Goal: Task Accomplishment & Management: Manage account settings

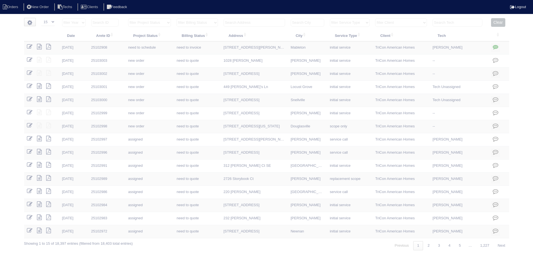
select select "15"
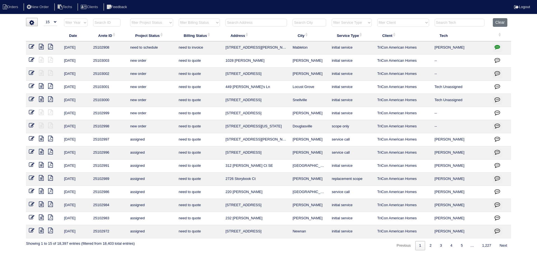
click at [246, 23] on input "text" at bounding box center [256, 23] width 62 height 8
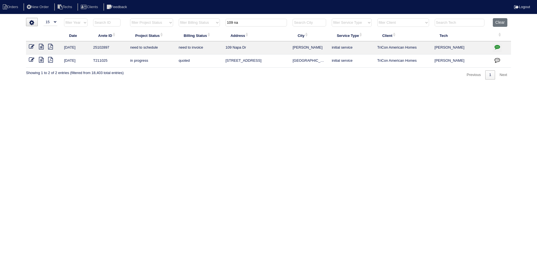
type input "109 na"
click at [40, 47] on icon at bounding box center [41, 47] width 5 height 6
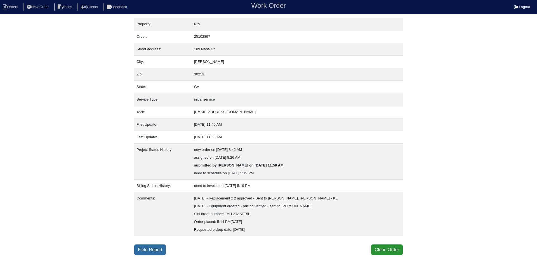
click at [154, 249] on link "Field Report" at bounding box center [150, 250] width 32 height 11
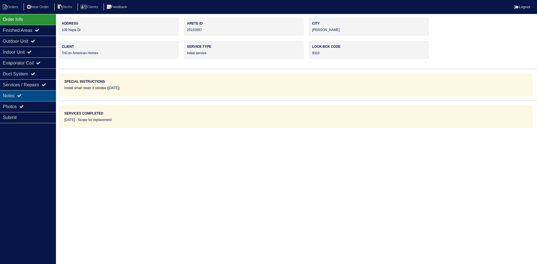
click at [33, 96] on div "Notes" at bounding box center [28, 95] width 56 height 11
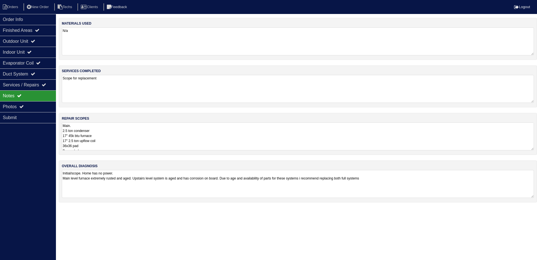
click at [162, 138] on textarea "Main. 2.5 ton condenser 17" 45k btu furnace 17" 2.5 ton upflow coil 36x36 pad P…" at bounding box center [298, 136] width 472 height 28
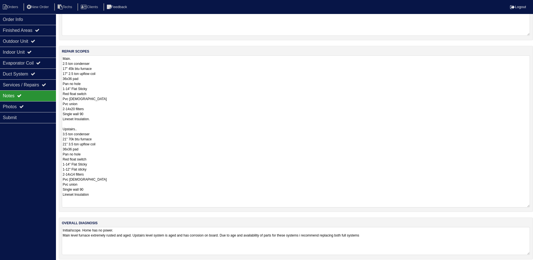
scroll to position [72, 0]
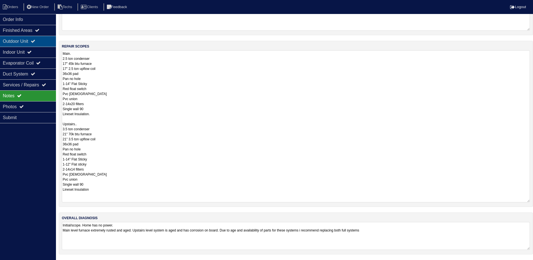
click at [41, 45] on div "Outdoor Unit" at bounding box center [28, 41] width 56 height 11
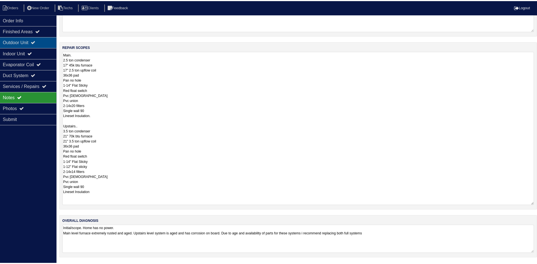
scroll to position [0, 0]
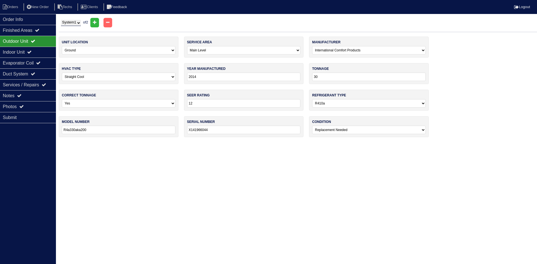
click at [77, 23] on select "System 1 System 2" at bounding box center [71, 23] width 20 height 6
select select "2"
click at [61, 20] on select "System 1 System 2" at bounding box center [71, 23] width 20 height 6
select select "1"
type input "42"
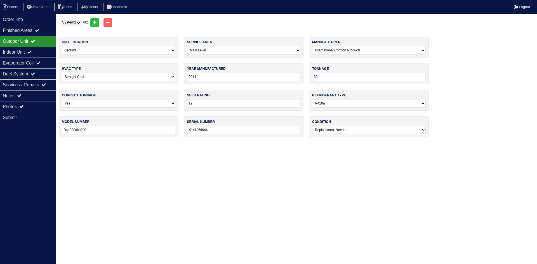
type input "R4a342aka200"
type input "X142469540"
click at [43, 52] on div "Indoor Unit" at bounding box center [28, 52] width 56 height 11
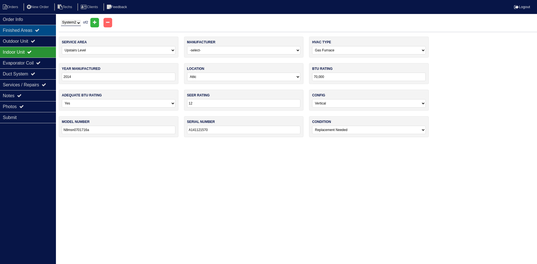
click at [39, 32] on icon at bounding box center [37, 30] width 4 height 4
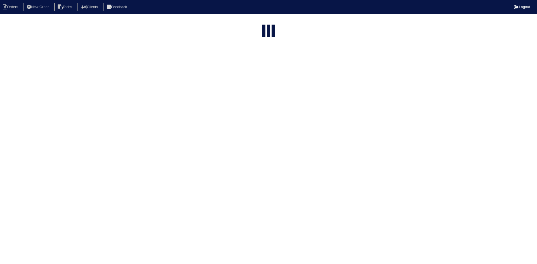
select select "15"
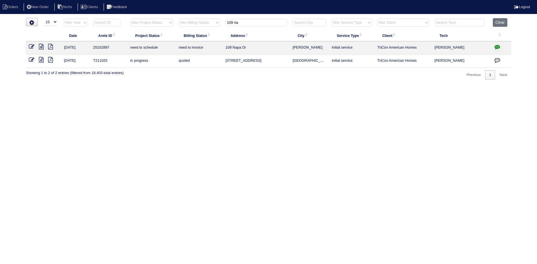
click at [246, 23] on input "109 na" at bounding box center [256, 23] width 62 height 8
click at [245, 22] on input "109 na" at bounding box center [256, 23] width 62 height 8
paste input "390 Twain Circle"
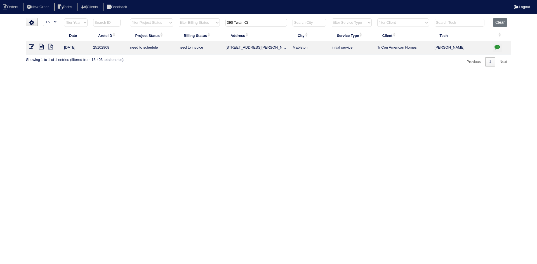
type input "390 Twain Ci"
click at [41, 47] on icon at bounding box center [41, 47] width 5 height 6
click at [496, 46] on icon "button" at bounding box center [497, 47] width 6 height 6
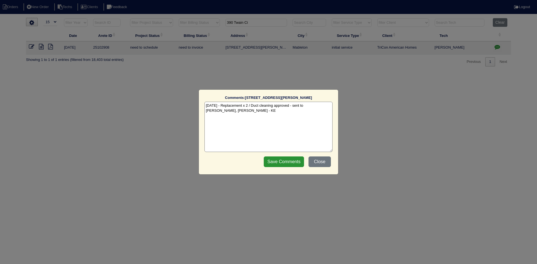
click at [232, 114] on textarea "8/13/25 - Replacement x 2 / Duct cleaning approved - sent to Dan, Payton, Reeca…" at bounding box center [268, 127] width 128 height 50
paste textarea "Equipment ordered - pricing verified Sibi order number: TAH-DDNI5F6J Order plac…"
click at [289, 113] on textarea "8/13/25 - Replacement x 2 / Duct cleaning approved - sent to Dan, Payton, Reeca…" at bounding box center [268, 127] width 128 height 50
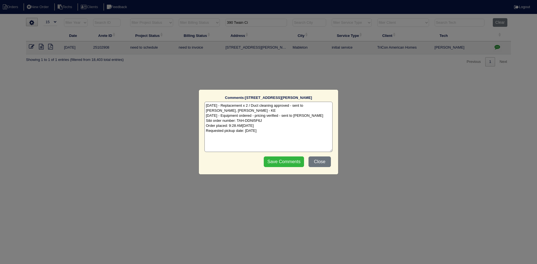
type textarea "8/13/25 - Replacement x 2 / Duct cleaning approved - sent to Dan, Payton, Reeca…"
click at [277, 163] on input "Save Comments" at bounding box center [284, 162] width 40 height 11
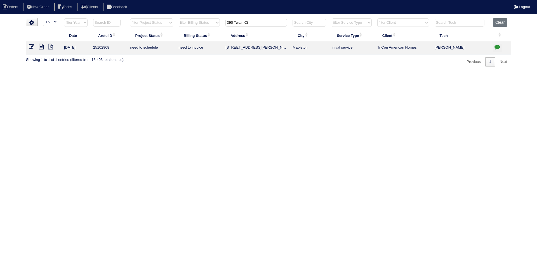
click at [249, 20] on input "390 Twain Ci" at bounding box center [256, 23] width 62 height 8
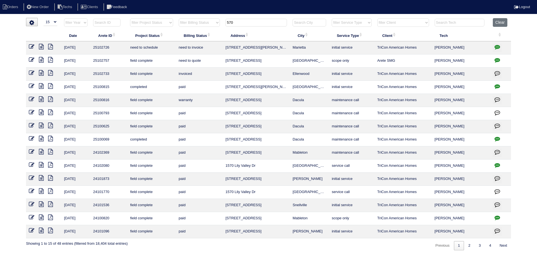
type input "570"
click at [39, 46] on icon at bounding box center [41, 47] width 5 height 6
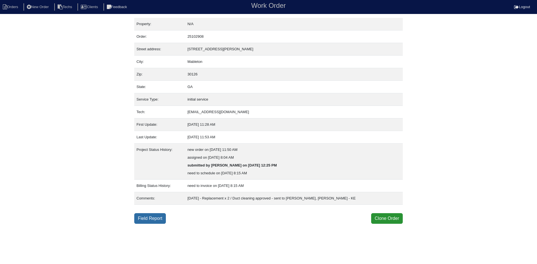
click at [151, 220] on link "Field Report" at bounding box center [150, 218] width 32 height 11
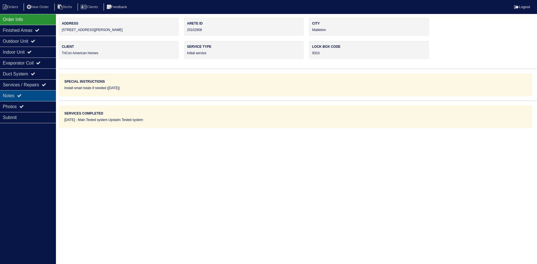
click at [38, 93] on div "Notes" at bounding box center [28, 95] width 56 height 11
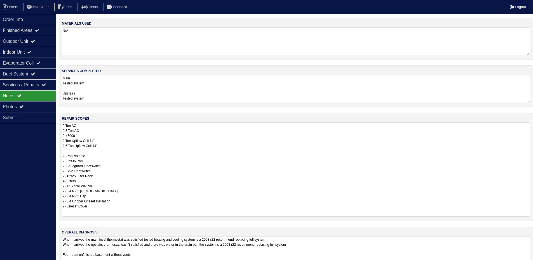
drag, startPoint x: 532, startPoint y: 148, endPoint x: 527, endPoint y: 215, distance: 66.5
click at [527, 215] on textarea "2 Ton AC 2.5 Ton AC 2-45000 2 Ton Upflow Coil 14" 2.5 Ton Upflow Coil 14" 2- Pa…" at bounding box center [296, 169] width 468 height 94
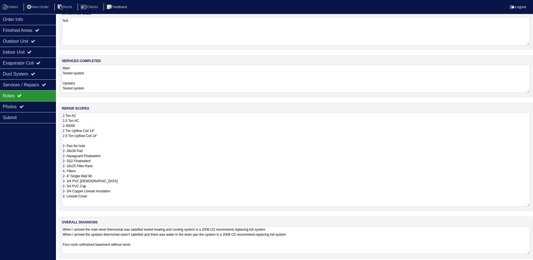
scroll to position [14, 0]
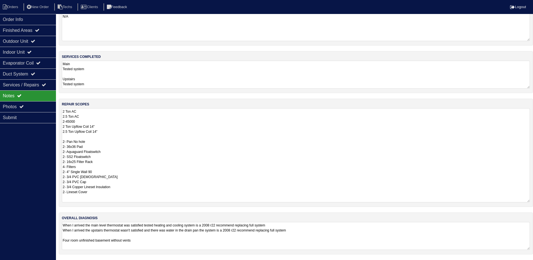
click at [86, 121] on textarea "2 Ton AC 2.5 Ton AC 2-45000 2 Ton Upflow Coil 14" 2.5 Ton Upflow Coil 14" 2- Pa…" at bounding box center [296, 155] width 468 height 94
type textarea "2 Ton AC 2.5 Ton AC 2-45000 - auto sub avail 2 Ton Upflow Coil 14" 2.5 Ton Upfl…"
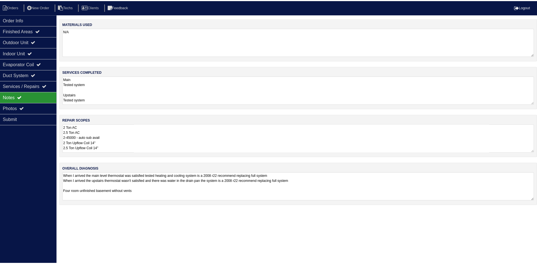
scroll to position [0, 0]
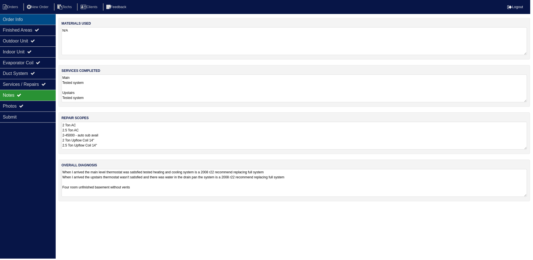
click at [32, 18] on div "Order Info" at bounding box center [28, 19] width 56 height 11
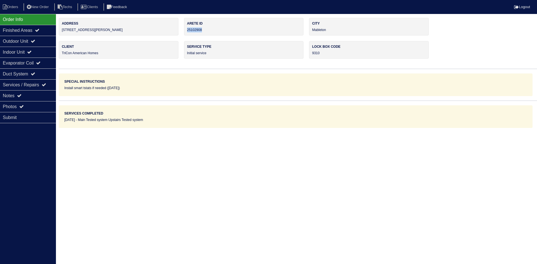
drag, startPoint x: 198, startPoint y: 29, endPoint x: 186, endPoint y: 31, distance: 12.2
click at [187, 30] on div "Arete ID 25102908" at bounding box center [244, 27] width 120 height 18
copy div "25102908"
click at [31, 93] on div "Notes" at bounding box center [28, 95] width 56 height 11
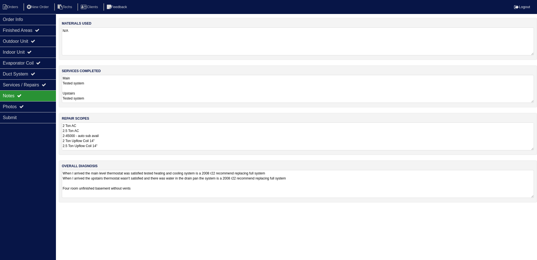
click at [150, 135] on textarea "2 Ton AC 2.5 Ton AC 2-45000 - auto sub avail 2 Ton Upflow Coil 14" 2.5 Ton Upfl…" at bounding box center [298, 136] width 472 height 28
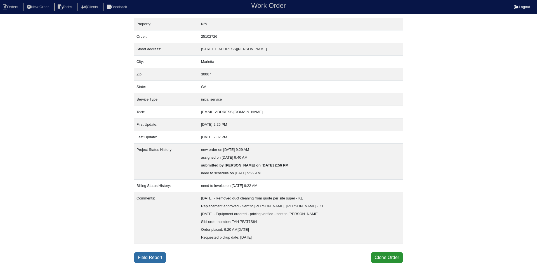
click at [156, 257] on link "Field Report" at bounding box center [150, 258] width 32 height 11
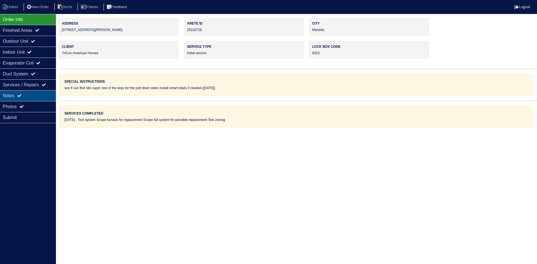
click at [36, 95] on div "Notes" at bounding box center [28, 95] width 56 height 11
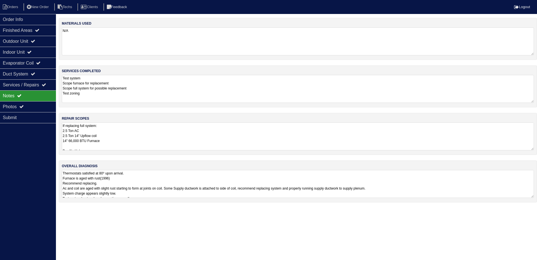
click textarea "If replacing full system: 2.5 Ton AC 2.5 Ton 14" Upflow coil 14" 66,000 BTU Fur…"
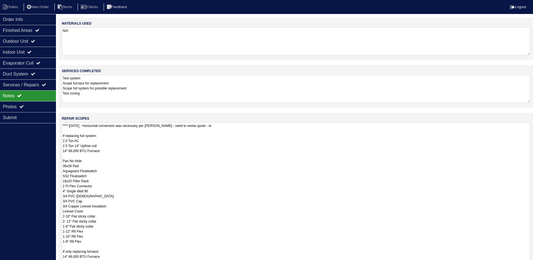
type textarea "**** 8/13/25 - Horizontal conversion was necessary per Payton - need to revise …"
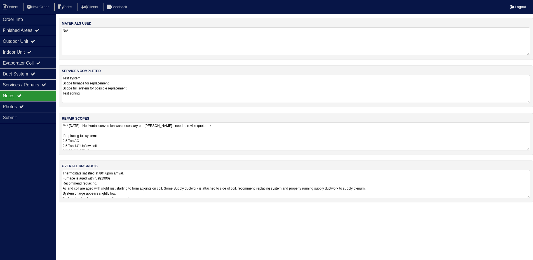
click textarea "**** 8/13/25 - Horizontal conversion was necessary per Payton - need to revise …"
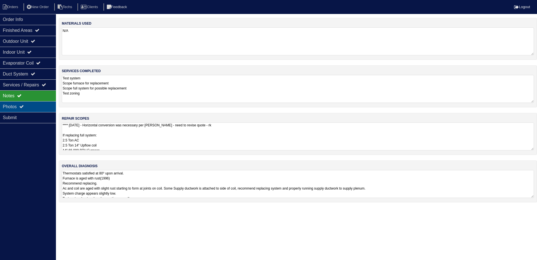
drag, startPoint x: 39, startPoint y: 106, endPoint x: 46, endPoint y: 107, distance: 7.0
click div "Photos"
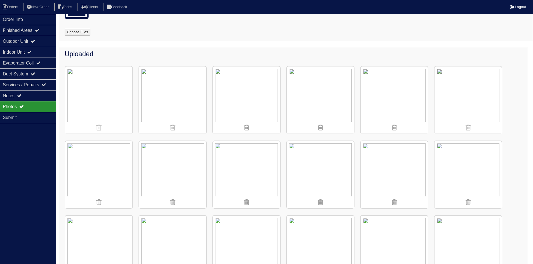
scroll to position [28, 0]
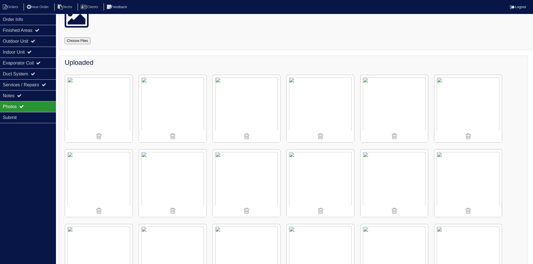
click img
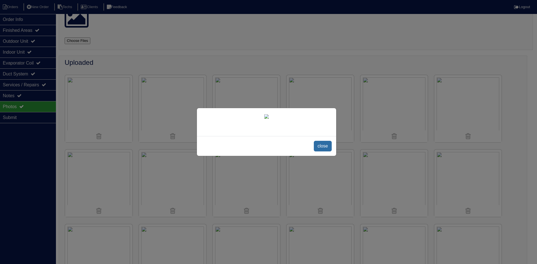
click span "close"
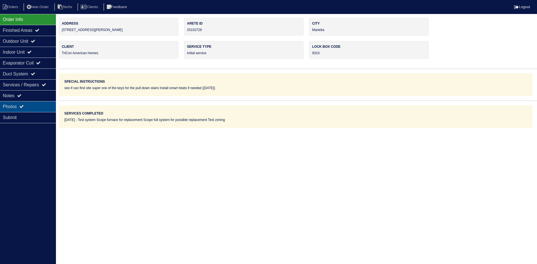
click at [36, 103] on div "Photos" at bounding box center [28, 106] width 56 height 11
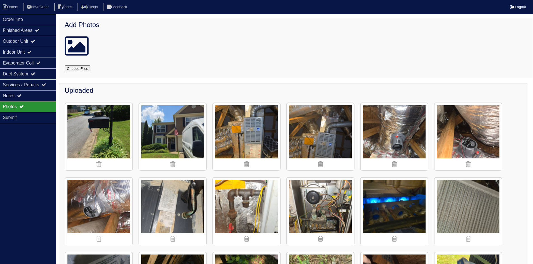
click at [309, 129] on img at bounding box center [320, 136] width 67 height 67
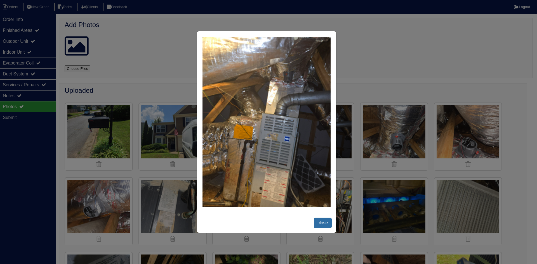
click at [326, 221] on span "close" at bounding box center [323, 223] width 18 height 11
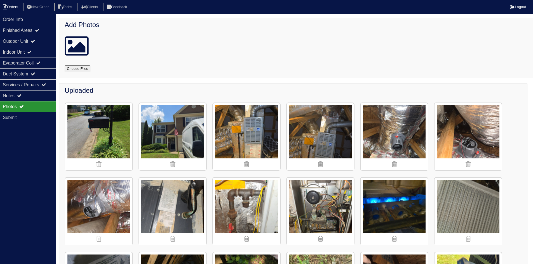
click at [18, 6] on li "Orders" at bounding box center [11, 7] width 23 height 8
select select "15"
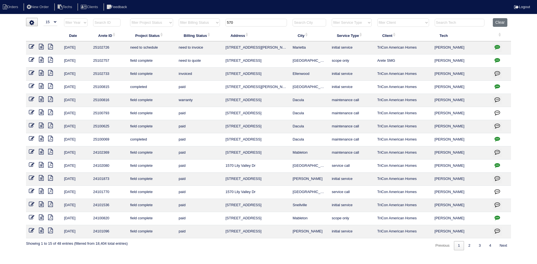
click at [235, 22] on input "570" at bounding box center [256, 23] width 62 height 8
paste input "7615 Main Street"
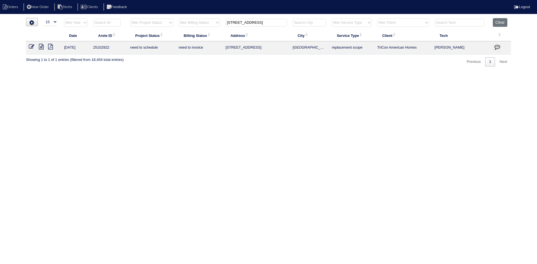
type input "7615 Main Street"
click at [41, 47] on icon at bounding box center [41, 47] width 5 height 6
click at [498, 46] on icon "button" at bounding box center [497, 47] width 6 height 6
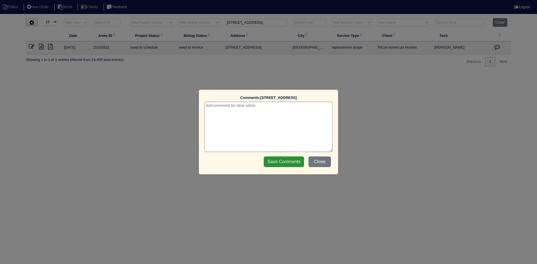
click at [236, 113] on textarea at bounding box center [268, 127] width 128 height 50
paste textarea "Equipment ordered and pricing verified Sibi order number: TAH-32LKLW83 Order pl…"
click at [293, 105] on textarea "8/13/25 - Equipment ordered and pricing verified Sibi order number: TAH-32LKLW8…" at bounding box center [268, 127] width 128 height 50
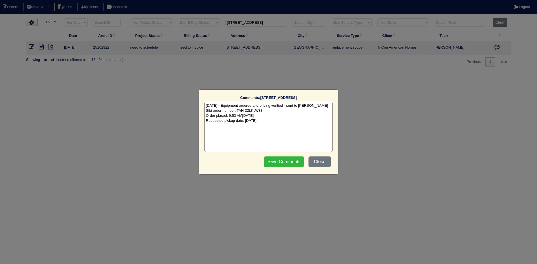
type textarea "8/13/25 - Equipment ordered and pricing verified - sent to Goldie - rk Sibi ord…"
click at [282, 161] on input "Save Comments" at bounding box center [284, 162] width 40 height 11
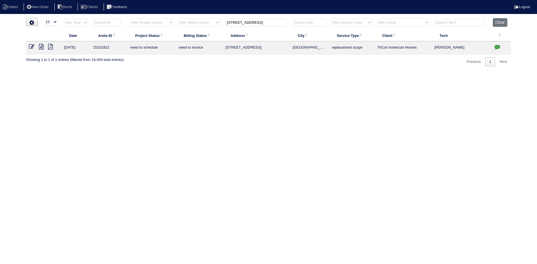
click at [242, 21] on input "7615 Main Street" at bounding box center [256, 23] width 62 height 8
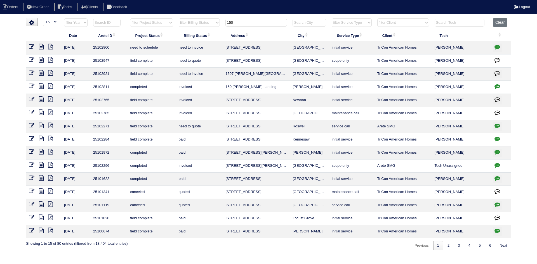
type input "150"
click at [41, 60] on icon at bounding box center [41, 60] width 5 height 6
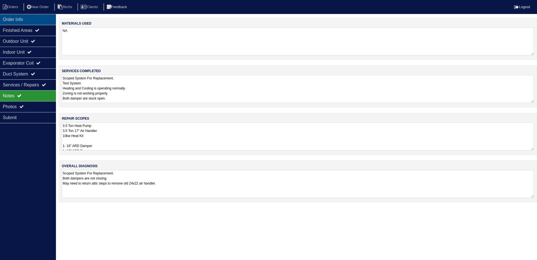
click at [35, 23] on div "Order Info" at bounding box center [28, 19] width 56 height 11
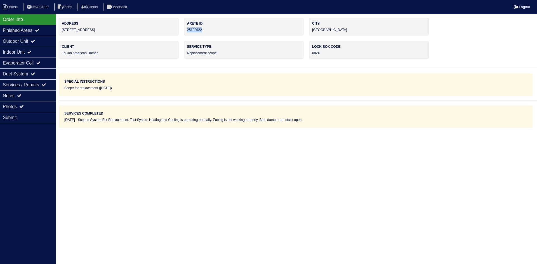
drag, startPoint x: 198, startPoint y: 30, endPoint x: 185, endPoint y: 31, distance: 12.9
click at [185, 31] on div "Arete ID 25102922" at bounding box center [244, 27] width 120 height 18
copy div "25102922"
click at [35, 93] on div "Notes" at bounding box center [28, 95] width 56 height 11
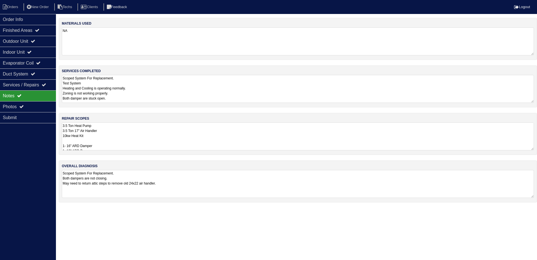
click at [171, 135] on textarea "3.5 Ton Heat Pump 3.5 Ton 17" Air Handler 10kw Heat Kit 1- 16" ARD Damper 1- 12…" at bounding box center [298, 136] width 472 height 28
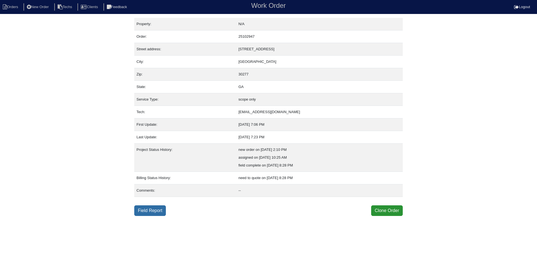
click at [153, 215] on link "Field Report" at bounding box center [150, 211] width 32 height 11
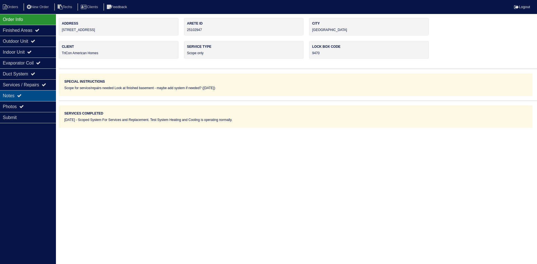
click at [30, 94] on div "Notes" at bounding box center [28, 95] width 56 height 11
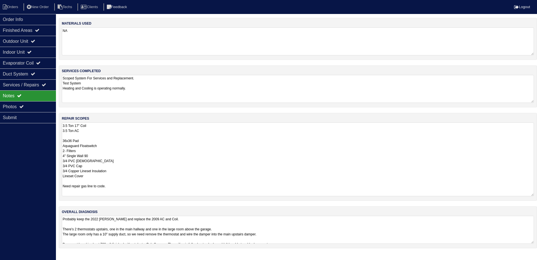
drag, startPoint x: 531, startPoint y: 149, endPoint x: 535, endPoint y: 195, distance: 46.0
click at [535, 195] on div "repair scopes 3.5 Ton 17" Coil 3.5 Ton AC 36x36 Pad Aquaguard Floatswitch 2- Fi…" at bounding box center [298, 157] width 478 height 88
click at [334, 231] on textarea "Probably keep the 2022 [PERSON_NAME] and replace the 2009 AC and Coil. There's …" at bounding box center [296, 230] width 468 height 28
click at [29, 41] on div "Outdoor Unit" at bounding box center [28, 41] width 56 height 11
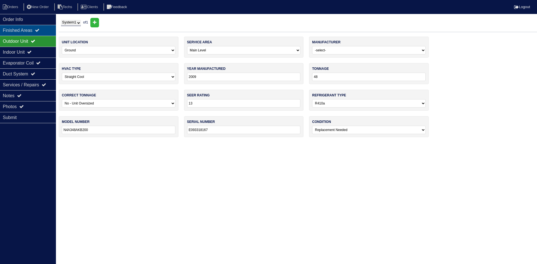
click at [33, 29] on div "Finished Areas" at bounding box center [28, 30] width 56 height 11
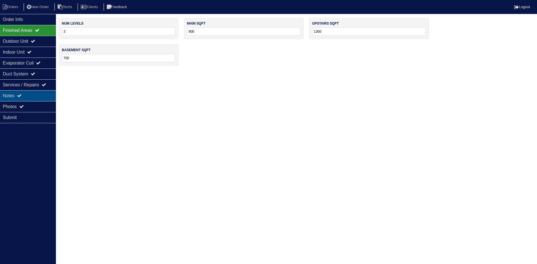
click at [28, 95] on div "Notes" at bounding box center [28, 95] width 56 height 11
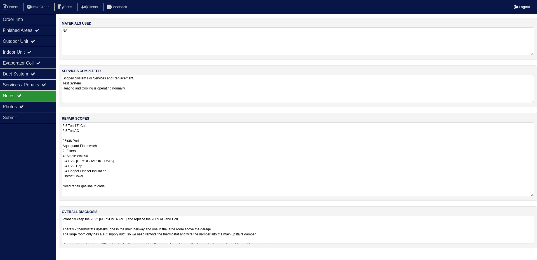
click at [303, 227] on textarea "Probably keep the 2022 [PERSON_NAME] and replace the 2009 AC and Coil. There's …" at bounding box center [298, 230] width 472 height 28
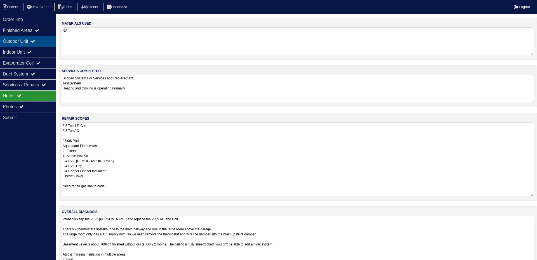
click at [35, 42] on icon at bounding box center [33, 41] width 4 height 4
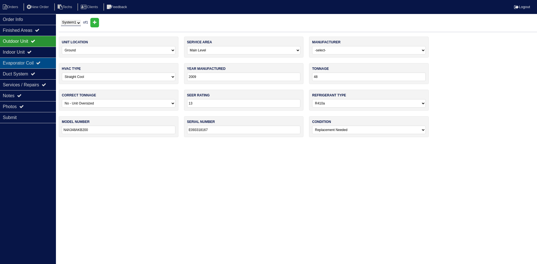
click at [34, 64] on div "Evaporator Coil" at bounding box center [28, 63] width 56 height 11
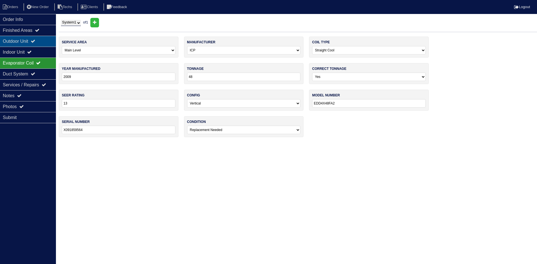
click at [32, 42] on div "Outdoor Unit" at bounding box center [28, 41] width 56 height 11
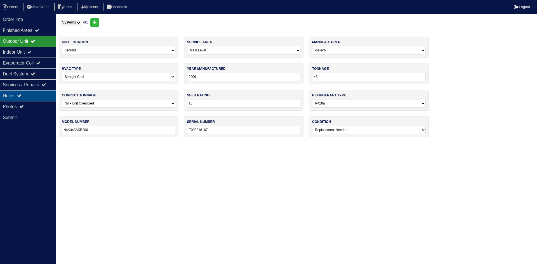
click at [35, 96] on div "Notes" at bounding box center [28, 95] width 56 height 11
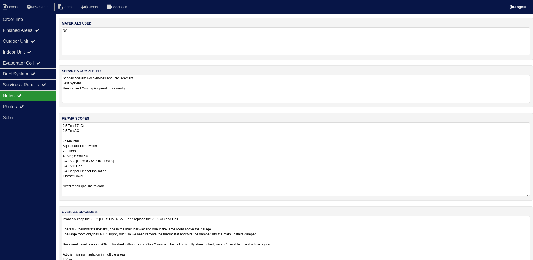
drag, startPoint x: 533, startPoint y: 243, endPoint x: 535, endPoint y: 274, distance: 31.1
click at [533, 264] on html "Orders New Order Techs Clients Feedback Logout Orders New Order Users Clients M…" at bounding box center [266, 141] width 533 height 283
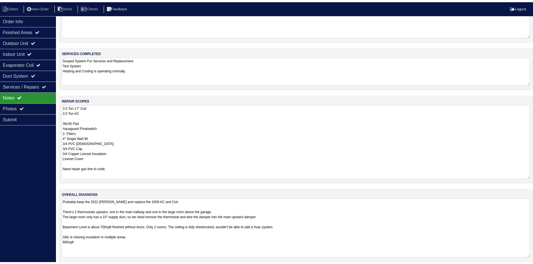
scroll to position [25, 0]
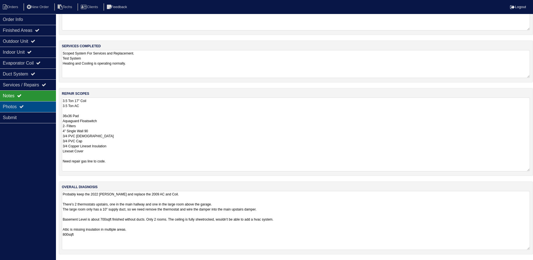
click at [33, 106] on div "Photos" at bounding box center [28, 106] width 56 height 11
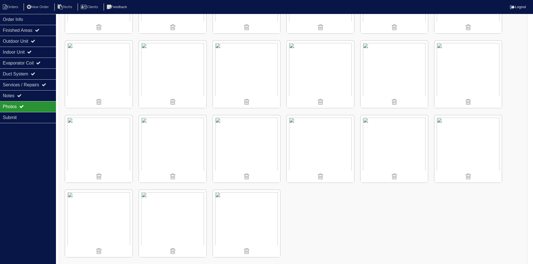
scroll to position [737, 0]
click at [25, 51] on div "Indoor Unit" at bounding box center [28, 52] width 56 height 11
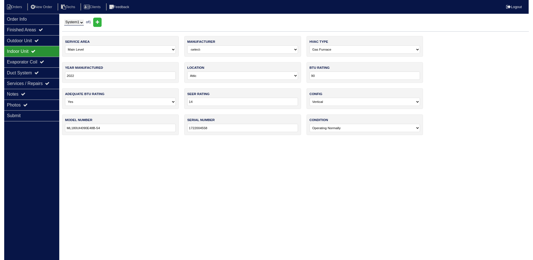
scroll to position [0, 0]
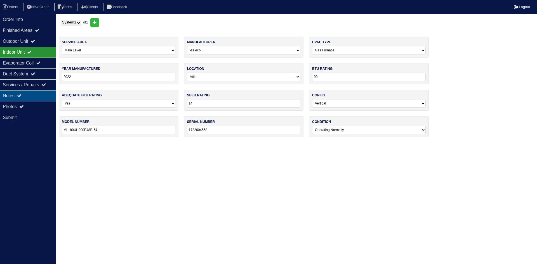
click at [32, 95] on div "Notes" at bounding box center [28, 95] width 56 height 11
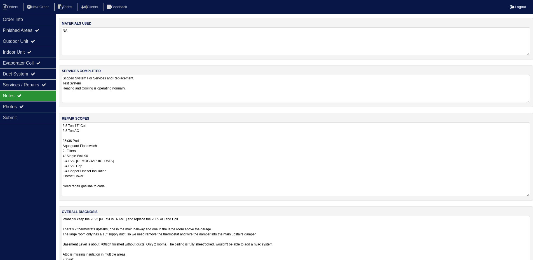
click at [116, 187] on textarea "3.5 Ton 17" Coil 3.5 Ton AC 36x36 Pad Aquaguard Floatswitch 2- Filters 4" Singl…" at bounding box center [296, 159] width 468 height 74
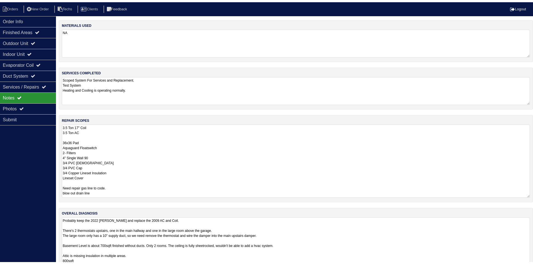
scroll to position [3, 0]
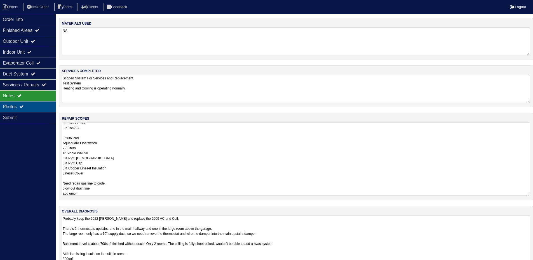
type textarea "3.5 Ton 17" Coil 3.5 Ton AC 36x36 Pad Aquaguard Floatswitch 2- Filters 4" Singl…"
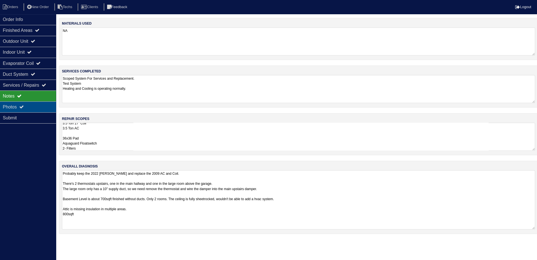
click at [40, 106] on div "Photos" at bounding box center [28, 106] width 56 height 11
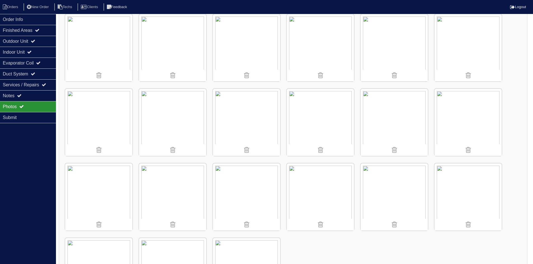
scroll to position [709, 0]
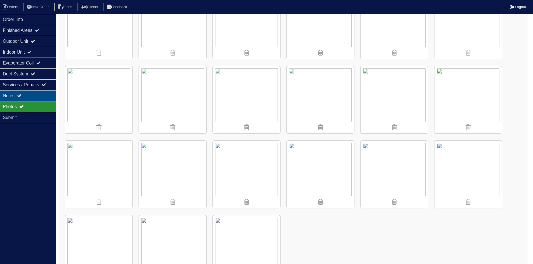
click at [25, 97] on div "Notes" at bounding box center [28, 95] width 56 height 11
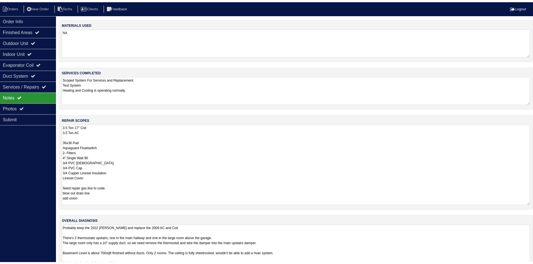
scroll to position [0, 0]
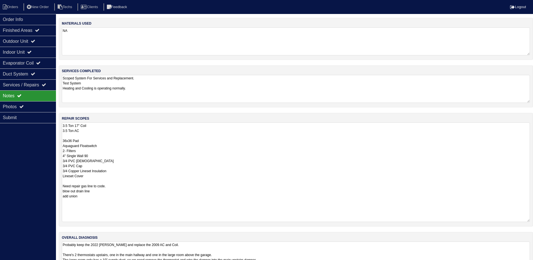
drag, startPoint x: 532, startPoint y: 148, endPoint x: 531, endPoint y: 220, distance: 71.6
click at [531, 220] on div "repair scopes 3.5 Ton 17" Coil 3.5 Ton AC 36x36 Pad Aquaguard Floatswitch 2- Fi…" at bounding box center [296, 170] width 474 height 114
click at [33, 75] on div "Duct System" at bounding box center [28, 74] width 56 height 11
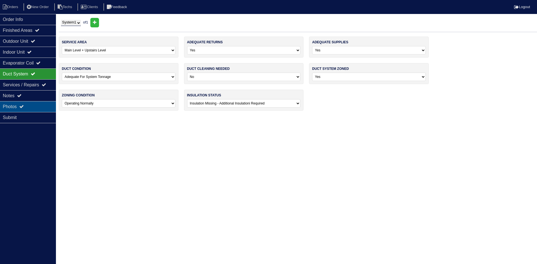
click at [26, 105] on div "Photos" at bounding box center [28, 106] width 56 height 11
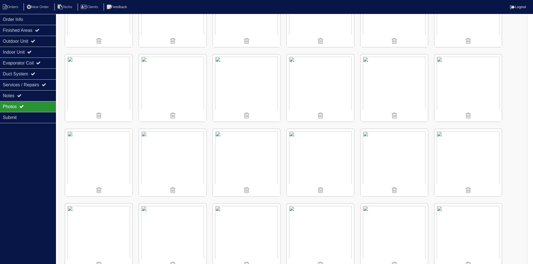
scroll to position [447, 0]
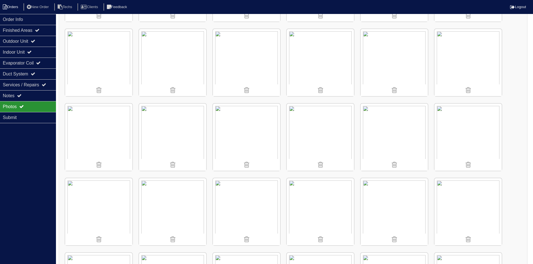
click at [9, 4] on li "Orders" at bounding box center [11, 7] width 23 height 8
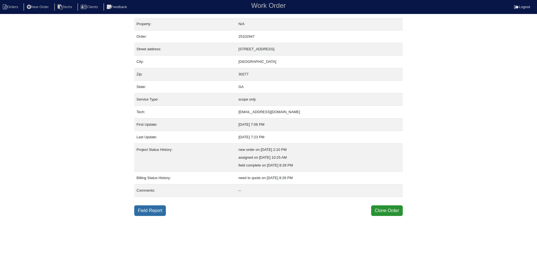
click at [148, 213] on link "Field Report" at bounding box center [150, 211] width 32 height 11
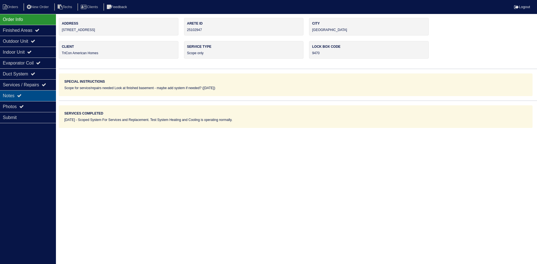
click at [34, 95] on div "Notes" at bounding box center [28, 95] width 56 height 11
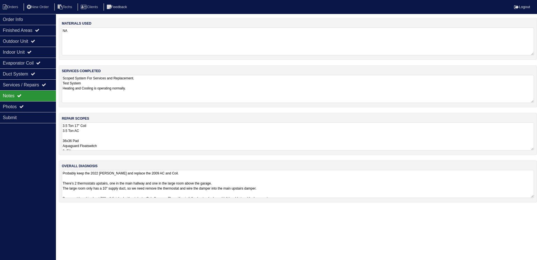
click at [336, 186] on textarea "Probably keep the 2022 [PERSON_NAME] and replace the 2009 AC and Coil. There's …" at bounding box center [298, 184] width 472 height 28
click at [296, 187] on textarea "Probably keep the 2022 Lennox Furnace and replace the 2009 AC and Coil. There's…" at bounding box center [298, 195] width 472 height 51
click at [160, 137] on textarea "3.5 Ton 17" Coil 3.5 Ton AC 36x36 Pad Aquaguard Floatswitch 2- Filters 4" Singl…" at bounding box center [298, 136] width 472 height 28
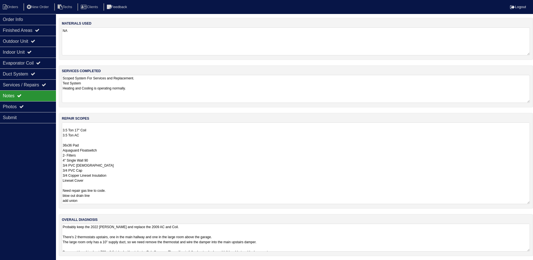
scroll to position [2, 0]
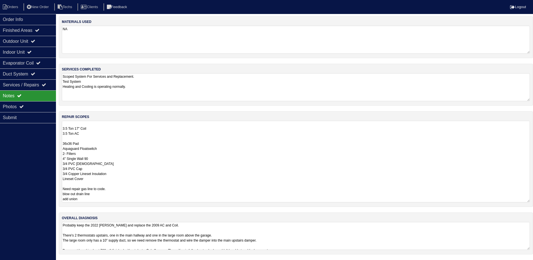
type textarea "**** Remove bonus room tstat and wire damper for main level. 3.5 Ton 17" Coil 3…"
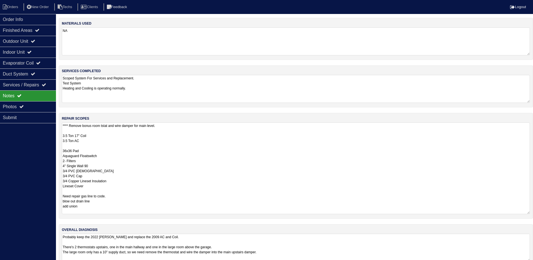
click at [342, 183] on textarea "**** Remove bonus room tstat and wire damper for main level. 3.5 Ton 17" Coil 3…" at bounding box center [296, 168] width 468 height 92
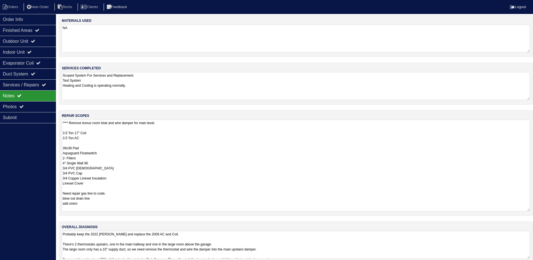
scroll to position [12, 0]
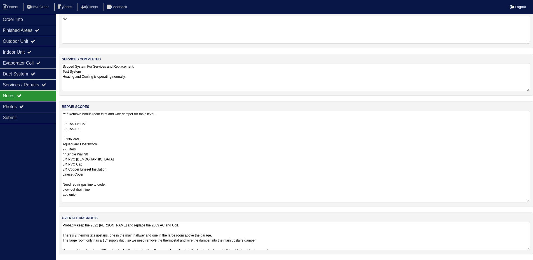
click at [371, 230] on div "materials used NA services completed Scoped System For Services and Replacement…" at bounding box center [296, 133] width 474 height 254
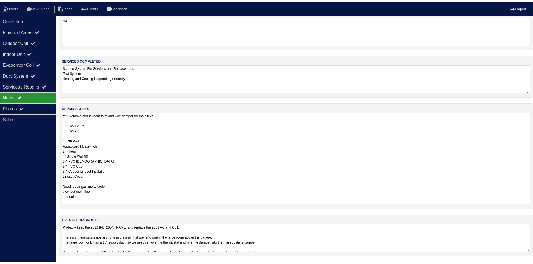
scroll to position [0, 0]
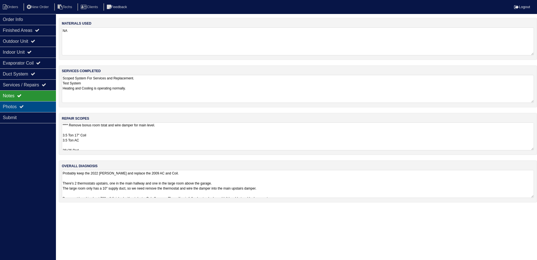
click at [32, 104] on div "Photos" at bounding box center [28, 106] width 56 height 11
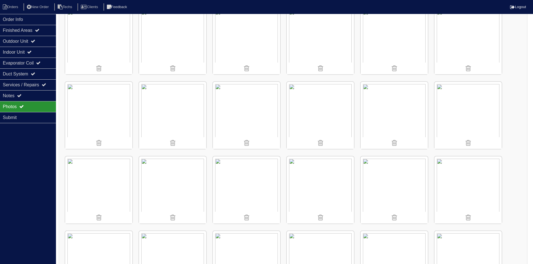
scroll to position [475, 0]
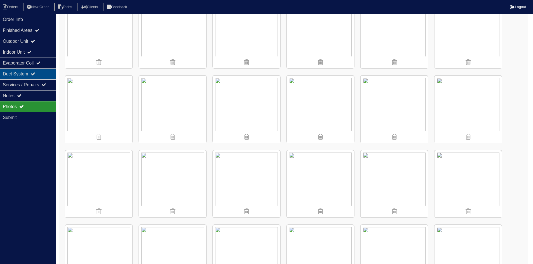
click at [35, 76] on icon at bounding box center [33, 74] width 4 height 4
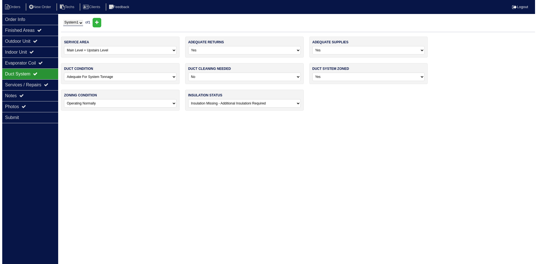
scroll to position [0, 0]
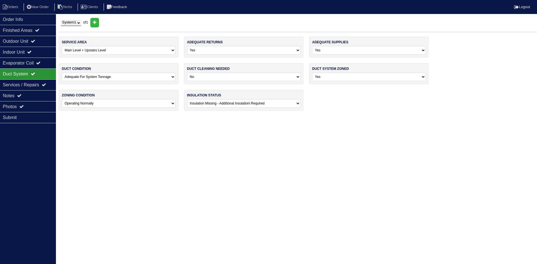
click at [211, 77] on select "-select- No Yes - Recommended But Not Required Yes - Highly Recommended" at bounding box center [244, 77] width 114 height 8
select select "2"
click at [187, 73] on select "-select- No Yes - Recommended But Not Required Yes - Highly Recommended" at bounding box center [244, 77] width 114 height 8
click at [30, 27] on div "Finished Areas" at bounding box center [28, 30] width 56 height 11
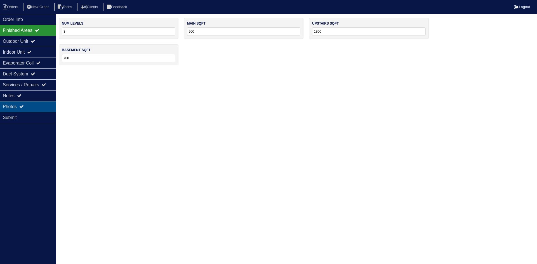
click at [21, 103] on div "Photos" at bounding box center [28, 106] width 56 height 11
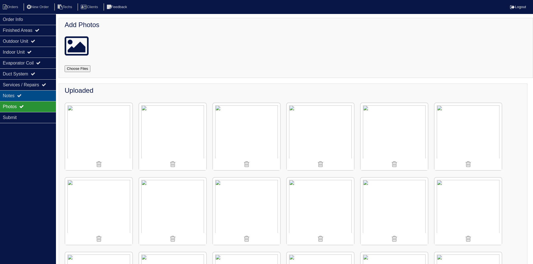
click at [24, 97] on div "Notes" at bounding box center [28, 95] width 56 height 11
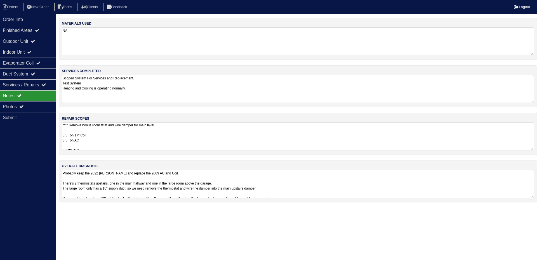
click at [333, 181] on textarea "Probably keep the 2022 Lennox Furnace and replace the 2009 AC and Coil. There's…" at bounding box center [298, 184] width 472 height 28
click at [157, 208] on textarea "Probably keep the 2022 Lennox Furnace and replace the 2009 AC and Coil. There's…" at bounding box center [298, 195] width 472 height 51
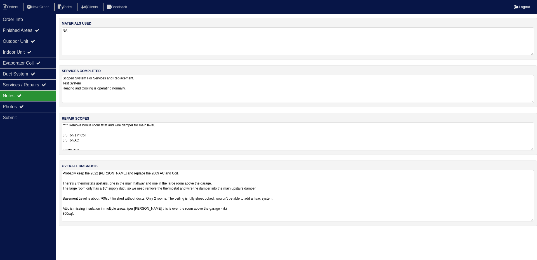
type textarea "Probably keep the 2022 Lennox Furnace and replace the 2009 AC and Coil. There's…"
click at [8, 8] on li "Orders" at bounding box center [11, 7] width 23 height 8
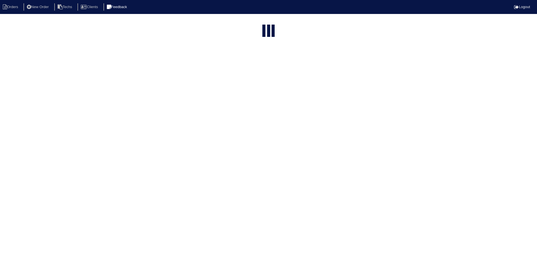
select select "15"
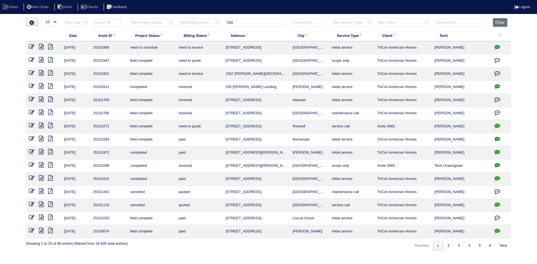
click at [253, 21] on input "150" at bounding box center [256, 23] width 62 height 8
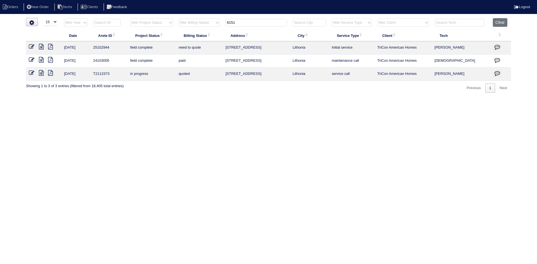
type input "6151"
click at [41, 45] on icon at bounding box center [41, 47] width 5 height 6
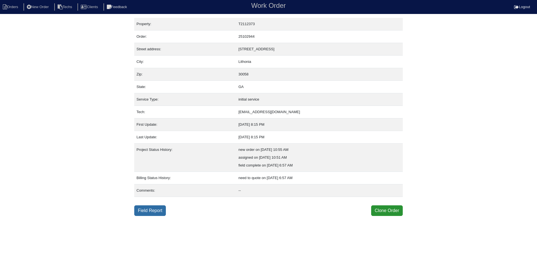
click at [155, 212] on link "Field Report" at bounding box center [150, 211] width 32 height 11
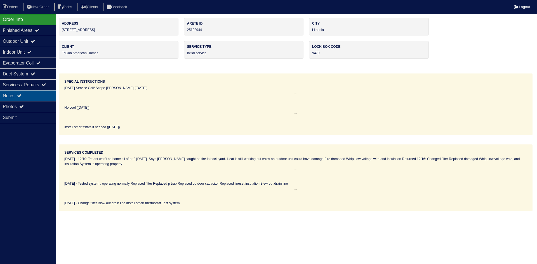
click at [27, 95] on div "Notes" at bounding box center [28, 95] width 56 height 11
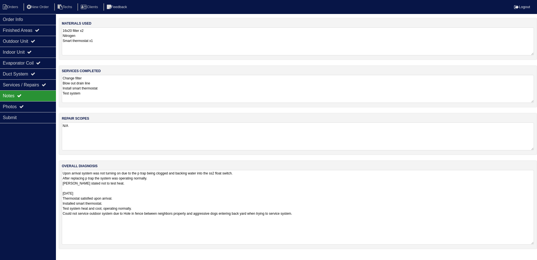
drag, startPoint x: 532, startPoint y: 197, endPoint x: 525, endPoint y: 244, distance: 47.2
click at [525, 244] on textarea "Upon arrival system was not turning on due to the p trap being clogged and back…" at bounding box center [298, 207] width 472 height 75
click at [15, 39] on div "Outdoor Unit" at bounding box center [28, 41] width 56 height 11
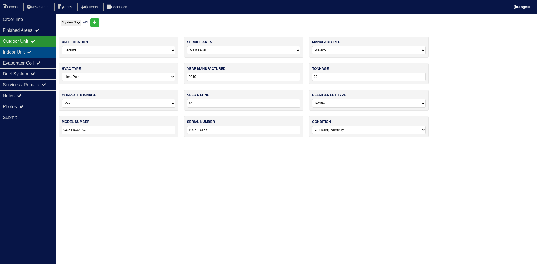
click at [16, 48] on div "Indoor Unit" at bounding box center [28, 52] width 56 height 11
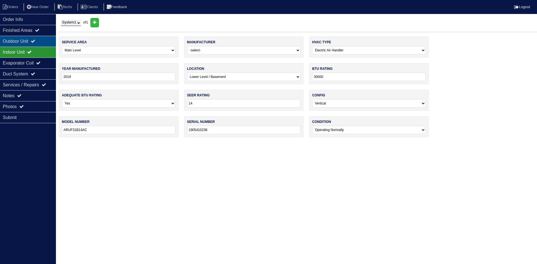
click at [20, 40] on div "Outdoor Unit" at bounding box center [28, 41] width 56 height 11
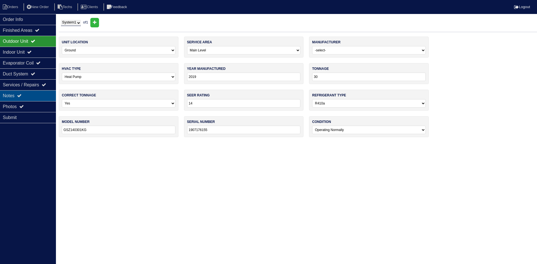
click at [22, 94] on icon at bounding box center [19, 95] width 4 height 4
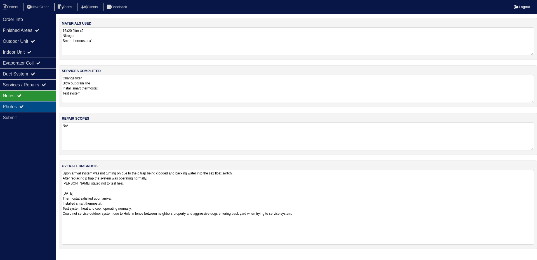
click at [30, 106] on div "Photos" at bounding box center [28, 106] width 56 height 11
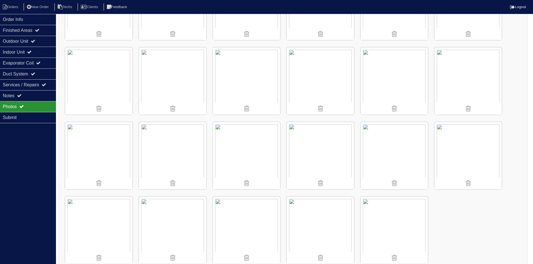
scroll to position [291, 0]
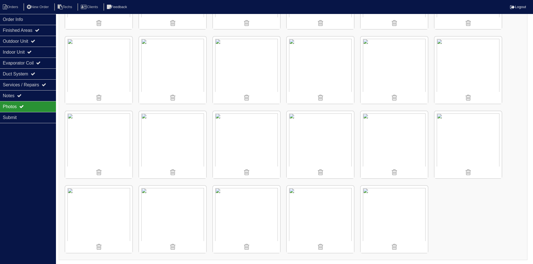
click at [95, 215] on img at bounding box center [98, 219] width 67 height 67
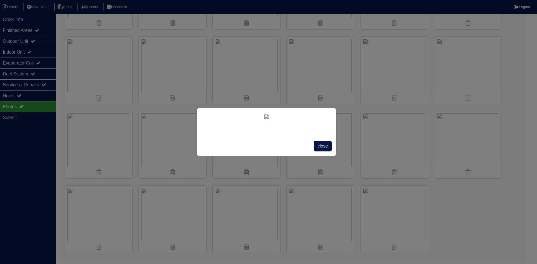
click at [320, 152] on span "close" at bounding box center [323, 146] width 18 height 11
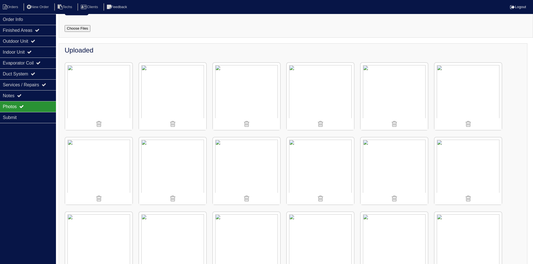
scroll to position [39, 0]
click at [26, 19] on div "Order Info" at bounding box center [28, 19] width 56 height 11
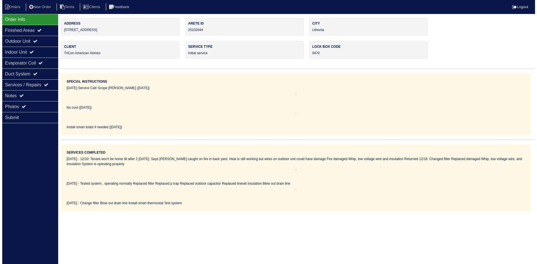
scroll to position [0, 0]
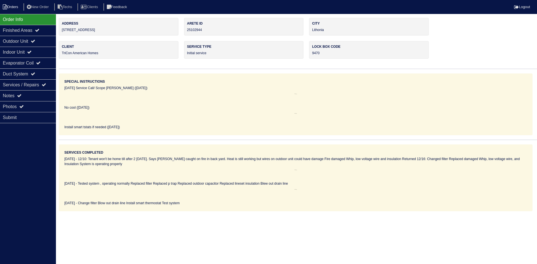
click at [14, 6] on li "Orders" at bounding box center [11, 7] width 23 height 8
select select "15"
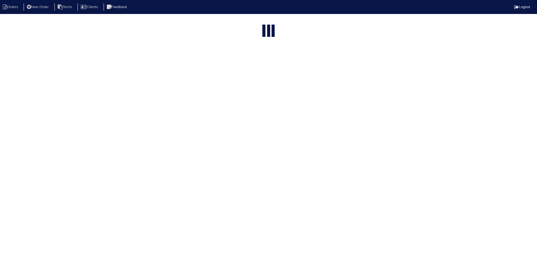
type input "6151"
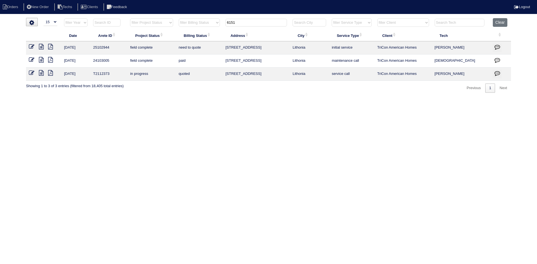
click at [43, 46] on icon at bounding box center [41, 47] width 5 height 6
click at [41, 58] on icon at bounding box center [41, 60] width 5 height 6
click at [42, 46] on icon at bounding box center [41, 47] width 5 height 6
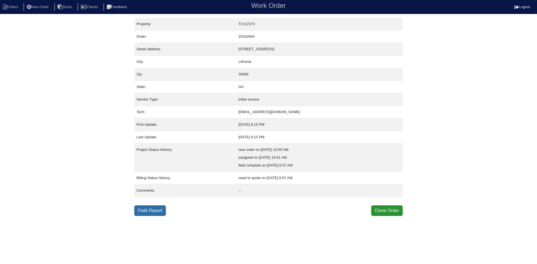
click at [145, 213] on link "Field Report" at bounding box center [150, 211] width 32 height 11
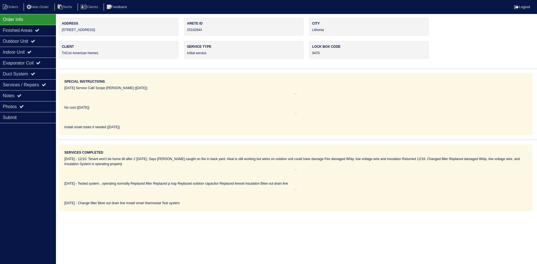
click at [213, 211] on html "Orders New Order Techs Clients Feedback Logout Orders New Order Users Clients M…" at bounding box center [268, 105] width 537 height 211
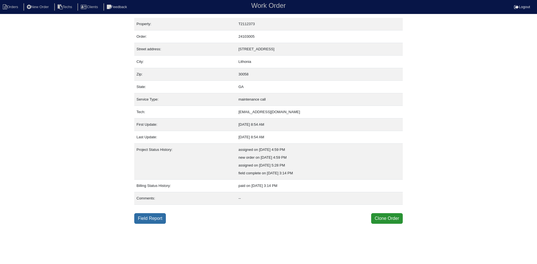
click at [155, 216] on link "Field Report" at bounding box center [150, 218] width 32 height 11
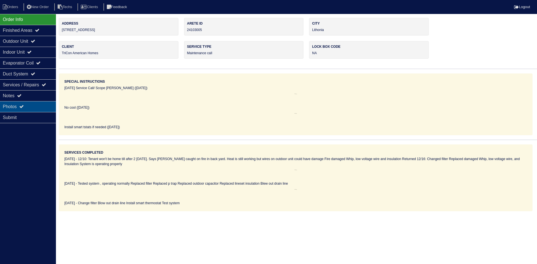
click at [34, 103] on div "Photos" at bounding box center [28, 106] width 56 height 11
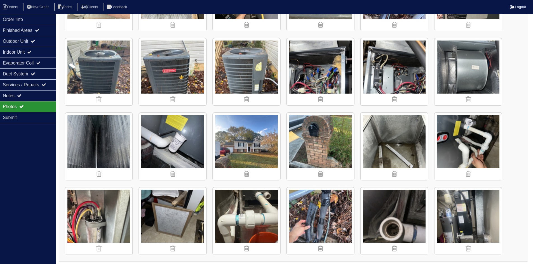
scroll to position [365, 0]
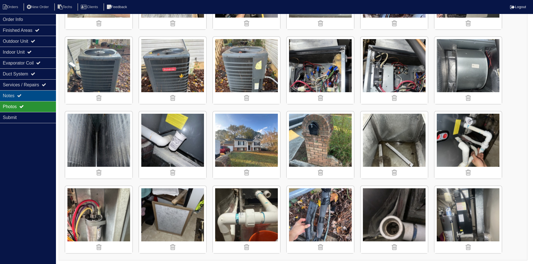
click at [31, 95] on div "Notes" at bounding box center [28, 95] width 56 height 11
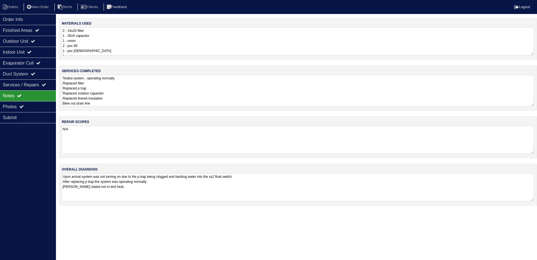
click at [154, 90] on textarea "Tested system , operating normally Replaced filter Replaced p trap Replaced out…" at bounding box center [298, 90] width 472 height 31
click at [29, 105] on div "Photos" at bounding box center [28, 106] width 56 height 11
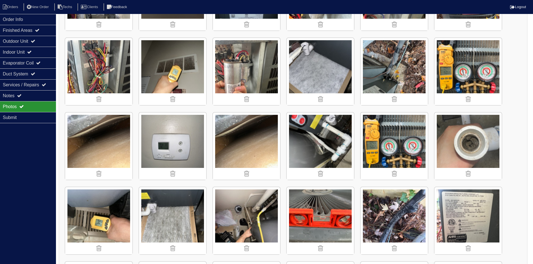
scroll to position [252, 0]
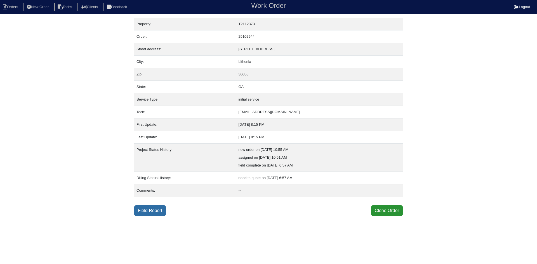
click at [151, 211] on link "Field Report" at bounding box center [150, 211] width 32 height 11
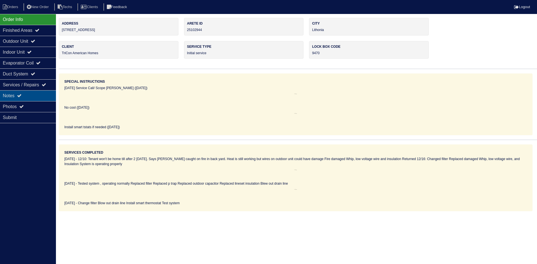
click at [33, 95] on div "Notes" at bounding box center [28, 95] width 56 height 11
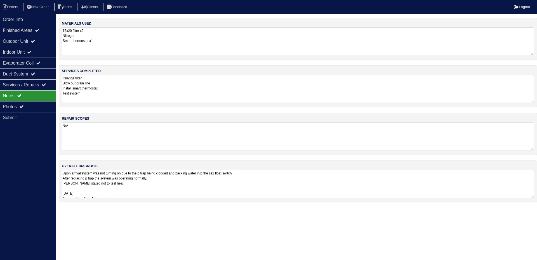
click at [240, 184] on textarea "Upon arrival system was not turning on due to the p trap being clogged and back…" at bounding box center [298, 184] width 472 height 28
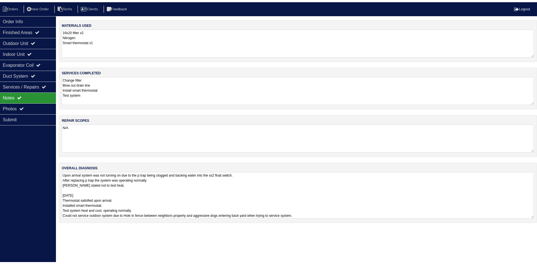
scroll to position [1, 0]
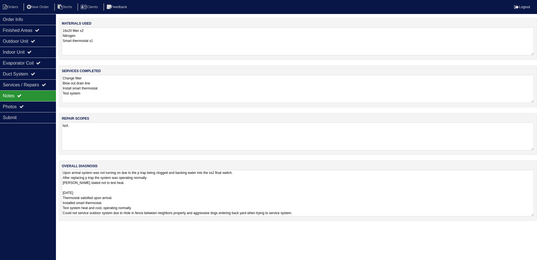
click at [65, 133] on textarea "N/A" at bounding box center [298, 136] width 472 height 28
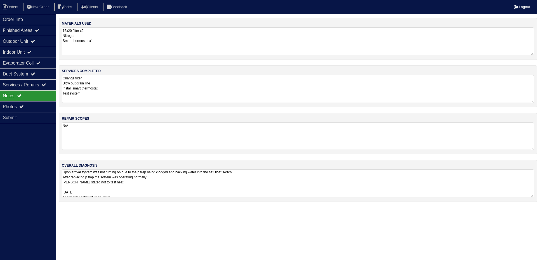
click at [175, 192] on textarea "Upon arrival system was not turning on due to the p trap being clogged and back…" at bounding box center [298, 183] width 472 height 28
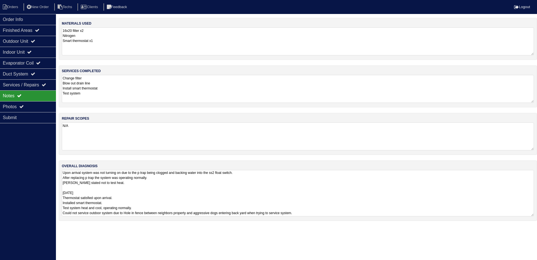
click at [340, 210] on textarea "Upon arrival system was not turning on due to the p trap being clogged and back…" at bounding box center [298, 193] width 472 height 46
click at [331, 213] on textarea "Upon arrival system was not turning on due to the p trap being clogged and back…" at bounding box center [298, 193] width 472 height 46
type textarea "Upon arrival system was not turning on due to the p trap being clogged and back…"
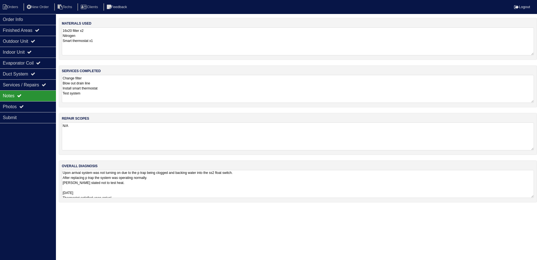
click at [20, 155] on div "Order Info Finished Areas Outdoor Unit Indoor Unit Evaporator Coil Duct System …" at bounding box center [28, 144] width 56 height 260
click at [37, 71] on div "Duct System" at bounding box center [28, 74] width 56 height 11
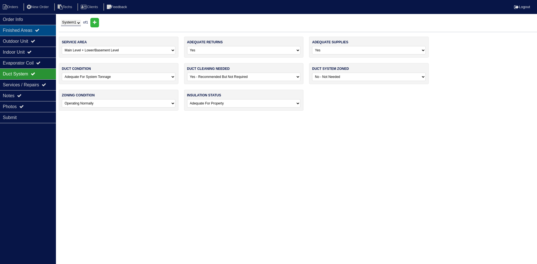
click at [36, 34] on div "Finished Areas" at bounding box center [28, 30] width 56 height 11
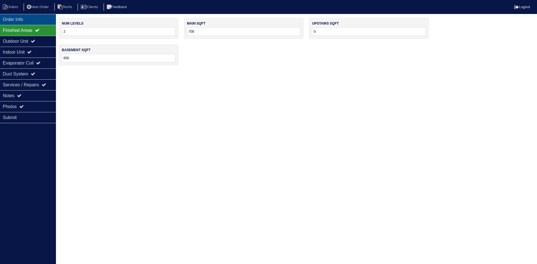
click at [27, 20] on div "Order Info" at bounding box center [28, 19] width 56 height 11
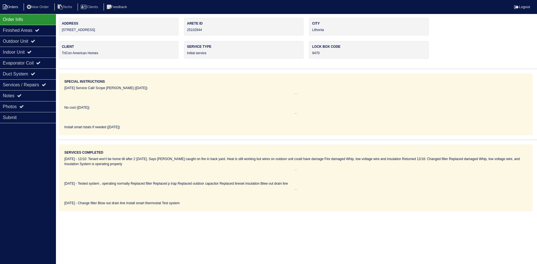
click at [13, 6] on li "Orders" at bounding box center [11, 7] width 23 height 8
select select "15"
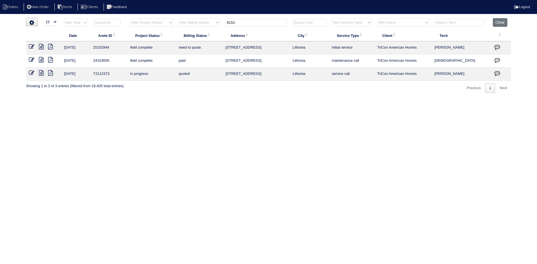
click at [247, 23] on input "6151" at bounding box center [256, 23] width 62 height 8
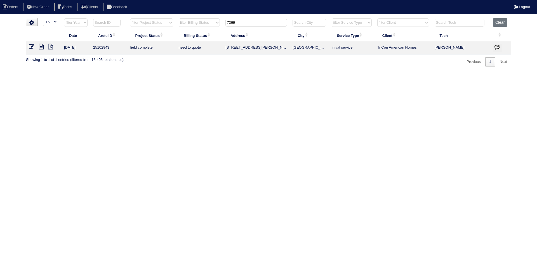
type input "7369"
click at [41, 47] on icon at bounding box center [41, 47] width 5 height 6
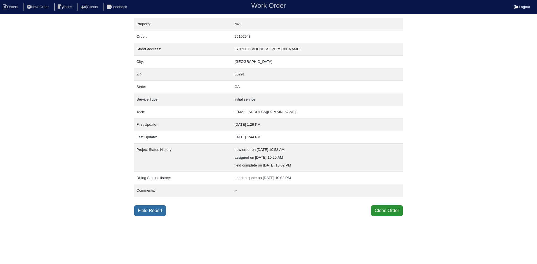
click at [141, 212] on link "Field Report" at bounding box center [150, 211] width 32 height 11
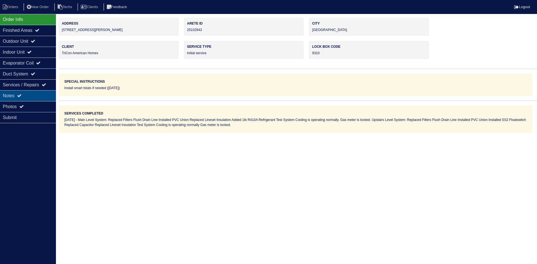
click at [20, 92] on div "Notes" at bounding box center [28, 95] width 56 height 11
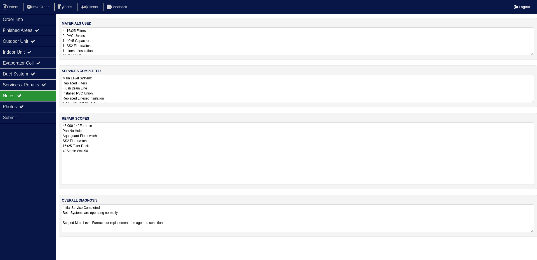
drag, startPoint x: 532, startPoint y: 148, endPoint x: 530, endPoint y: 182, distance: 34.2
click at [530, 182] on textarea "45,000 14" Furnace Pan No Hole Aquaguard Floatswitch SS2 Floatswitch 16x25 Filt…" at bounding box center [298, 153] width 472 height 62
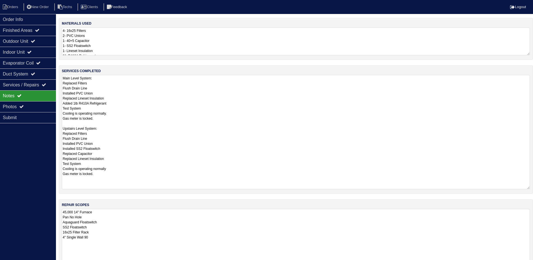
drag, startPoint x: 531, startPoint y: 101, endPoint x: 537, endPoint y: 124, distance: 23.5
click at [533, 187] on html "Orders New Order Techs Clients Feedback Logout Orders New Order Users Clients M…" at bounding box center [266, 164] width 533 height 329
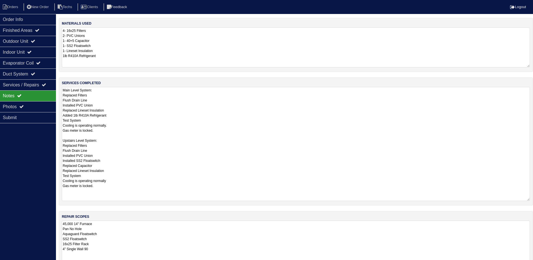
drag, startPoint x: 528, startPoint y: 53, endPoint x: 536, endPoint y: 65, distance: 14.2
click at [533, 65] on html "Orders New Order Techs Clients Feedback Logout Orders New Order Users Clients M…" at bounding box center [266, 170] width 533 height 340
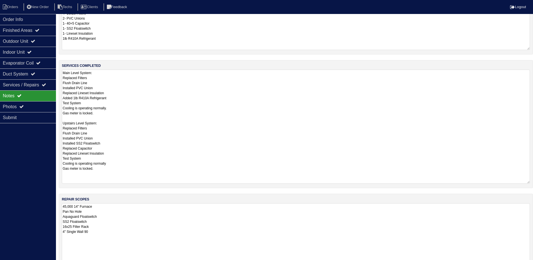
scroll to position [80, 0]
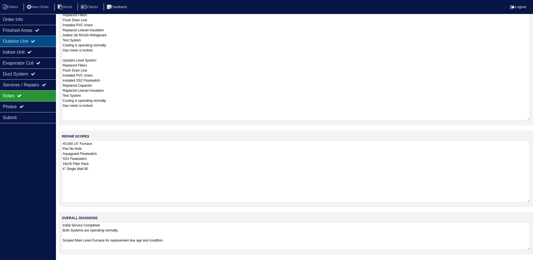
click at [29, 42] on div "Outdoor Unit" at bounding box center [28, 41] width 56 height 11
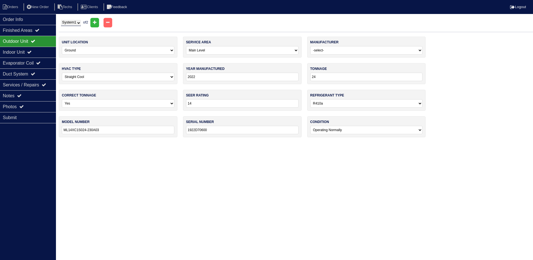
scroll to position [0, 0]
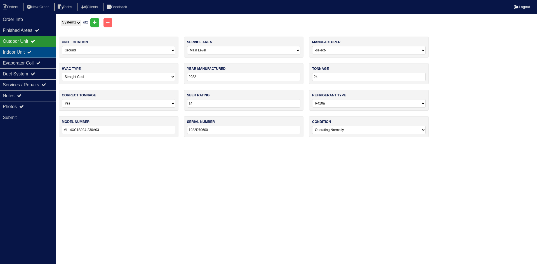
click at [47, 48] on div "Indoor Unit" at bounding box center [28, 52] width 56 height 11
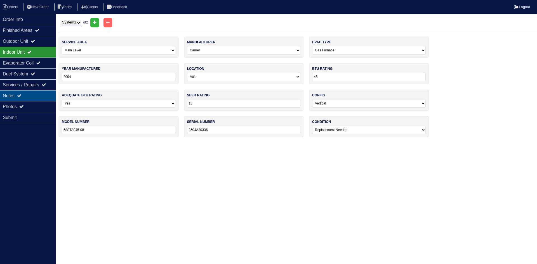
click at [34, 98] on div "Notes" at bounding box center [28, 95] width 56 height 11
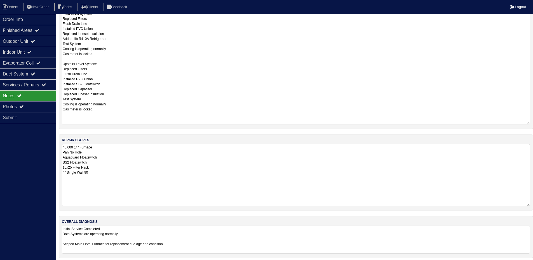
scroll to position [80, 0]
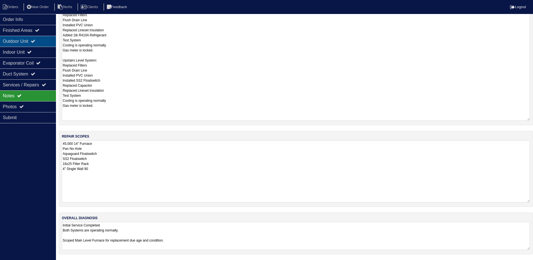
click at [34, 43] on div "Outdoor Unit" at bounding box center [28, 41] width 56 height 11
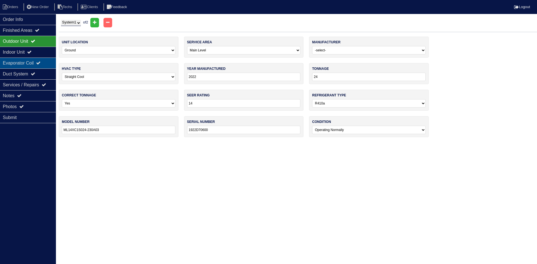
click at [35, 63] on div "Evaporator Coil" at bounding box center [28, 63] width 56 height 11
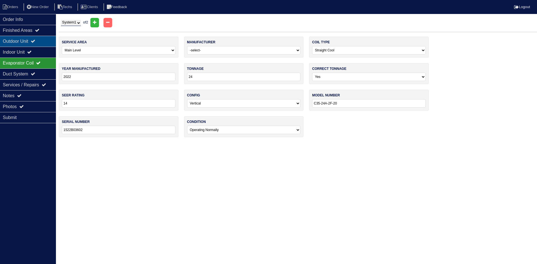
click at [35, 40] on icon at bounding box center [33, 41] width 4 height 4
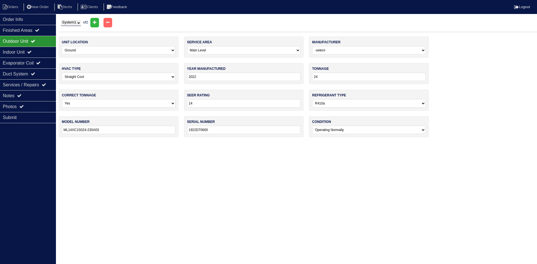
click at [72, 24] on select "System 1 System 2" at bounding box center [71, 23] width 20 height 6
select select "2"
click at [61, 20] on select "System 1 System 2" at bounding box center [71, 23] width 20 height 6
select select "1"
select select "[PERSON_NAME]"
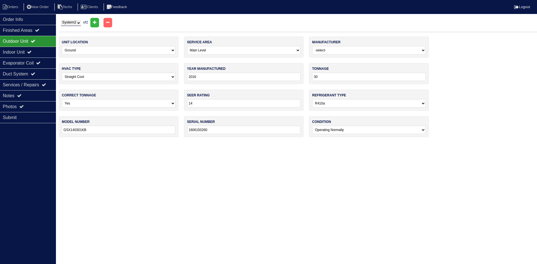
type input "2016"
type input "30"
type input "GSX140301KB"
type input "1606150260"
click at [42, 55] on div "Indoor Unit" at bounding box center [28, 52] width 56 height 11
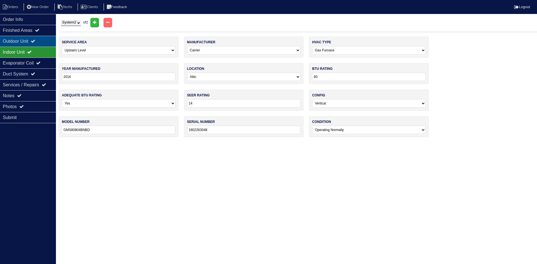
click at [41, 41] on div "Outdoor Unit" at bounding box center [28, 41] width 56 height 11
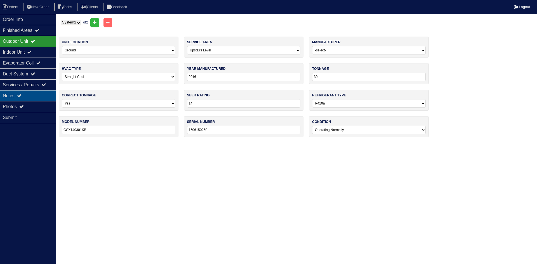
click at [30, 95] on div "Notes" at bounding box center [28, 95] width 56 height 11
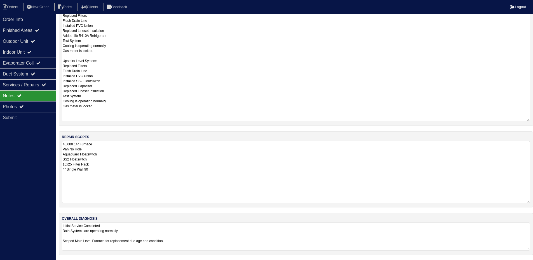
scroll to position [80, 0]
click at [31, 73] on div "Duct System" at bounding box center [28, 74] width 56 height 11
select select "2"
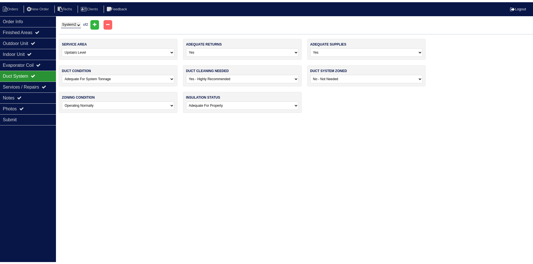
scroll to position [0, 0]
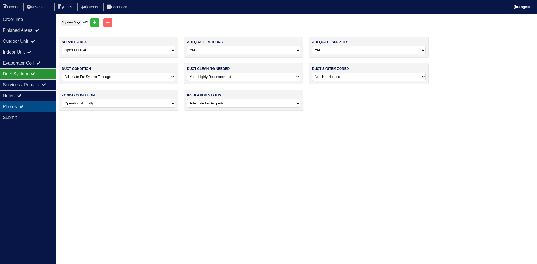
click at [27, 108] on div "Photos" at bounding box center [28, 106] width 56 height 11
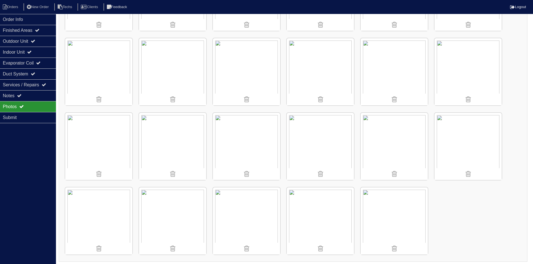
scroll to position [365, 0]
drag, startPoint x: 32, startPoint y: 75, endPoint x: 36, endPoint y: 75, distance: 3.4
click at [33, 75] on div "Duct System" at bounding box center [28, 74] width 56 height 11
select select "2"
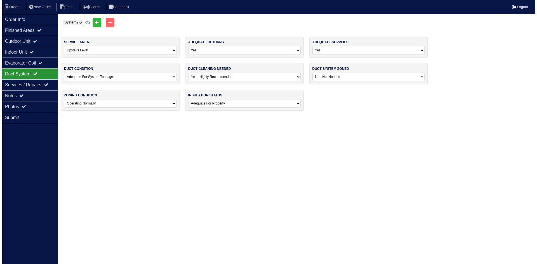
scroll to position [0, 0]
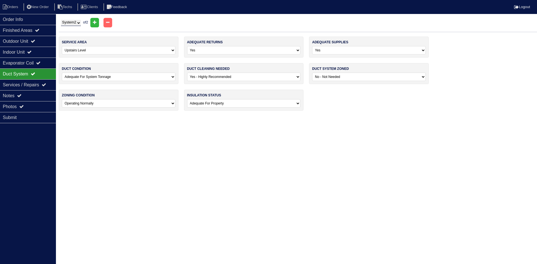
click at [202, 76] on select "-select- No Yes - Recommended But Not Required Yes - Highly Recommended" at bounding box center [244, 77] width 114 height 8
select select "1"
click at [187, 73] on select "-select- No Yes - Recommended But Not Required Yes - Highly Recommended" at bounding box center [244, 77] width 114 height 8
click at [13, 8] on li "Orders" at bounding box center [11, 7] width 23 height 8
select select "15"
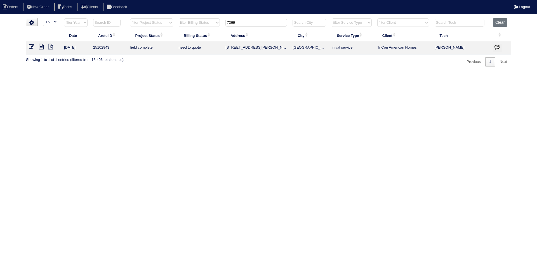
click at [243, 23] on input "7369" at bounding box center [256, 23] width 62 height 8
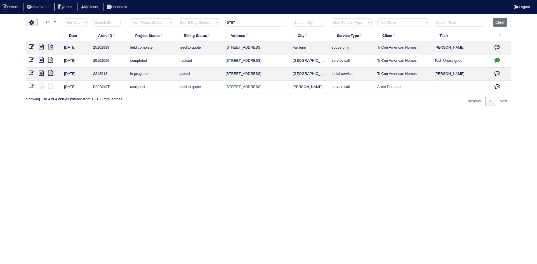
type input "5767"
click at [41, 46] on icon at bounding box center [41, 47] width 5 height 6
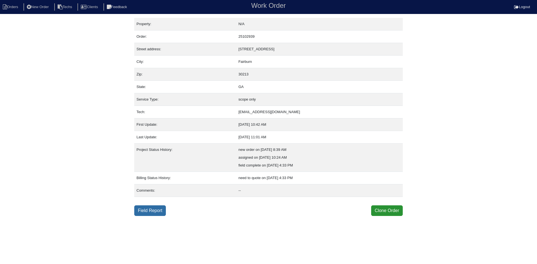
click at [151, 210] on link "Field Report" at bounding box center [150, 211] width 32 height 11
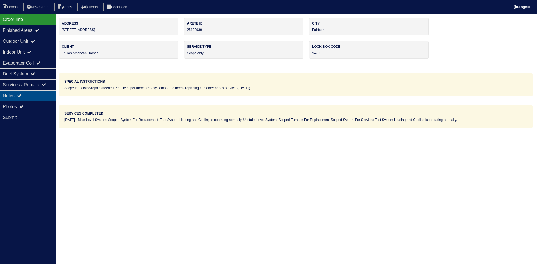
click at [37, 95] on div "Notes" at bounding box center [28, 95] width 56 height 11
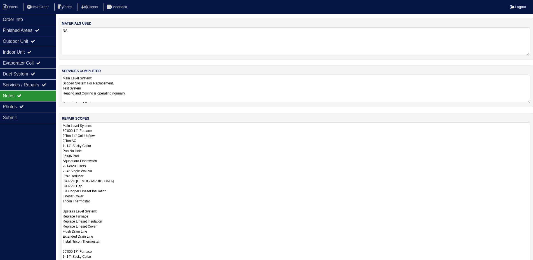
drag, startPoint x: 531, startPoint y: 149, endPoint x: 528, endPoint y: 277, distance: 128.7
click at [528, 264] on html "Orders New Order Techs Clients Feedback Logout Orders New Order Users Clients M…" at bounding box center [266, 168] width 533 height 337
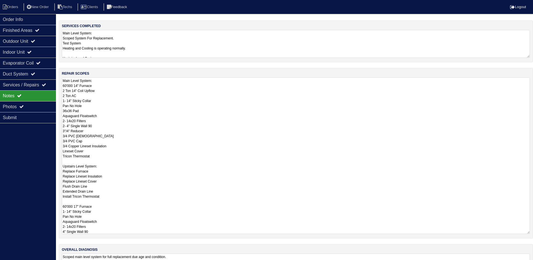
scroll to position [56, 0]
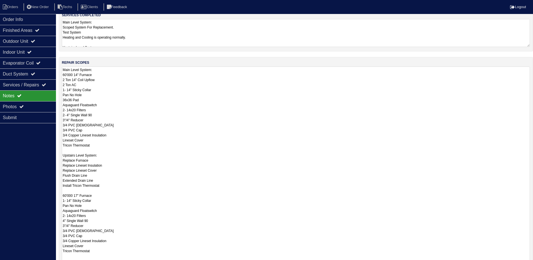
drag, startPoint x: 527, startPoint y: 220, endPoint x: 533, endPoint y: 267, distance: 46.8
click at [533, 264] on html "Orders New Order Techs Clients Feedback Logout Orders New Order Users Clients M…" at bounding box center [266, 135] width 533 height 383
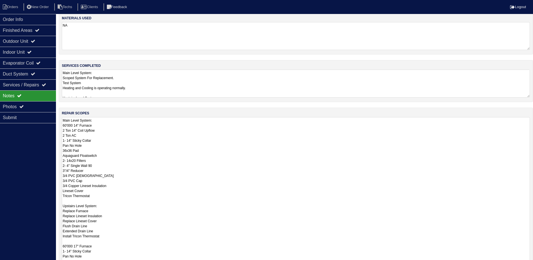
scroll to position [0, 0]
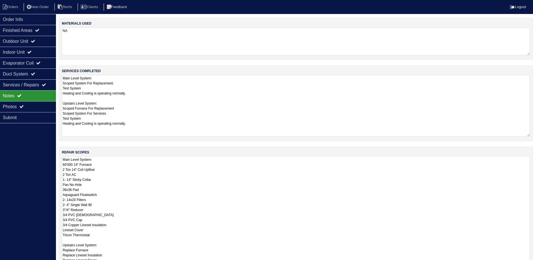
drag, startPoint x: 528, startPoint y: 101, endPoint x: 530, endPoint y: 135, distance: 33.9
click at [530, 135] on div "services completed Main Level System: Scoped System For Replacement. Test Syste…" at bounding box center [296, 103] width 474 height 76
click at [35, 43] on icon at bounding box center [33, 41] width 4 height 4
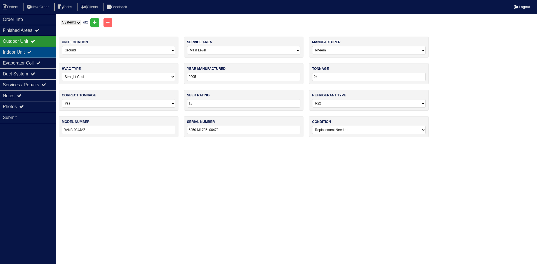
click at [10, 53] on div "Indoor Unit" at bounding box center [28, 52] width 56 height 11
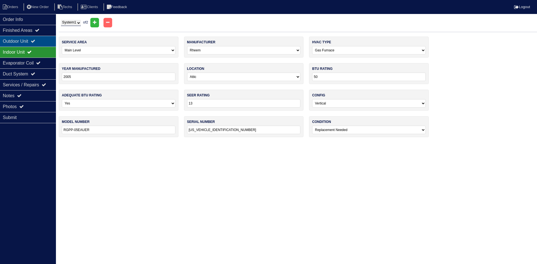
click at [8, 42] on div "Outdoor Unit" at bounding box center [28, 41] width 56 height 11
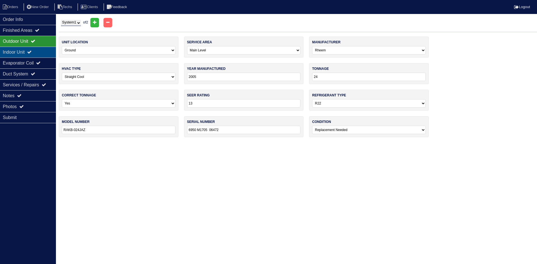
click at [42, 51] on div "Indoor Unit" at bounding box center [28, 52] width 56 height 11
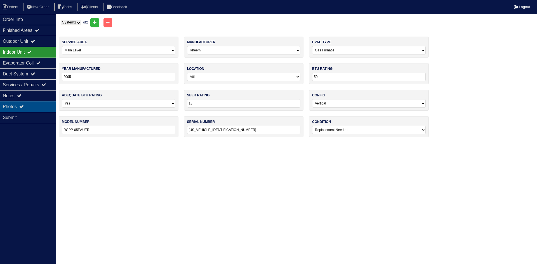
click at [20, 108] on div "Photos" at bounding box center [28, 106] width 56 height 11
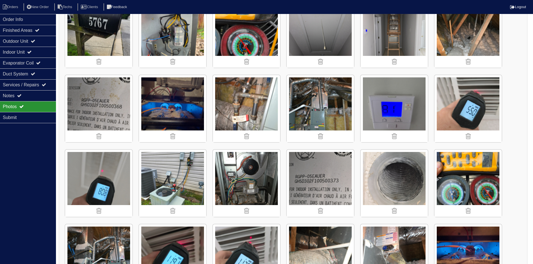
scroll to position [514, 0]
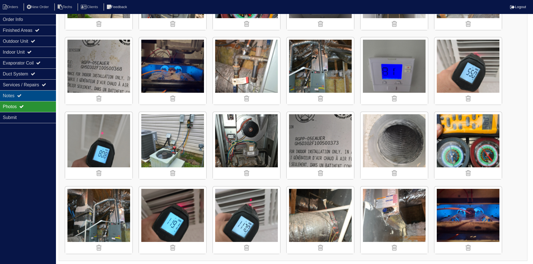
click at [21, 97] on icon at bounding box center [19, 95] width 4 height 4
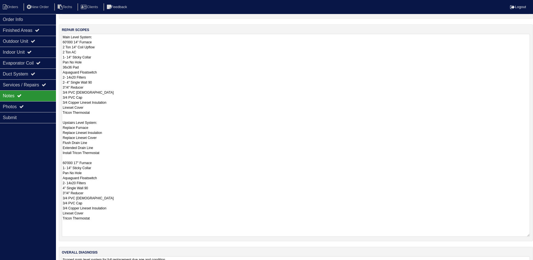
scroll to position [157, 0]
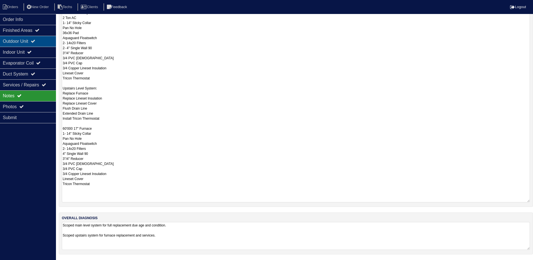
click at [25, 40] on div "Outdoor Unit" at bounding box center [28, 41] width 56 height 11
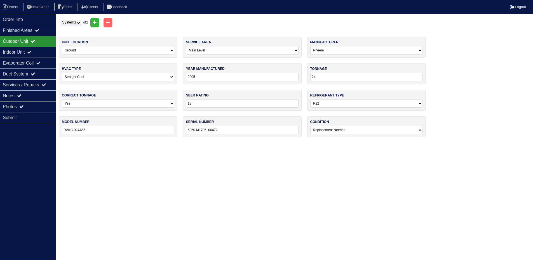
scroll to position [0, 0]
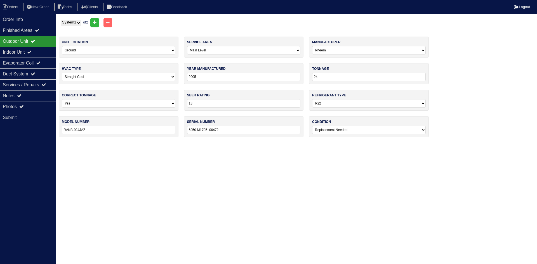
click at [76, 21] on select "System 1 System 2" at bounding box center [71, 23] width 20 height 6
select select "2"
click at [61, 20] on select "System 1 System 2" at bounding box center [71, 23] width 20 height 6
select select "1"
select select "Carrier"
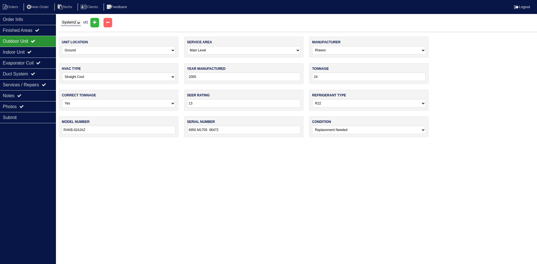
type input "2024"
type input "36"
type input "14"
select select "1"
type input "GA5SAN436-A"
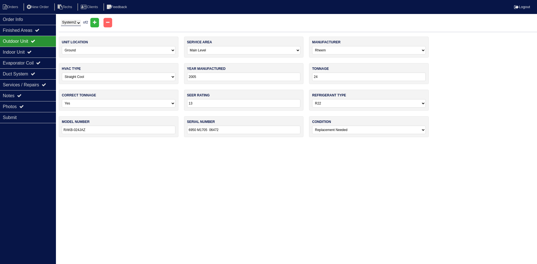
type input "0224051751"
select select "0"
select select "1"
type input "[US_VEHICLE_IDENTIFICATION_NUMBER]"
click at [46, 50] on div "Indoor Unit" at bounding box center [28, 52] width 56 height 11
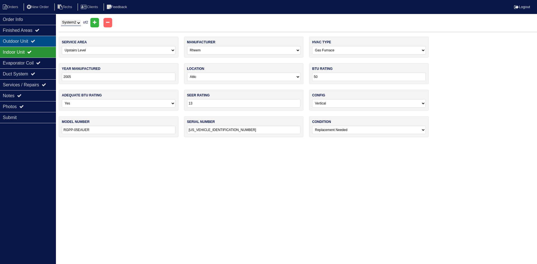
click at [20, 37] on div "Outdoor Unit" at bounding box center [28, 41] width 56 height 11
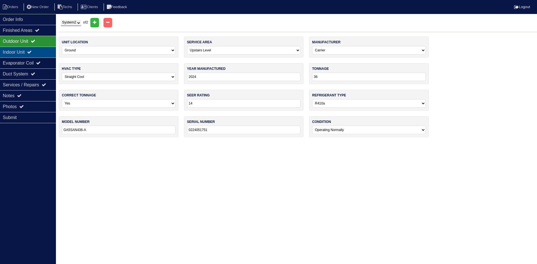
click at [19, 52] on div "Indoor Unit" at bounding box center [28, 52] width 56 height 11
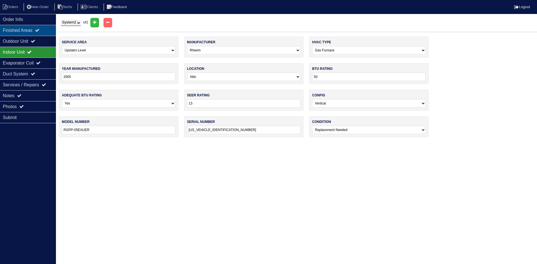
click at [23, 31] on div "Finished Areas" at bounding box center [28, 30] width 56 height 11
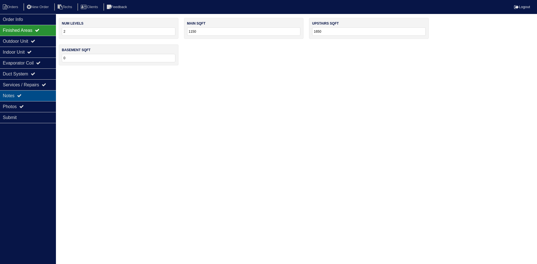
click at [13, 92] on div "Notes" at bounding box center [28, 95] width 56 height 11
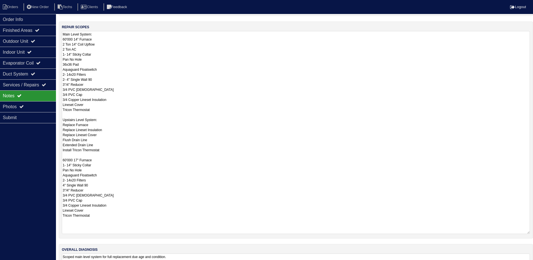
scroll to position [140, 0]
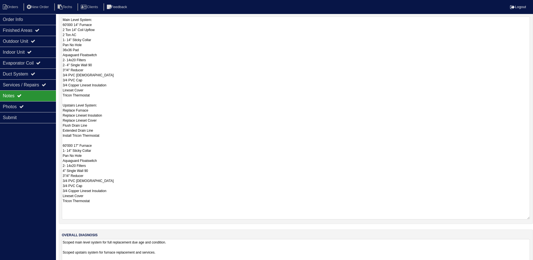
click at [64, 146] on textarea "Main Level System: 60'000 14" Furnace 2 Ton 14" Coil Upflow 2 Ton AC 1- 14" Sti…" at bounding box center [296, 117] width 468 height 203
type textarea "Main Level System: 60'000 14" Furnace 2 Ton 14" Coil Upflow 2 Ton AC 1- 14" Sti…"
click at [22, 41] on div "Outdoor Unit" at bounding box center [28, 41] width 56 height 11
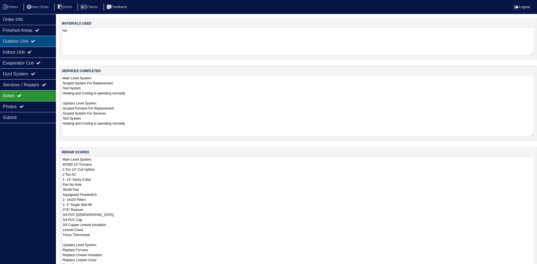
select select "2"
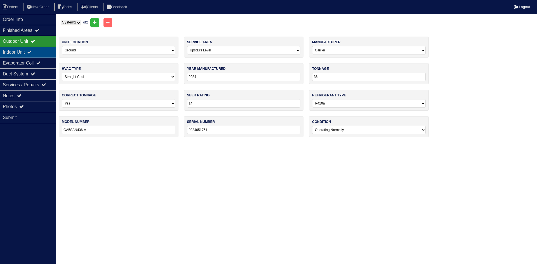
click at [40, 49] on div "Indoor Unit" at bounding box center [28, 52] width 56 height 11
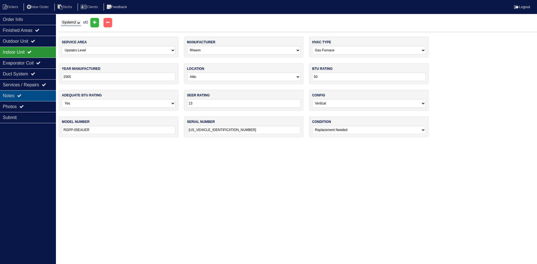
click at [30, 96] on div "Notes" at bounding box center [28, 95] width 56 height 11
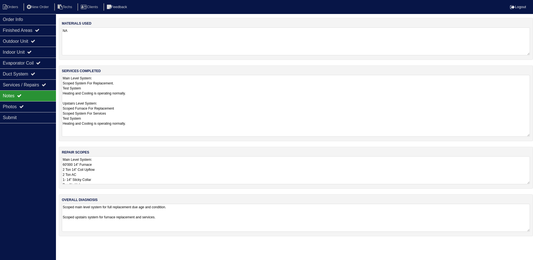
click at [175, 171] on textarea "Main Level System: 60'000 14" Furnace 2 Ton 14" Coil Upflow 2 Ton AC 1- 14" Sti…" at bounding box center [296, 170] width 468 height 28
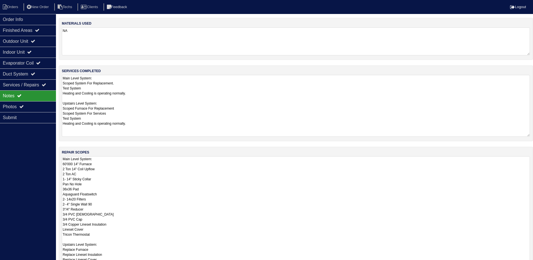
click at [532, 183] on div "repair scopes Main Level System: 60'000 14" Furnace 2 Ton 14" Coil Upflow 2 Ton…" at bounding box center [296, 247] width 474 height 201
click at [512, 117] on textarea "Main Level System: Scoped System For Replacement. Test System Heating and Cooli…" at bounding box center [296, 106] width 468 height 62
drag, startPoint x: 532, startPoint y: 183, endPoint x: 489, endPoint y: 260, distance: 88.9
click at [533, 264] on html "Orders New Order Techs Clients Feedback Logout Orders New Order Users Clients M…" at bounding box center [266, 168] width 533 height 336
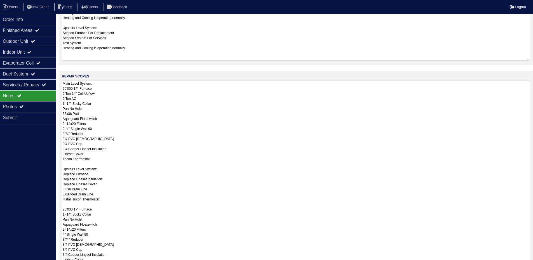
drag, startPoint x: 528, startPoint y: 201, endPoint x: 528, endPoint y: 276, distance: 74.7
click at [528, 264] on html "Orders New Order Techs Clients Feedback Logout Orders New Order Users Clients M…" at bounding box center [266, 129] width 533 height 410
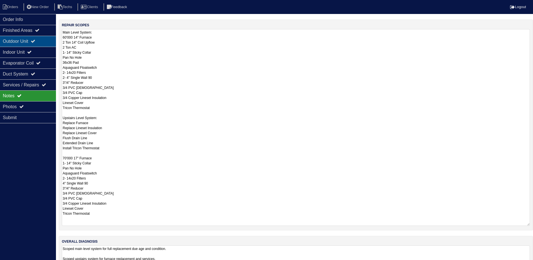
scroll to position [117, 0]
click at [35, 40] on icon at bounding box center [33, 41] width 4 height 4
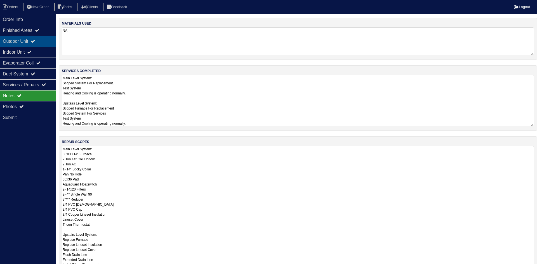
select select "2"
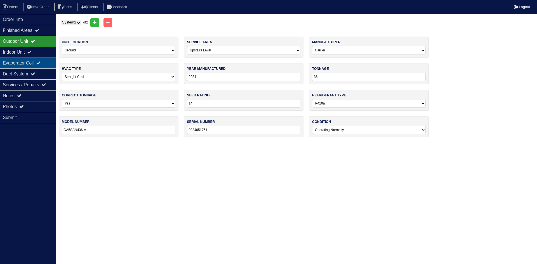
click at [30, 63] on div "Evaporator Coil" at bounding box center [28, 63] width 56 height 11
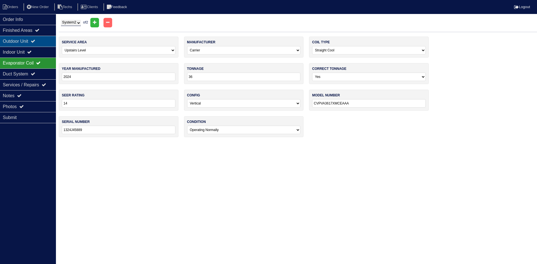
click at [31, 42] on div "Outdoor Unit" at bounding box center [28, 41] width 56 height 11
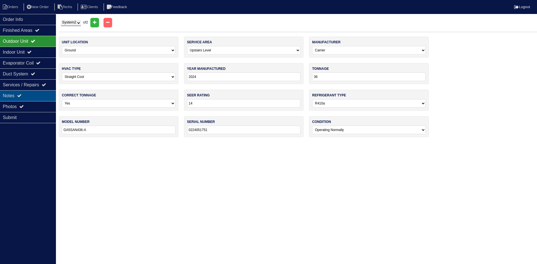
click at [39, 97] on div "Notes" at bounding box center [28, 95] width 56 height 11
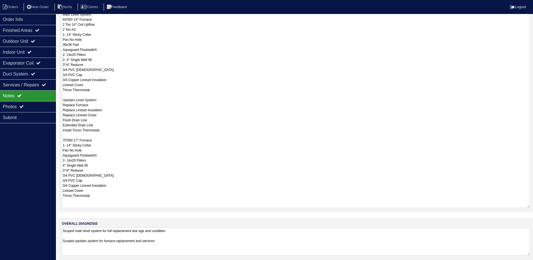
scroll to position [112, 0]
click at [35, 74] on icon at bounding box center [33, 74] width 4 height 4
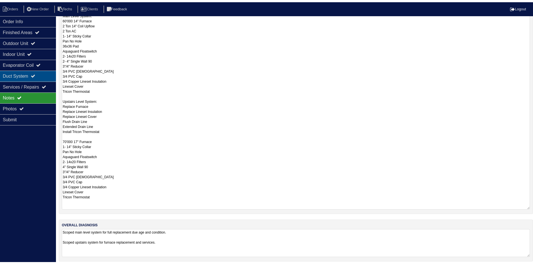
scroll to position [0, 0]
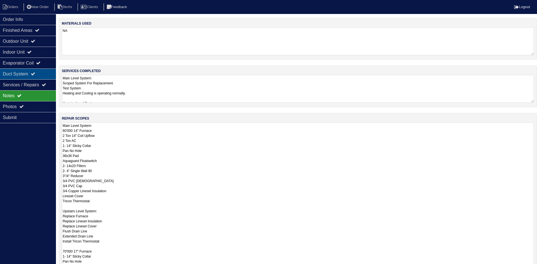
select select "2"
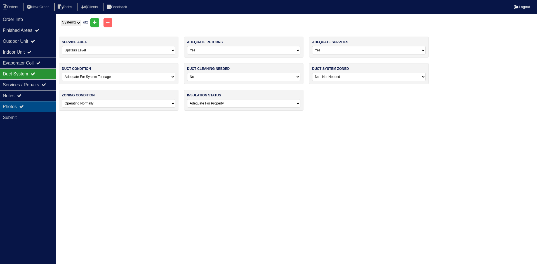
click at [33, 106] on div "Photos" at bounding box center [28, 106] width 56 height 11
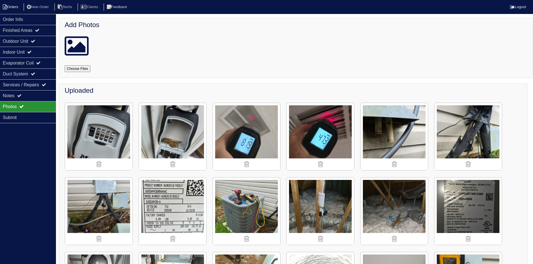
click at [15, 6] on li "Orders" at bounding box center [11, 7] width 23 height 8
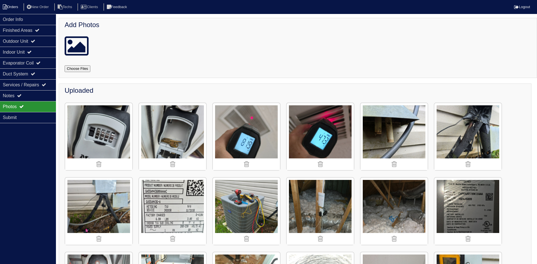
select select "15"
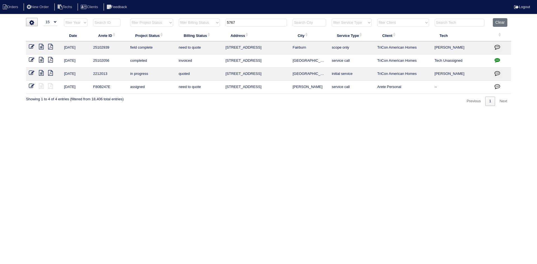
click at [248, 23] on input "5767" at bounding box center [256, 23] width 62 height 8
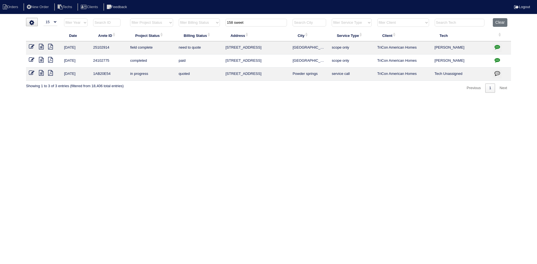
type input "158 sweet"
click at [41, 46] on icon at bounding box center [41, 47] width 5 height 6
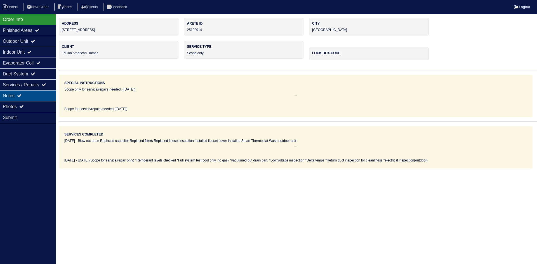
click at [26, 93] on div "Notes" at bounding box center [28, 95] width 56 height 11
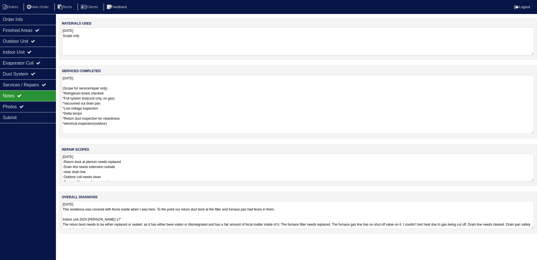
drag, startPoint x: 532, startPoint y: 102, endPoint x: 536, endPoint y: 133, distance: 31.3
click at [536, 133] on div "services completed [DATE] (Scope for service/repair only) *Refrigerant levels c…" at bounding box center [298, 101] width 478 height 73
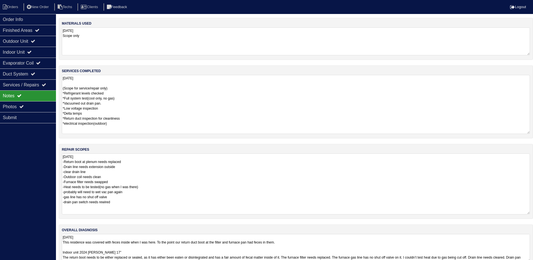
drag, startPoint x: 532, startPoint y: 180, endPoint x: 537, endPoint y: 214, distance: 33.9
click at [533, 214] on html "Orders New Order Techs Clients Feedback Logout Orders New Order Users Clients M…" at bounding box center [266, 136] width 533 height 272
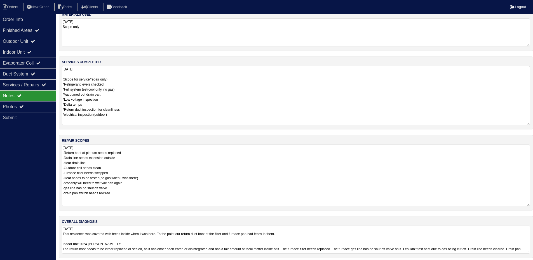
scroll to position [13, 0]
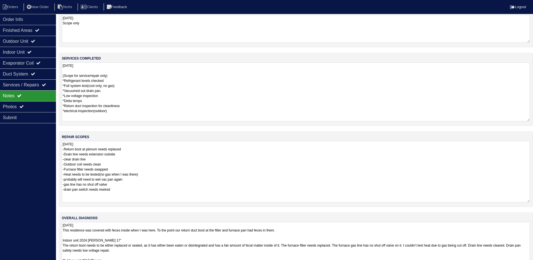
drag, startPoint x: 528, startPoint y: 247, endPoint x: 527, endPoint y: 277, distance: 29.9
click at [527, 264] on html "Orders New Order Techs Clients Feedback Logout Orders New Order Users Clients M…" at bounding box center [266, 138] width 533 height 303
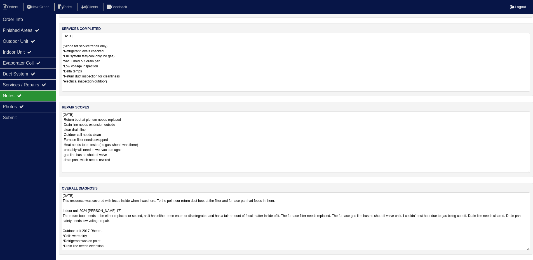
scroll to position [43, 0]
drag, startPoint x: 527, startPoint y: 248, endPoint x: 527, endPoint y: 277, distance: 28.2
click at [527, 264] on html "Orders New Order Techs Clients Feedback Logout Orders New Order Users Clients M…" at bounding box center [266, 119] width 533 height 324
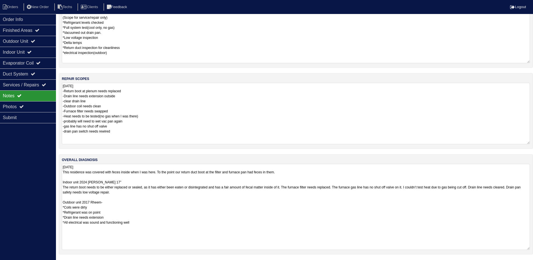
scroll to position [70, 0]
click at [126, 132] on textarea "[DATE] -Return boot at plenum needs replaced -Drain line needs extension outsid…" at bounding box center [296, 114] width 468 height 62
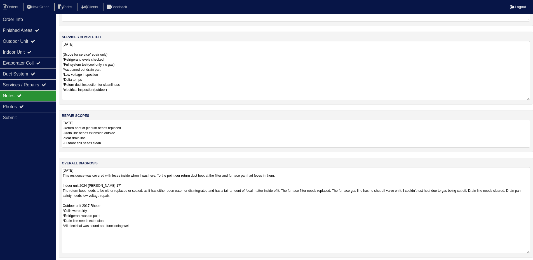
scroll to position [37, 0]
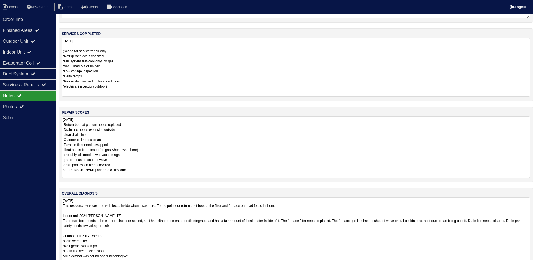
drag, startPoint x: 21, startPoint y: 150, endPoint x: 63, endPoint y: 148, distance: 42.0
click at [22, 150] on div "Order Info Finished Areas Outdoor Unit Indoor Unit Evaporator Coil Duct System …" at bounding box center [28, 144] width 56 height 260
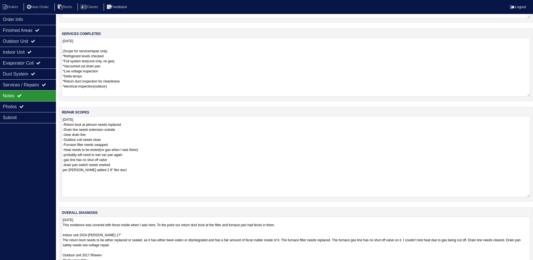
drag, startPoint x: 527, startPoint y: 143, endPoint x: 526, endPoint y: 195, distance: 52.9
click at [526, 195] on textarea "[DATE] -Return boot at plenum needs replaced -Drain line needs extension outsid…" at bounding box center [296, 156] width 468 height 81
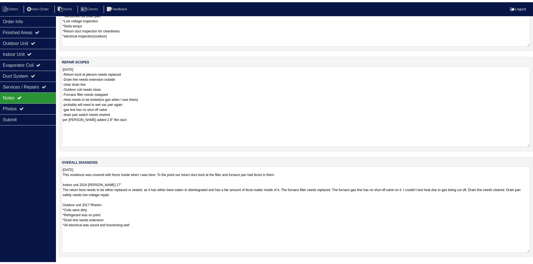
scroll to position [90, 0]
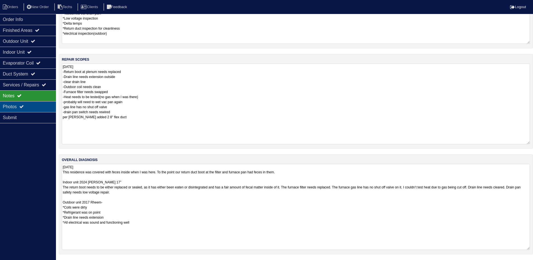
click at [20, 105] on div "Photos" at bounding box center [28, 106] width 56 height 11
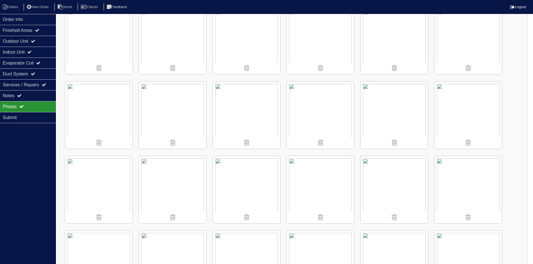
scroll to position [103, 0]
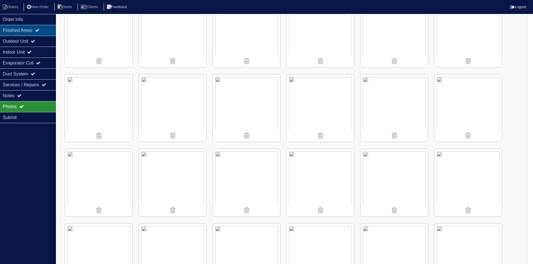
click at [44, 29] on div "Finished Areas" at bounding box center [28, 30] width 56 height 11
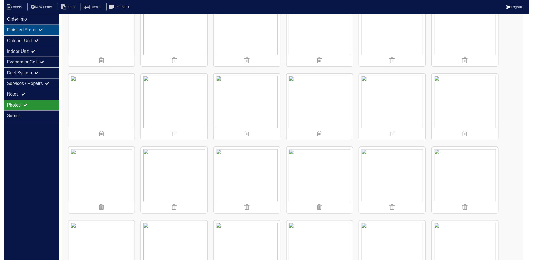
scroll to position [0, 0]
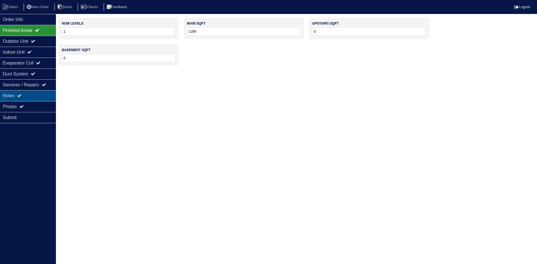
click at [33, 93] on div "Notes" at bounding box center [28, 95] width 56 height 11
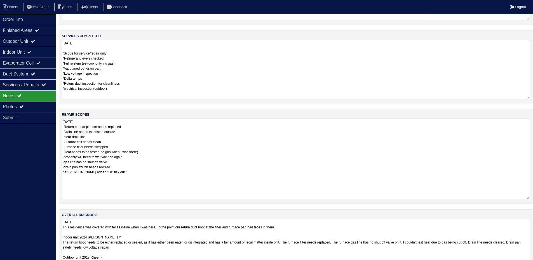
scroll to position [56, 0]
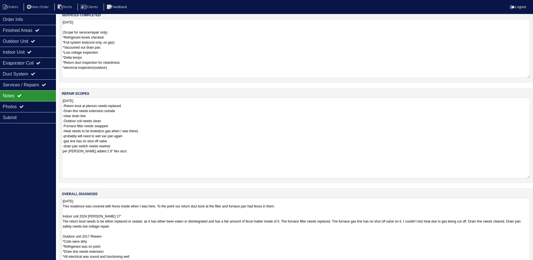
click at [119, 154] on textarea "[DATE] -Return boot at plenum needs replaced -Drain line needs extension outsid…" at bounding box center [296, 138] width 468 height 81
click at [119, 151] on textarea "[DATE] -Return boot at plenum needs replaced -Drain line needs extension outsid…" at bounding box center [296, 138] width 468 height 80
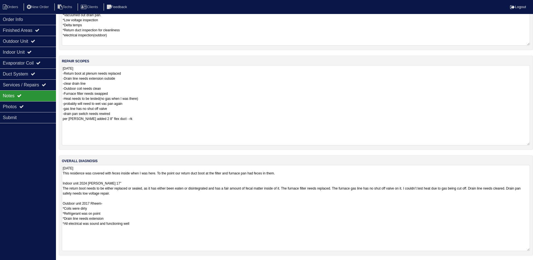
scroll to position [89, 0]
type textarea "[DATE] -Return boot at plenum needs replaced -Drain line needs extension outsid…"
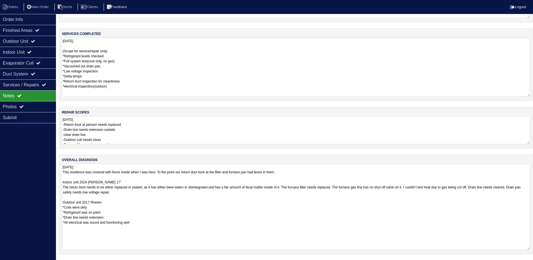
scroll to position [71, 0]
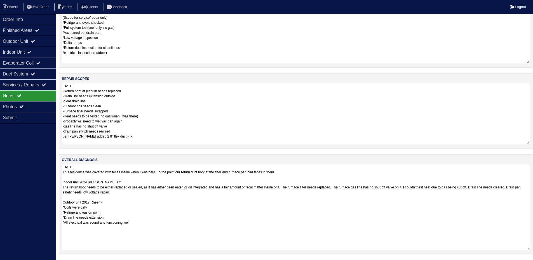
click at [527, 143] on textarea "[DATE] -Return boot at plenum needs replaced -Drain line needs extension outsid…" at bounding box center [296, 114] width 468 height 62
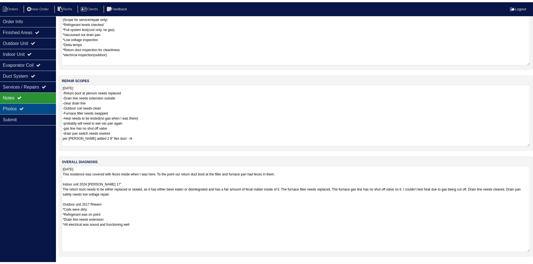
scroll to position [37, 0]
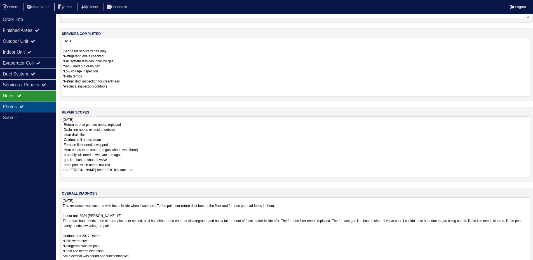
click at [22, 106] on icon at bounding box center [21, 106] width 4 height 4
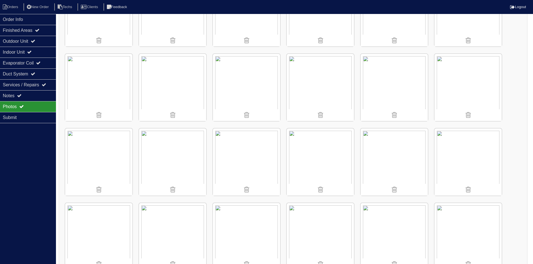
scroll to position [159, 0]
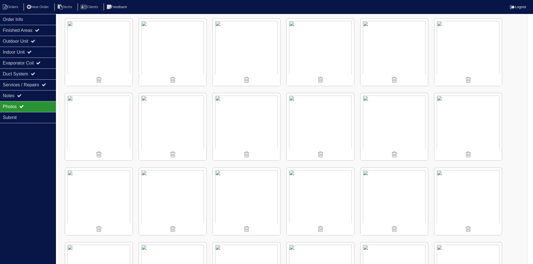
click at [97, 178] on img at bounding box center [98, 201] width 67 height 67
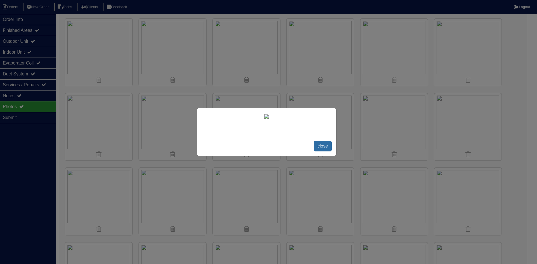
click at [326, 147] on span "close" at bounding box center [323, 146] width 18 height 11
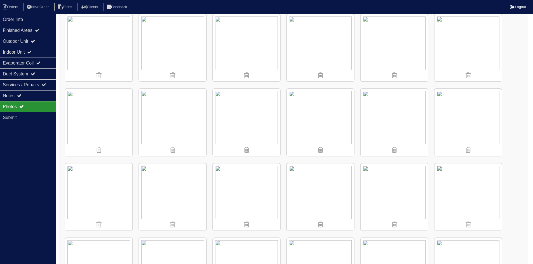
scroll to position [168, 0]
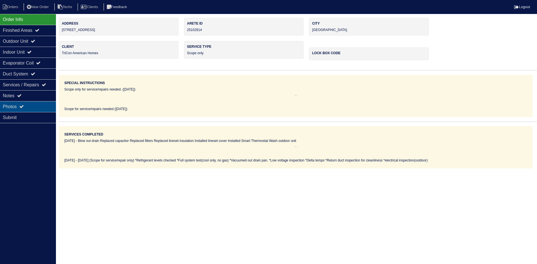
click at [33, 106] on div "Photos" at bounding box center [28, 106] width 56 height 11
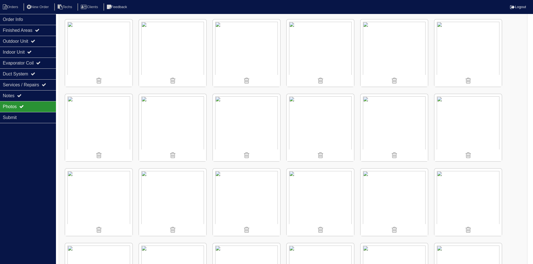
scroll to position [252, 0]
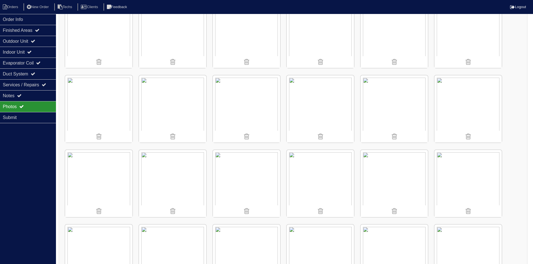
click at [112, 91] on img at bounding box center [98, 109] width 67 height 67
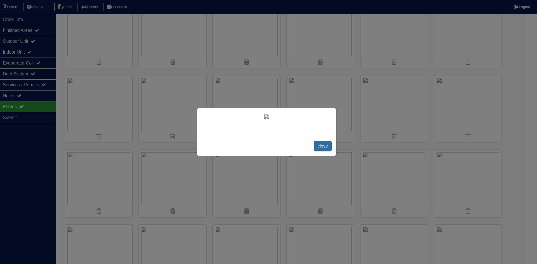
click at [327, 152] on span "close" at bounding box center [323, 146] width 18 height 11
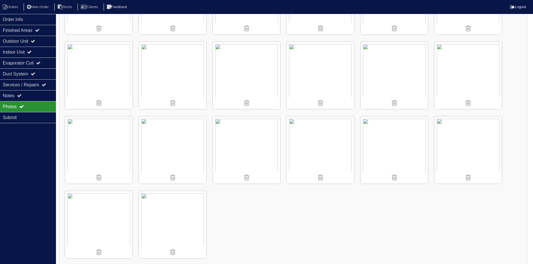
scroll to position [662, 0]
click at [18, 6] on li "Orders" at bounding box center [11, 7] width 23 height 8
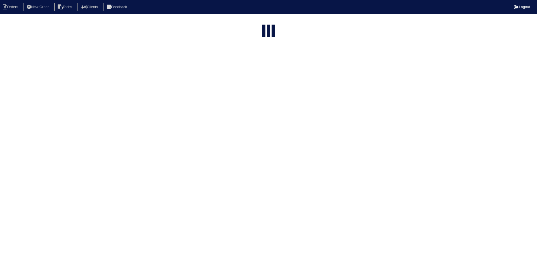
select select "15"
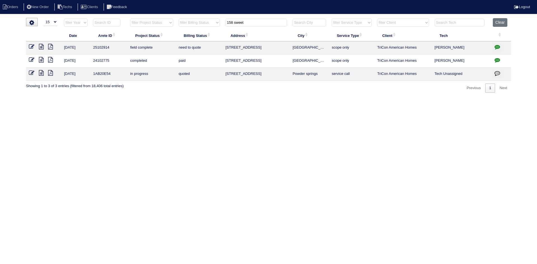
click at [242, 23] on input "158 sweet" at bounding box center [256, 23] width 62 height 8
click at [241, 22] on input "158 sweet" at bounding box center [256, 23] width 62 height 8
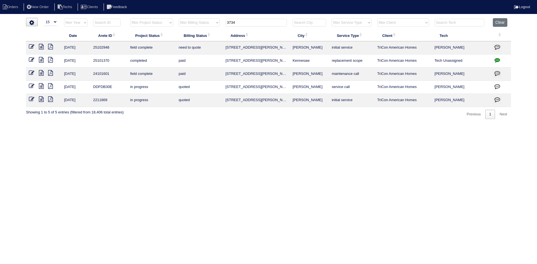
type input "3734"
click at [41, 47] on icon at bounding box center [41, 47] width 5 height 6
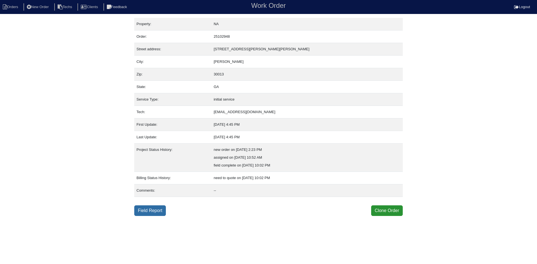
click at [145, 210] on link "Field Report" at bounding box center [150, 211] width 32 height 11
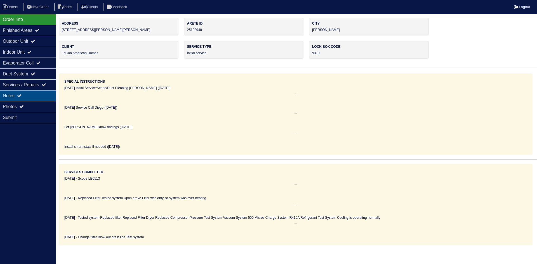
click at [22, 93] on div "Notes" at bounding box center [28, 95] width 56 height 11
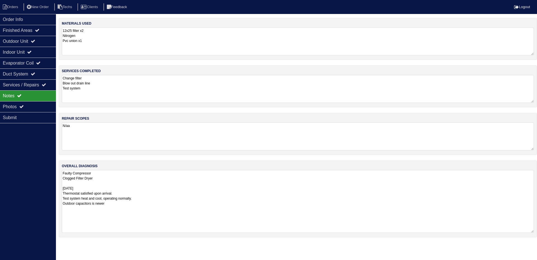
drag, startPoint x: 532, startPoint y: 196, endPoint x: 421, endPoint y: 229, distance: 115.7
click at [533, 231] on textarea "Faulty Compressor Clogged Filter Dryer 8/12/25 Thermostat satisfied upon arriva…" at bounding box center [298, 201] width 472 height 63
click at [15, 43] on div "Outdoor Unit" at bounding box center [28, 41] width 56 height 11
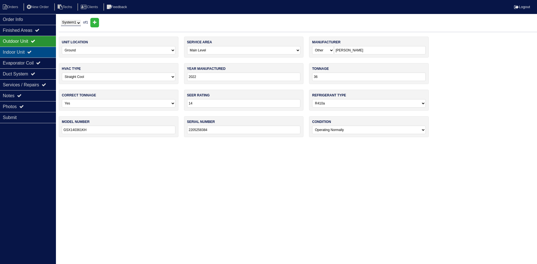
click at [17, 50] on div "Indoor Unit" at bounding box center [28, 52] width 56 height 11
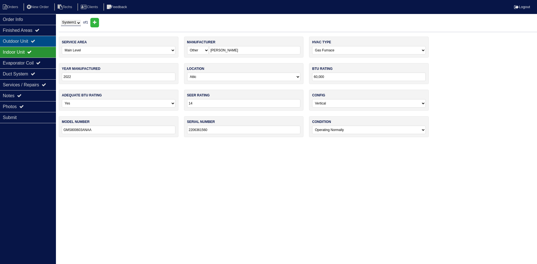
click at [44, 41] on div "Outdoor Unit" at bounding box center [28, 41] width 56 height 11
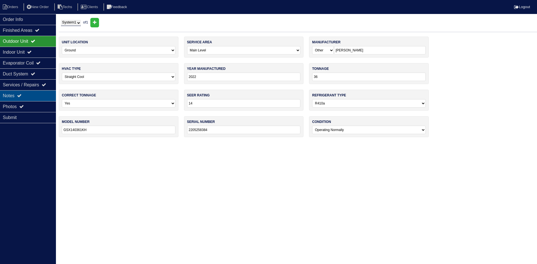
click at [13, 99] on div "Notes" at bounding box center [28, 95] width 56 height 11
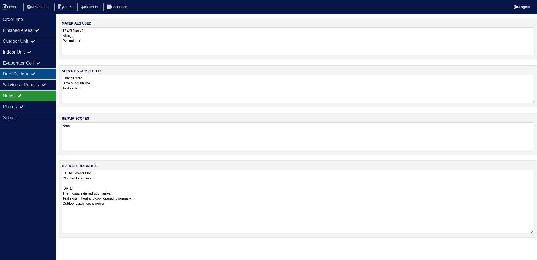
click at [34, 71] on div "Duct System" at bounding box center [28, 74] width 56 height 11
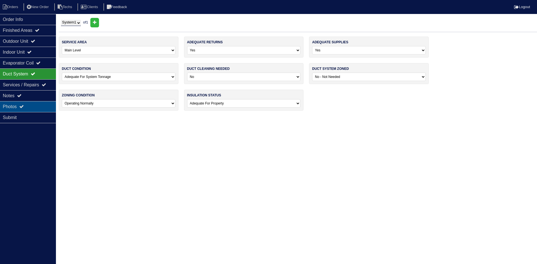
click at [24, 106] on icon at bounding box center [21, 106] width 4 height 4
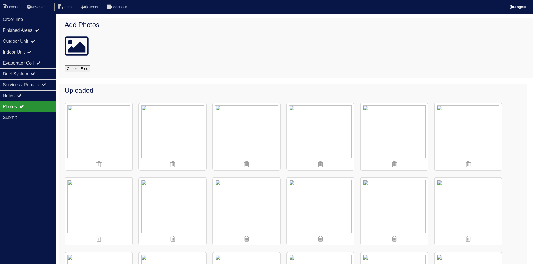
click at [380, 133] on img at bounding box center [393, 136] width 67 height 67
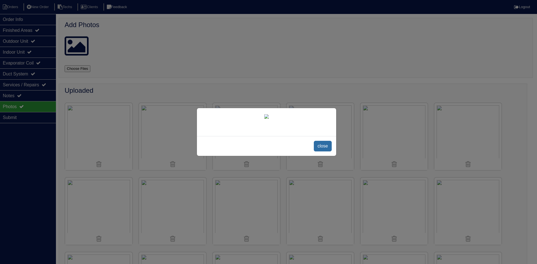
click at [326, 152] on span "close" at bounding box center [323, 146] width 18 height 11
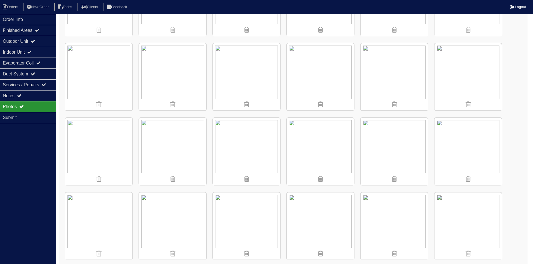
scroll to position [216, 0]
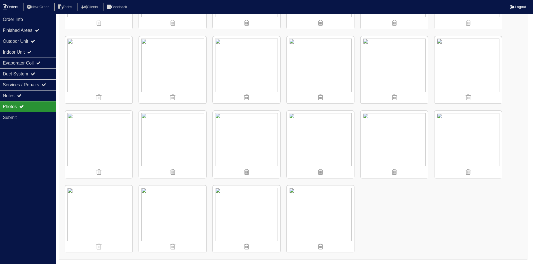
click at [16, 5] on li "Orders" at bounding box center [11, 7] width 23 height 8
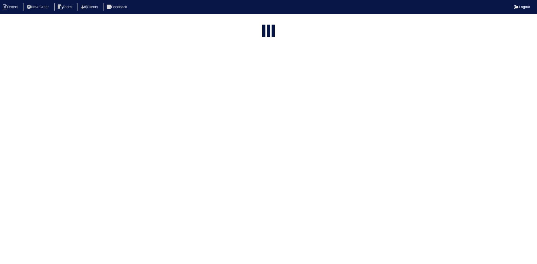
select select "15"
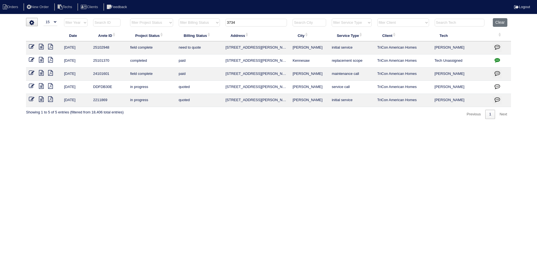
click at [238, 19] on input "3734" at bounding box center [256, 23] width 62 height 8
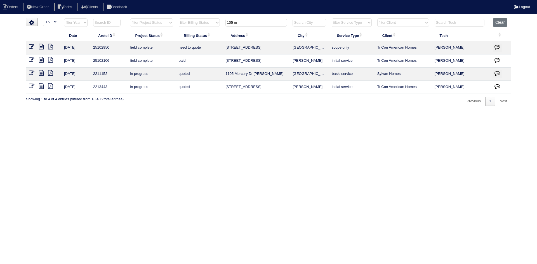
type input "105 m"
click at [41, 45] on icon at bounding box center [41, 47] width 5 height 6
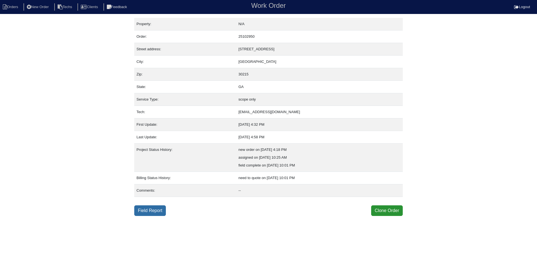
click at [145, 208] on link "Field Report" at bounding box center [150, 211] width 32 height 11
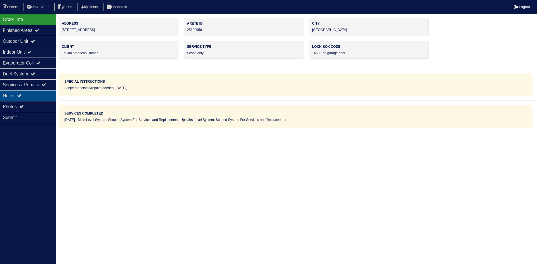
click at [33, 95] on div "Notes" at bounding box center [28, 95] width 56 height 11
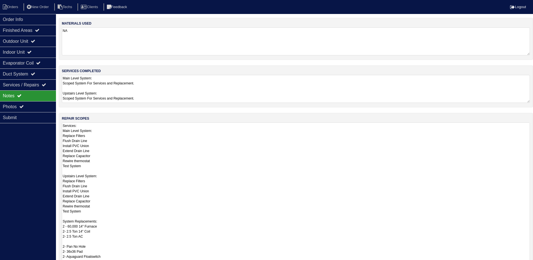
drag, startPoint x: 532, startPoint y: 148, endPoint x: 537, endPoint y: 267, distance: 118.1
click at [533, 264] on html "Orders New Order Techs Clients Feedback Logout Orders New Order Users Clients M…" at bounding box center [266, 163] width 533 height 326
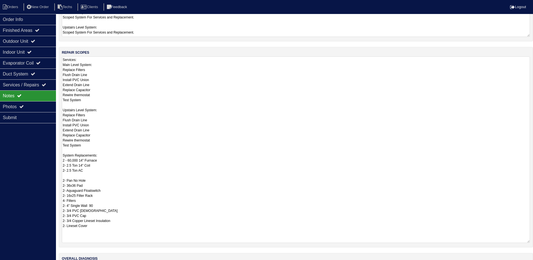
drag, startPoint x: 527, startPoint y: 201, endPoint x: 529, endPoint y: 241, distance: 40.6
click at [529, 241] on textarea "Services: Main Level System: Replace Filters Flush Drain Line Install PVC Union…" at bounding box center [296, 149] width 468 height 187
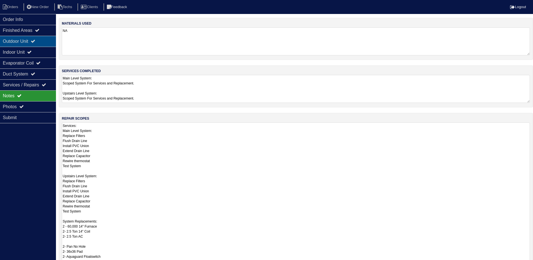
click at [34, 44] on div "Outdoor Unit" at bounding box center [28, 41] width 56 height 11
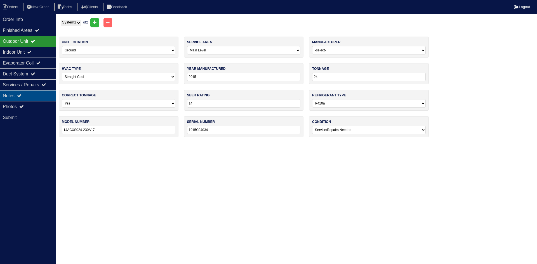
click at [34, 92] on div "Notes" at bounding box center [28, 95] width 56 height 11
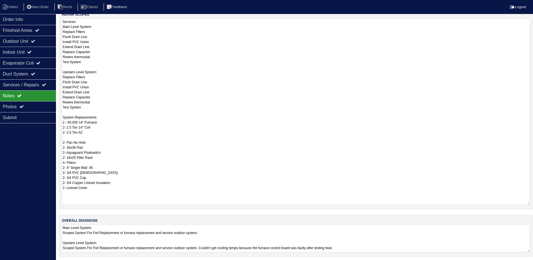
scroll to position [107, 0]
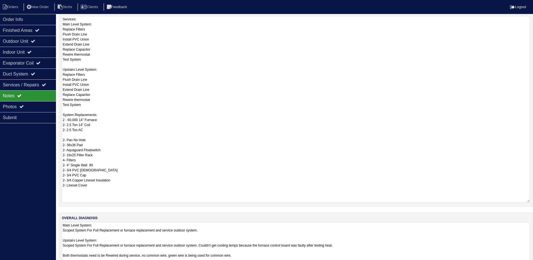
drag, startPoint x: 527, startPoint y: 248, endPoint x: 527, endPoint y: 272, distance: 23.8
click at [527, 264] on html "Orders New Order Techs Clients Feedback Logout Orders New Order Users Clients M…" at bounding box center [266, 88] width 533 height 390
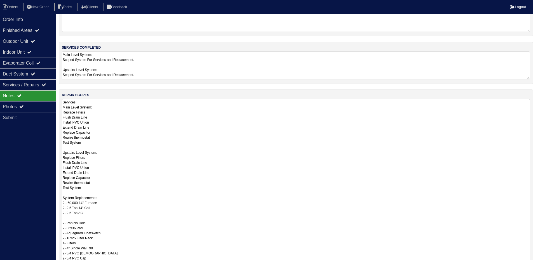
scroll to position [0, 0]
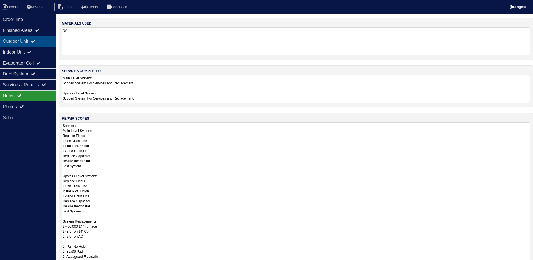
click at [27, 39] on div "Outdoor Unit" at bounding box center [28, 41] width 56 height 11
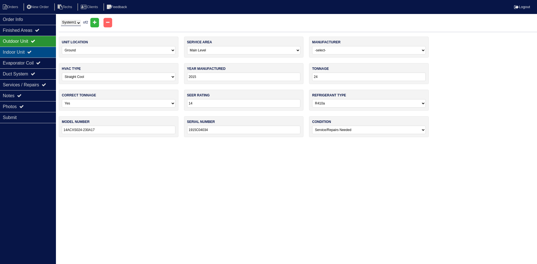
click at [32, 53] on icon at bounding box center [29, 52] width 4 height 4
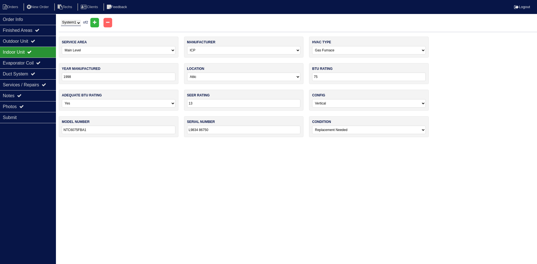
drag, startPoint x: 69, startPoint y: 23, endPoint x: 69, endPoint y: 25, distance: 2.8
click at [69, 23] on select "System 1 System 2" at bounding box center [71, 23] width 20 height 6
select select "2"
click at [61, 20] on select "System 1 System 2" at bounding box center [71, 23] width 20 height 6
select select "1"
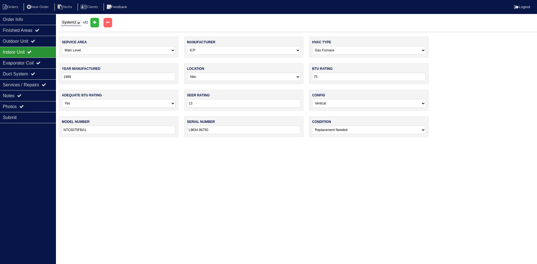
type input "L9833 17767"
click at [28, 41] on div "Outdoor Unit" at bounding box center [28, 41] width 56 height 11
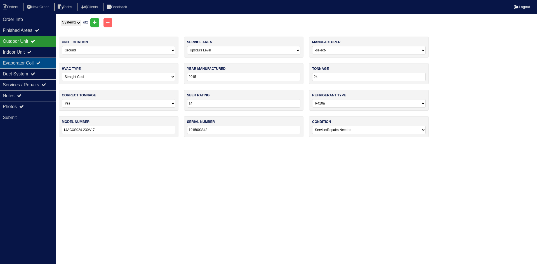
click at [29, 60] on div "Evaporator Coil" at bounding box center [28, 63] width 56 height 11
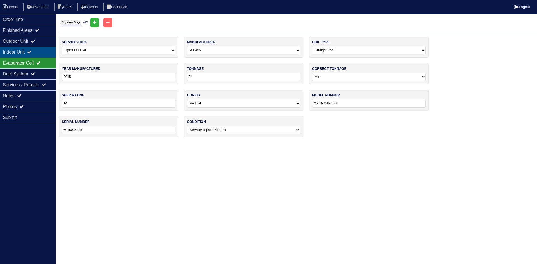
click at [32, 50] on icon at bounding box center [29, 52] width 4 height 4
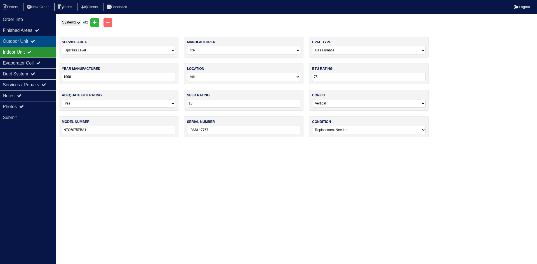
click at [35, 40] on icon at bounding box center [33, 41] width 4 height 4
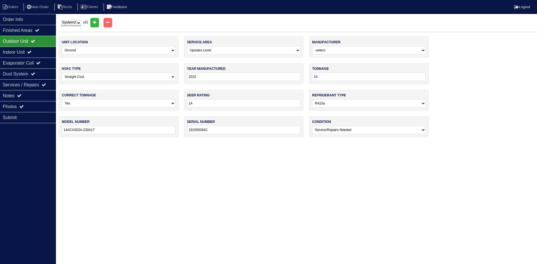
click at [77, 22] on select "System 1 System 2" at bounding box center [71, 23] width 20 height 6
select select "1"
click at [61, 20] on select "System 1 System 2" at bounding box center [71, 23] width 20 height 6
select select "0"
type input "1915C04034"
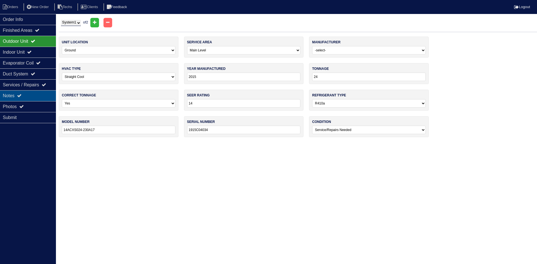
click at [16, 95] on div "Notes" at bounding box center [28, 95] width 56 height 11
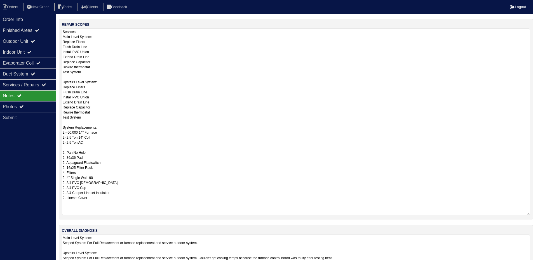
scroll to position [112, 0]
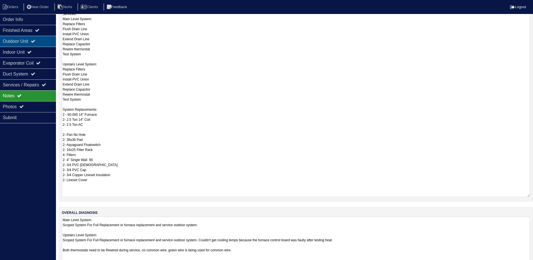
click at [39, 38] on div "Outdoor Unit" at bounding box center [28, 41] width 56 height 11
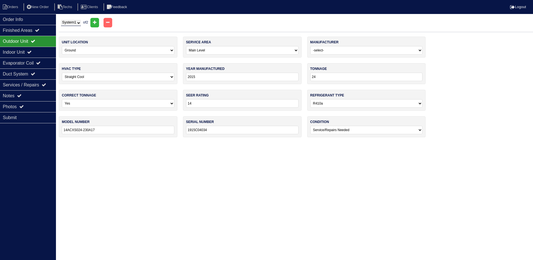
scroll to position [0, 0]
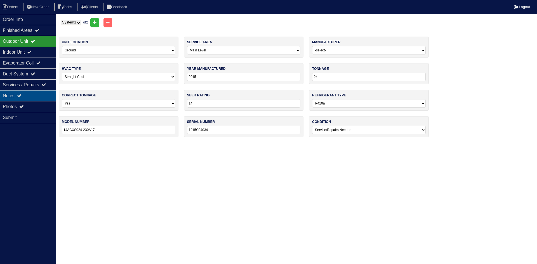
click at [22, 94] on icon at bounding box center [19, 95] width 4 height 4
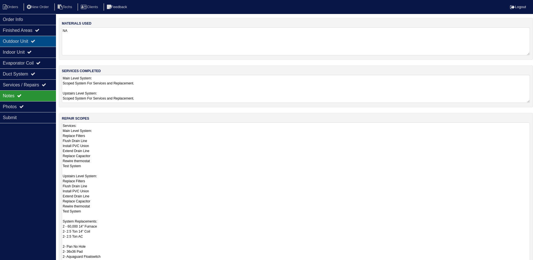
click at [44, 43] on div "Outdoor Unit" at bounding box center [28, 41] width 56 height 11
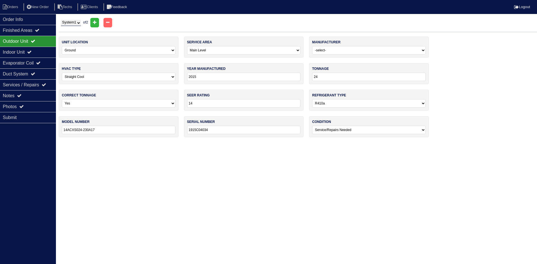
drag, startPoint x: 80, startPoint y: 22, endPoint x: 81, endPoint y: 25, distance: 3.8
click at [80, 22] on select "System 1 System 2" at bounding box center [71, 23] width 20 height 6
select select "2"
click at [61, 20] on select "System 1 System 2" at bounding box center [71, 23] width 20 height 6
select select "1"
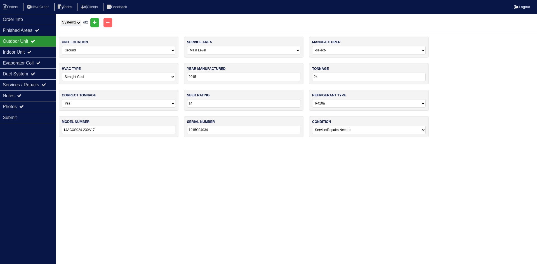
type input "1915003842"
click at [36, 91] on div "Notes" at bounding box center [28, 95] width 56 height 11
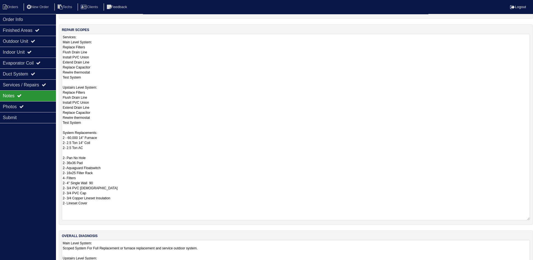
scroll to position [112, 0]
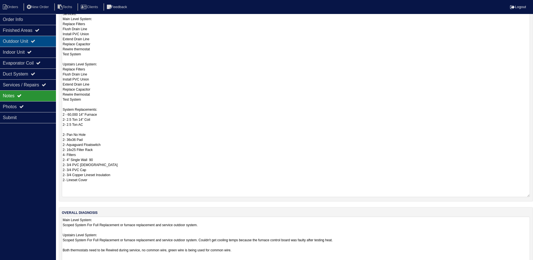
click at [43, 43] on div "Outdoor Unit" at bounding box center [28, 41] width 56 height 11
select select "2"
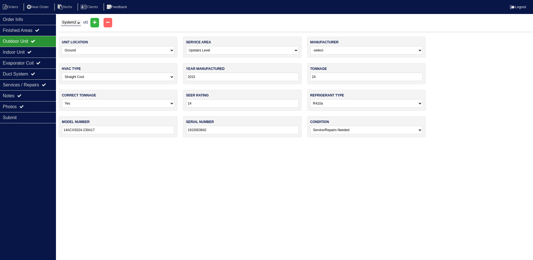
scroll to position [0, 0]
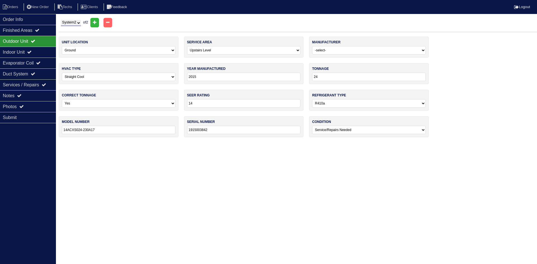
click at [159, 102] on select "-select- Yes No - Unit Undersized No - Unit Oversized" at bounding box center [119, 103] width 114 height 8
select select "1"
click at [62, 99] on select "-select- Yes No - Unit Undersized No - Unit Oversized" at bounding box center [119, 103] width 114 height 8
click at [77, 22] on select "System 1 System 2" at bounding box center [71, 23] width 20 height 6
select select "1"
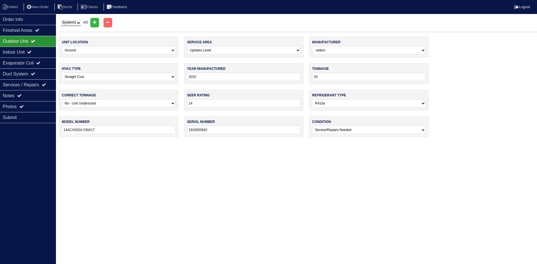
click at [61, 20] on select "System 1 System 2" at bounding box center [71, 23] width 20 height 6
select select "0"
type input "1915C04034"
click at [119, 103] on select "-select- Yes No - Unit Undersized No - Unit Oversized" at bounding box center [119, 103] width 114 height 8
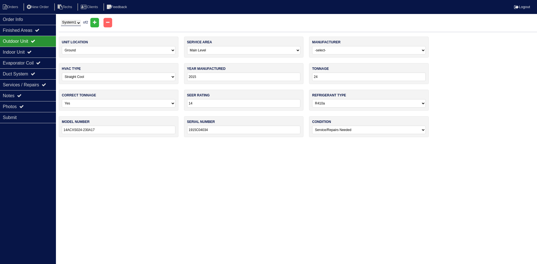
select select "1"
click at [62, 99] on select "-select- Yes No - Unit Undersized No - Unit Oversized" at bounding box center [119, 103] width 114 height 8
click at [37, 96] on div "Notes" at bounding box center [28, 95] width 56 height 11
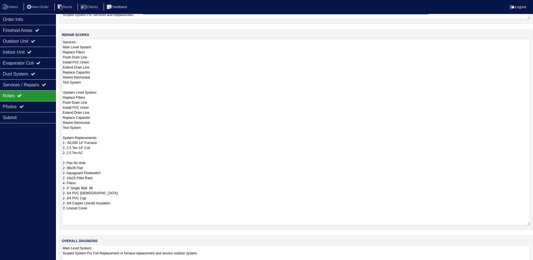
scroll to position [84, 0]
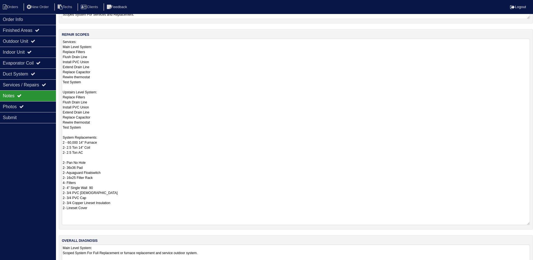
click at [71, 144] on textarea "Services: Main Level System: Replace Filters Flush Drain Line Install PVC Union…" at bounding box center [296, 132] width 468 height 187
type textarea "Services: Main Level System: Replace Filters Flush Drain Line Install PVC Union…"
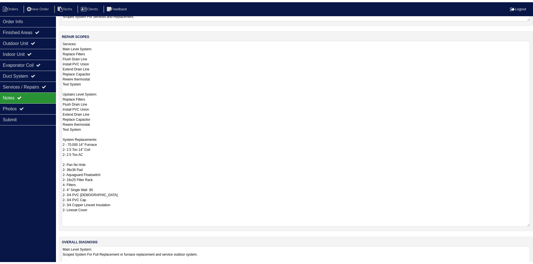
scroll to position [0, 0]
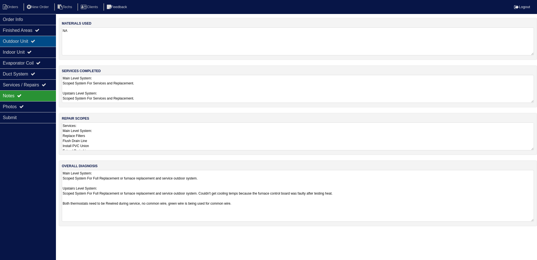
click at [15, 44] on div "Outdoor Unit" at bounding box center [28, 41] width 56 height 11
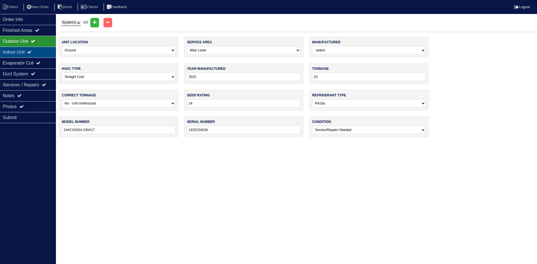
click at [32, 51] on icon at bounding box center [29, 52] width 4 height 4
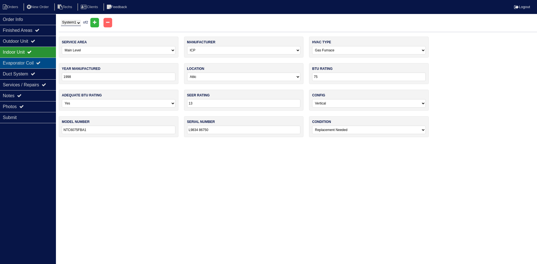
click at [33, 61] on div "Evaporator Coil" at bounding box center [28, 63] width 56 height 11
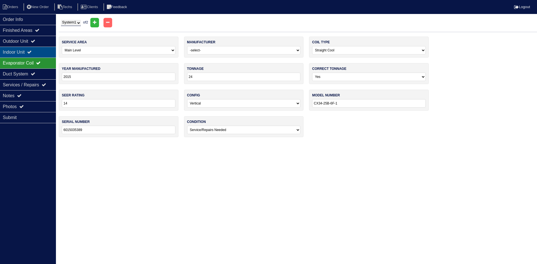
click at [32, 52] on icon at bounding box center [29, 52] width 4 height 4
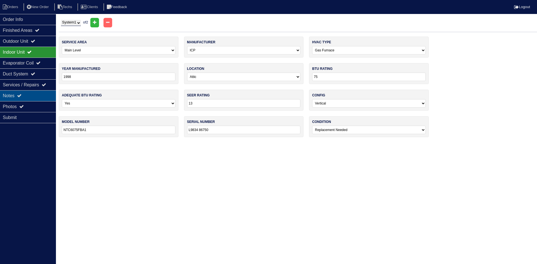
click at [25, 93] on div "Notes" at bounding box center [28, 95] width 56 height 11
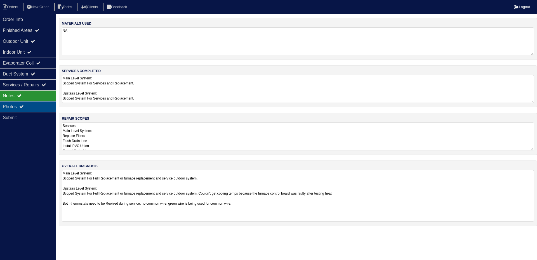
click at [26, 105] on div "Photos" at bounding box center [28, 106] width 56 height 11
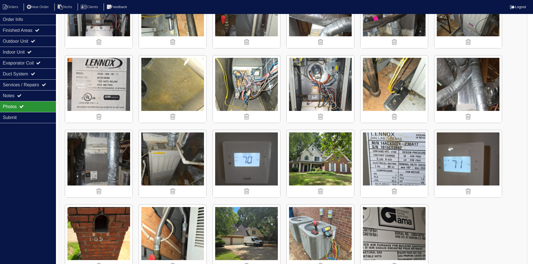
scroll to position [588, 0]
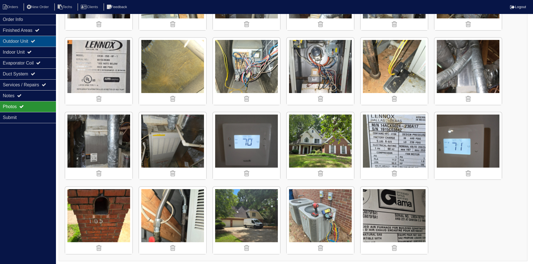
click at [47, 43] on div "Outdoor Unit" at bounding box center [28, 41] width 56 height 11
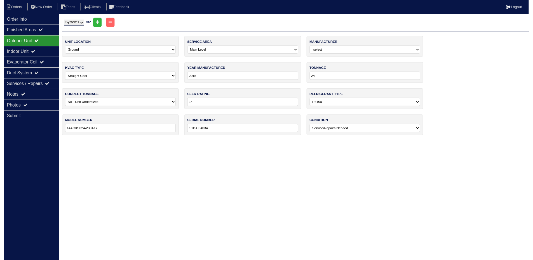
scroll to position [0, 0]
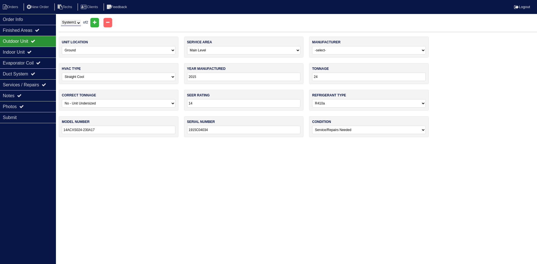
click at [76, 23] on select "System 1 System 2" at bounding box center [71, 23] width 20 height 6
select select "2"
click at [61, 20] on select "System 1 System 2" at bounding box center [71, 23] width 20 height 6
select select "1"
type input "1915003842"
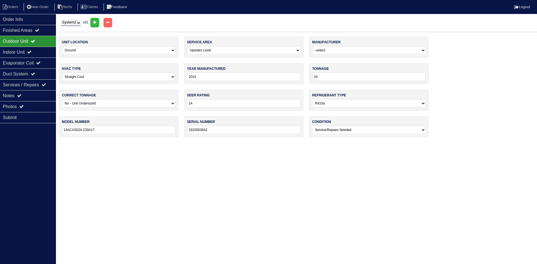
drag, startPoint x: 17, startPoint y: 93, endPoint x: 95, endPoint y: 109, distance: 79.5
click at [17, 93] on div "Notes" at bounding box center [28, 95] width 56 height 11
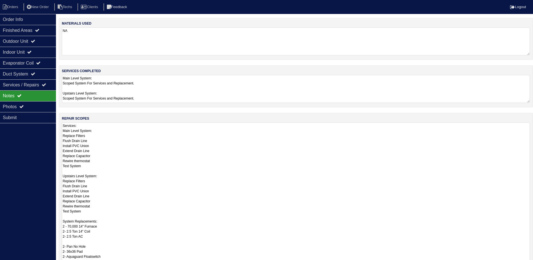
click at [196, 132] on textarea "Services: Main Level System: Replace Filters Flush Drain Line Install PVC Union…" at bounding box center [296, 213] width 468 height 182
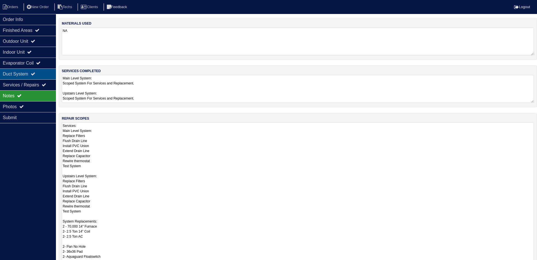
click at [53, 73] on div "Duct System" at bounding box center [28, 74] width 56 height 11
select select "2"
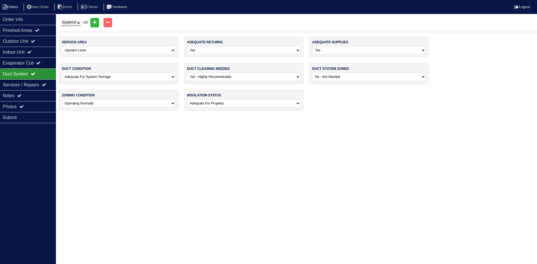
click at [9, 4] on li "Orders" at bounding box center [11, 7] width 23 height 8
select select "15"
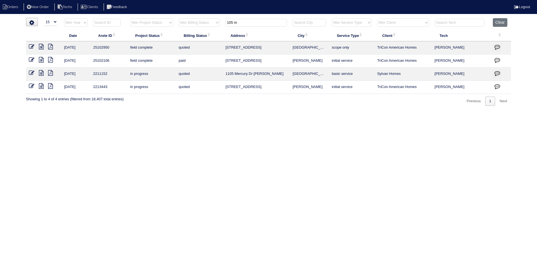
click at [246, 23] on input "105 m" at bounding box center [256, 23] width 62 height 8
type input "144"
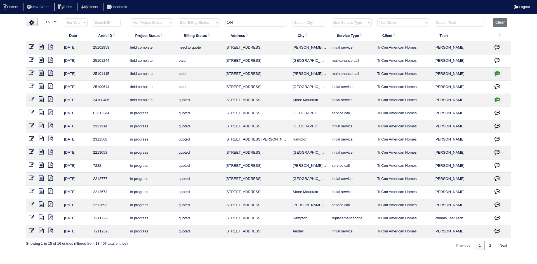
click at [41, 47] on icon at bounding box center [41, 47] width 5 height 6
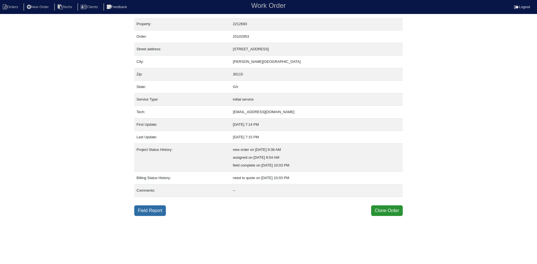
click at [152, 211] on link "Field Report" at bounding box center [150, 211] width 32 height 11
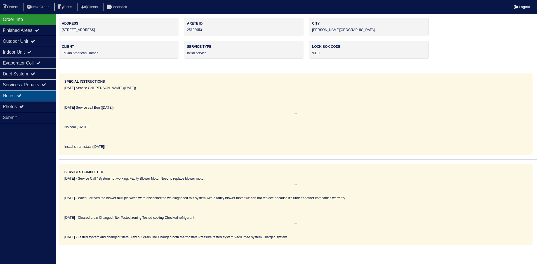
click at [37, 97] on div "Notes" at bounding box center [28, 95] width 56 height 11
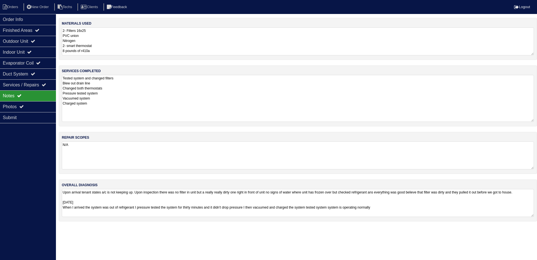
drag, startPoint x: 532, startPoint y: 101, endPoint x: 532, endPoint y: 120, distance: 19.0
click at [532, 120] on textarea "Tested system and changed filters Blew out drain line Changed both thermostats …" at bounding box center [298, 98] width 472 height 47
click at [30, 41] on div "Outdoor Unit" at bounding box center [28, 41] width 56 height 11
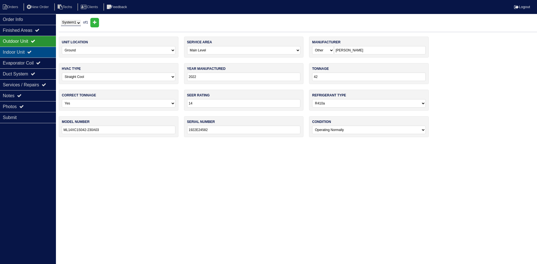
click at [30, 50] on div "Indoor Unit" at bounding box center [28, 52] width 56 height 11
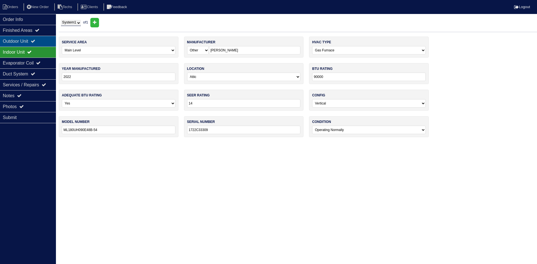
click at [29, 43] on div "Outdoor Unit" at bounding box center [28, 41] width 56 height 11
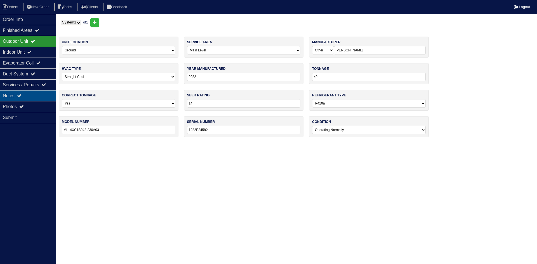
click at [39, 97] on div "Notes" at bounding box center [28, 95] width 56 height 11
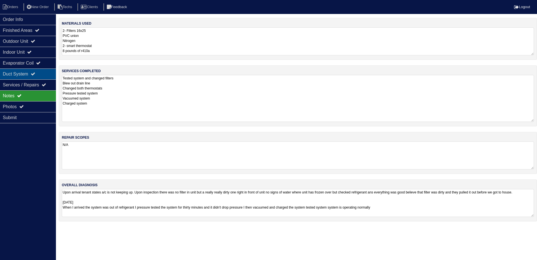
click at [29, 75] on div "Duct System" at bounding box center [28, 74] width 56 height 11
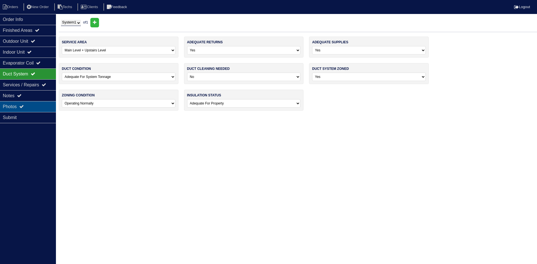
click at [31, 108] on div "Photos" at bounding box center [28, 106] width 56 height 11
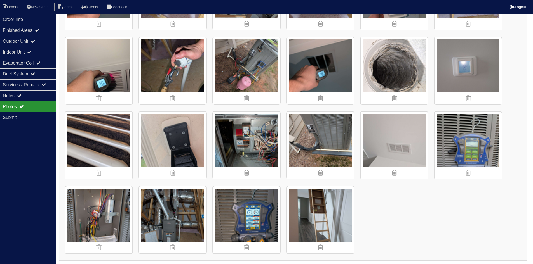
scroll to position [365, 0]
click at [31, 93] on div "Notes" at bounding box center [28, 95] width 56 height 11
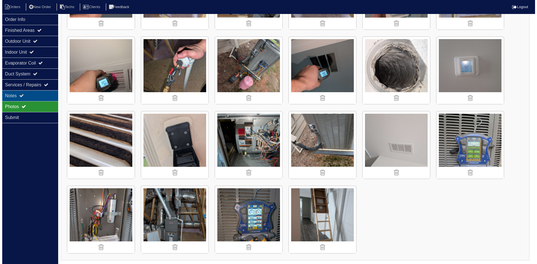
scroll to position [0, 0]
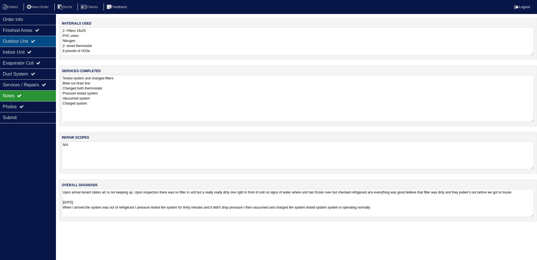
click at [32, 42] on div "Outdoor Unit" at bounding box center [28, 41] width 56 height 11
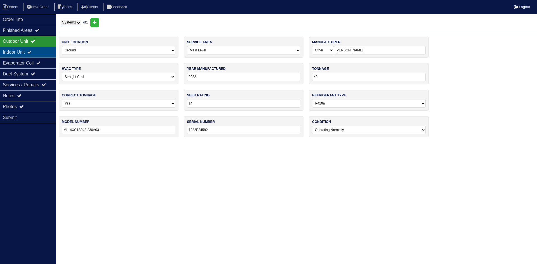
click at [30, 54] on div "Indoor Unit" at bounding box center [28, 52] width 56 height 11
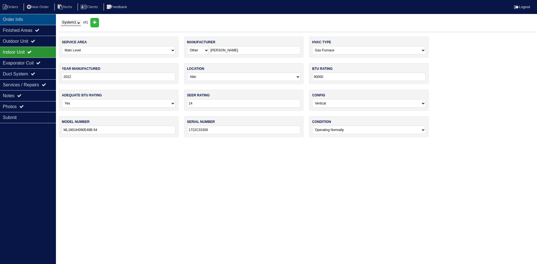
click at [38, 20] on div "Order Info" at bounding box center [28, 19] width 56 height 11
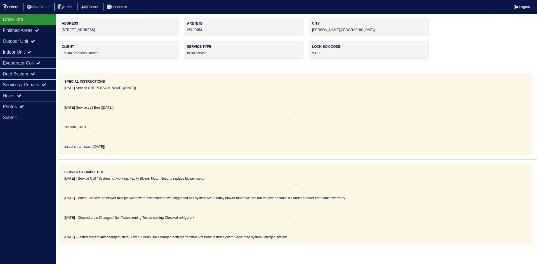
click at [14, 8] on li "Orders" at bounding box center [11, 7] width 23 height 8
select select "15"
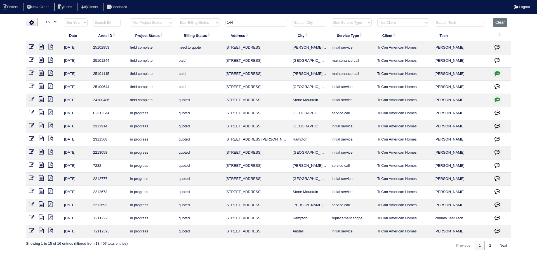
click at [240, 24] on input "144" at bounding box center [256, 23] width 62 height 8
click at [240, 23] on input "144" at bounding box center [256, 23] width 62 height 8
click at [238, 24] on input "144" at bounding box center [256, 23] width 62 height 8
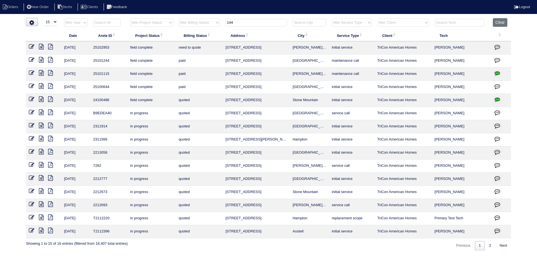
click at [238, 24] on input "144" at bounding box center [256, 23] width 62 height 8
click at [237, 24] on input "144" at bounding box center [256, 23] width 62 height 8
click at [234, 23] on input "144" at bounding box center [256, 23] width 62 height 8
click at [231, 23] on input "144" at bounding box center [256, 23] width 62 height 8
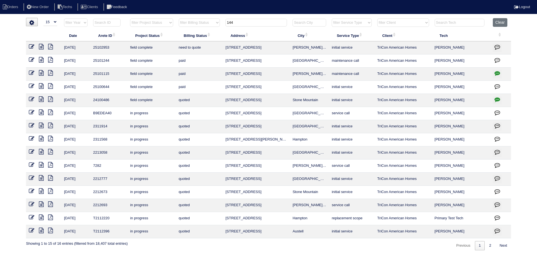
click at [231, 22] on input "144" at bounding box center [256, 23] width 62 height 8
click at [230, 22] on input "144" at bounding box center [256, 23] width 62 height 8
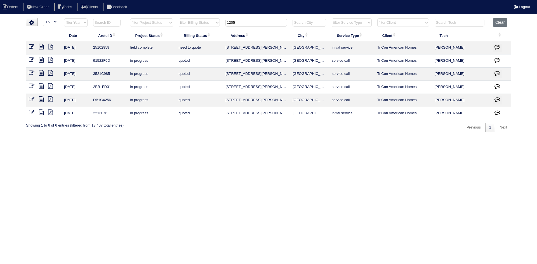
type input "1205"
click at [41, 46] on icon at bounding box center [41, 47] width 5 height 6
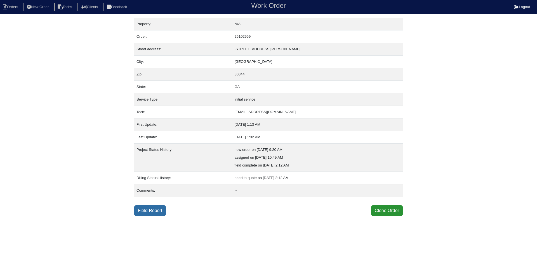
click at [145, 212] on link "Field Report" at bounding box center [150, 211] width 32 height 11
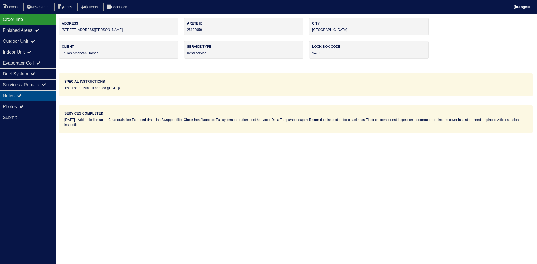
click at [38, 97] on div "Notes" at bounding box center [28, 95] width 56 height 11
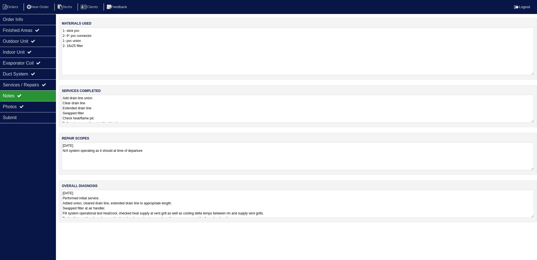
drag, startPoint x: 532, startPoint y: 53, endPoint x: 532, endPoint y: 73, distance: 19.9
click at [532, 73] on textarea "1- stick pvc 2- 9° pvc connector 1- pvc union 2- 16x25 filter" at bounding box center [298, 51] width 472 height 48
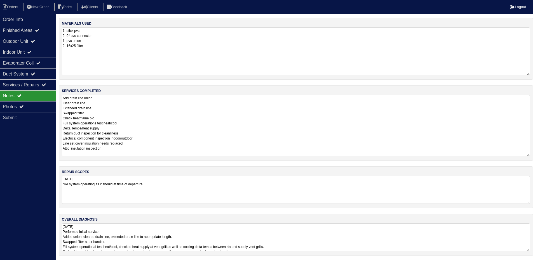
drag, startPoint x: 532, startPoint y: 120, endPoint x: 533, endPoint y: 154, distance: 33.6
click at [533, 154] on html "Orders New Order Techs Clients Feedback Logout Orders New Order Users Clients M…" at bounding box center [266, 130] width 533 height 261
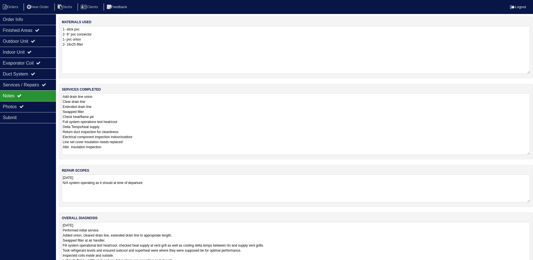
drag, startPoint x: 527, startPoint y: 249, endPoint x: 526, endPoint y: 268, distance: 18.5
click at [526, 264] on html "Orders New Order Techs Clients Feedback Logout Orders New Order Users Clients M…" at bounding box center [266, 139] width 533 height 280
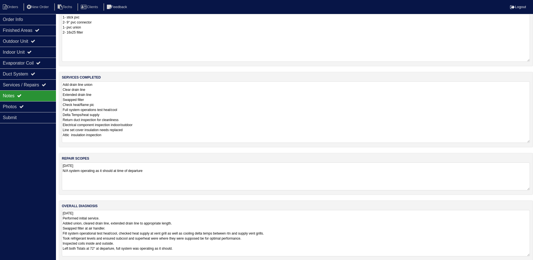
scroll to position [20, 0]
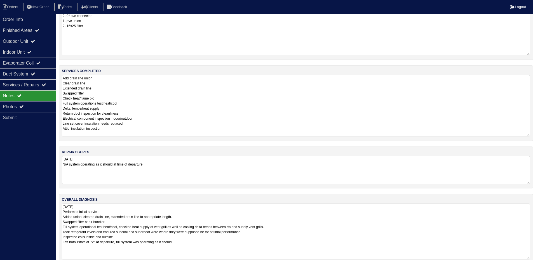
drag, startPoint x: 529, startPoint y: 248, endPoint x: 528, endPoint y: 259, distance: 10.9
click at [528, 259] on textarea "[DATE] Performed initial service. Added union, cleared drain line, extended dra…" at bounding box center [296, 232] width 468 height 56
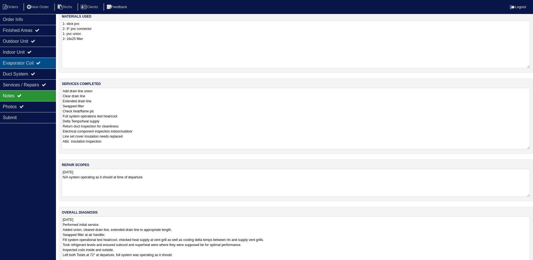
scroll to position [0, 0]
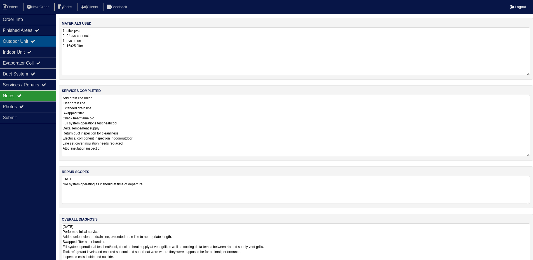
click at [27, 40] on div "Outdoor Unit" at bounding box center [28, 41] width 56 height 11
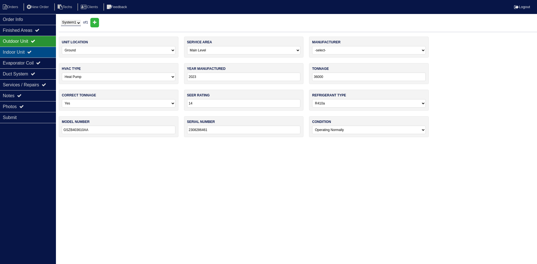
click at [23, 49] on div "Indoor Unit" at bounding box center [28, 52] width 56 height 11
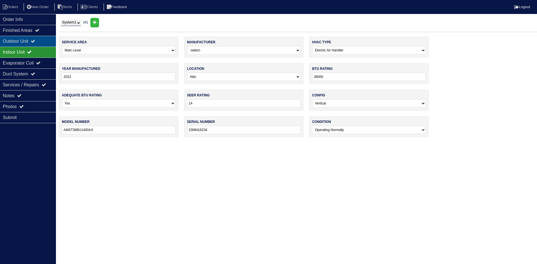
click at [19, 38] on div "Outdoor Unit" at bounding box center [28, 41] width 56 height 11
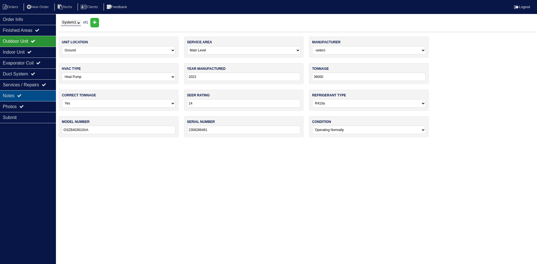
click at [29, 97] on div "Notes" at bounding box center [28, 95] width 56 height 11
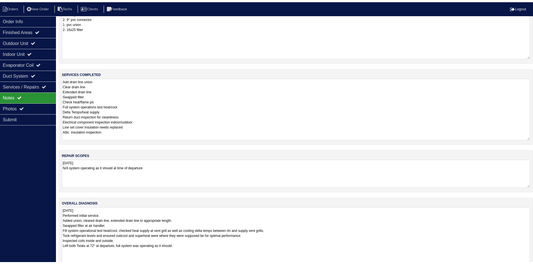
scroll to position [31, 0]
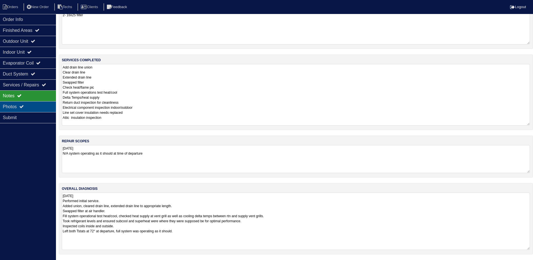
click at [34, 110] on div "Photos" at bounding box center [28, 106] width 56 height 11
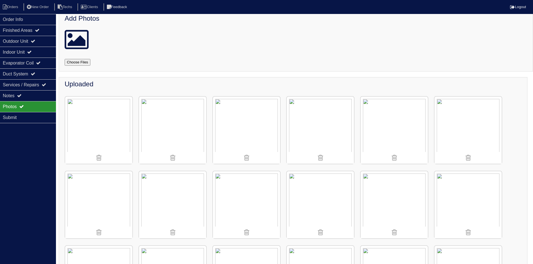
scroll to position [0, 0]
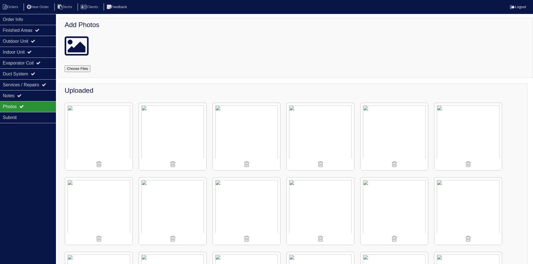
click at [245, 142] on img at bounding box center [246, 136] width 67 height 67
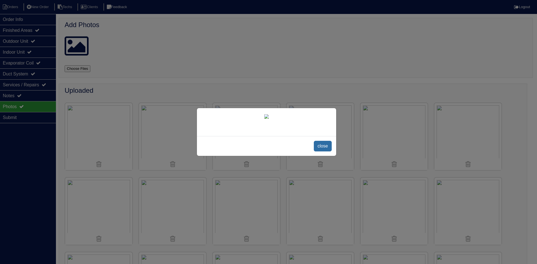
click at [318, 146] on span "close" at bounding box center [323, 146] width 18 height 11
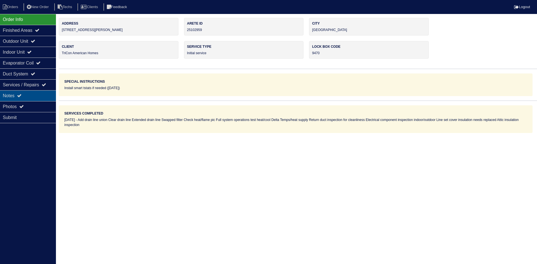
click at [34, 95] on div "Notes" at bounding box center [28, 95] width 56 height 11
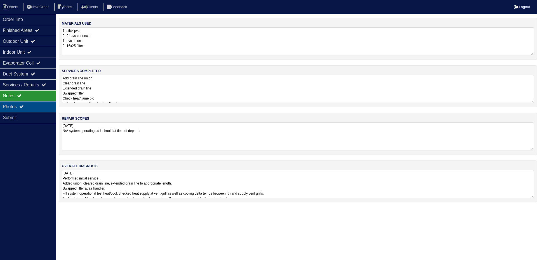
click at [34, 105] on div "Photos" at bounding box center [28, 106] width 56 height 11
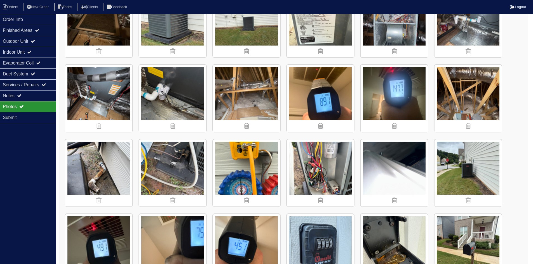
scroll to position [132, 0]
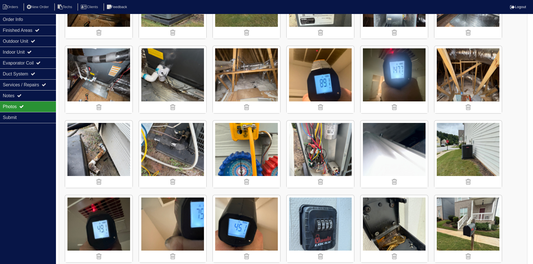
click at [173, 146] on img at bounding box center [172, 154] width 67 height 67
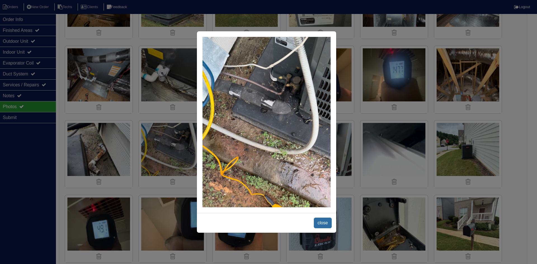
click at [319, 223] on span "close" at bounding box center [323, 223] width 18 height 11
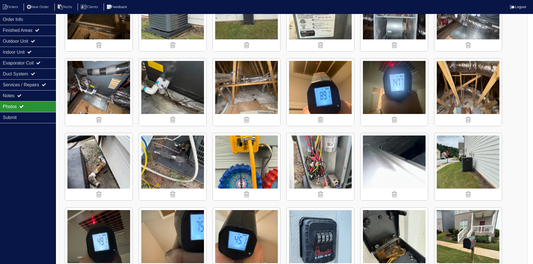
scroll to position [104, 0]
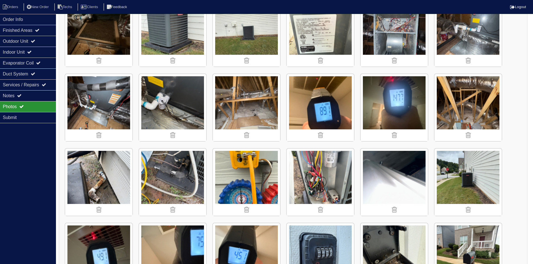
click at [169, 169] on img at bounding box center [172, 182] width 67 height 67
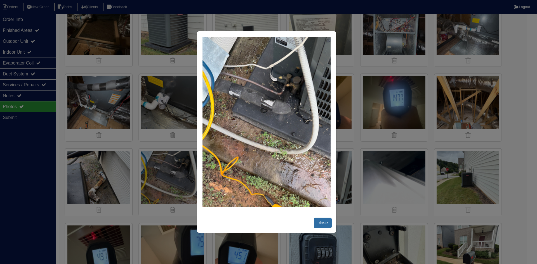
click at [318, 222] on span "close" at bounding box center [323, 223] width 18 height 11
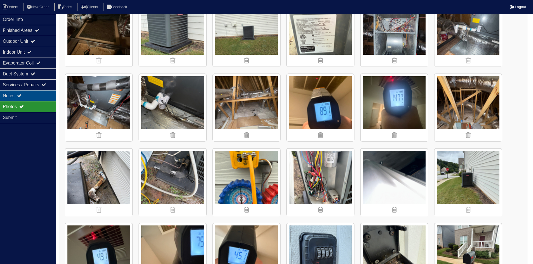
click at [32, 97] on div "Notes" at bounding box center [28, 95] width 56 height 11
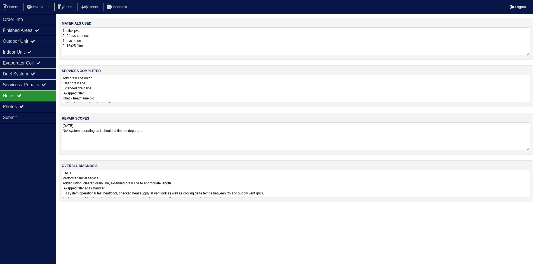
scroll to position [0, 0]
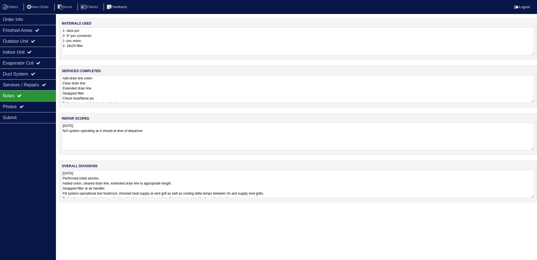
click at [332, 184] on textarea "8.12.25 Performed initial service. Added union, cleared drain line, extended dr…" at bounding box center [298, 184] width 472 height 28
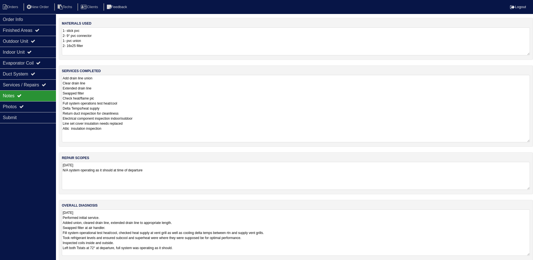
drag, startPoint x: 532, startPoint y: 102, endPoint x: 529, endPoint y: 141, distance: 39.6
click at [529, 141] on textarea "Add drain line union Clear drain line Extended drain line Swapped filter Check …" at bounding box center [296, 108] width 468 height 67
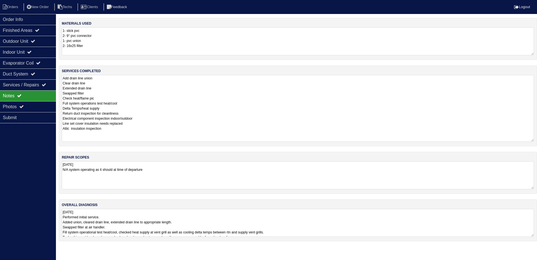
drag, startPoint x: 133, startPoint y: 125, endPoint x: 62, endPoint y: 124, distance: 71.0
click at [62, 124] on textarea "Add drain line union Clear drain line Extended drain line Swapped filter Check …" at bounding box center [298, 108] width 472 height 67
type textarea "Add drain line union Clear drain line Extended drain line Swapped filter Check …"
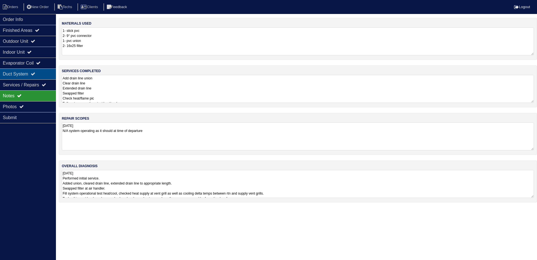
click at [45, 72] on div "Duct System" at bounding box center [28, 74] width 56 height 11
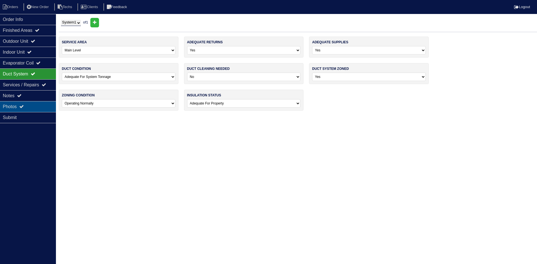
click at [34, 107] on div "Photos" at bounding box center [28, 106] width 56 height 11
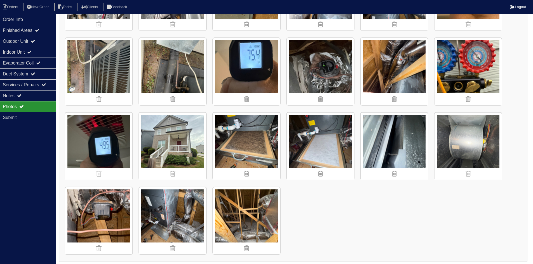
scroll to position [439, 0]
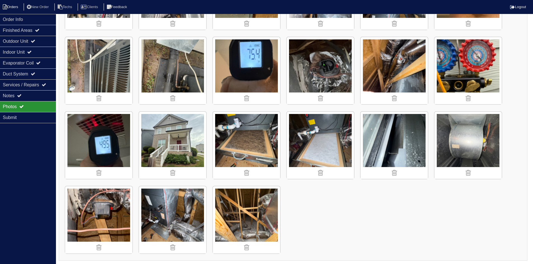
click at [16, 4] on li "Orders" at bounding box center [11, 7] width 23 height 8
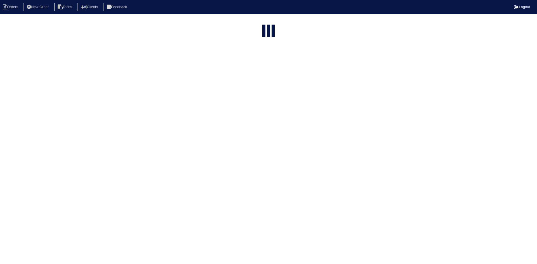
select select "15"
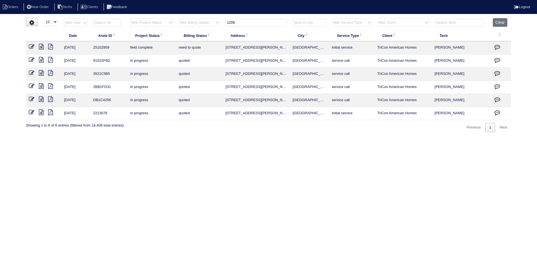
click at [238, 22] on input "1205" at bounding box center [256, 23] width 62 height 8
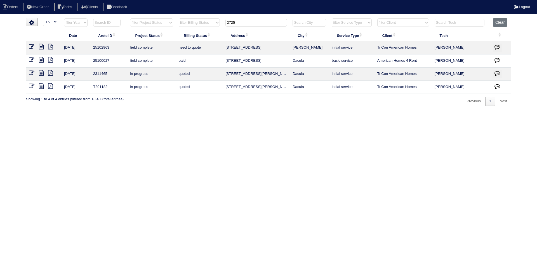
click at [40, 46] on icon at bounding box center [41, 47] width 5 height 6
click at [245, 21] on input "2725" at bounding box center [256, 23] width 62 height 8
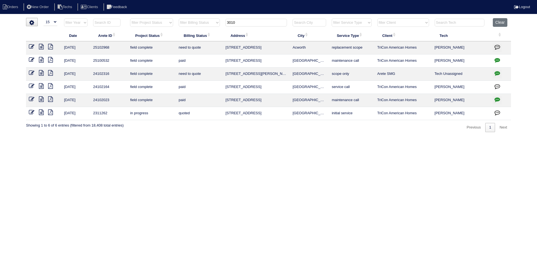
type input "3010"
click at [41, 46] on icon at bounding box center [41, 47] width 5 height 6
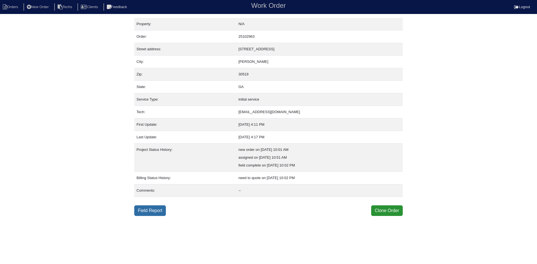
click at [154, 212] on link "Field Report" at bounding box center [150, 211] width 32 height 11
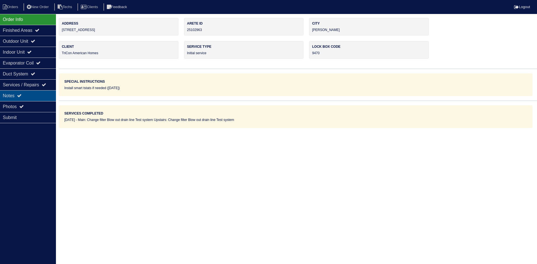
click at [32, 94] on div "Notes" at bounding box center [28, 95] width 56 height 11
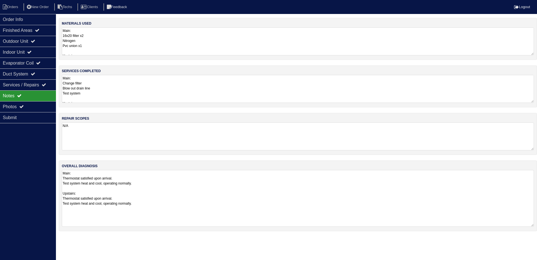
drag, startPoint x: 531, startPoint y: 197, endPoint x: 533, endPoint y: 225, distance: 27.7
click at [533, 225] on textarea "Main: Thermostat satisfied upon arrival. Test system heat and cool, operating n…" at bounding box center [298, 198] width 472 height 57
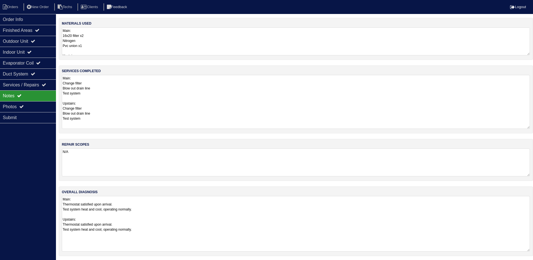
drag, startPoint x: 532, startPoint y: 100, endPoint x: 535, endPoint y: 126, distance: 26.2
click at [533, 126] on html "Orders New Order Techs Clients Feedback Logout Orders New Order Users Clients M…" at bounding box center [266, 131] width 533 height 262
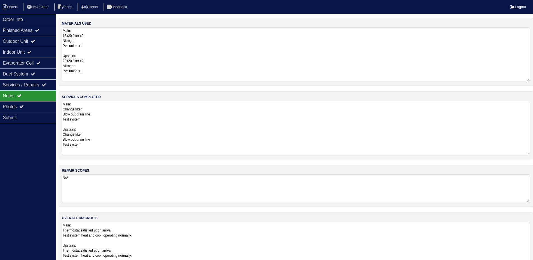
drag, startPoint x: 528, startPoint y: 53, endPoint x: 528, endPoint y: 79, distance: 26.0
click at [528, 79] on textarea "Main: 16x20 filter x2 Nitrogen Pvc union x1 Upstairs: 20x20 filter x2 Nitrogen …" at bounding box center [296, 54] width 468 height 54
click at [28, 43] on div "Outdoor Unit" at bounding box center [28, 41] width 56 height 11
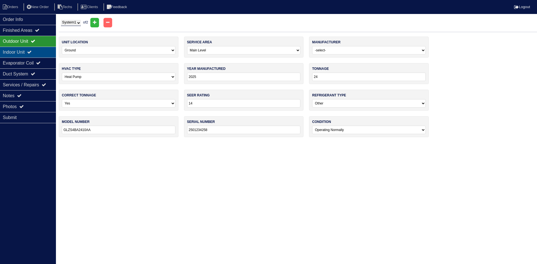
click at [28, 48] on div "Indoor Unit" at bounding box center [28, 52] width 56 height 11
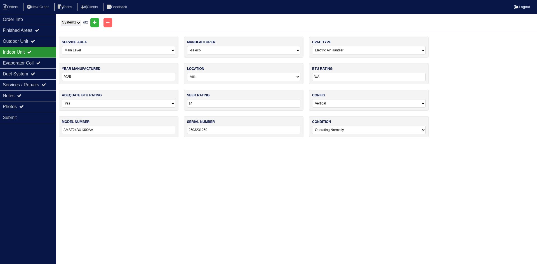
click at [77, 21] on select "System 1 System 2" at bounding box center [71, 23] width 20 height 6
select select "2"
click at [61, 20] on select "System 1 System 2" at bounding box center [71, 23] width 20 height 6
select select "1"
type input "2024"
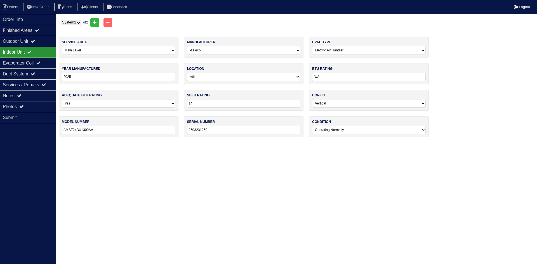
type input "AMST30BU1300AA"
type input "2407125609"
click at [32, 40] on div "Outdoor Unit" at bounding box center [28, 41] width 56 height 11
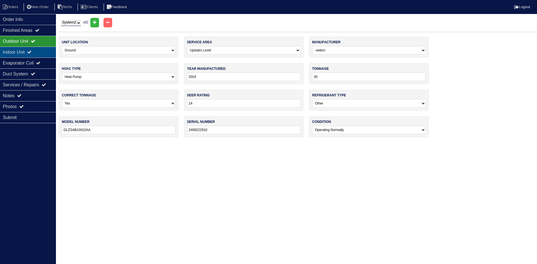
click at [42, 51] on div "Indoor Unit" at bounding box center [28, 52] width 56 height 11
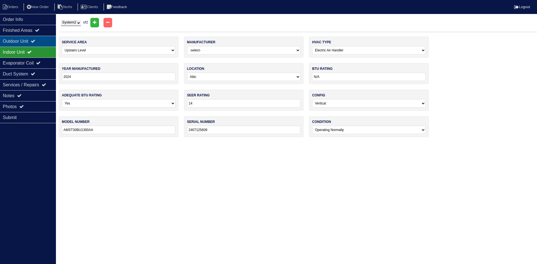
click at [41, 42] on div "Outdoor Unit" at bounding box center [28, 41] width 56 height 11
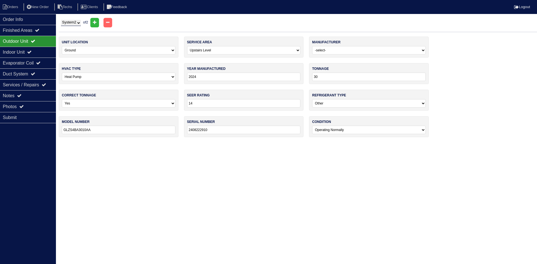
click at [76, 24] on select "System 1 System 2" at bounding box center [71, 23] width 20 height 6
select select "1"
click at [61, 20] on select "System 1 System 2" at bounding box center [71, 23] width 20 height 6
select select "0"
type input "2025"
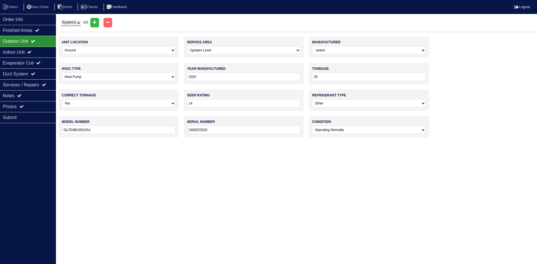
type input "24"
type input "GLZS4BA2410AA"
type input "2501234258"
click at [26, 55] on div "Indoor Unit" at bounding box center [28, 52] width 56 height 11
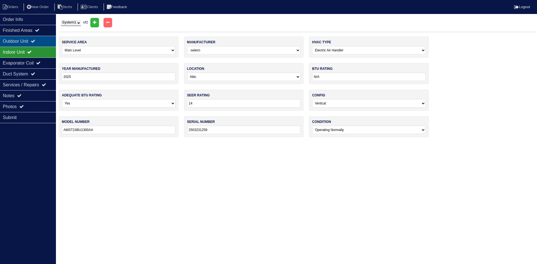
click at [30, 41] on div "Outdoor Unit" at bounding box center [28, 41] width 56 height 11
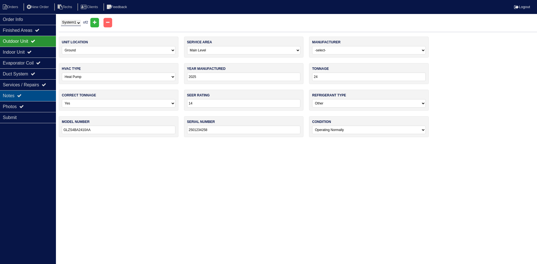
click at [41, 96] on div "Notes" at bounding box center [28, 95] width 56 height 11
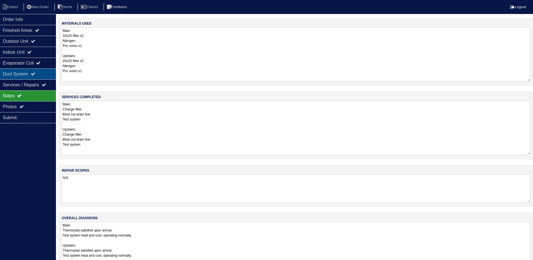
click at [24, 72] on div "Duct System" at bounding box center [28, 74] width 56 height 11
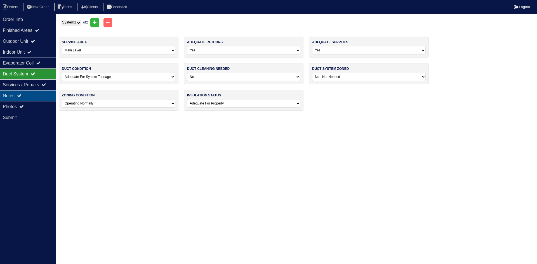
click at [30, 95] on div "Notes" at bounding box center [28, 95] width 56 height 11
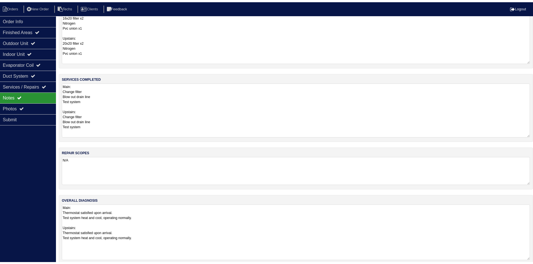
scroll to position [28, 0]
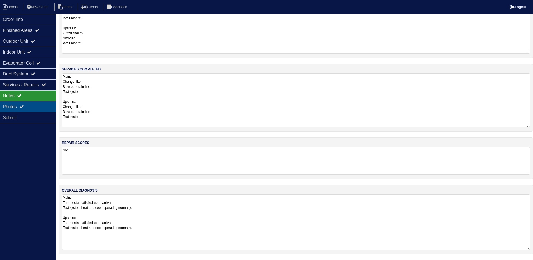
click at [21, 104] on div "Photos" at bounding box center [28, 106] width 56 height 11
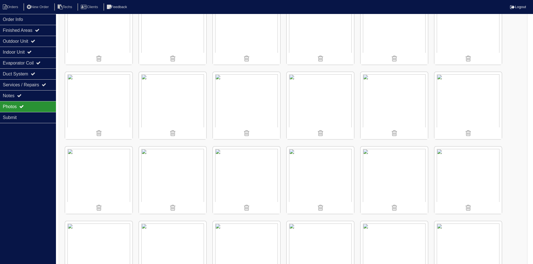
scroll to position [335, 0]
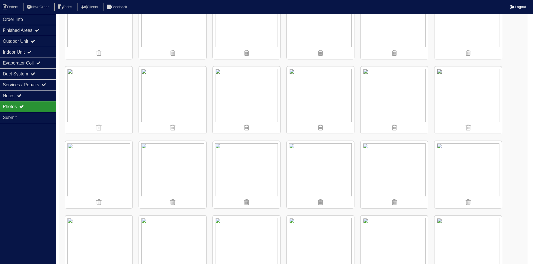
click at [99, 172] on img at bounding box center [98, 174] width 67 height 67
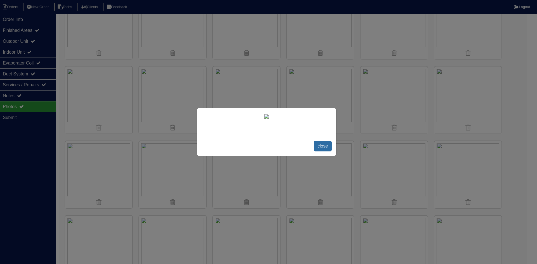
click at [320, 146] on span "close" at bounding box center [323, 146] width 18 height 11
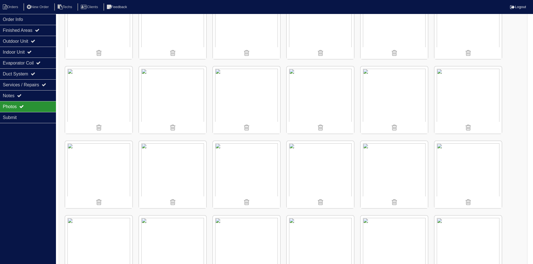
click at [238, 100] on img at bounding box center [246, 100] width 67 height 67
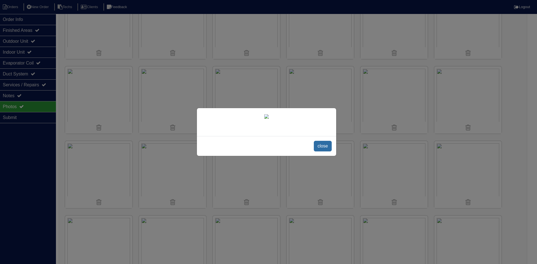
click at [320, 145] on span "close" at bounding box center [323, 146] width 18 height 11
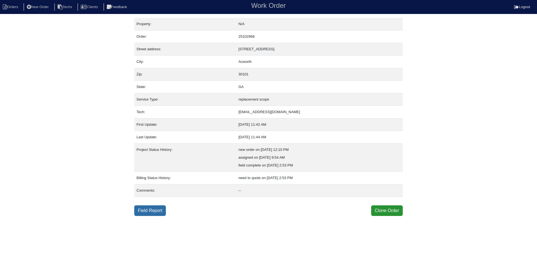
click at [151, 211] on link "Field Report" at bounding box center [150, 211] width 32 height 11
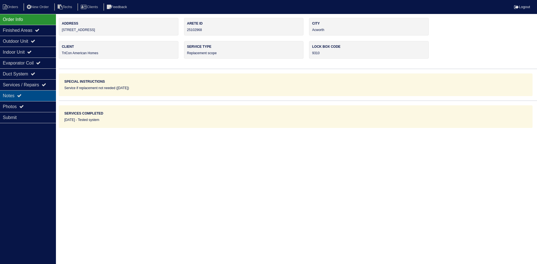
click at [38, 93] on div "Notes" at bounding box center [28, 95] width 56 height 11
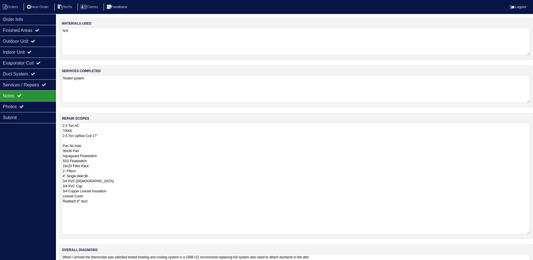
drag, startPoint x: 531, startPoint y: 149, endPoint x: 464, endPoint y: 174, distance: 72.1
click at [529, 232] on textarea "2.5 Ton AC 70000 2.5 Ton Upflow Coil 17" Pan No hole 36x36 Pad Aquaguard Floats…" at bounding box center [296, 178] width 468 height 112
click at [29, 41] on div "Outdoor Unit" at bounding box center [28, 41] width 56 height 11
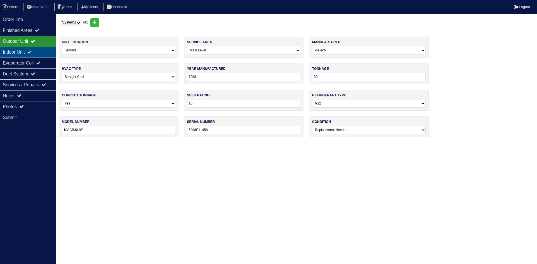
click at [31, 49] on div "Indoor Unit" at bounding box center [28, 52] width 56 height 11
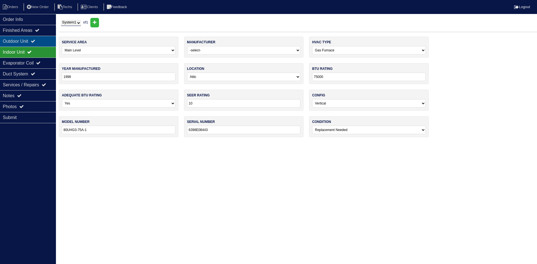
click at [32, 45] on div "Outdoor Unit" at bounding box center [28, 41] width 56 height 11
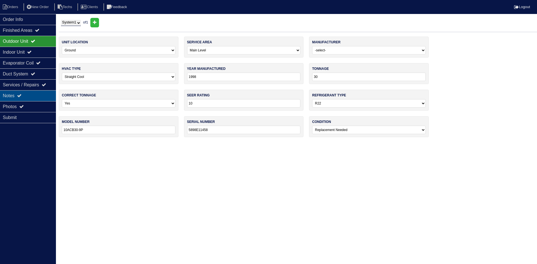
drag, startPoint x: 28, startPoint y: 92, endPoint x: 31, endPoint y: 91, distance: 3.2
click at [29, 92] on div "Notes" at bounding box center [28, 95] width 56 height 11
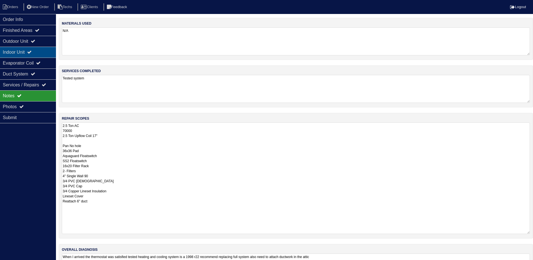
click at [30, 53] on div "Indoor Unit" at bounding box center [28, 52] width 56 height 11
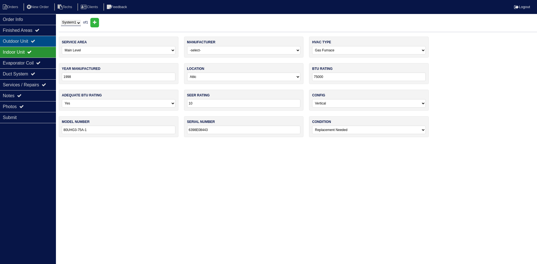
click at [30, 40] on div "Outdoor Unit" at bounding box center [28, 41] width 56 height 11
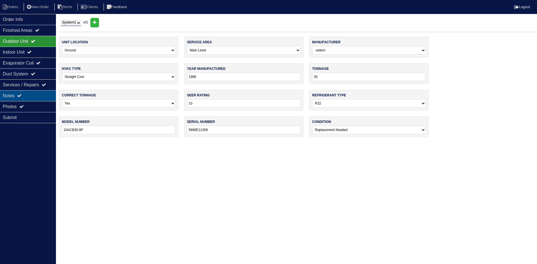
click at [42, 95] on div "Notes" at bounding box center [28, 95] width 56 height 11
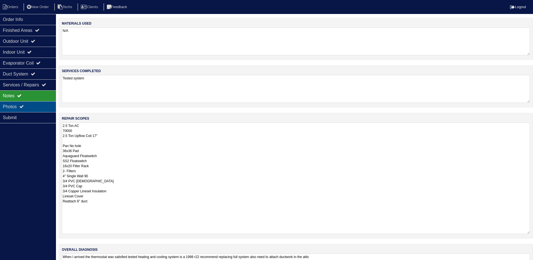
click at [16, 104] on div "Photos" at bounding box center [28, 106] width 56 height 11
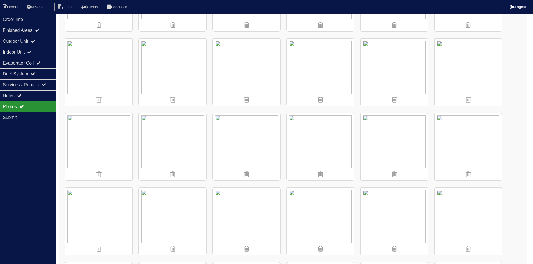
scroll to position [141, 0]
click at [45, 95] on div "Notes" at bounding box center [28, 95] width 56 height 11
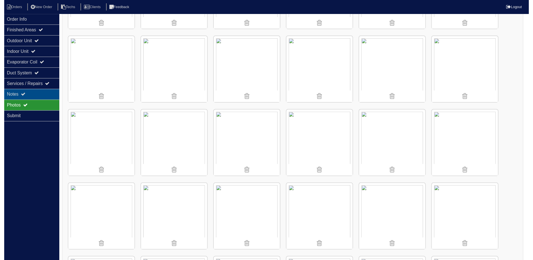
scroll to position [32, 0]
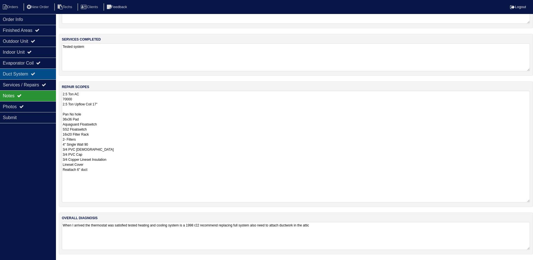
click at [31, 74] on div "Duct System" at bounding box center [28, 74] width 56 height 11
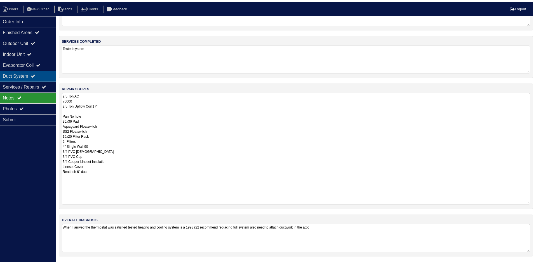
scroll to position [0, 0]
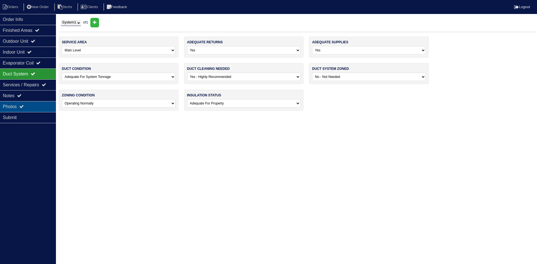
click at [34, 103] on div "Photos" at bounding box center [28, 106] width 56 height 11
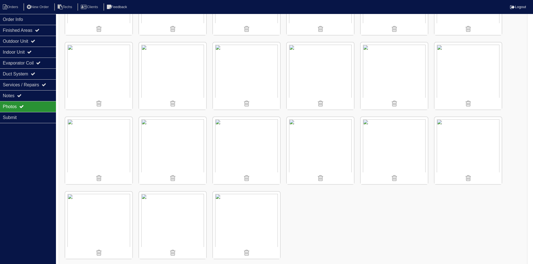
scroll to position [365, 0]
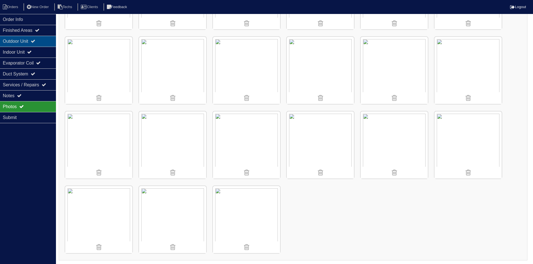
click at [35, 43] on icon at bounding box center [33, 41] width 4 height 4
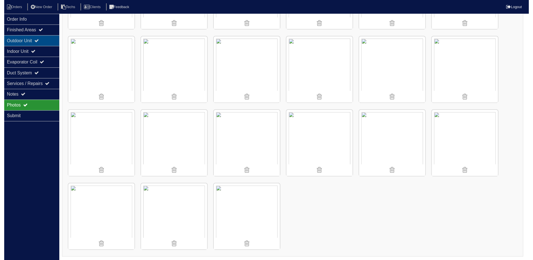
scroll to position [0, 0]
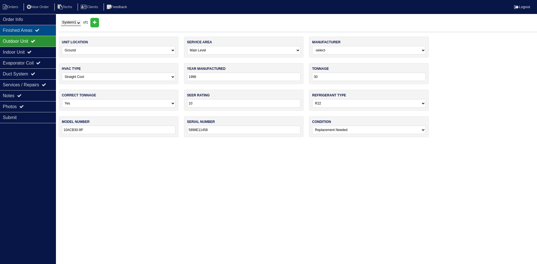
click at [32, 32] on div "Finished Areas" at bounding box center [28, 30] width 56 height 11
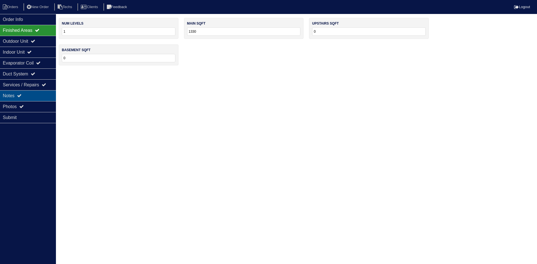
click at [43, 95] on div "Notes" at bounding box center [28, 95] width 56 height 11
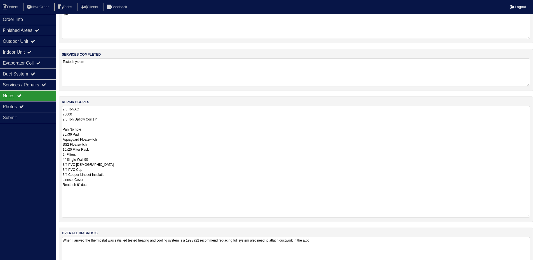
scroll to position [32, 0]
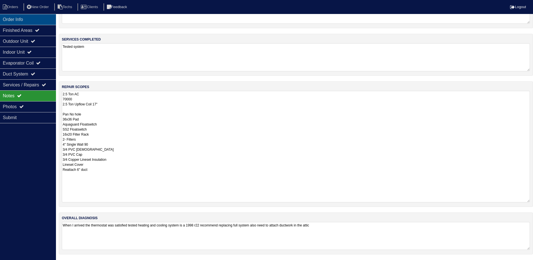
click at [32, 21] on div "Order Info" at bounding box center [28, 19] width 56 height 11
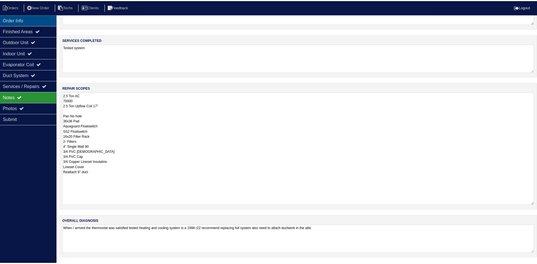
scroll to position [0, 0]
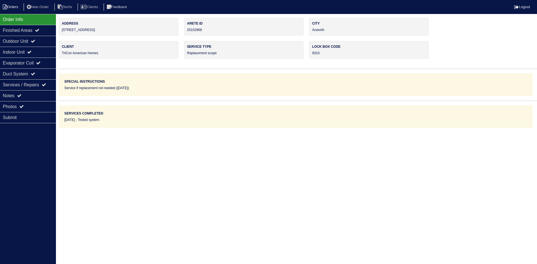
click at [15, 7] on li "Orders" at bounding box center [11, 7] width 23 height 8
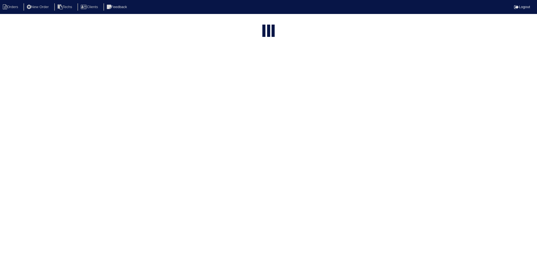
select select "15"
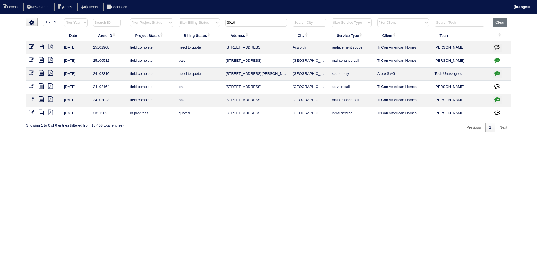
click at [235, 23] on input "3010" at bounding box center [256, 23] width 62 height 8
click at [235, 24] on input "3010" at bounding box center [256, 23] width 62 height 8
type input "195"
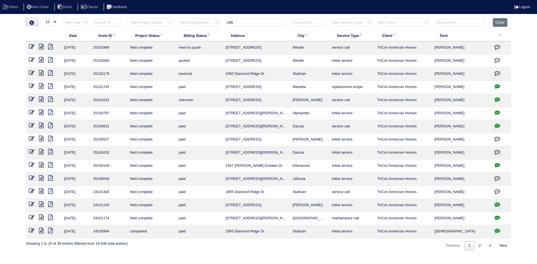
click at [41, 46] on icon at bounding box center [41, 47] width 5 height 6
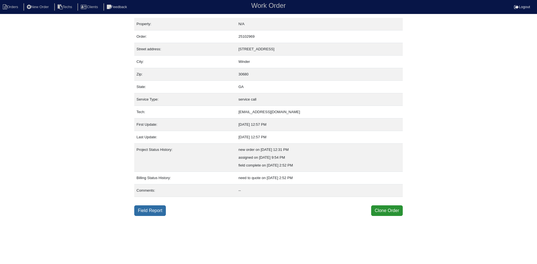
click at [151, 211] on link "Field Report" at bounding box center [150, 211] width 32 height 11
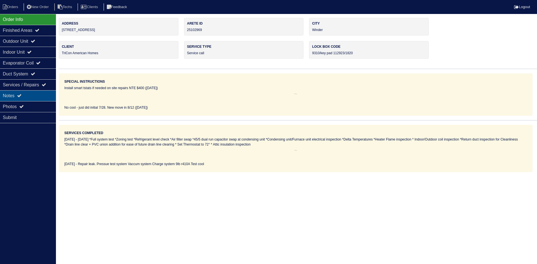
click at [17, 93] on div "Notes" at bounding box center [28, 95] width 56 height 11
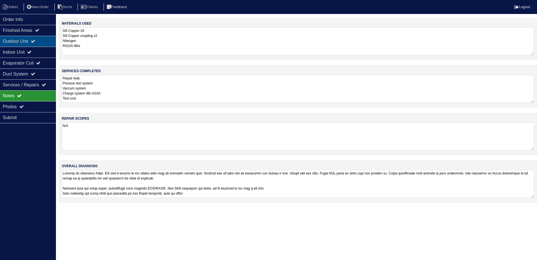
click at [43, 45] on div "Outdoor Unit" at bounding box center [28, 41] width 56 height 11
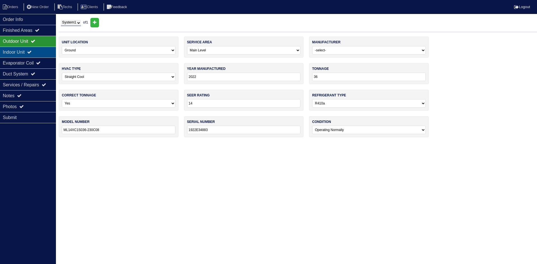
click at [42, 52] on div "Indoor Unit" at bounding box center [28, 52] width 56 height 11
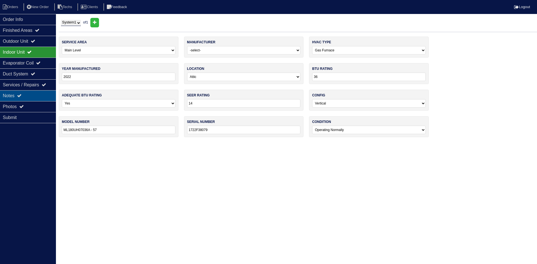
click at [32, 94] on div "Notes" at bounding box center [28, 95] width 56 height 11
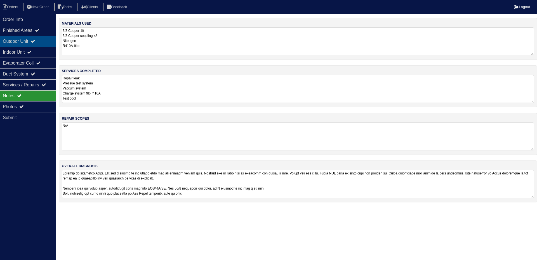
click at [24, 40] on div "Outdoor Unit" at bounding box center [28, 41] width 56 height 11
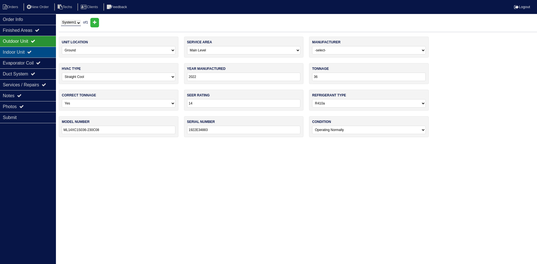
click at [23, 48] on div "Indoor Unit" at bounding box center [28, 52] width 56 height 11
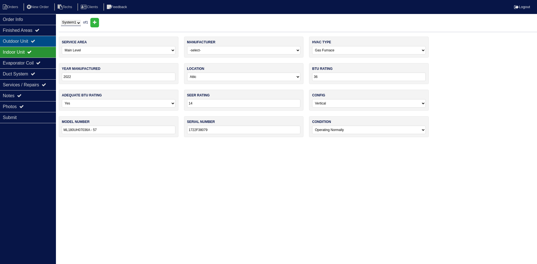
click at [26, 42] on div "Outdoor Unit" at bounding box center [28, 41] width 56 height 11
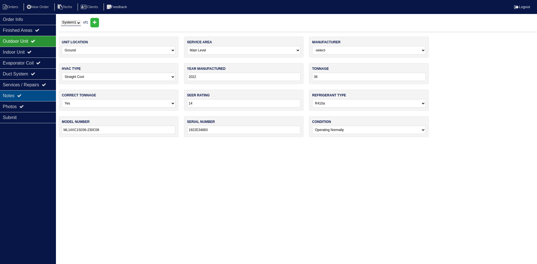
click at [27, 95] on div "Notes" at bounding box center [28, 95] width 56 height 11
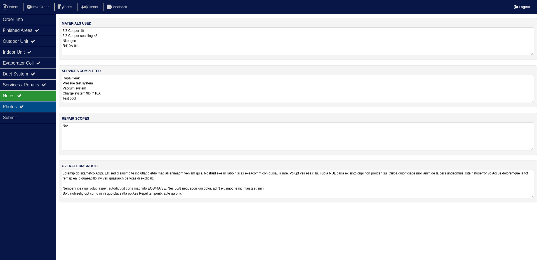
click at [46, 104] on div "Photos" at bounding box center [28, 106] width 56 height 11
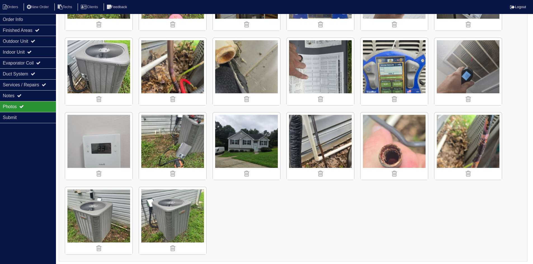
scroll to position [365, 0]
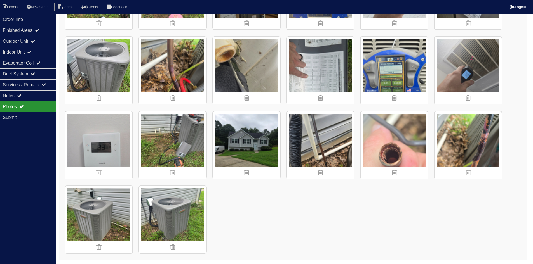
click at [402, 153] on img at bounding box center [393, 145] width 67 height 67
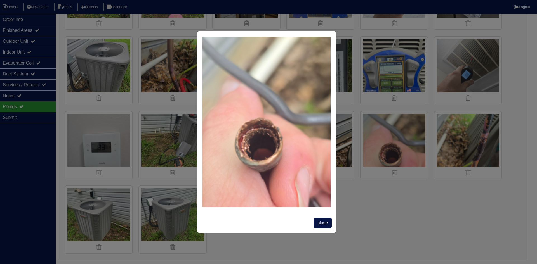
click at [327, 221] on span "close" at bounding box center [323, 223] width 18 height 11
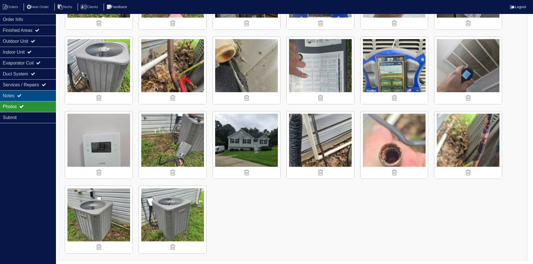
click at [27, 96] on div "Notes" at bounding box center [28, 95] width 56 height 11
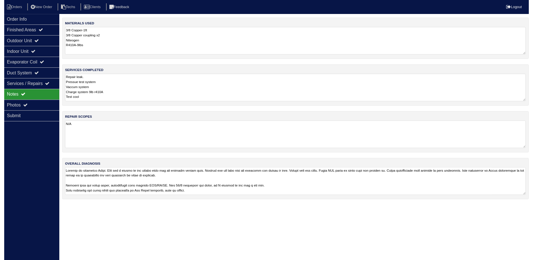
scroll to position [0, 0]
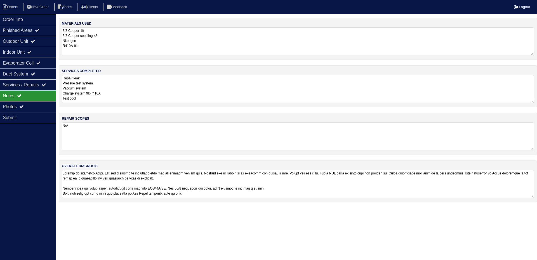
click at [314, 183] on textarea at bounding box center [298, 184] width 472 height 28
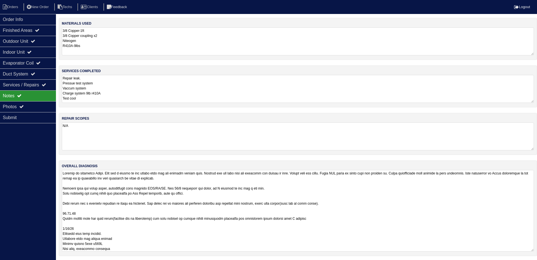
click at [23, 186] on div "Order Info Finished Areas Outdoor Unit Indoor Unit Evaporator Coil Duct System …" at bounding box center [28, 144] width 56 height 260
drag, startPoint x: 532, startPoint y: 197, endPoint x: 533, endPoint y: 277, distance: 80.5
click at [533, 264] on html "Orders New Order Techs Clients Feedback Logout Orders New Order Users Clients M…" at bounding box center [266, 144] width 533 height 289
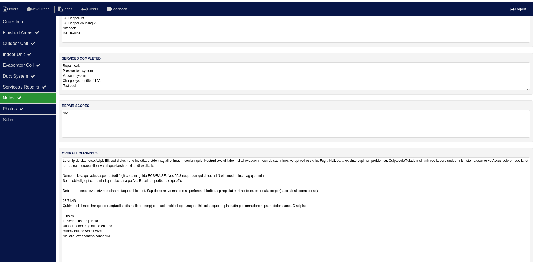
scroll to position [29, 0]
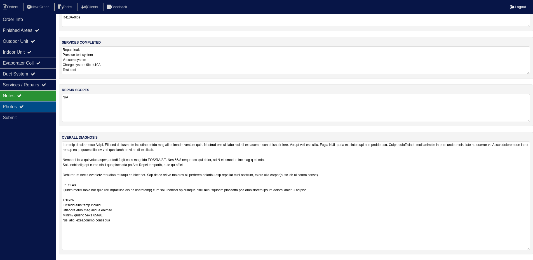
drag, startPoint x: 15, startPoint y: 106, endPoint x: 41, endPoint y: 110, distance: 26.1
click at [15, 106] on div "Photos" at bounding box center [28, 106] width 56 height 11
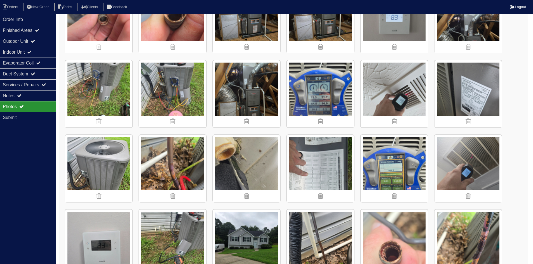
scroll to position [280, 0]
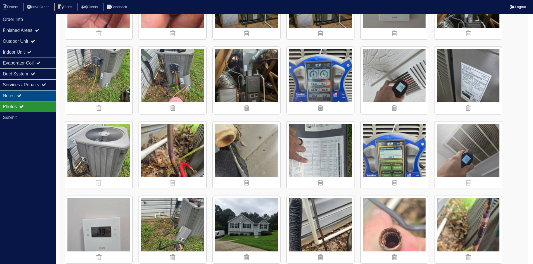
click at [13, 97] on div "Notes" at bounding box center [28, 95] width 56 height 11
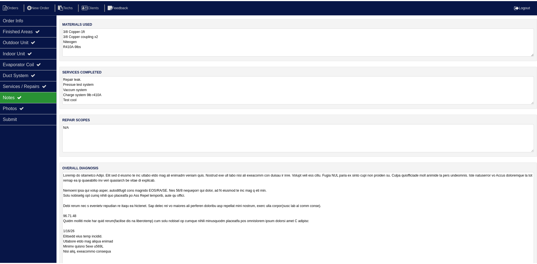
scroll to position [0, 0]
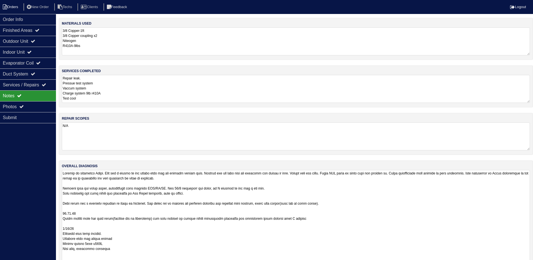
click at [16, 5] on li "Orders" at bounding box center [11, 7] width 23 height 8
select select "15"
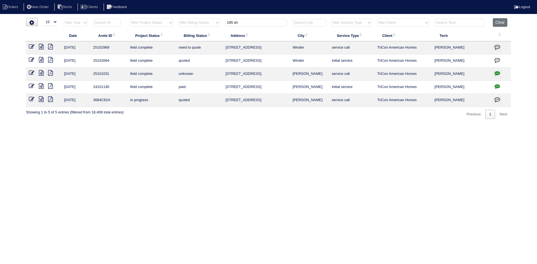
click at [229, 22] on input "195 sh" at bounding box center [256, 23] width 62 height 8
type input "8080"
click at [41, 46] on icon at bounding box center [41, 47] width 5 height 6
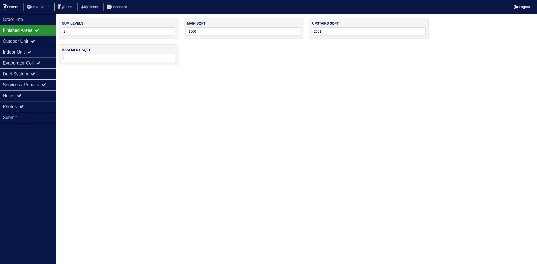
click at [10, 6] on li "Orders" at bounding box center [11, 7] width 23 height 8
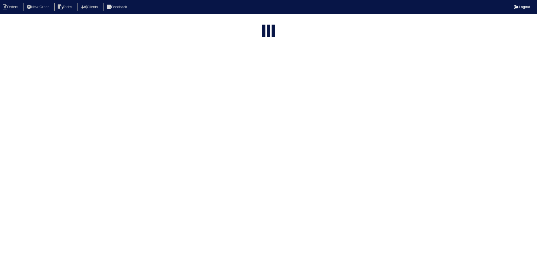
select select "15"
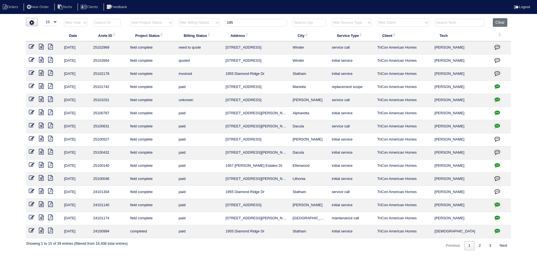
click at [241, 22] on input "195" at bounding box center [256, 23] width 62 height 8
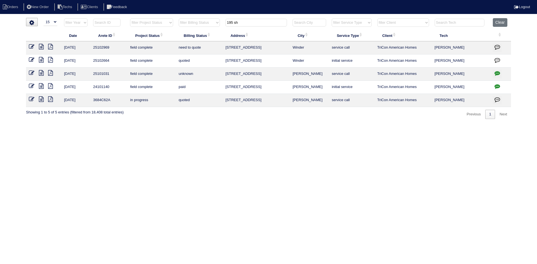
type input "195 sh"
click at [40, 59] on icon at bounding box center [41, 60] width 5 height 6
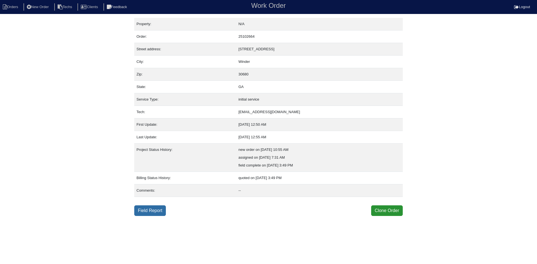
click at [145, 208] on link "Field Report" at bounding box center [150, 211] width 32 height 11
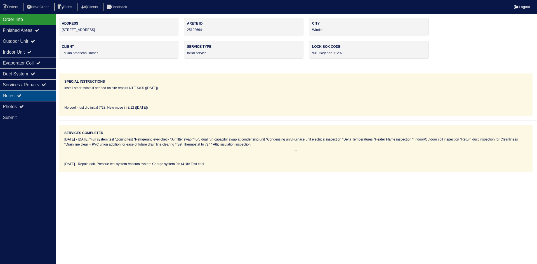
click at [44, 99] on div "Notes" at bounding box center [28, 95] width 56 height 11
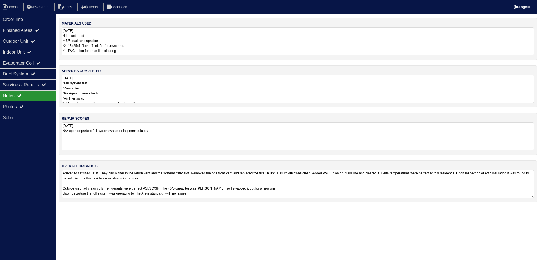
click at [220, 90] on textarea "[DATE] *Full system test *Zoning test *Refrigerant level check *Air filter swap…" at bounding box center [298, 89] width 472 height 28
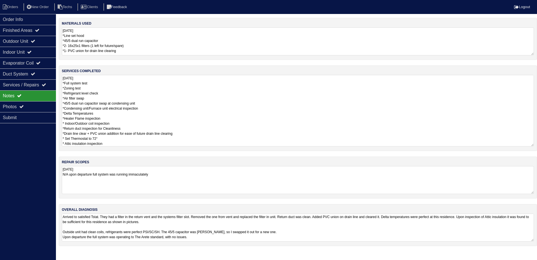
drag, startPoint x: 316, startPoint y: 234, endPoint x: 312, endPoint y: 236, distance: 4.3
click at [316, 234] on html "Orders New Order Techs Clients Feedback Logout Orders New Order Users Clients M…" at bounding box center [268, 126] width 537 height 252
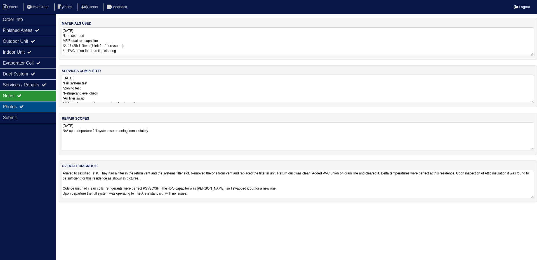
click at [24, 105] on icon at bounding box center [21, 106] width 4 height 4
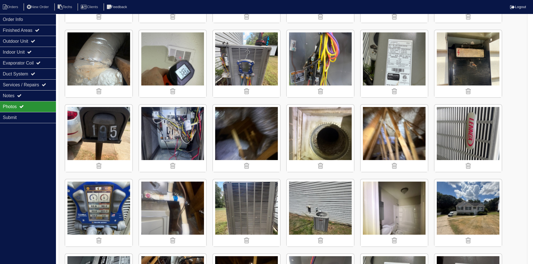
scroll to position [346, 0]
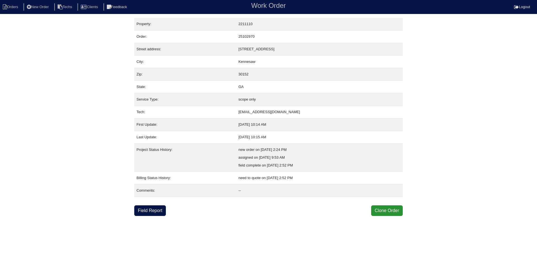
drag, startPoint x: 163, startPoint y: 213, endPoint x: 140, endPoint y: 191, distance: 31.8
click at [163, 213] on link "Field Report" at bounding box center [150, 211] width 32 height 11
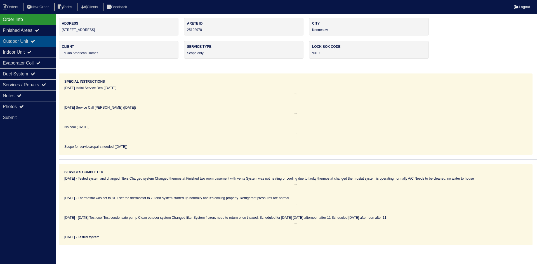
click at [27, 40] on div "Outdoor Unit" at bounding box center [28, 41] width 56 height 11
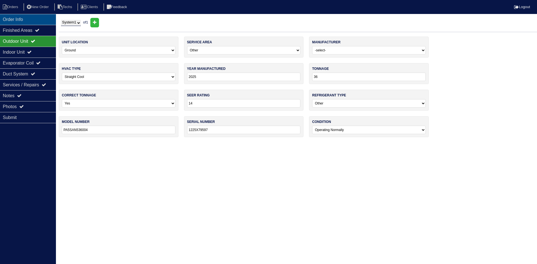
click at [27, 17] on div "Order Info" at bounding box center [28, 19] width 56 height 11
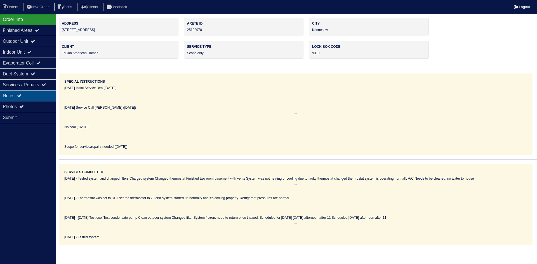
click at [30, 93] on div "Notes" at bounding box center [28, 95] width 56 height 11
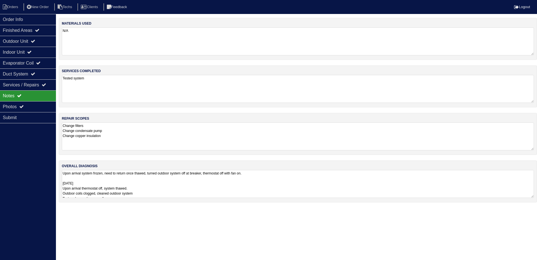
click at [486, 184] on textarea "Upon arrival system frozen, need to return once thawed, turned outdoor system o…" at bounding box center [298, 184] width 472 height 28
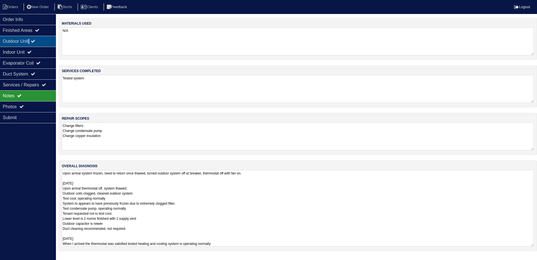
click at [32, 42] on div "Outdoor Unit" at bounding box center [28, 41] width 56 height 11
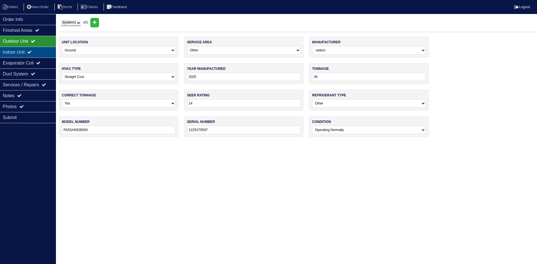
click at [32, 50] on icon at bounding box center [29, 52] width 4 height 4
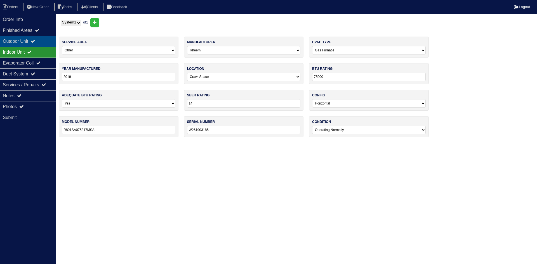
click at [32, 42] on div "Outdoor Unit" at bounding box center [28, 41] width 56 height 11
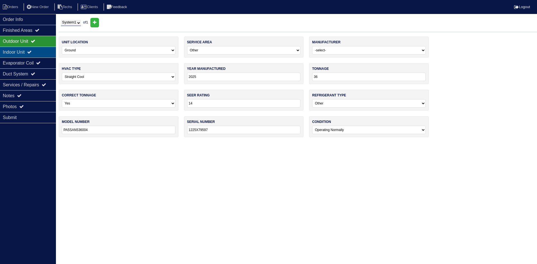
click at [32, 51] on icon at bounding box center [29, 52] width 4 height 4
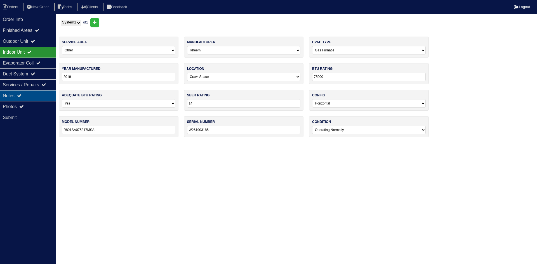
click at [32, 94] on div "Notes" at bounding box center [28, 95] width 56 height 11
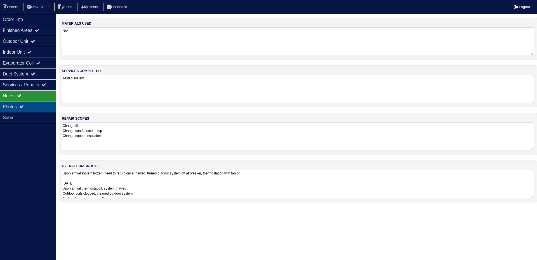
drag, startPoint x: 36, startPoint y: 105, endPoint x: 55, endPoint y: 105, distance: 18.2
click at [36, 105] on div "Photos" at bounding box center [28, 106] width 56 height 11
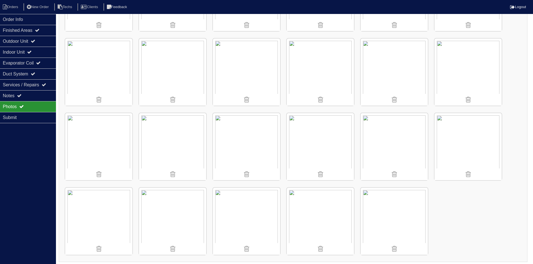
scroll to position [291, 0]
click at [20, 55] on div "Indoor Unit" at bounding box center [28, 52] width 56 height 11
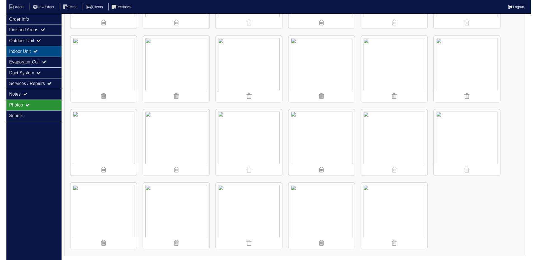
scroll to position [0, 0]
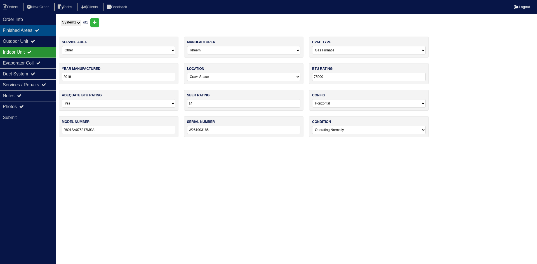
click at [26, 30] on div "Finished Areas" at bounding box center [28, 30] width 56 height 11
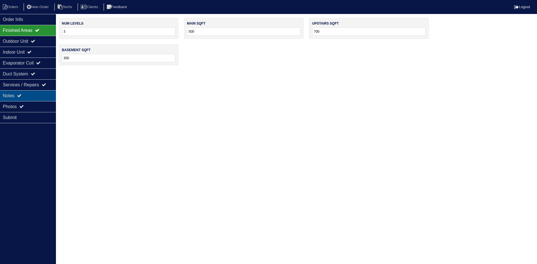
click at [30, 97] on div "Notes" at bounding box center [28, 95] width 56 height 11
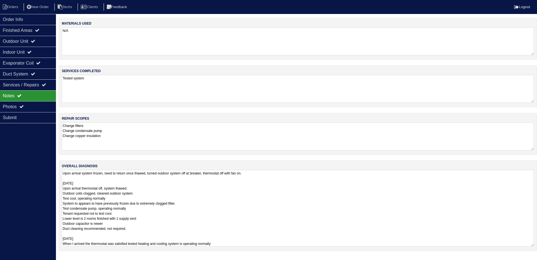
click at [161, 186] on textarea "Upon arrival system frozen, need to return once thawed, turned outdoor system o…" at bounding box center [298, 208] width 472 height 77
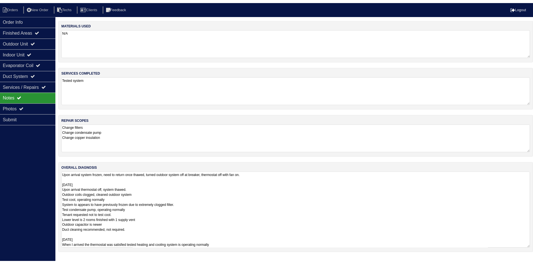
scroll to position [1, 0]
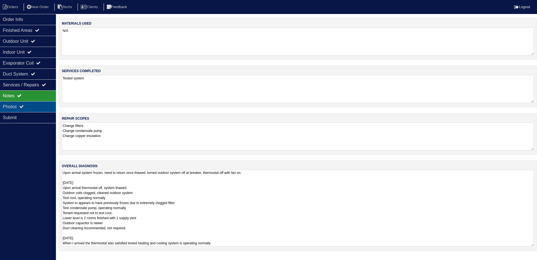
click at [34, 103] on div "Photos" at bounding box center [28, 106] width 56 height 11
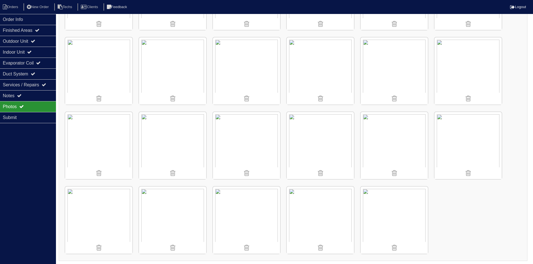
scroll to position [291, 0]
click at [11, 7] on li "Orders" at bounding box center [11, 7] width 23 height 8
select select "15"
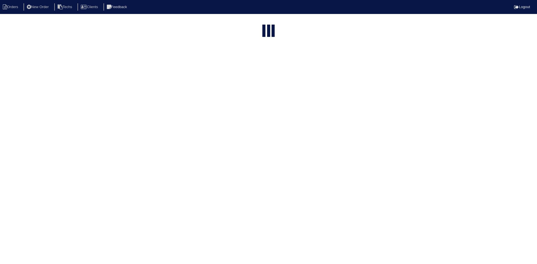
type input "8080"
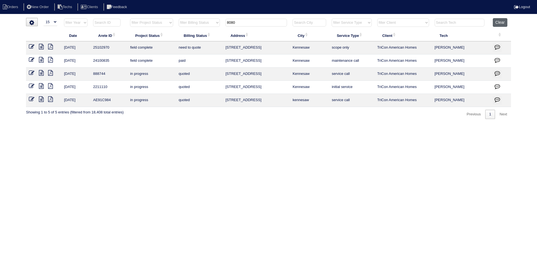
click at [502, 25] on button "Clear" at bounding box center [500, 22] width 14 height 9
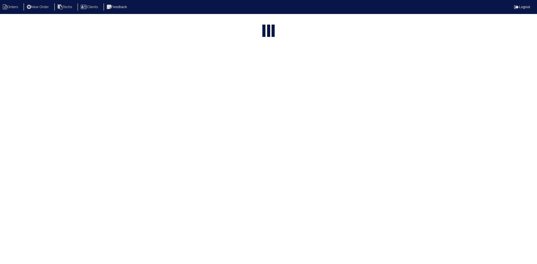
select select "15"
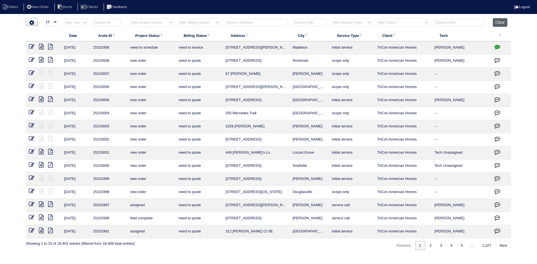
click at [504, 20] on button "Clear" at bounding box center [500, 22] width 14 height 9
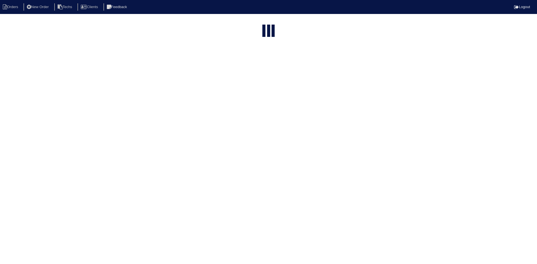
select select "15"
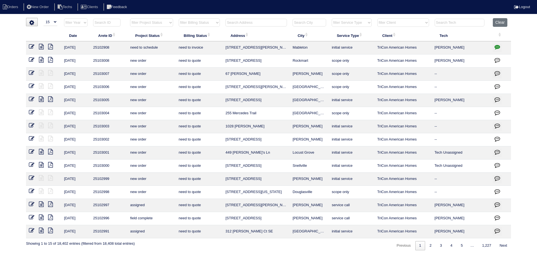
click at [498, 49] on icon "button" at bounding box center [497, 47] width 6 height 6
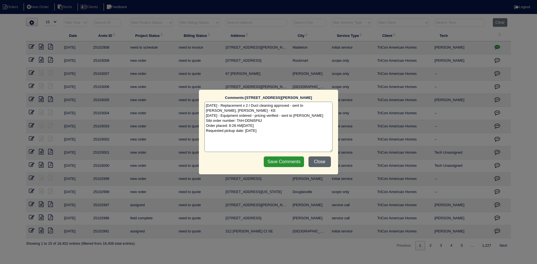
drag, startPoint x: 317, startPoint y: 161, endPoint x: 319, endPoint y: 156, distance: 5.1
click at [318, 160] on button "Close" at bounding box center [319, 162] width 22 height 11
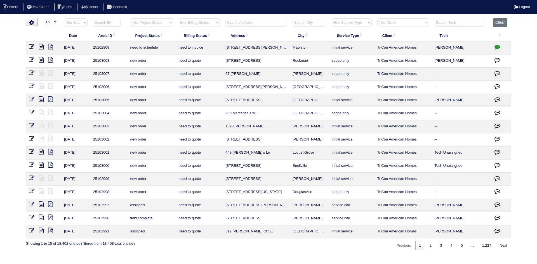
click at [168, 22] on select "filter Project Status -- Any Project Status -- new order assigned in progress f…" at bounding box center [151, 22] width 43 height 8
click at [130, 18] on select "filter Project Status -- Any Project Status -- new order assigned in progress f…" at bounding box center [151, 22] width 43 height 8
select select "field complete"
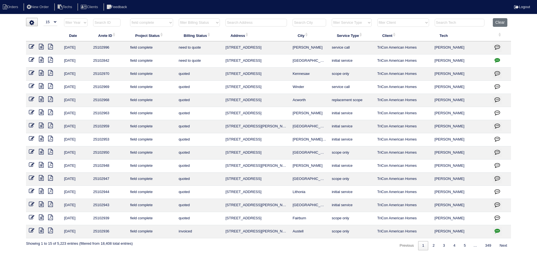
click at [208, 22] on select "filter Billing Status -- Any Billing Status -- need to quote quoted need to inv…" at bounding box center [199, 22] width 41 height 8
select select "need to quote"
click at [179, 18] on select "filter Billing Status -- Any Billing Status -- need to quote quoted need to inv…" at bounding box center [199, 22] width 41 height 8
select select "field complete"
select select "need to quote"
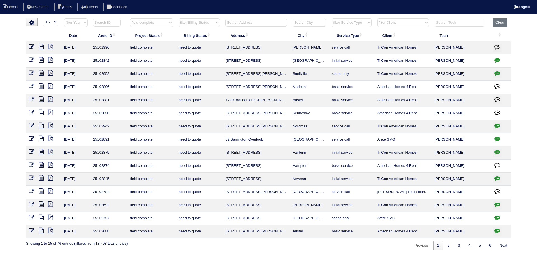
click at [499, 73] on icon "button" at bounding box center [497, 73] width 6 height 6
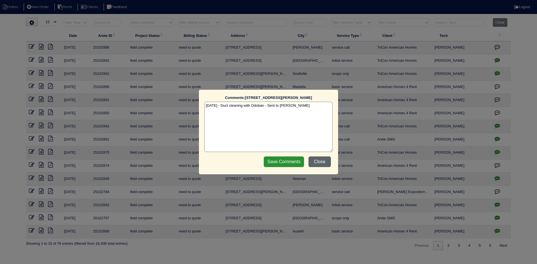
click at [319, 160] on button "Close" at bounding box center [319, 162] width 22 height 11
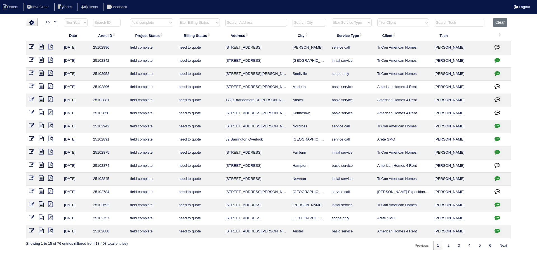
click at [495, 152] on icon "button" at bounding box center [497, 152] width 6 height 6
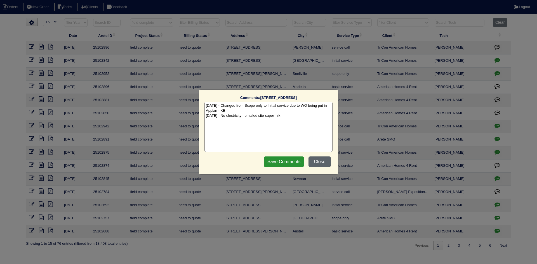
click at [323, 164] on button "Close" at bounding box center [319, 162] width 22 height 11
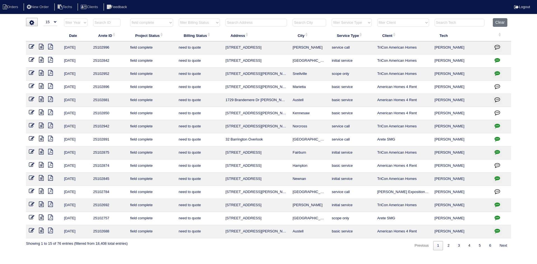
click at [498, 178] on icon "button" at bounding box center [497, 179] width 6 height 6
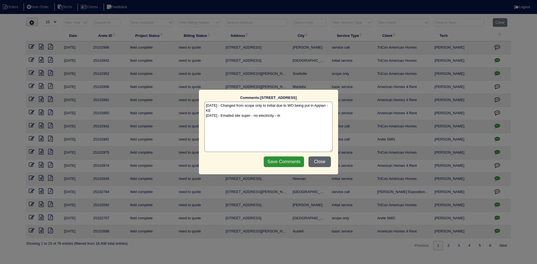
click at [319, 164] on button "Close" at bounding box center [319, 162] width 22 height 11
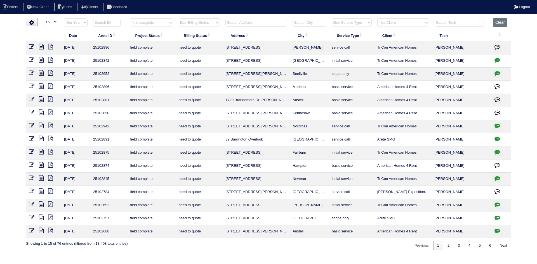
click at [497, 204] on icon "button" at bounding box center [497, 205] width 6 height 6
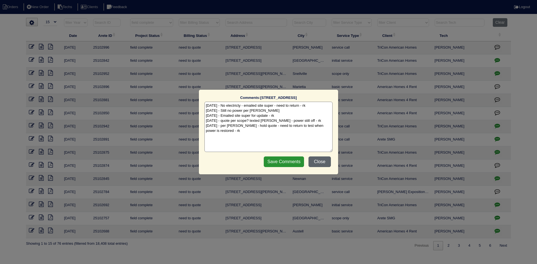
click at [319, 162] on button "Close" at bounding box center [319, 162] width 22 height 11
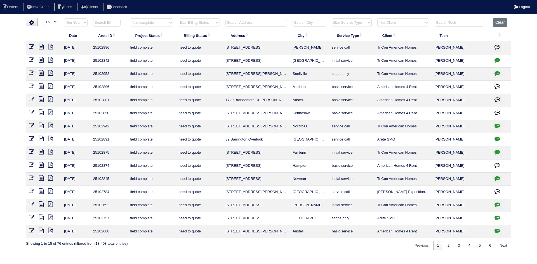
click at [497, 231] on icon "button" at bounding box center [497, 231] width 6 height 6
type textarea "7/23/25 - No PO provided - rk 8/11/25 - Quote but don't send - Dan calling Ryan…"
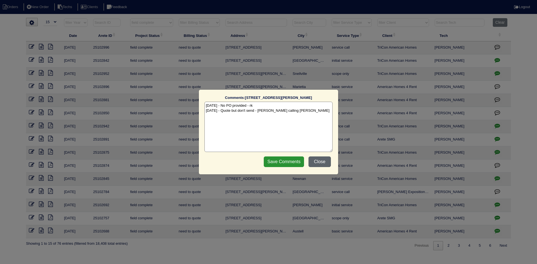
click at [322, 162] on button "Close" at bounding box center [319, 162] width 22 height 11
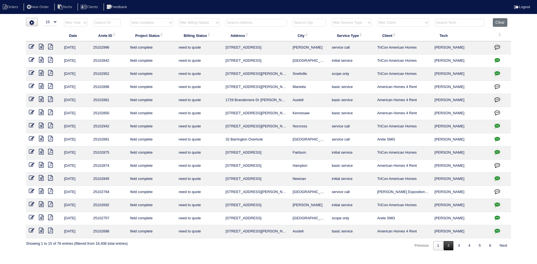
click at [447, 247] on link "2" at bounding box center [449, 245] width 10 height 9
select select "field complete"
select select "need to quote"
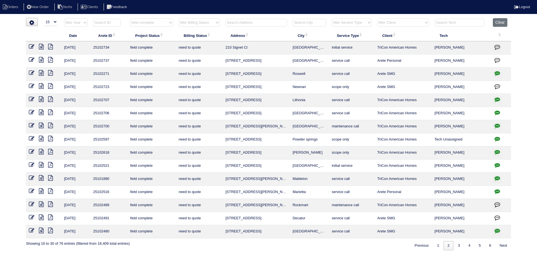
click at [40, 47] on icon at bounding box center [41, 47] width 5 height 6
click at [498, 99] on icon "button" at bounding box center [497, 100] width 6 height 6
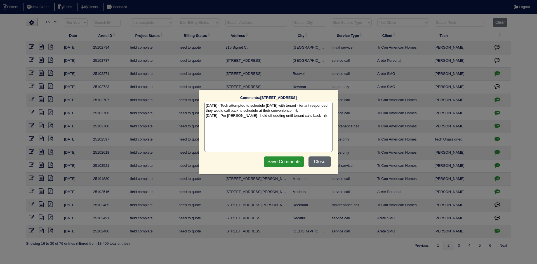
click at [317, 162] on button "Close" at bounding box center [319, 162] width 22 height 11
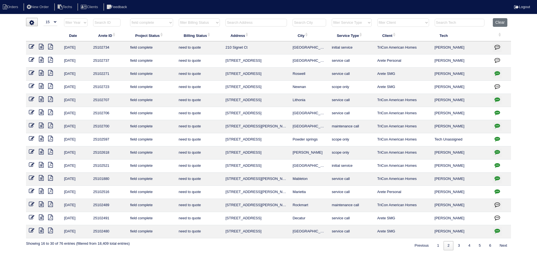
click at [496, 113] on icon "button" at bounding box center [497, 113] width 6 height 6
type textarea "7/25/25 - electrican is needed to replace furnace breaker - will need to resche…"
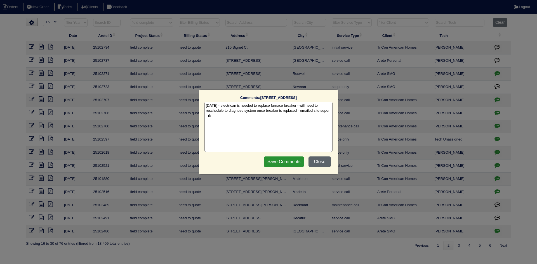
click at [320, 161] on button "Close" at bounding box center [319, 162] width 22 height 11
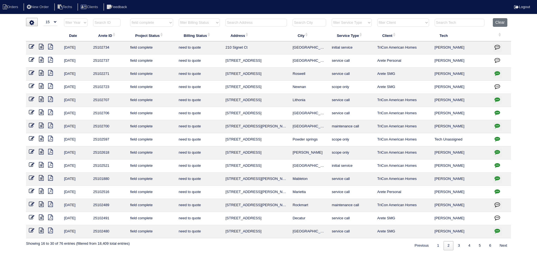
click at [50, 48] on icon at bounding box center [50, 47] width 5 height 6
click at [39, 45] on td at bounding box center [43, 47] width 35 height 13
click at [40, 45] on icon at bounding box center [41, 47] width 5 height 6
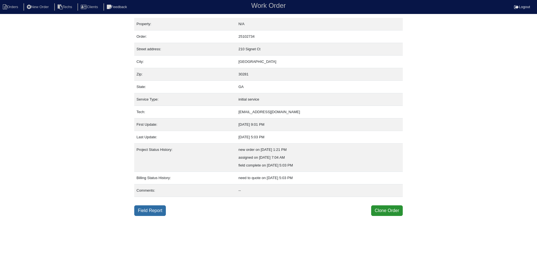
click at [152, 213] on link "Field Report" at bounding box center [150, 211] width 32 height 11
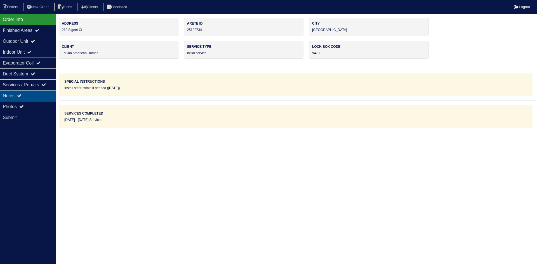
click at [39, 95] on div "Notes" at bounding box center [28, 95] width 56 height 11
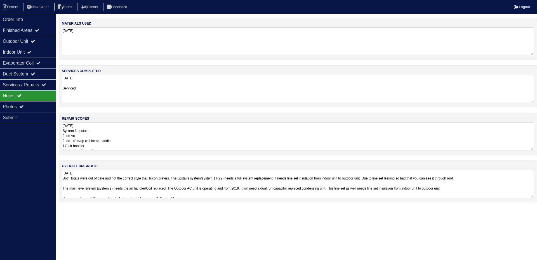
click at [160, 134] on textarea "[DATE] System 1 upstairs 2 ton Ac 2 ton 14” evap coil for air handler 14” air h…" at bounding box center [298, 136] width 472 height 28
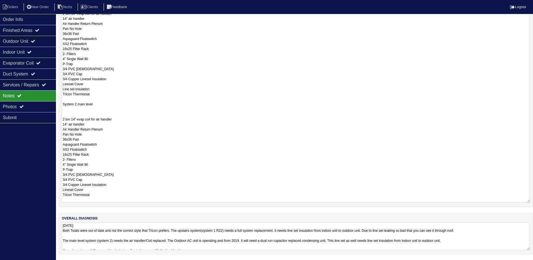
scroll to position [128, 0]
drag, startPoint x: 527, startPoint y: 247, endPoint x: 524, endPoint y: 277, distance: 30.9
click at [524, 264] on html "Orders New Order Techs Clients Feedback Logout Orders New Order Users Clients M…" at bounding box center [266, 81] width 533 height 418
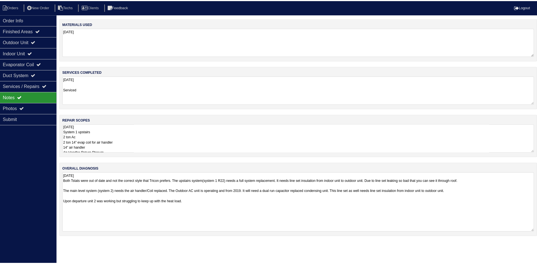
scroll to position [0, 0]
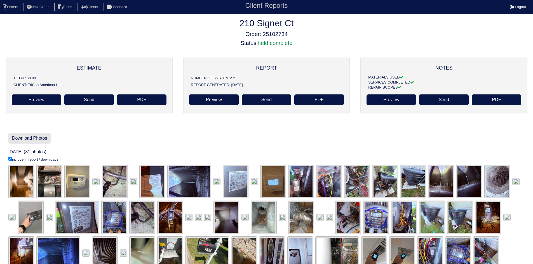
click at [33, 138] on link "Download Photos" at bounding box center [29, 138] width 42 height 11
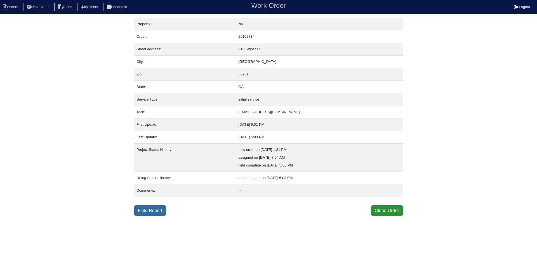
click at [159, 209] on link "Field Report" at bounding box center [150, 211] width 32 height 11
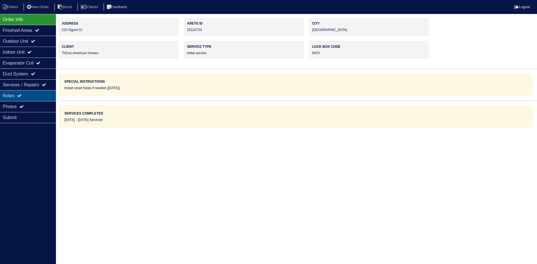
click at [29, 96] on div "Notes" at bounding box center [28, 95] width 56 height 11
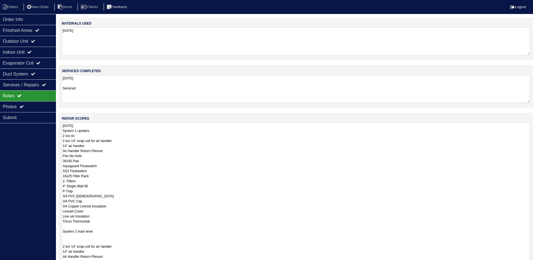
drag, startPoint x: 533, startPoint y: 149, endPoint x: 500, endPoint y: 258, distance: 113.4
click at [531, 264] on html "Orders New Order Techs Clients Feedback Logout Orders New Order Users Clients M…" at bounding box center [266, 168] width 533 height 336
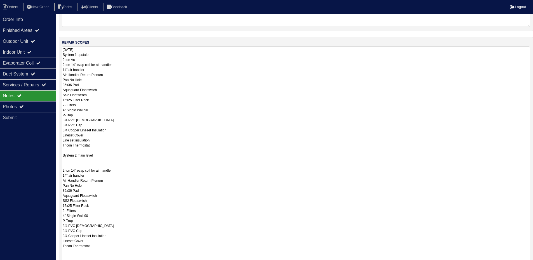
drag, startPoint x: 527, startPoint y: 201, endPoint x: 516, endPoint y: 257, distance: 56.5
click at [527, 263] on html "Orders New Order Techs Clients Feedback Logout Orders New Order Users Clients M…" at bounding box center [266, 122] width 533 height 397
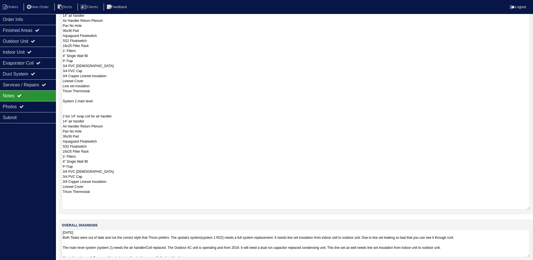
scroll to position [138, 0]
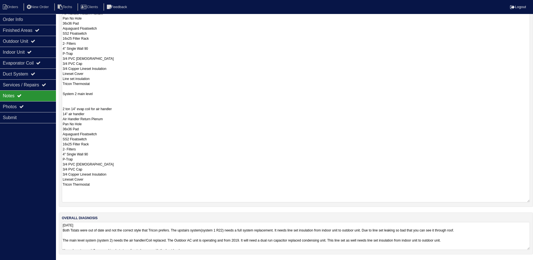
click at [166, 237] on textarea "[DATE] Both Tstats were out of date and not the correct style that Tricon prefe…" at bounding box center [296, 236] width 468 height 28
drag, startPoint x: 27, startPoint y: 41, endPoint x: 30, endPoint y: 38, distance: 3.6
click at [28, 40] on div "Outdoor Unit" at bounding box center [28, 41] width 56 height 11
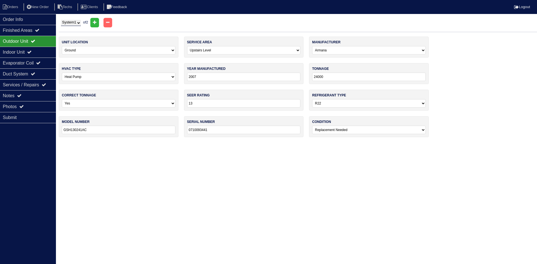
click at [75, 23] on select "System 1 System 2" at bounding box center [71, 23] width 20 height 6
select select "2"
click at [61, 20] on select "System 1 System 2" at bounding box center [71, 23] width 20 height 6
select select "0"
select select "[PERSON_NAME]"
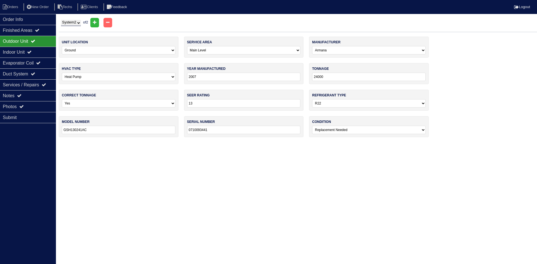
type input "2018"
type input "18"
type input "14"
select select "1"
type input "GSZ140181KF"
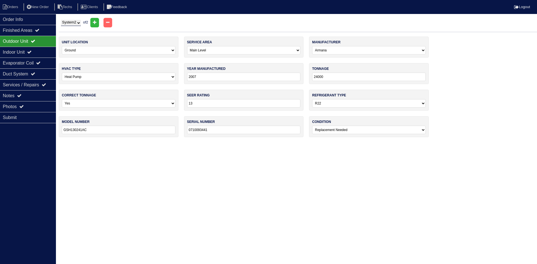
type input "1812172632"
select select "0"
click at [32, 52] on icon at bounding box center [29, 52] width 4 height 4
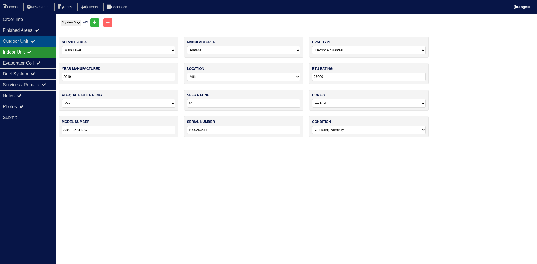
click at [35, 42] on icon at bounding box center [33, 41] width 4 height 4
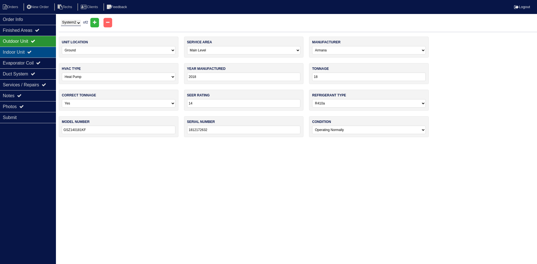
click at [34, 49] on div "Indoor Unit" at bounding box center [28, 52] width 56 height 11
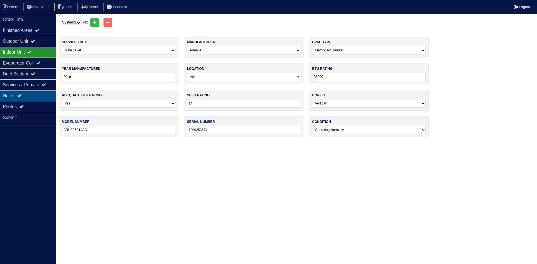
click at [27, 95] on div "Notes" at bounding box center [28, 95] width 56 height 11
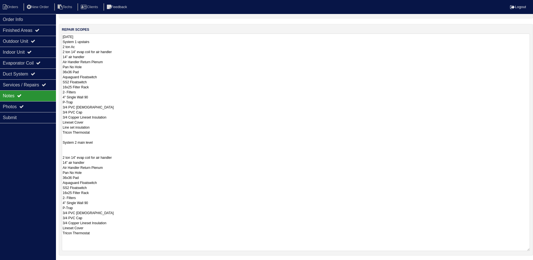
scroll to position [82, 0]
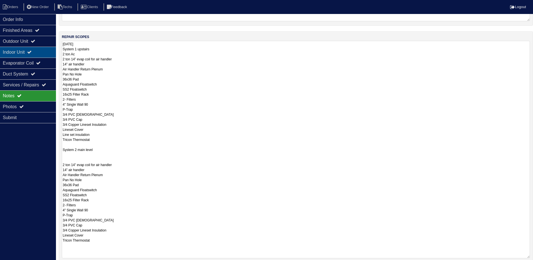
click at [42, 53] on div "Indoor Unit" at bounding box center [28, 52] width 56 height 11
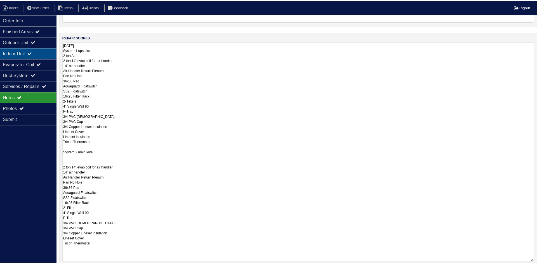
scroll to position [0, 0]
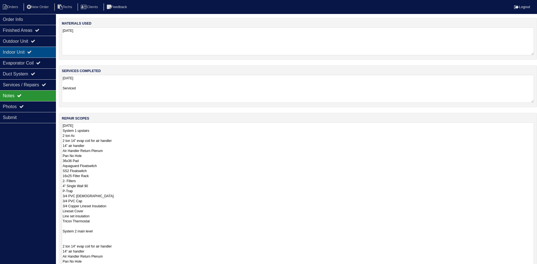
select select "2"
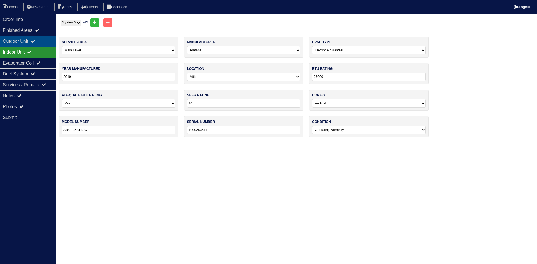
click at [41, 40] on div "Outdoor Unit" at bounding box center [28, 41] width 56 height 11
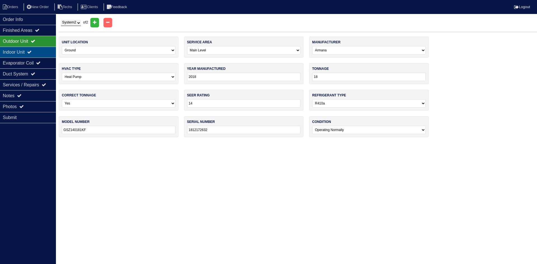
click at [37, 51] on div "Indoor Unit" at bounding box center [28, 52] width 56 height 11
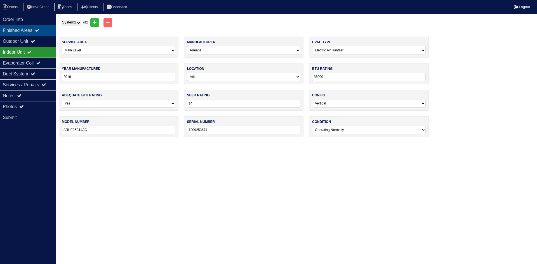
click at [39, 32] on icon at bounding box center [37, 30] width 4 height 4
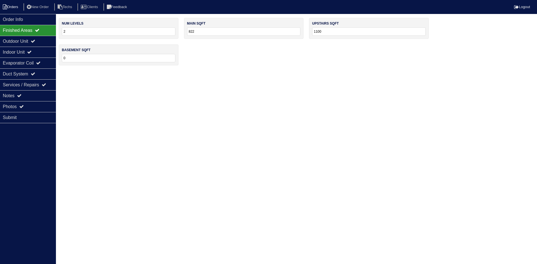
click at [15, 6] on li "Orders" at bounding box center [11, 7] width 23 height 8
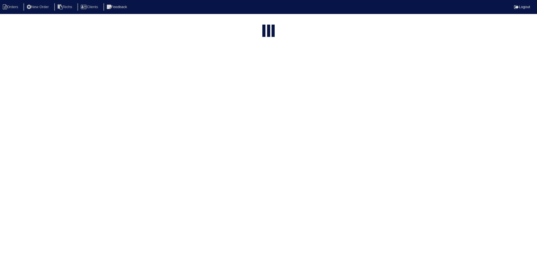
select select "15"
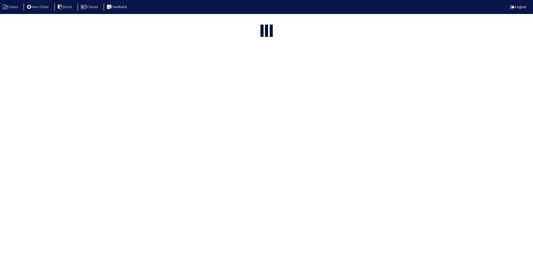
select select "field complete"
select select "need to quote"
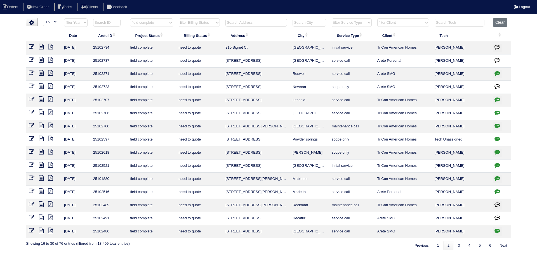
click at [39, 46] on icon at bounding box center [41, 47] width 5 height 6
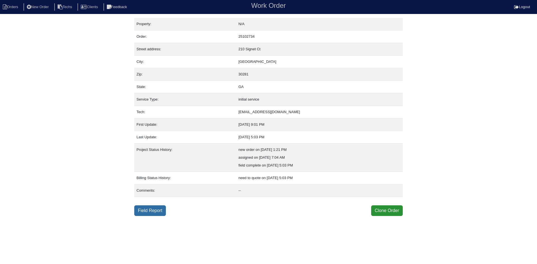
click at [157, 213] on link "Field Report" at bounding box center [150, 211] width 32 height 11
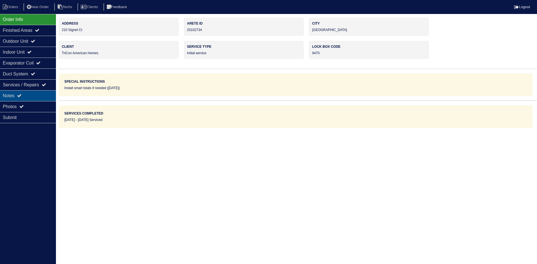
click at [28, 95] on div "Notes" at bounding box center [28, 95] width 56 height 11
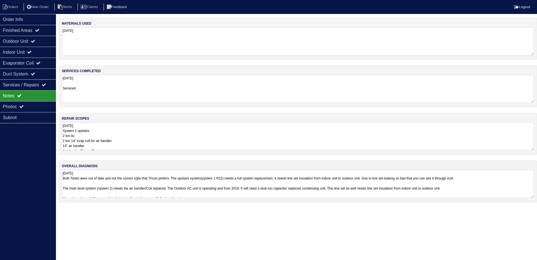
click at [223, 170] on div "overall diagnosis [DATE] Both Tstats were out of date and not the correct style…" at bounding box center [298, 182] width 478 height 42
click at [227, 190] on textarea "[DATE] Both Tstats were out of date and not the correct style that Tricon prefe…" at bounding box center [298, 184] width 472 height 28
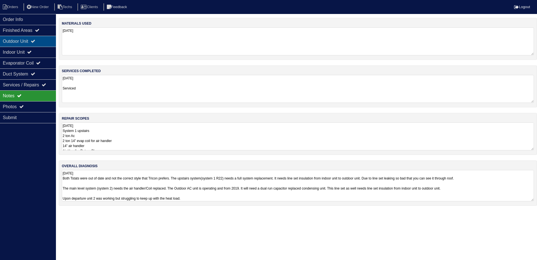
click at [20, 39] on div "Outdoor Unit" at bounding box center [28, 41] width 56 height 11
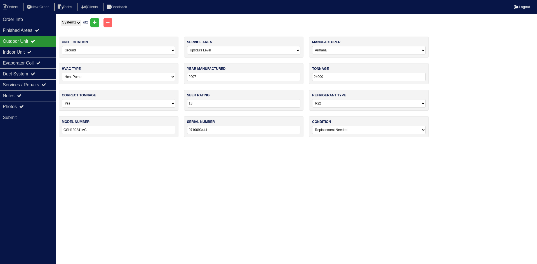
drag, startPoint x: 75, startPoint y: 22, endPoint x: 77, endPoint y: 25, distance: 3.8
click at [75, 22] on select "System 1 System 2" at bounding box center [71, 23] width 20 height 6
select select "2"
click at [61, 20] on select "System 1 System 2" at bounding box center [71, 23] width 20 height 6
select select "0"
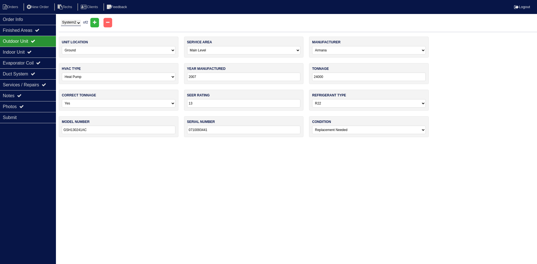
select select "[PERSON_NAME]"
type input "2018"
type input "18"
type input "14"
select select "1"
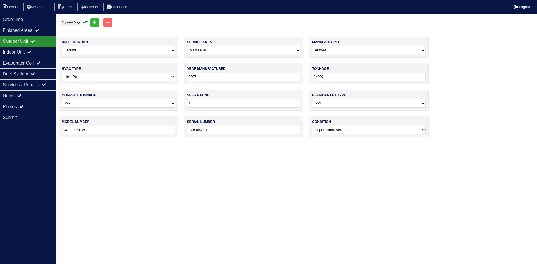
type input "GSZ140181KF"
type input "1812172632"
select select "0"
click at [30, 31] on div "Finished Areas" at bounding box center [28, 30] width 56 height 11
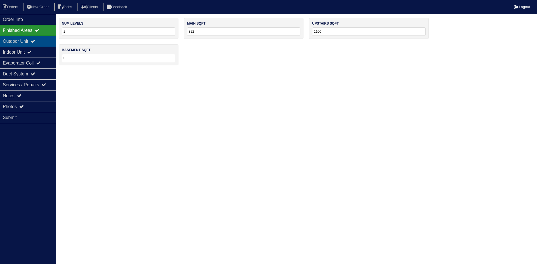
click at [33, 39] on div "Outdoor Unit" at bounding box center [28, 41] width 56 height 11
select select "2"
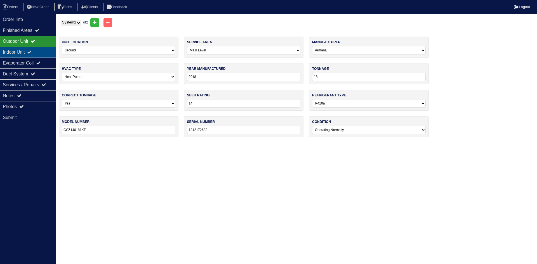
click at [32, 51] on icon at bounding box center [29, 52] width 4 height 4
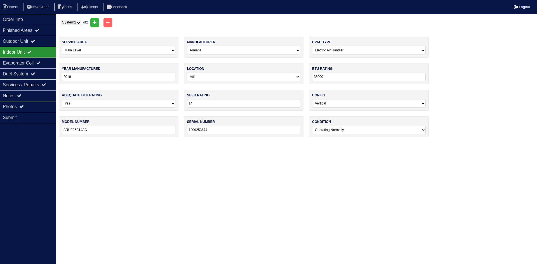
drag, startPoint x: 329, startPoint y: 78, endPoint x: 310, endPoint y: 78, distance: 19.0
click at [310, 78] on div "btu rating 36000" at bounding box center [369, 73] width 120 height 21
type input "24"
click at [197, 143] on html "Orders New Order Techs Clients Feedback Logout Orders New Order Users Clients M…" at bounding box center [268, 71] width 537 height 143
click at [33, 103] on div "Photos" at bounding box center [28, 106] width 56 height 11
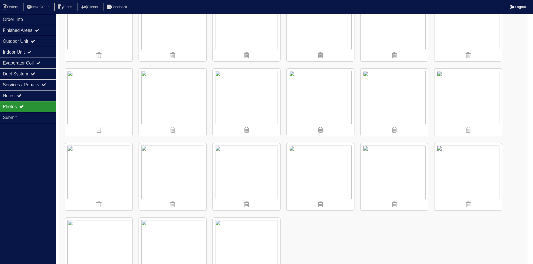
scroll to position [867, 0]
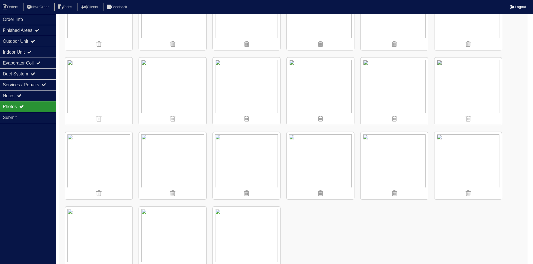
click at [397, 161] on img at bounding box center [393, 165] width 67 height 67
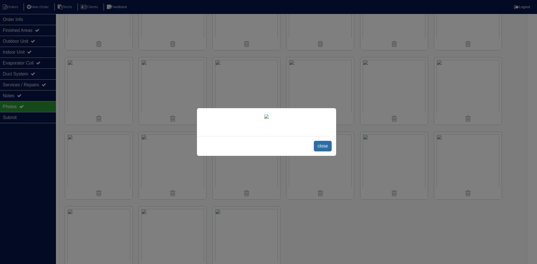
click at [326, 152] on span "close" at bounding box center [323, 146] width 18 height 11
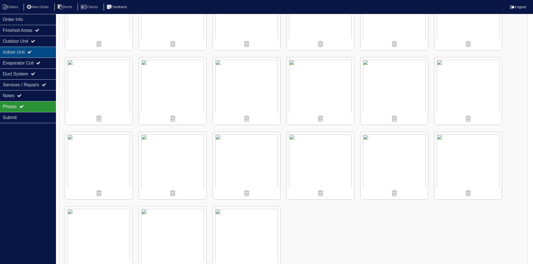
click at [32, 53] on icon at bounding box center [29, 52] width 4 height 4
select select "2"
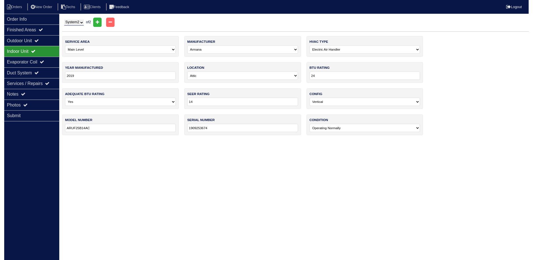
scroll to position [0, 0]
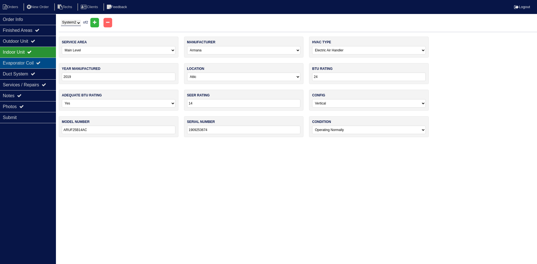
click at [34, 61] on div "Evaporator Coil" at bounding box center [28, 63] width 56 height 11
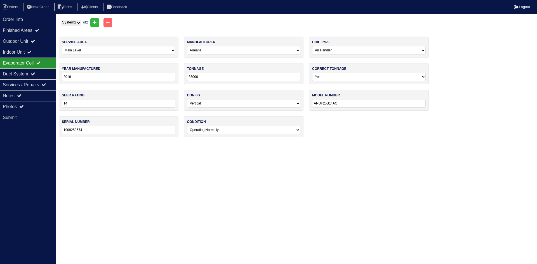
drag, startPoint x: 204, startPoint y: 77, endPoint x: 173, endPoint y: 76, distance: 31.4
click at [176, 76] on div "service area -select- Main Level Upstairs Level Lower/Basement Level Other manu…" at bounding box center [298, 90] width 478 height 106
type input "24"
click at [155, 143] on html "Orders New Order Techs Clients Feedback Logout Orders New Order Users Clients M…" at bounding box center [268, 71] width 537 height 143
click at [21, 42] on div "Outdoor Unit" at bounding box center [28, 41] width 56 height 11
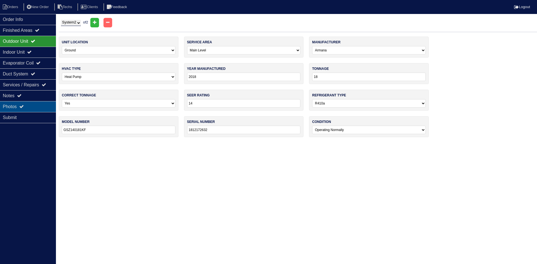
click at [32, 105] on div "Photos" at bounding box center [28, 106] width 56 height 11
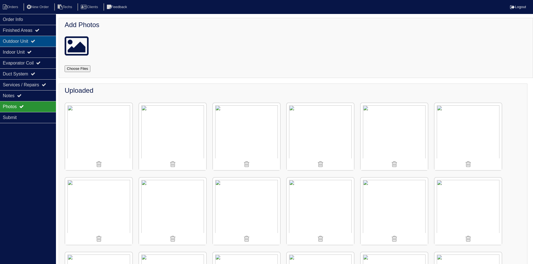
click at [24, 43] on div "Outdoor Unit" at bounding box center [28, 41] width 56 height 11
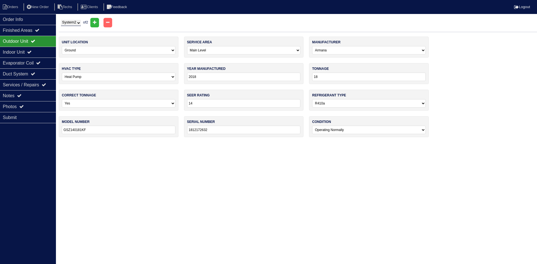
drag, startPoint x: 74, startPoint y: 23, endPoint x: 76, endPoint y: 26, distance: 3.0
click at [74, 23] on select "System 1 System 2" at bounding box center [71, 23] width 20 height 6
select select "1"
click at [61, 20] on select "System 1 System 2" at bounding box center [71, 23] width 20 height 6
select select "1"
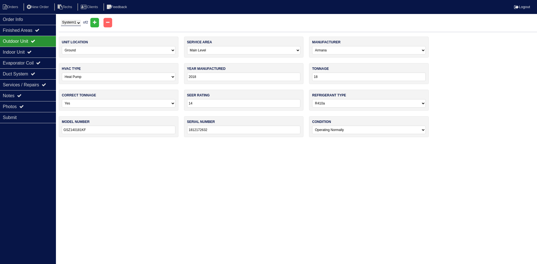
select select "Armana"
type input "2007"
type input "24000"
type input "13"
select select "0"
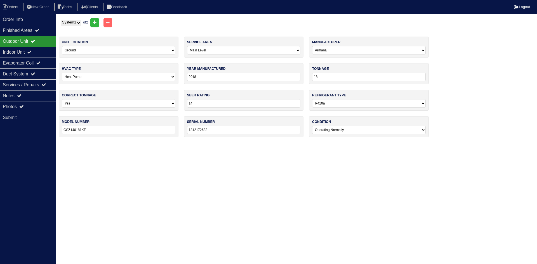
type input "GSH130241AC"
type input "0710093441"
select select "2"
click at [330, 77] on input "24000" at bounding box center [369, 77] width 114 height 8
type input "24"
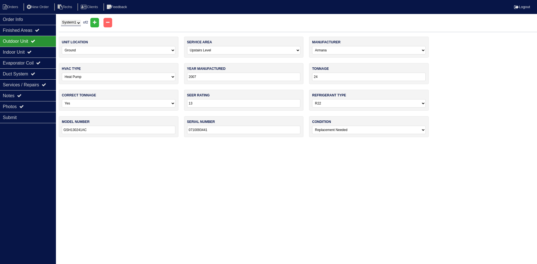
click at [242, 143] on html "Orders New Order Techs Clients Feedback Logout Orders New Order Users Clients M…" at bounding box center [268, 71] width 537 height 143
click at [21, 53] on div "Indoor Unit" at bounding box center [28, 52] width 56 height 11
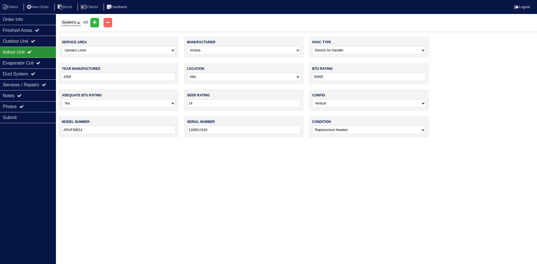
drag, startPoint x: 316, startPoint y: 77, endPoint x: 311, endPoint y: 77, distance: 4.8
click at [311, 77] on div "btu rating 30000" at bounding box center [369, 73] width 120 height 21
type input "2"
type input "30"
click at [206, 143] on html "Orders New Order Techs Clients Feedback Logout Orders New Order Users Clients M…" at bounding box center [268, 71] width 537 height 143
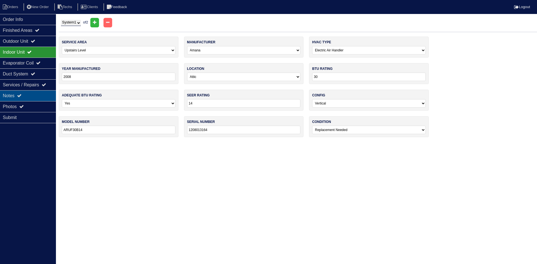
click at [29, 95] on div "Notes" at bounding box center [28, 95] width 56 height 11
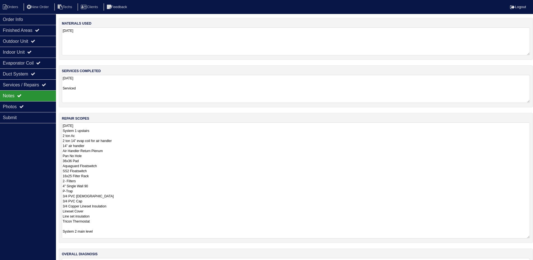
drag, startPoint x: 531, startPoint y: 149, endPoint x: 525, endPoint y: 238, distance: 89.7
click at [525, 238] on textarea "07/29/2025 System 1 upstairs 2 ton Ac 2 ton 14” evap coil for air handler 14” a…" at bounding box center [296, 180] width 468 height 116
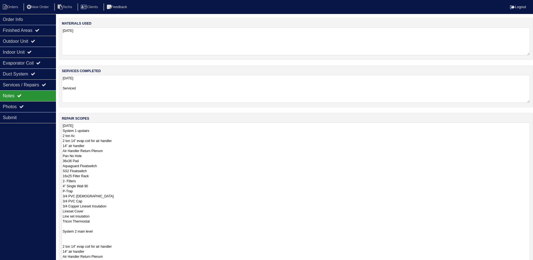
drag, startPoint x: 528, startPoint y: 239, endPoint x: 525, endPoint y: 224, distance: 14.9
click at [525, 264] on html "Orders New Order Techs Clients Feedback Logout Orders New Order Users Clients M…" at bounding box center [266, 164] width 533 height 328
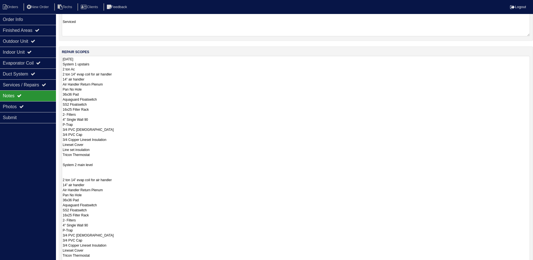
drag, startPoint x: 527, startPoint y: 202, endPoint x: 511, endPoint y: 250, distance: 51.0
click at [519, 264] on html "Orders New Order Techs Clients Feedback Logout Orders New Order Users Clients M…" at bounding box center [266, 130] width 533 height 394
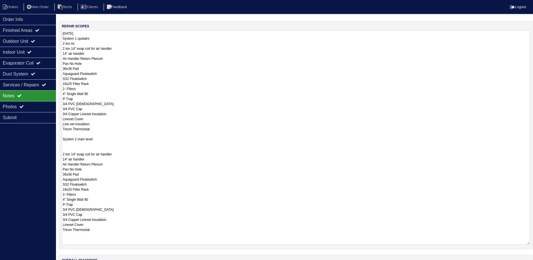
scroll to position [79, 0]
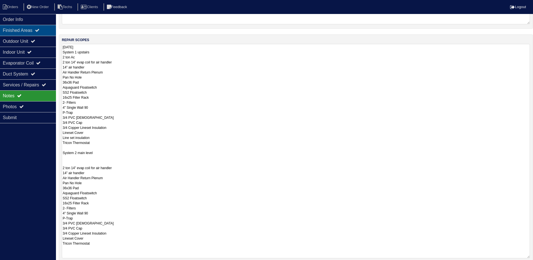
click at [20, 32] on div "Finished Areas" at bounding box center [28, 30] width 56 height 11
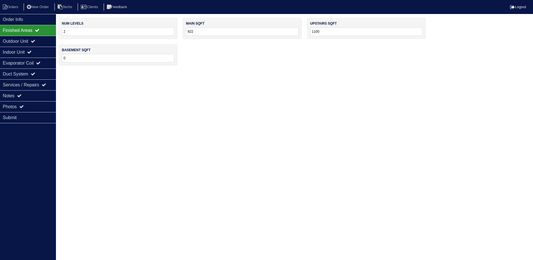
scroll to position [0, 0]
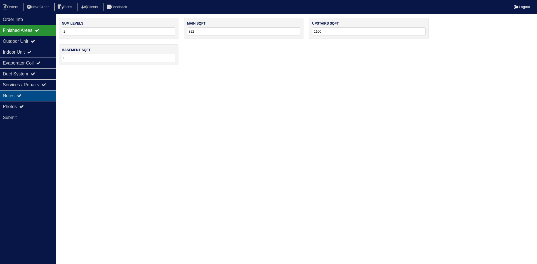
click at [38, 92] on div "Notes" at bounding box center [28, 95] width 56 height 11
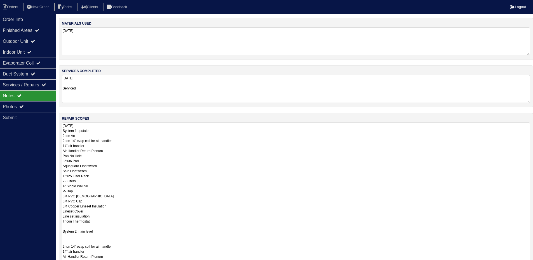
scroll to position [28, 0]
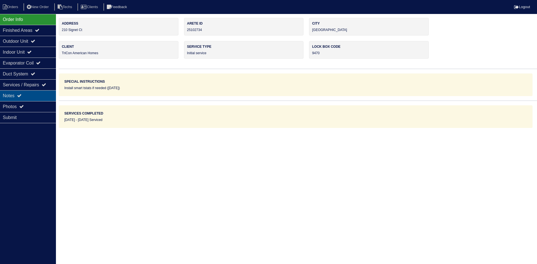
click at [22, 95] on icon at bounding box center [19, 95] width 4 height 4
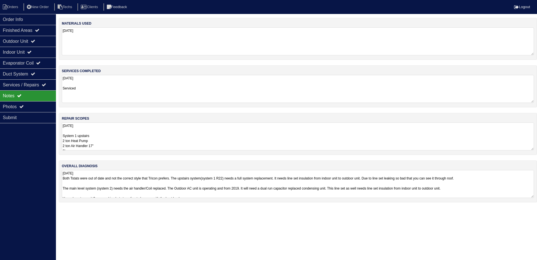
click at [180, 144] on textarea "07/29/2025 System 1 upstairs 2 ton Heat Pump 2 ton Air Handler 17" 8kw Air Hand…" at bounding box center [298, 136] width 472 height 28
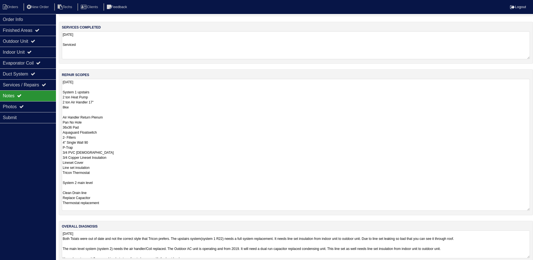
scroll to position [52, 0]
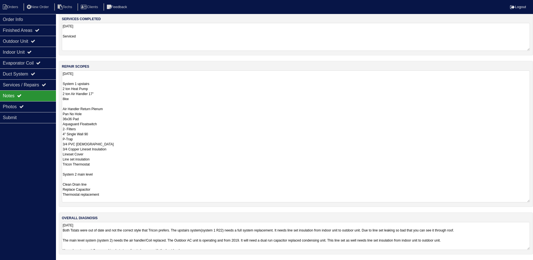
click at [357, 239] on html "Orders New Order Techs Clients Feedback Logout Orders New Order Users Clients M…" at bounding box center [266, 104] width 533 height 312
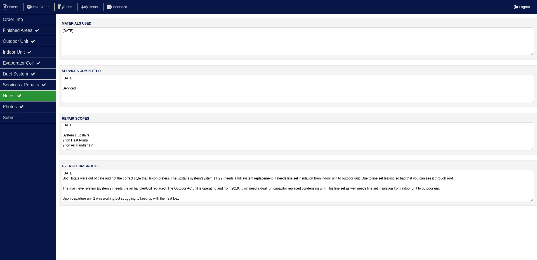
click at [70, 193] on textarea "07/29/2025 Both Tstats were out of date and not the correct style that Tricon p…" at bounding box center [298, 185] width 472 height 31
type textarea "07/29/2025 Both Tstats were out of date and not the correct style that Tricon p…"
drag, startPoint x: 201, startPoint y: 224, endPoint x: 222, endPoint y: 228, distance: 21.2
click at [201, 211] on html "Orders New Order Techs Clients Feedback Logout Orders New Order Users Clients M…" at bounding box center [268, 105] width 537 height 211
drag, startPoint x: 531, startPoint y: 197, endPoint x: 529, endPoint y: 214, distance: 17.2
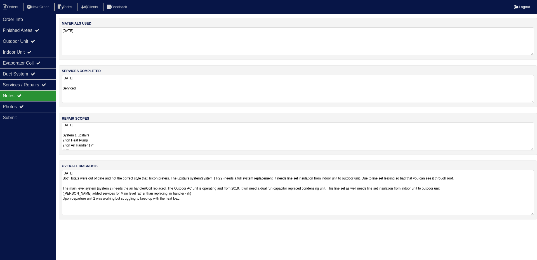
click at [529, 214] on textarea "07/29/2025 Both Tstats were out of date and not the correct style that Tricon p…" at bounding box center [298, 192] width 472 height 45
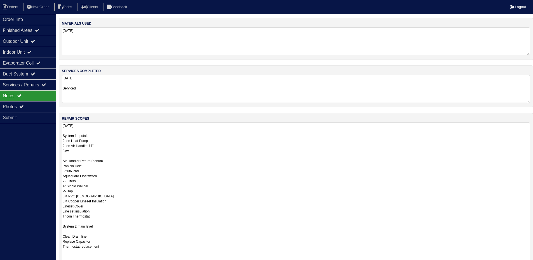
drag, startPoint x: 531, startPoint y: 149, endPoint x: 537, endPoint y: 261, distance: 111.7
click at [533, 261] on html "Orders New Order Techs Clients Feedback Logout Orders New Order Users Clients M…" at bounding box center [266, 168] width 533 height 337
click at [18, 39] on div "Outdoor Unit" at bounding box center [28, 41] width 56 height 11
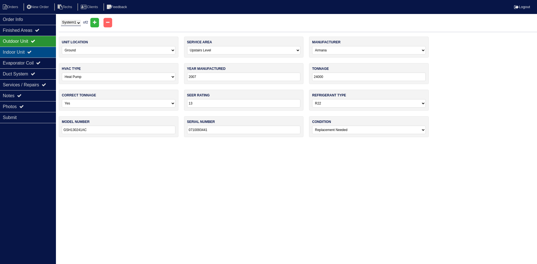
click at [16, 53] on div "Indoor Unit" at bounding box center [28, 52] width 56 height 11
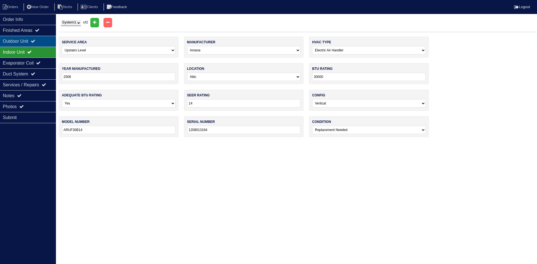
click at [18, 43] on div "Outdoor Unit" at bounding box center [28, 41] width 56 height 11
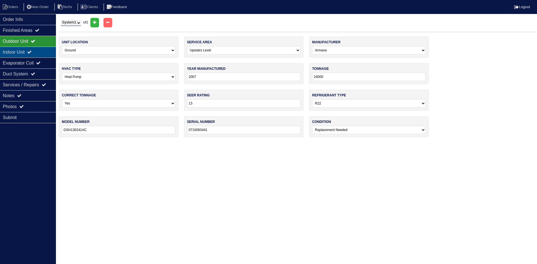
click at [43, 52] on div "Indoor Unit" at bounding box center [28, 52] width 56 height 11
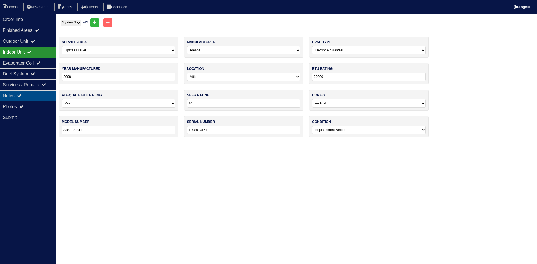
click at [25, 97] on div "Notes" at bounding box center [28, 95] width 56 height 11
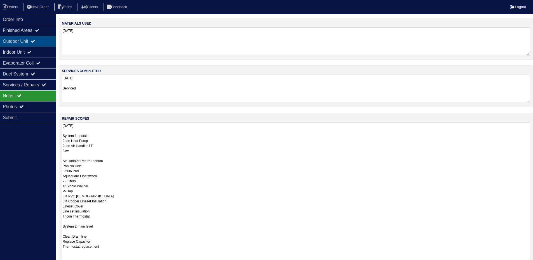
click at [25, 39] on div "Outdoor Unit" at bounding box center [28, 41] width 56 height 11
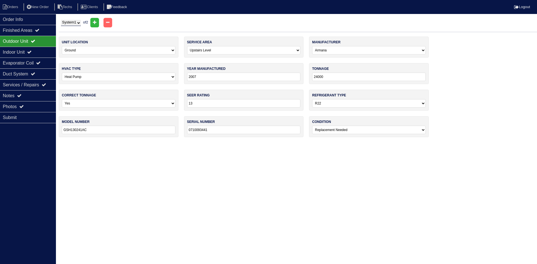
click at [70, 23] on select "System 1 System 2" at bounding box center [71, 23] width 20 height 6
select select "2"
click at [61, 20] on select "System 1 System 2" at bounding box center [71, 23] width 20 height 6
select select "0"
select select "Goodman"
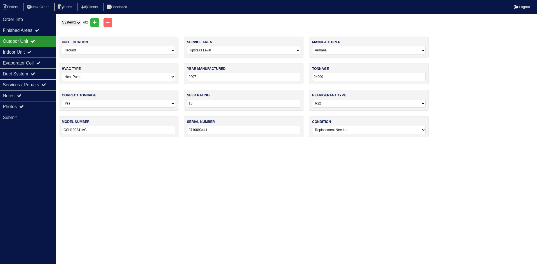
select select "1"
select select "0"
click at [20, 52] on div "Indoor Unit" at bounding box center [28, 52] width 56 height 11
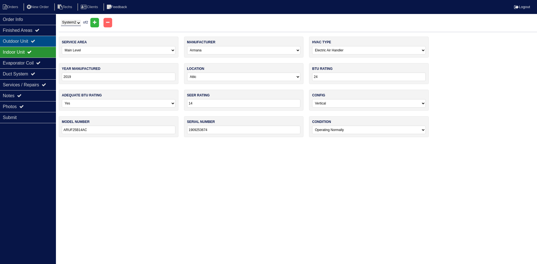
click at [17, 39] on div "Outdoor Unit" at bounding box center [28, 41] width 56 height 11
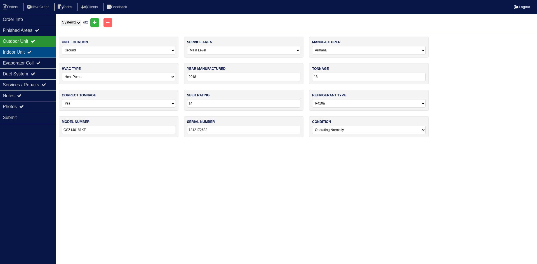
click at [28, 49] on div "Indoor Unit" at bounding box center [28, 52] width 56 height 11
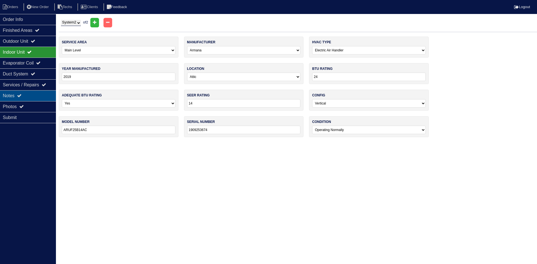
click at [22, 96] on icon at bounding box center [19, 95] width 4 height 4
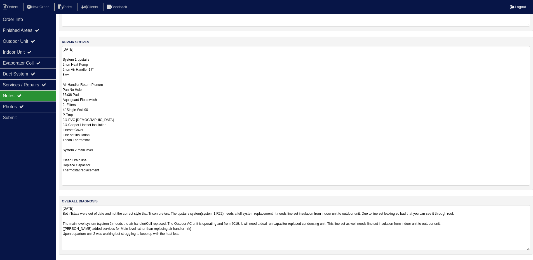
scroll to position [77, 0]
click at [29, 71] on div "Duct System" at bounding box center [28, 74] width 56 height 11
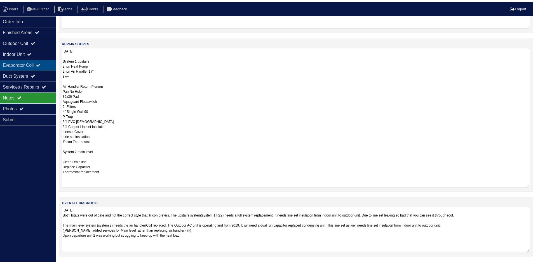
scroll to position [0, 0]
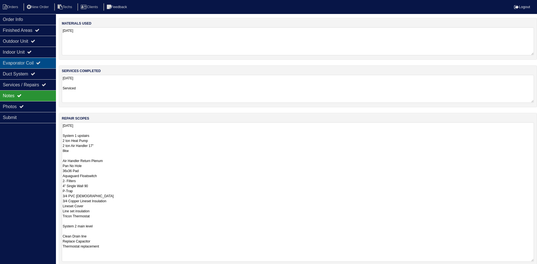
select select "2"
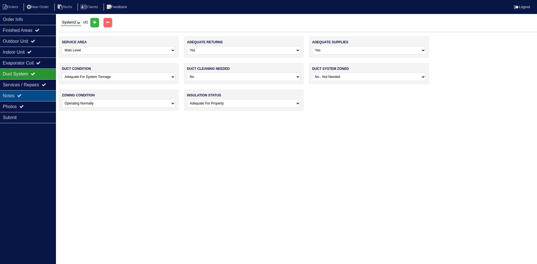
click at [36, 102] on div "Photos" at bounding box center [28, 106] width 56 height 11
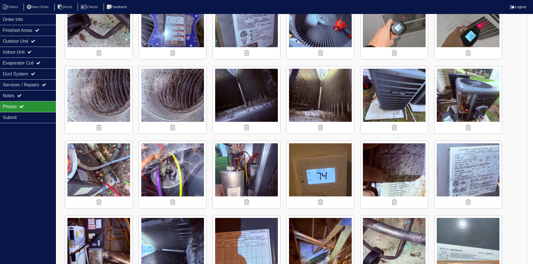
scroll to position [886, 0]
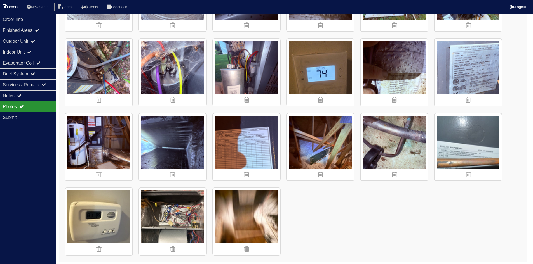
click at [16, 9] on li "Orders" at bounding box center [11, 7] width 23 height 8
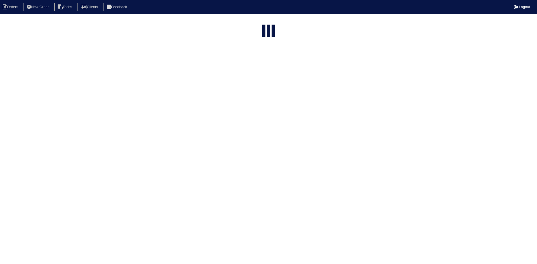
select select "15"
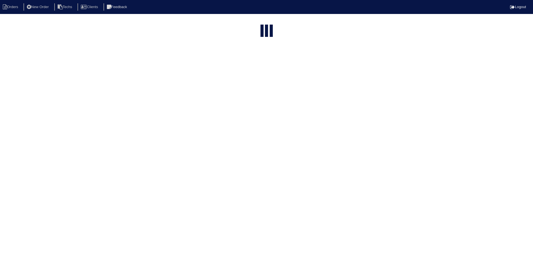
select select "field complete"
select select "need to quote"
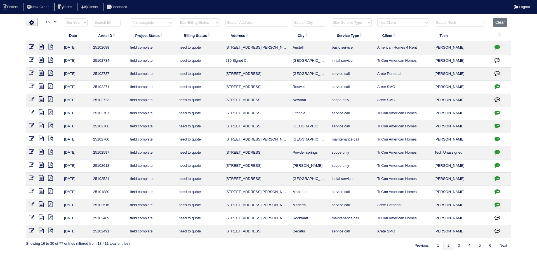
click at [249, 22] on input "text" at bounding box center [256, 23] width 62 height 8
type input "5767"
select select "field complete"
select select "need to quote"
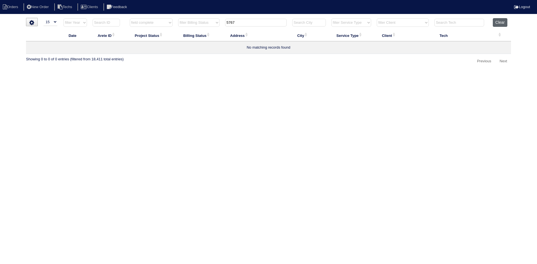
type input "5767"
click at [501, 20] on button "Clear" at bounding box center [500, 22] width 14 height 9
select select
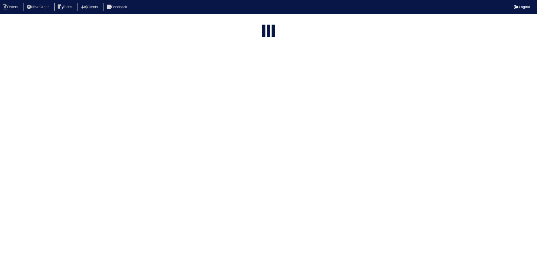
select select "15"
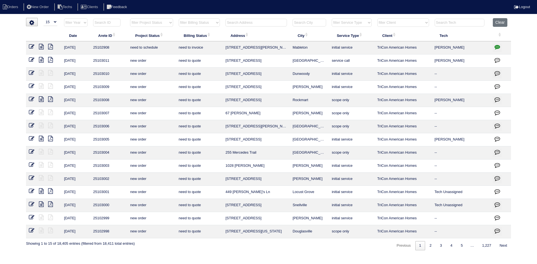
click at [250, 24] on input "text" at bounding box center [256, 23] width 62 height 8
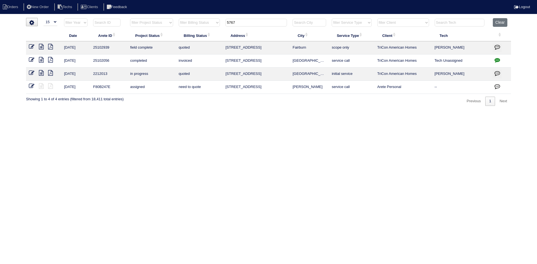
click at [234, 20] on input "5767" at bounding box center [256, 23] width 62 height 8
type input "2 iron"
click at [501, 23] on button "Clear" at bounding box center [500, 22] width 14 height 9
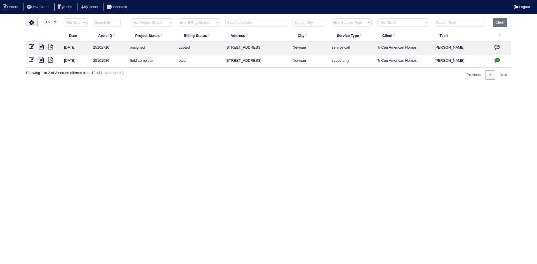
type input "2 iron"
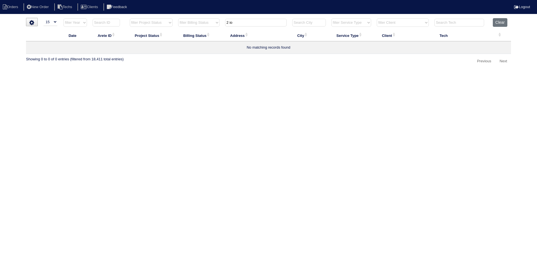
select select "15"
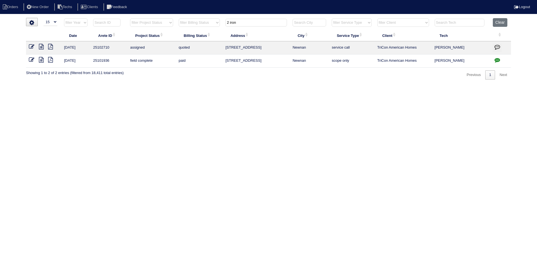
click at [229, 20] on input "2 iron" at bounding box center [256, 23] width 62 height 8
click at [230, 20] on input "2 iron" at bounding box center [256, 23] width 62 height 8
click at [242, 22] on input "2 iron" at bounding box center [256, 23] width 62 height 8
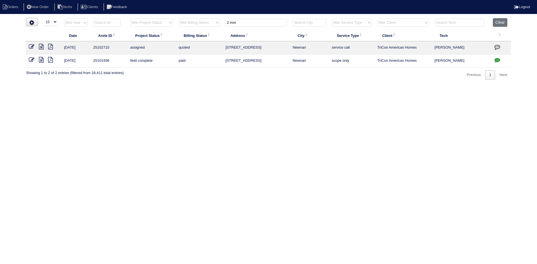
click at [242, 22] on input "2 iron" at bounding box center [256, 23] width 62 height 8
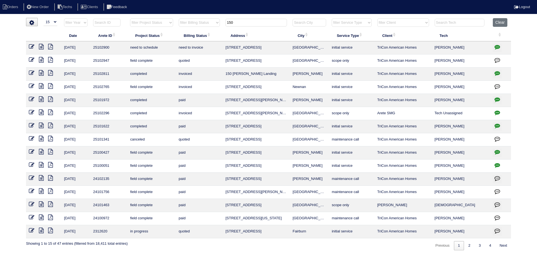
type input "150"
click at [495, 21] on button "Clear" at bounding box center [500, 22] width 14 height 9
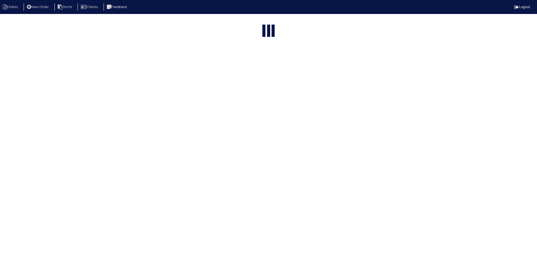
select select "15"
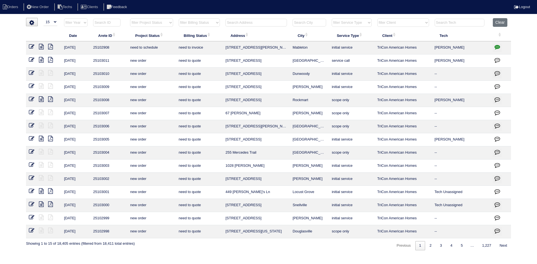
click at [157, 23] on select "filter Project Status -- Any Project Status -- new order assigned in progress f…" at bounding box center [151, 22] width 43 height 8
click at [130, 18] on select "filter Project Status -- Any Project Status -- new order assigned in progress f…" at bounding box center [151, 22] width 43 height 8
select select "field complete"
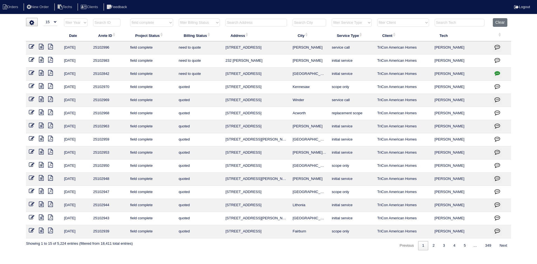
click at [216, 23] on select "filter Billing Status -- Any Billing Status -- need to quote quoted need to inv…" at bounding box center [199, 22] width 41 height 8
select select "need to quote"
click at [179, 18] on select "filter Billing Status -- Any Billing Status -- need to quote quoted need to inv…" at bounding box center [199, 22] width 41 height 8
select select "field complete"
select select "need to quote"
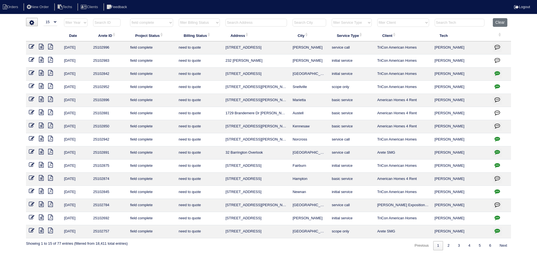
click at [420, 22] on select "filter Client -- Any Client -- Alan Luther American Homes 4 Rent Arete Personal…" at bounding box center [403, 22] width 52 height 8
select select "American Homes 4 Rent"
click at [378, 18] on select "filter Client -- Any Client -- Alan Luther American Homes 4 Rent Arete Personal…" at bounding box center [403, 22] width 52 height 8
select select "field complete"
select select "need to quote"
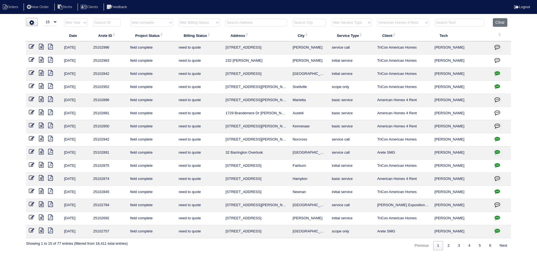
select select "American Homes 4 Rent"
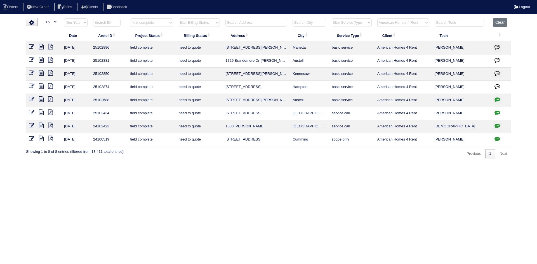
click at [498, 139] on icon "button" at bounding box center [497, 139] width 6 height 6
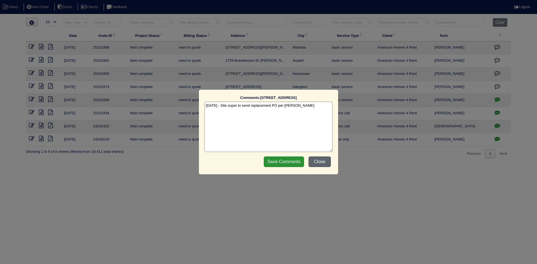
click at [321, 166] on button "Close" at bounding box center [319, 162] width 22 height 11
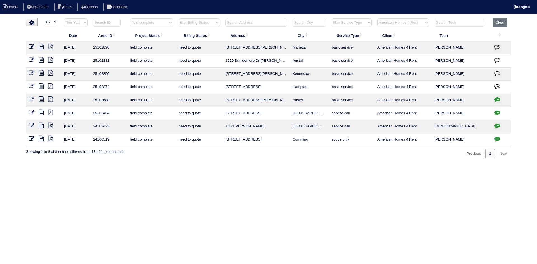
click at [498, 123] on icon "button" at bounding box center [497, 126] width 6 height 6
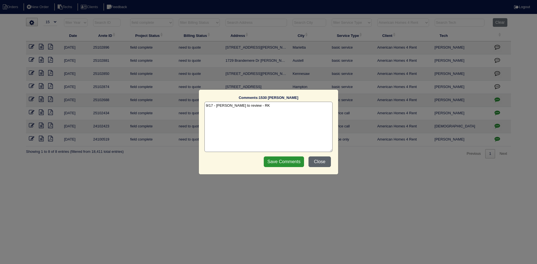
click at [318, 159] on button "Close" at bounding box center [319, 162] width 22 height 11
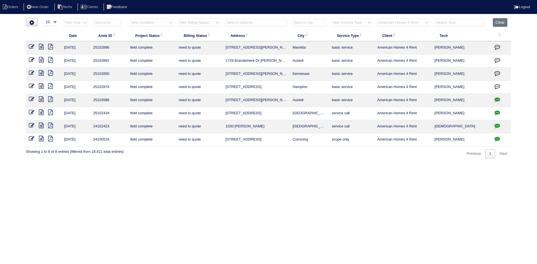
click at [498, 111] on icon "button" at bounding box center [497, 113] width 6 height 6
type textarea "7/10/25 - How to quote - texted Dan - rk"
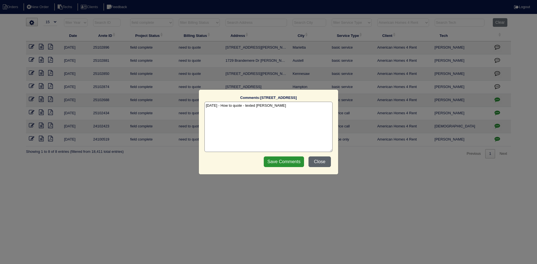
click at [318, 163] on button "Close" at bounding box center [319, 162] width 22 height 11
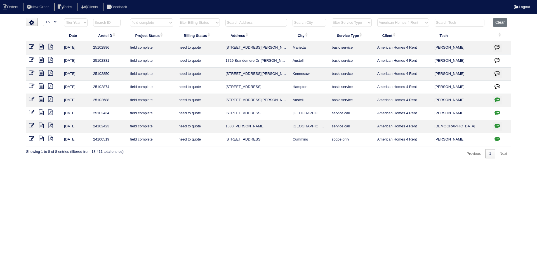
click at [494, 98] on button "button" at bounding box center [497, 100] width 9 height 8
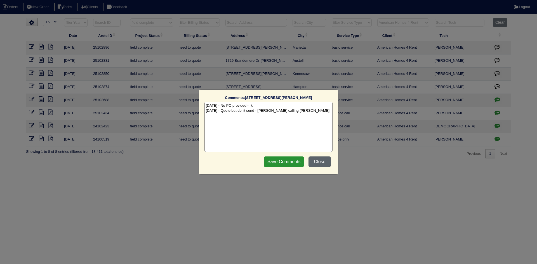
click at [317, 164] on button "Close" at bounding box center [319, 162] width 22 height 11
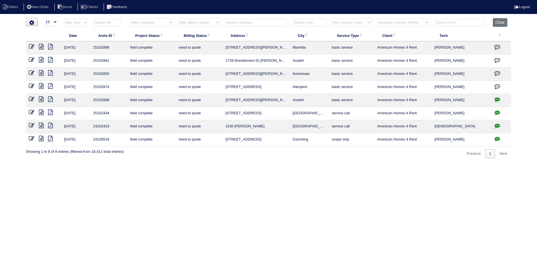
click at [39, 86] on icon at bounding box center [41, 86] width 5 height 6
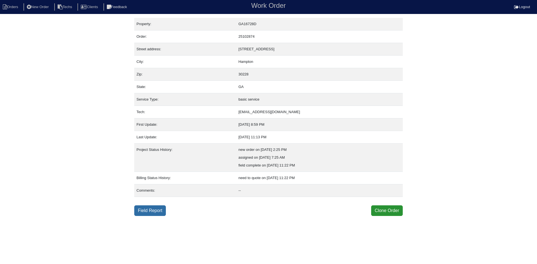
click at [149, 209] on link "Field Report" at bounding box center [150, 211] width 32 height 11
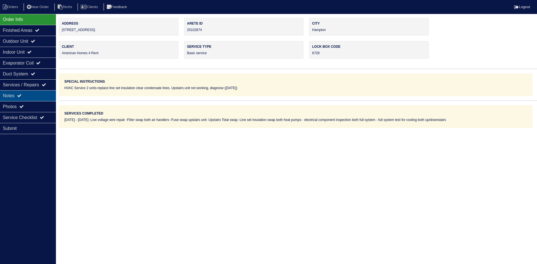
click at [37, 94] on div "Notes" at bounding box center [28, 95] width 56 height 11
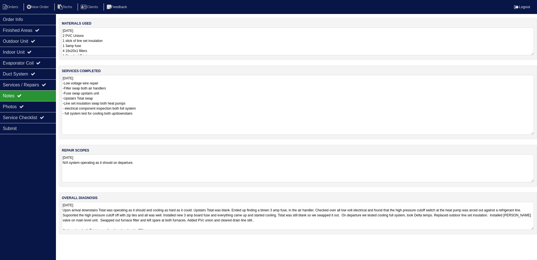
drag, startPoint x: 533, startPoint y: 102, endPoint x: 531, endPoint y: 129, distance: 27.7
click at [534, 134] on div "services completed [DATE] -Low voltage wire repair -Filter swap both air handle…" at bounding box center [298, 102] width 478 height 74
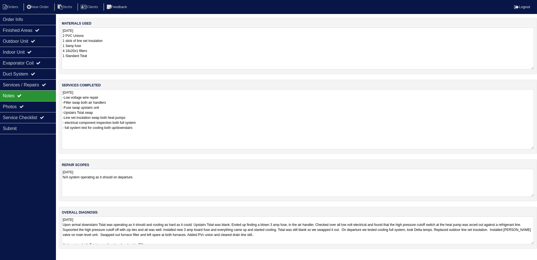
drag, startPoint x: 531, startPoint y: 53, endPoint x: 535, endPoint y: 67, distance: 14.7
click at [535, 67] on div "materials used [DATE] 2 PVC Unions 1 stick of line set insulation 1 3amp fuse 4…" at bounding box center [298, 46] width 478 height 56
click at [440, 232] on textarea "[DATE] Upon arrival downstairs Tstat was operating as it should and cooling as …" at bounding box center [298, 231] width 472 height 31
click at [215, 180] on textarea "[DATE] N/A system operating as it should on departure." at bounding box center [298, 183] width 472 height 28
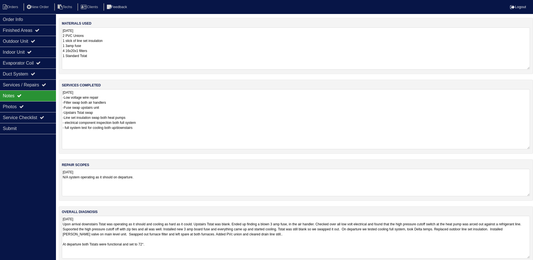
drag, startPoint x: 533, startPoint y: 242, endPoint x: 534, endPoint y: 257, distance: 14.8
click at [533, 257] on html "Orders New Order Techs Clients Feedback Logout Orders New Order Users Clients M…" at bounding box center [266, 134] width 533 height 269
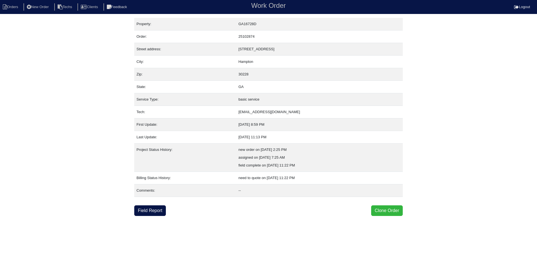
click at [390, 211] on button "Clone Order" at bounding box center [387, 211] width 32 height 11
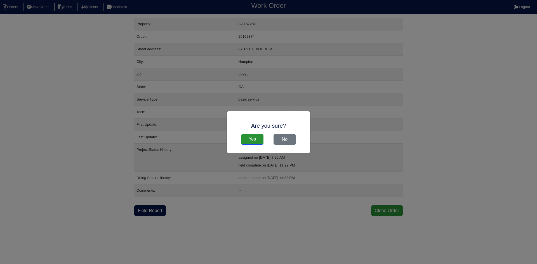
click at [251, 137] on input "Yes" at bounding box center [252, 139] width 22 height 11
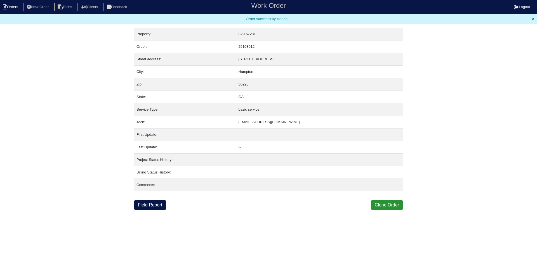
click at [12, 6] on li "Orders" at bounding box center [11, 7] width 23 height 8
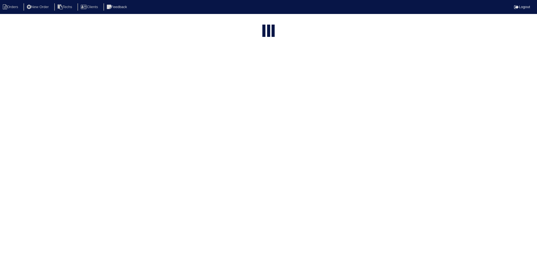
select select "15"
select select "field complete"
select select "need to quote"
select select "American Homes 4 Rent"
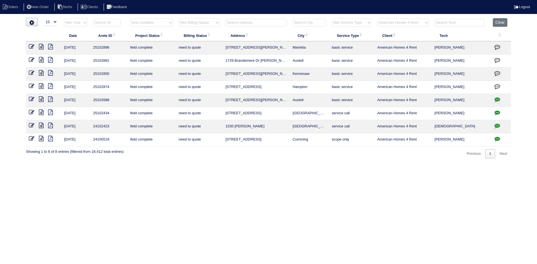
click at [241, 22] on input "text" at bounding box center [256, 23] width 62 height 8
click at [501, 22] on button "Clear" at bounding box center [500, 22] width 14 height 9
select select
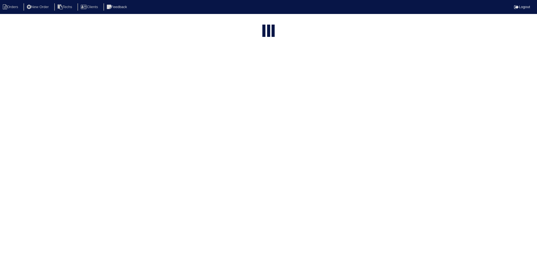
select select "15"
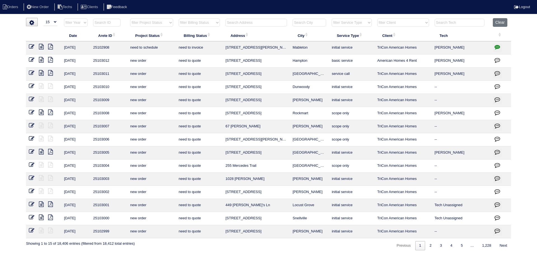
click at [253, 23] on input "text" at bounding box center [256, 23] width 62 height 8
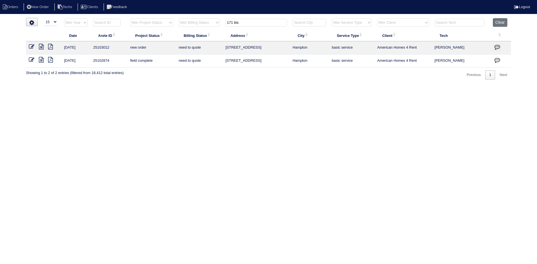
type input "171 bis"
click at [33, 46] on icon at bounding box center [32, 47] width 6 height 6
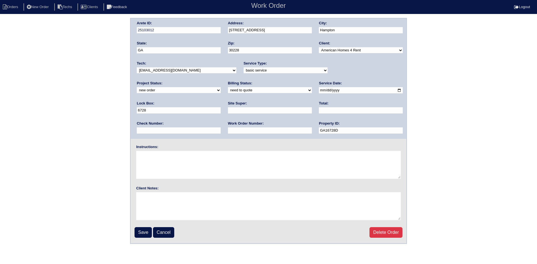
click at [221, 87] on select "new order assigned in progress field complete need to schedule admin review arc…" at bounding box center [179, 90] width 84 height 6
select select "field complete"
click at [221, 87] on select "new order assigned in progress field complete need to schedule admin review arc…" at bounding box center [179, 90] width 84 height 6
drag, startPoint x: 178, startPoint y: 90, endPoint x: 177, endPoint y: 93, distance: 3.5
click at [228, 90] on select "need to quote quoted need to invoice invoiced paid warranty purchase order need…" at bounding box center [270, 90] width 84 height 6
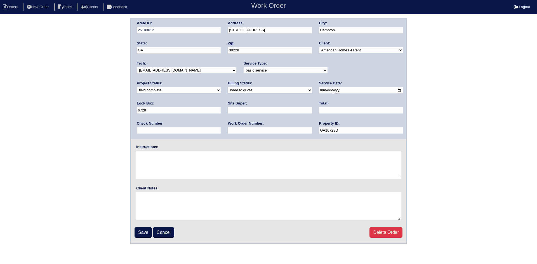
select select "purchase order needed"
click at [228, 88] on select "need to quote quoted need to invoice invoiced paid warranty purchase order need…" at bounding box center [270, 90] width 84 height 6
click at [228, 110] on input "text" at bounding box center [270, 110] width 84 height 6
type input "[PERSON_NAME]"
type input "520.00"
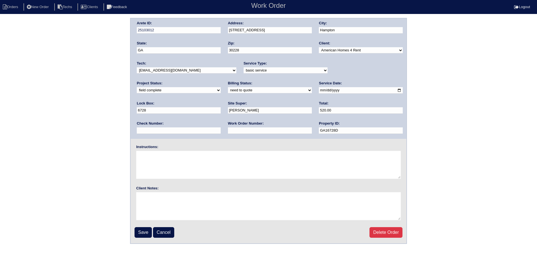
click at [228, 131] on input "text" at bounding box center [270, 131] width 84 height 6
type input "Requested"
click at [158, 171] on textarea at bounding box center [268, 165] width 265 height 28
type textarea "this is for a change order only"
click at [144, 228] on input "Save" at bounding box center [143, 232] width 17 height 11
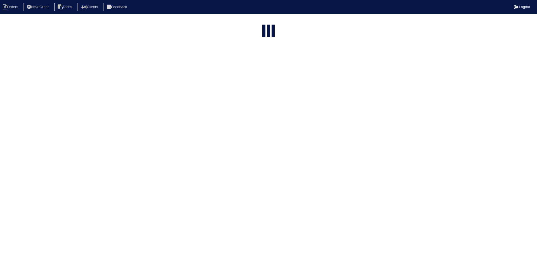
select select "15"
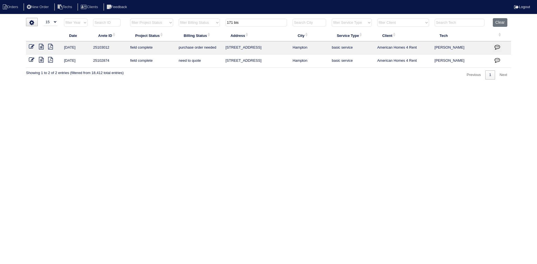
click at [497, 46] on icon "button" at bounding box center [497, 47] width 6 height 6
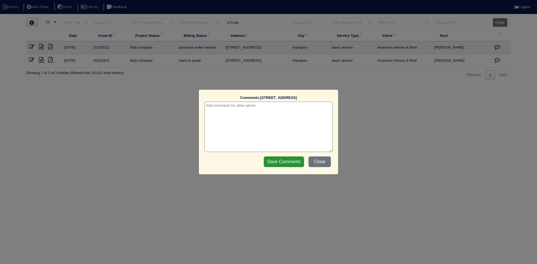
click at [254, 109] on textarea at bounding box center [268, 127] width 128 height 50
type textarea "[DATE] - change order requested - rk"
click at [292, 164] on input "Save Comments" at bounding box center [284, 162] width 40 height 11
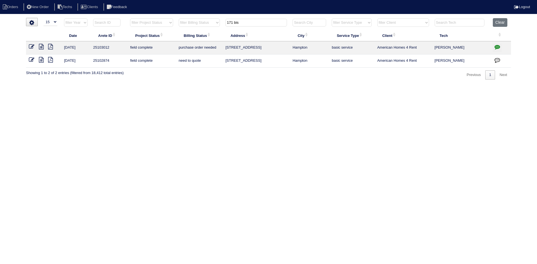
click at [30, 60] on icon at bounding box center [32, 60] width 6 height 6
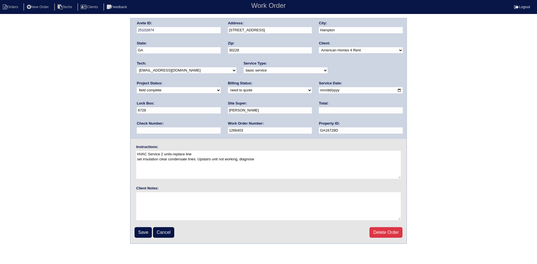
click at [228, 91] on select "need to quote quoted need to invoice invoiced paid warranty purchase order need…" at bounding box center [270, 90] width 84 height 6
select select "quoted"
click at [228, 88] on select "need to quote quoted need to invoice invoiced paid warranty purchase order need…" at bounding box center [270, 90] width 84 height 6
click at [319, 112] on input "text" at bounding box center [361, 110] width 84 height 6
type input "585.00"
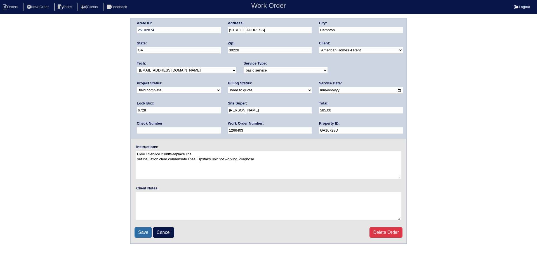
click at [145, 237] on input "Save" at bounding box center [143, 232] width 17 height 11
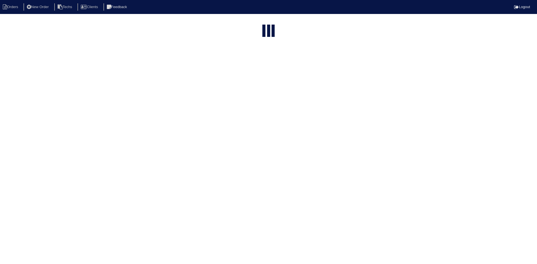
select select "15"
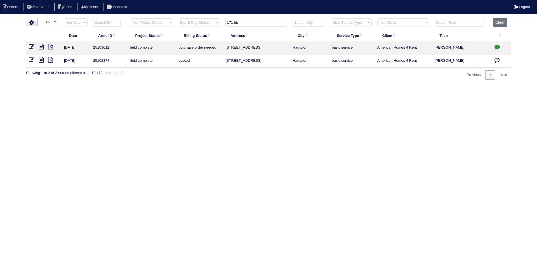
click at [498, 60] on icon "button" at bounding box center [497, 60] width 6 height 6
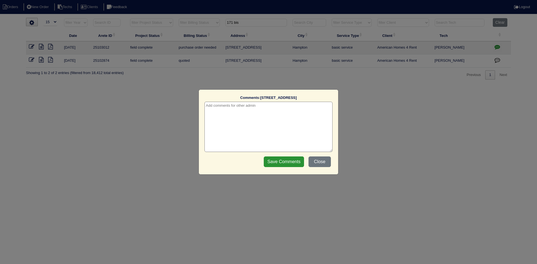
click at [240, 108] on textarea at bounding box center [268, 127] width 128 height 50
type textarea "[DATE] - change order requested - rk"
click at [291, 163] on input "Save Comments" at bounding box center [284, 162] width 40 height 11
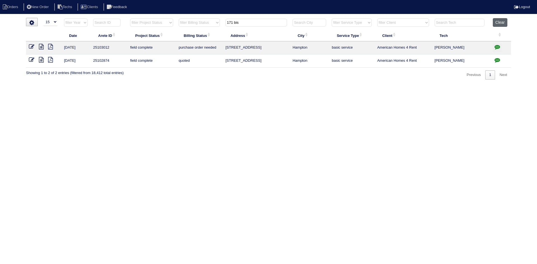
click at [499, 23] on button "Clear" at bounding box center [500, 22] width 14 height 9
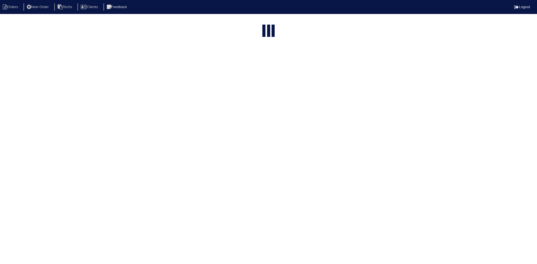
select select "15"
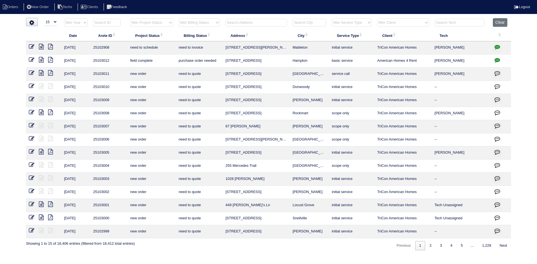
click at [168, 24] on select "filter Project Status -- Any Project Status -- new order assigned in progress f…" at bounding box center [151, 22] width 43 height 8
click at [130, 18] on select "filter Project Status -- Any Project Status -- new order assigned in progress f…" at bounding box center [151, 22] width 43 height 8
select select "field complete"
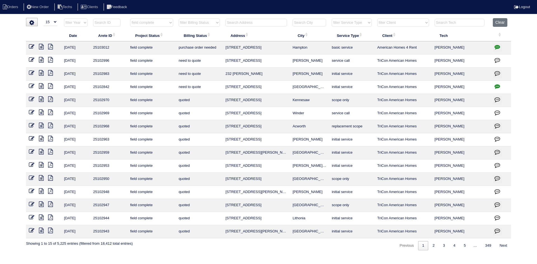
click at [211, 22] on select "filter Billing Status -- Any Billing Status -- need to quote quoted need to inv…" at bounding box center [199, 22] width 41 height 8
select select "need to quote"
click at [179, 18] on select "filter Billing Status -- Any Billing Status -- need to quote quoted need to inv…" at bounding box center [199, 22] width 41 height 8
select select "field complete"
select select "need to quote"
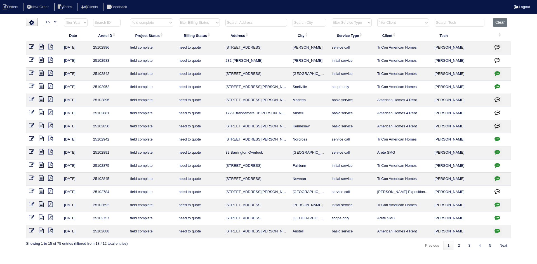
click at [398, 21] on select "filter Client -- Any Client -- [PERSON_NAME] American Homes 4 Rent Arete Person…" at bounding box center [403, 22] width 52 height 8
select select "American Homes 4 Rent"
click at [378, 18] on select "filter Client -- Any Client -- [PERSON_NAME] American Homes 4 Rent Arete Person…" at bounding box center [403, 22] width 52 height 8
select select "field complete"
select select "need to quote"
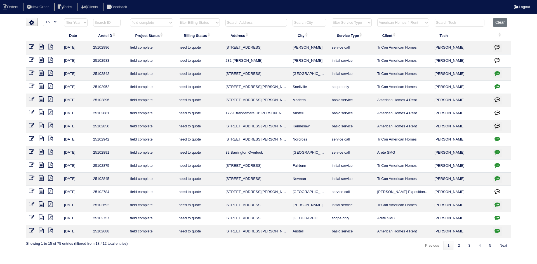
select select "American Homes 4 Rent"
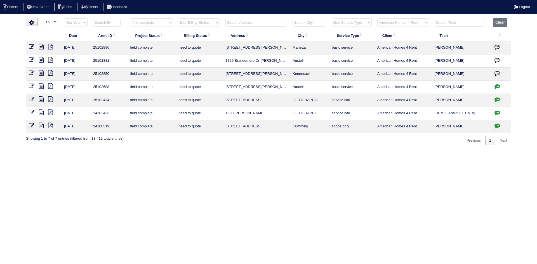
click at [41, 73] on icon at bounding box center [41, 73] width 5 height 6
click at [51, 72] on icon at bounding box center [50, 73] width 5 height 6
click at [498, 72] on icon "button" at bounding box center [497, 73] width 6 height 6
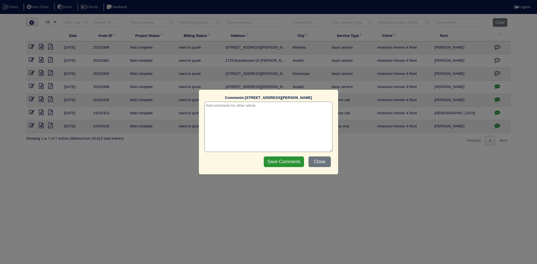
click at [234, 110] on textarea at bounding box center [268, 127] width 128 height 50
type textarea "[DATE] - Sent HVAC report - rk"
click at [282, 163] on input "Save Comments" at bounding box center [284, 162] width 40 height 11
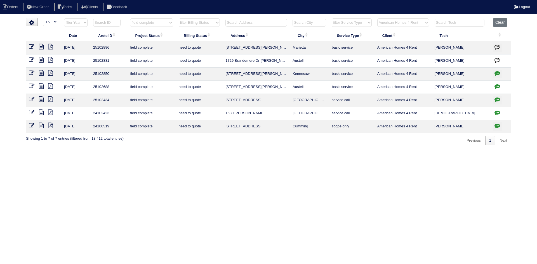
click at [32, 72] on icon at bounding box center [32, 73] width 6 height 6
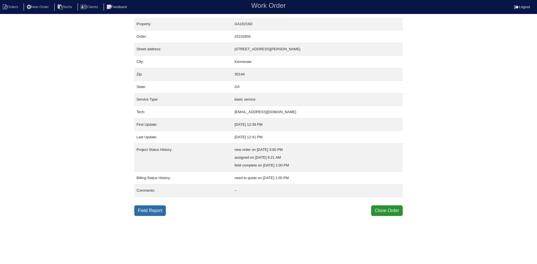
click at [152, 208] on link "Field Report" at bounding box center [150, 211] width 32 height 11
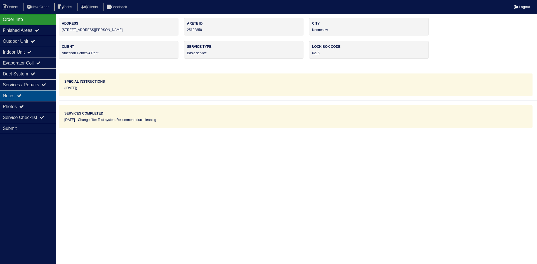
click at [34, 92] on div "Notes" at bounding box center [28, 95] width 56 height 11
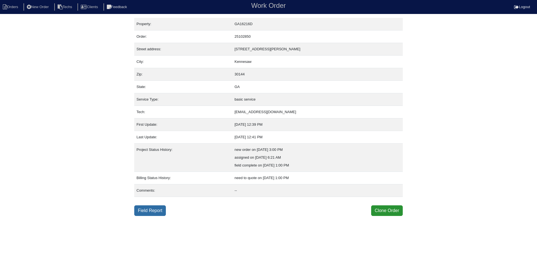
click at [151, 214] on link "Field Report" at bounding box center [150, 211] width 32 height 11
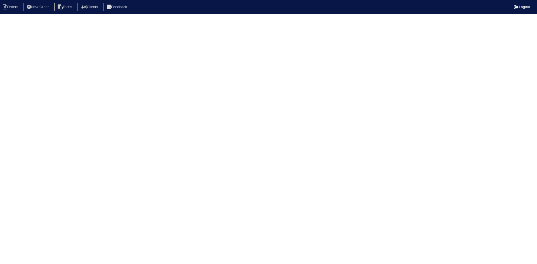
click at [33, 18] on html "Orders New Order Techs Clients Feedback Logout Orders New Order Users Clients M…" at bounding box center [268, 9] width 537 height 18
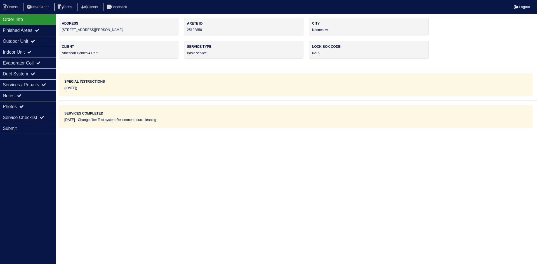
select select "0"
select select "[PERSON_NAME]"
select select "0"
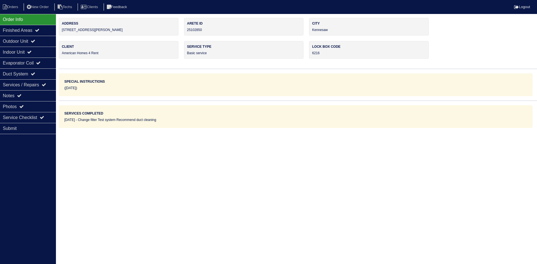
select select "2"
select select "0"
click at [30, 41] on div "Outdoor Unit" at bounding box center [28, 41] width 56 height 11
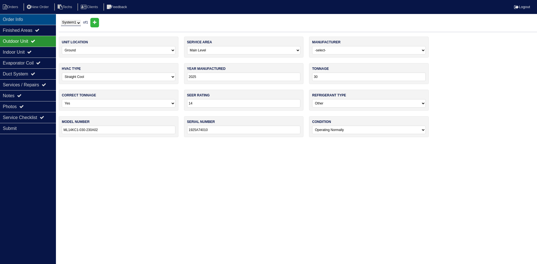
click at [22, 19] on div "Order Info" at bounding box center [28, 19] width 56 height 11
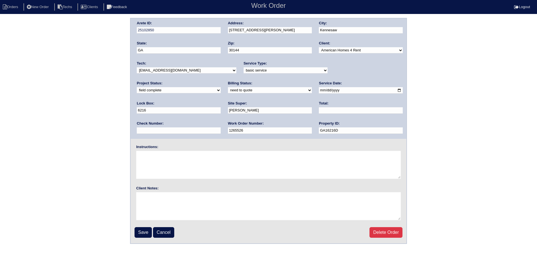
click at [228, 91] on select "need to quote quoted need to invoice invoiced paid warranty purchase order need…" at bounding box center [270, 90] width 84 height 6
select select "quoted"
click at [228, 88] on select "need to quote quoted need to invoice invoiced paid warranty purchase order need…" at bounding box center [270, 90] width 84 height 6
click at [319, 110] on input "text" at bounding box center [361, 110] width 84 height 6
type input "225.00"
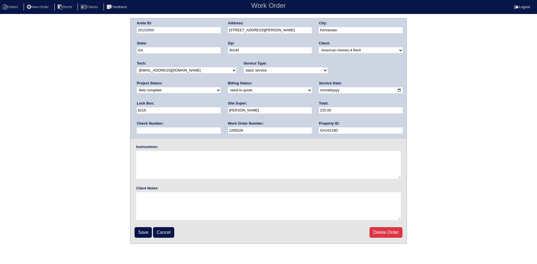
click at [143, 231] on input "Save" at bounding box center [143, 232] width 17 height 11
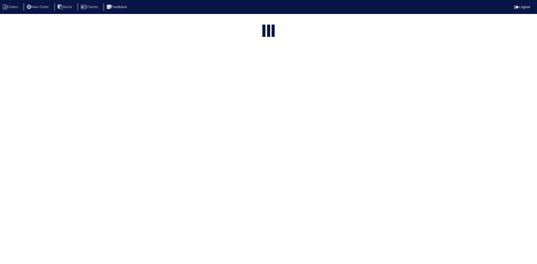
select select "15"
select select "field complete"
select select "need to quote"
select select "American Homes 4 Rent"
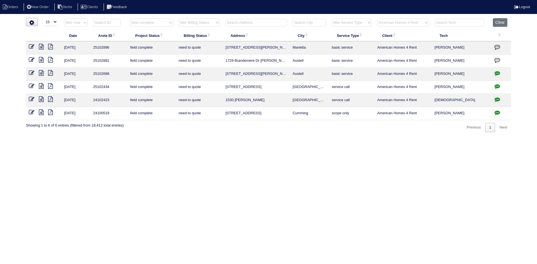
click at [41, 61] on icon at bounding box center [41, 60] width 5 height 6
click at [49, 60] on icon at bounding box center [50, 60] width 5 height 6
click at [32, 59] on icon at bounding box center [32, 60] width 6 height 6
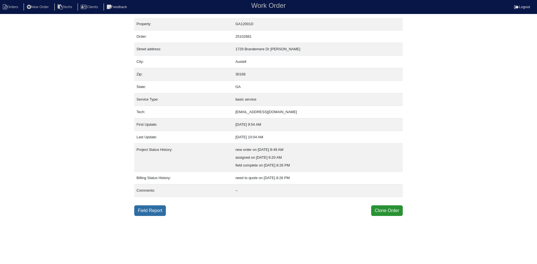
click at [149, 211] on link "Field Report" at bounding box center [150, 211] width 32 height 11
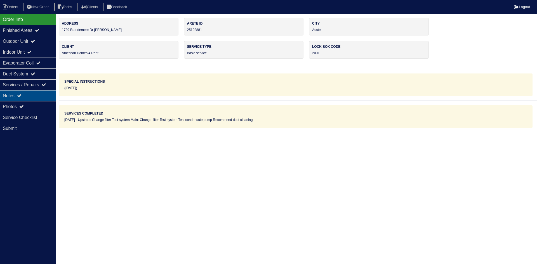
click at [32, 96] on div "Notes" at bounding box center [28, 95] width 56 height 11
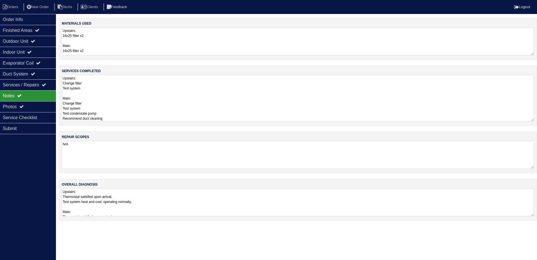
click at [133, 86] on textarea "Upstairs: Change filter Test system Main: Change filter Test system Test conden…" at bounding box center [298, 98] width 472 height 46
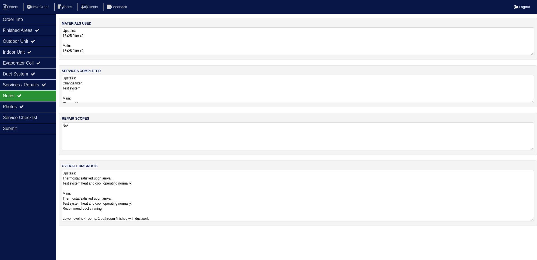
click at [180, 201] on textarea "Upstairs: Thermostat satisfied upon arrival. Test system heat and cool, operati…" at bounding box center [298, 195] width 472 height 51
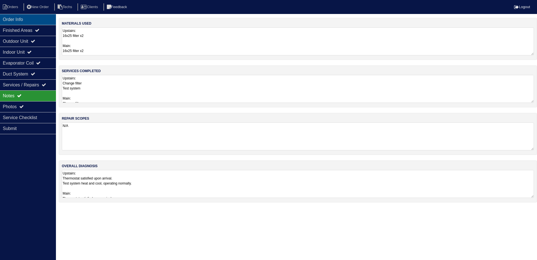
click at [22, 21] on div "Order Info" at bounding box center [28, 19] width 56 height 11
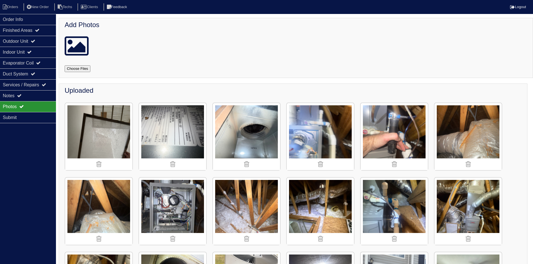
scroll to position [346, 0]
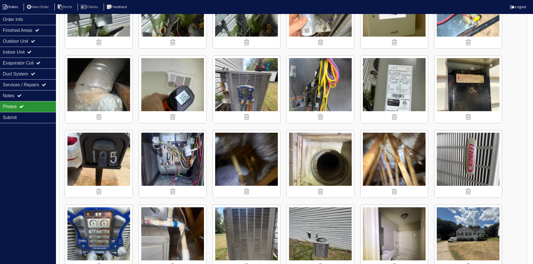
click at [16, 5] on li "Orders" at bounding box center [11, 7] width 23 height 8
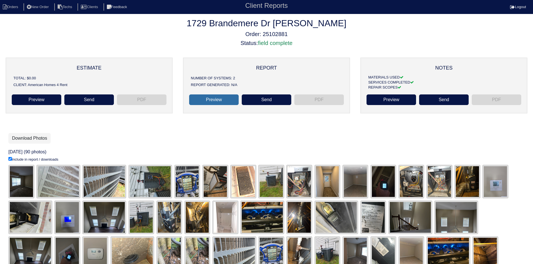
click at [209, 100] on link "Preview" at bounding box center [213, 100] width 49 height 11
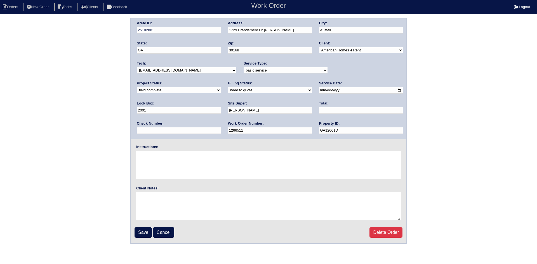
click at [228, 92] on select "need to quote quoted need to invoice invoiced paid warranty purchase order need…" at bounding box center [270, 90] width 84 height 6
select select "quoted"
click at [228, 88] on select "need to quote quoted need to invoice invoiced paid warranty purchase order need…" at bounding box center [270, 90] width 84 height 6
click at [319, 111] on input "text" at bounding box center [361, 110] width 84 height 6
type input "425.00"
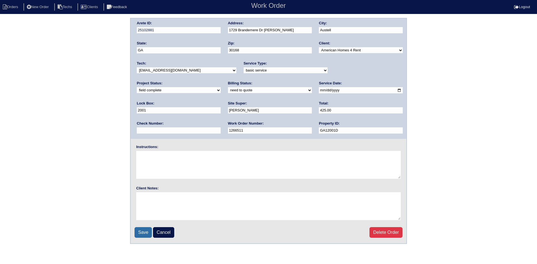
click at [144, 235] on input "Save" at bounding box center [143, 232] width 17 height 11
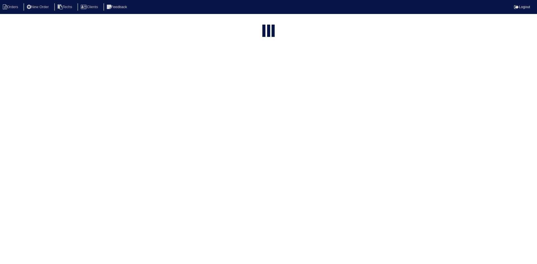
select select "15"
select select "field complete"
select select "need to quote"
select select "American Homes 4 Rent"
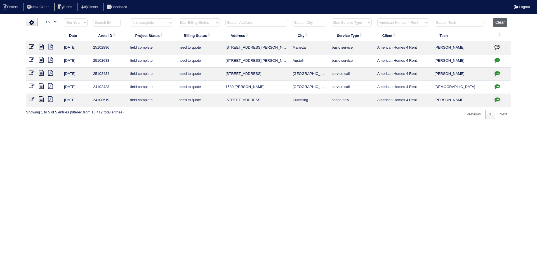
click at [501, 23] on button "Clear" at bounding box center [500, 22] width 14 height 9
select select
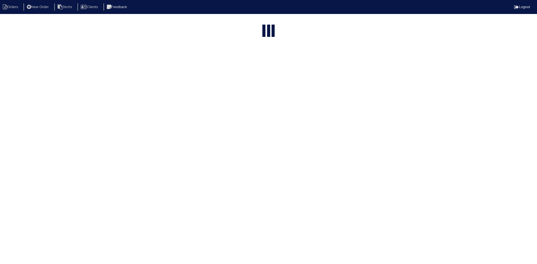
select select "15"
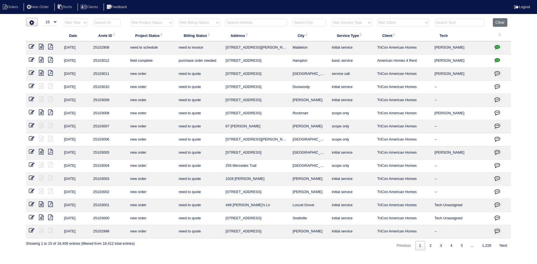
click at [244, 23] on input "text" at bounding box center [256, 23] width 62 height 8
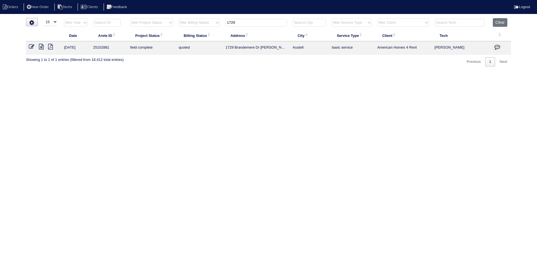
type input "1729"
click at [496, 46] on icon "button" at bounding box center [497, 47] width 6 height 6
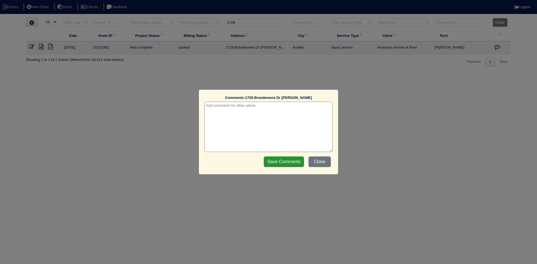
click at [238, 108] on textarea at bounding box center [268, 127] width 128 height 50
type textarea "8/13/25 - HVAC report sent - rk"
click at [294, 161] on input "Save Comments" at bounding box center [284, 162] width 40 height 11
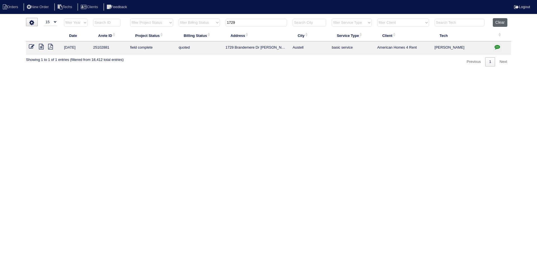
click at [499, 21] on button "Clear" at bounding box center [500, 22] width 14 height 9
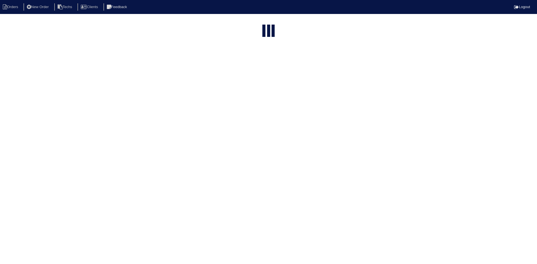
select select "15"
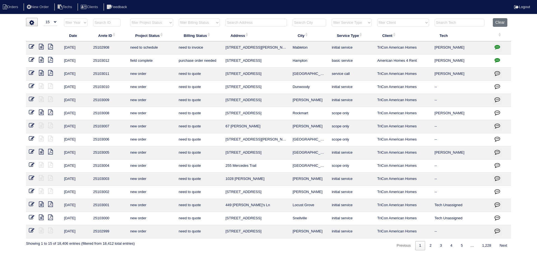
drag, startPoint x: 165, startPoint y: 21, endPoint x: 166, endPoint y: 25, distance: 4.2
click at [165, 21] on select "filter Project Status -- Any Project Status -- new order assigned in progress f…" at bounding box center [151, 22] width 43 height 8
click at [130, 18] on select "filter Project Status -- Any Project Status -- new order assigned in progress f…" at bounding box center [151, 22] width 43 height 8
select select "field complete"
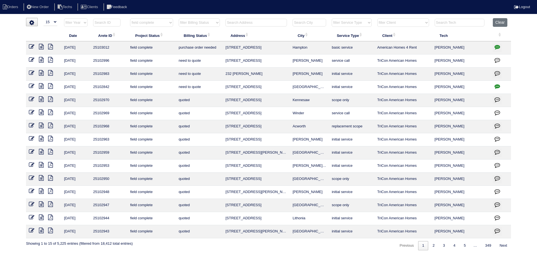
click at [215, 22] on select "filter Billing Status -- Any Billing Status -- need to quote quoted need to inv…" at bounding box center [199, 22] width 41 height 8
select select "need to quote"
click at [179, 18] on select "filter Billing Status -- Any Billing Status -- need to quote quoted need to inv…" at bounding box center [199, 22] width 41 height 8
select select "field complete"
select select "need to quote"
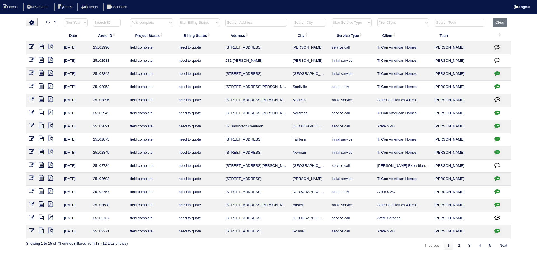
drag, startPoint x: 386, startPoint y: 23, endPoint x: 389, endPoint y: 26, distance: 4.6
click at [386, 23] on select "filter Client -- Any Client -- Alan Luther American Homes 4 Rent Arete Personal…" at bounding box center [403, 22] width 52 height 8
select select "American Homes 4 Rent"
click at [378, 18] on select "filter Client -- Any Client -- Alan Luther American Homes 4 Rent Arete Personal…" at bounding box center [403, 22] width 52 height 8
select select "field complete"
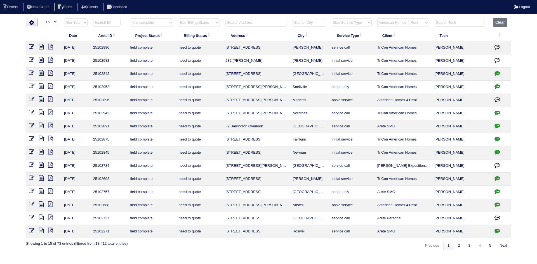
select select "need to quote"
select select "American Homes 4 Rent"
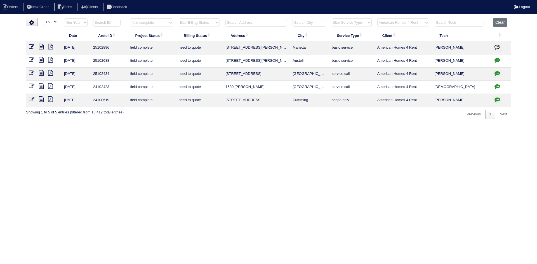
click at [42, 48] on icon at bounding box center [41, 47] width 5 height 6
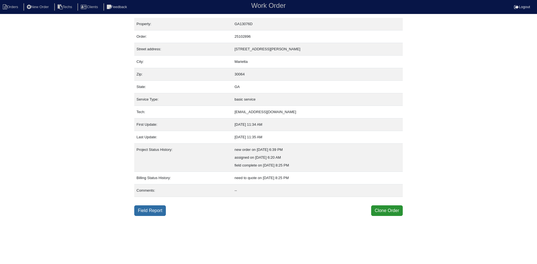
click at [148, 208] on link "Field Report" at bounding box center [150, 211] width 32 height 11
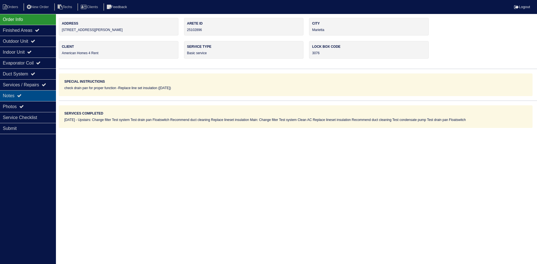
click at [27, 95] on div "Notes" at bounding box center [28, 95] width 56 height 11
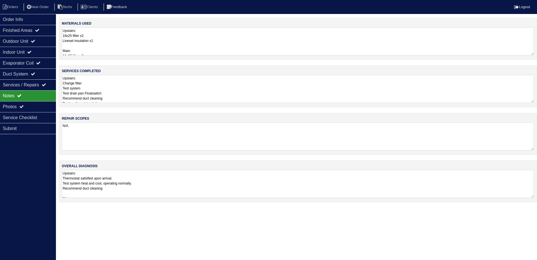
click at [175, 89] on textarea "Upstairs: Change filter Test system Test drain pan Floatswitch Recommend duct c…" at bounding box center [298, 89] width 472 height 28
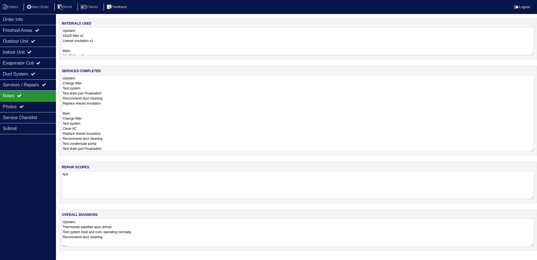
click at [160, 42] on textarea "Upstairs: 16x25 filter x2 Lineset insulation x1 Main: 16x25 filter x2 Lineset i…" at bounding box center [298, 41] width 472 height 28
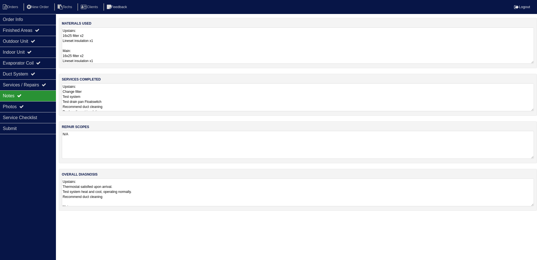
click at [170, 194] on textarea "Upstairs: Thermostat satisfied upon arrival. Test system heat and cool, operati…" at bounding box center [298, 192] width 472 height 28
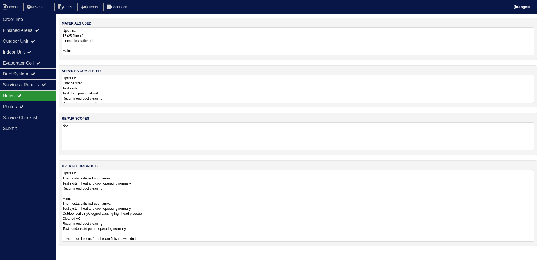
click at [131, 87] on textarea "Upstairs: Change filter Test system Test drain pan Floatswitch Recommend duct c…" at bounding box center [298, 89] width 472 height 28
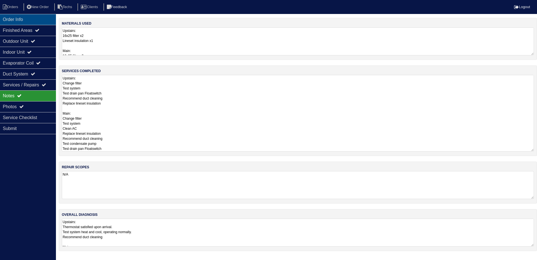
click at [11, 20] on div "Order Info" at bounding box center [28, 19] width 56 height 11
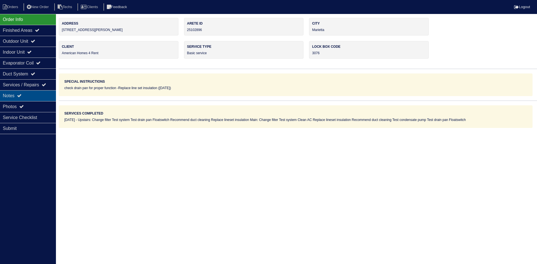
click at [43, 94] on div "Notes" at bounding box center [28, 95] width 56 height 11
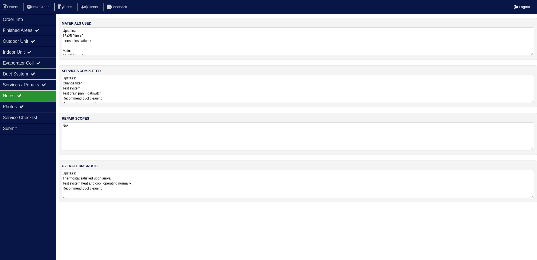
click at [148, 86] on textarea "Upstairs: Change filter Test system Test drain pan Floatswitch Recommend duct c…" at bounding box center [298, 89] width 472 height 28
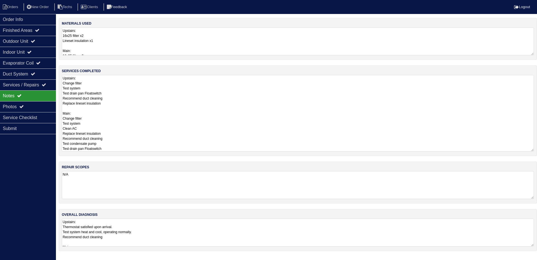
click at [7, 168] on div "Order Info Finished Areas Outdoor Unit Indoor Unit Evaporator Coil Duct System …" at bounding box center [28, 144] width 56 height 260
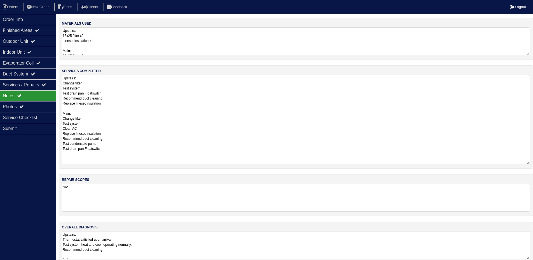
drag, startPoint x: 531, startPoint y: 101, endPoint x: 532, endPoint y: 162, distance: 61.3
click at [532, 162] on div "services completed Upstairs: Change filter Test system Test drain pan Floatswit…" at bounding box center [296, 116] width 474 height 103
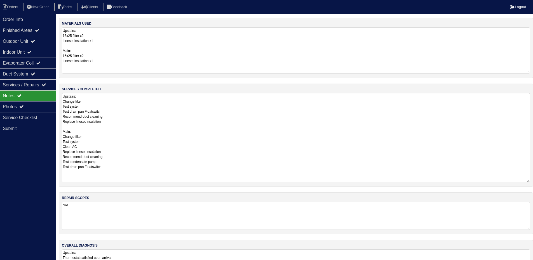
drag, startPoint x: 529, startPoint y: 54, endPoint x: 505, endPoint y: 65, distance: 26.1
click at [527, 72] on textarea "Upstairs: 16x25 filter x2 Lineset insulation x1 Main: 16x25 filter x2 Lineset i…" at bounding box center [296, 50] width 468 height 46
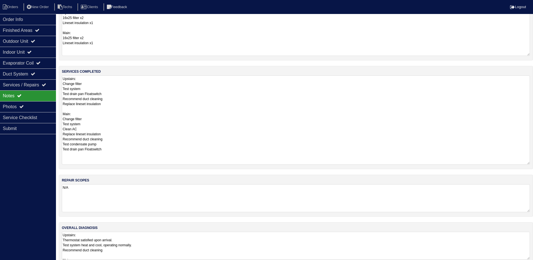
scroll to position [28, 0]
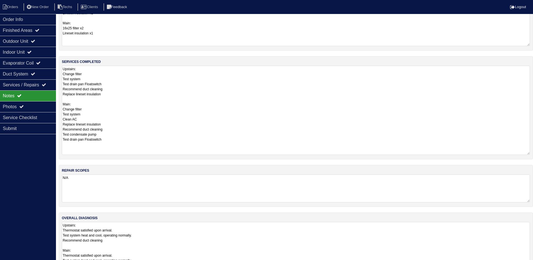
click at [183, 233] on textarea "Upstairs: Thermostat satisfied upon arrival. Test system heat and cool, operati…" at bounding box center [296, 258] width 468 height 72
click at [28, 105] on div "Photos" at bounding box center [28, 106] width 56 height 11
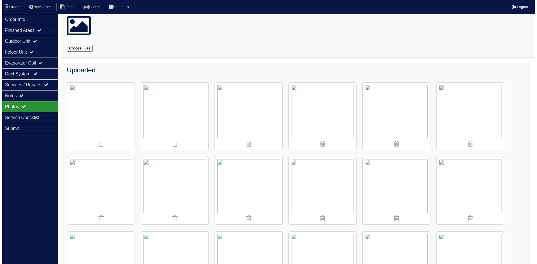
scroll to position [0, 0]
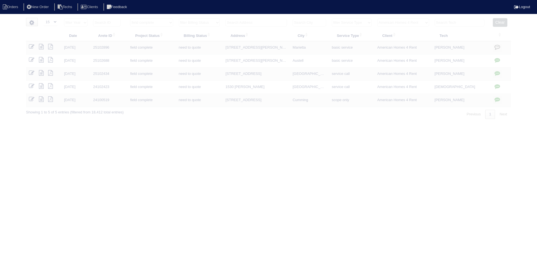
select select "15"
select select "field complete"
select select "need to quote"
select select "American Homes 4 Rent"
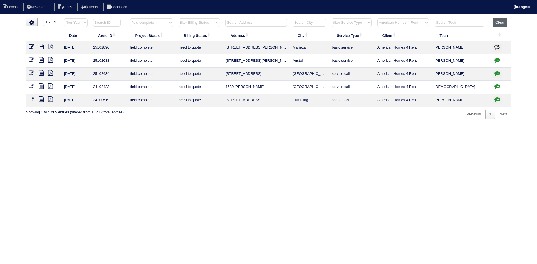
click at [504, 21] on button "Clear" at bounding box center [500, 22] width 14 height 9
select select
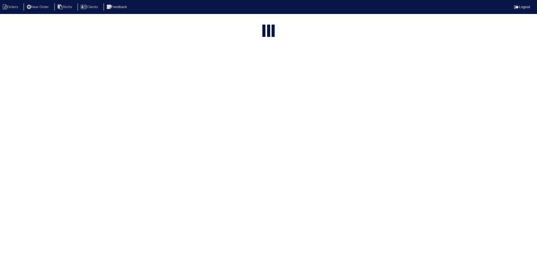
select select "15"
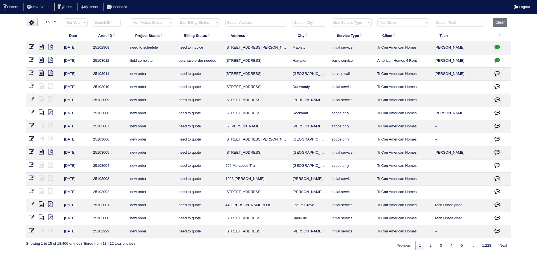
click at [247, 23] on input "text" at bounding box center [256, 23] width 62 height 8
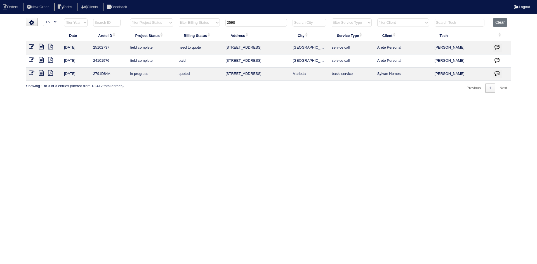
type input "2598"
click at [41, 46] on icon at bounding box center [41, 47] width 5 height 6
click at [50, 46] on icon at bounding box center [50, 47] width 5 height 6
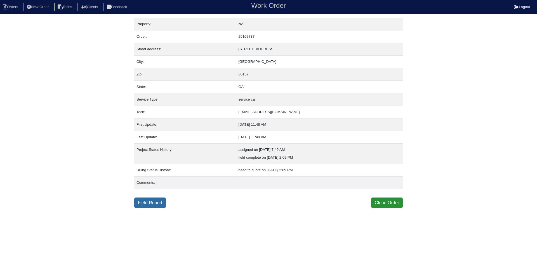
click at [151, 204] on link "Field Report" at bounding box center [150, 203] width 32 height 11
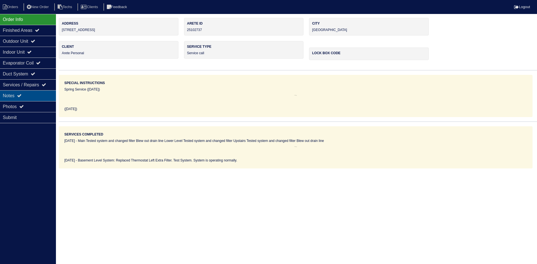
click at [32, 97] on div "Notes" at bounding box center [28, 95] width 56 height 11
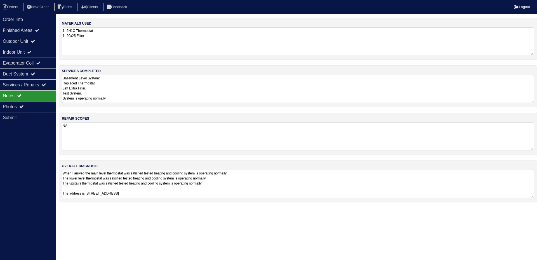
click at [73, 132] on textarea "NA" at bounding box center [298, 136] width 472 height 28
click at [124, 208] on html "Orders New Order Techs Clients Feedback Logout Orders New Order Users Clients M…" at bounding box center [268, 104] width 537 height 208
click at [21, 19] on div "Order Info" at bounding box center [28, 19] width 56 height 11
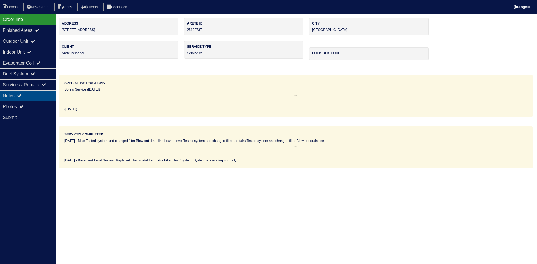
click at [34, 96] on div "Notes" at bounding box center [28, 95] width 56 height 11
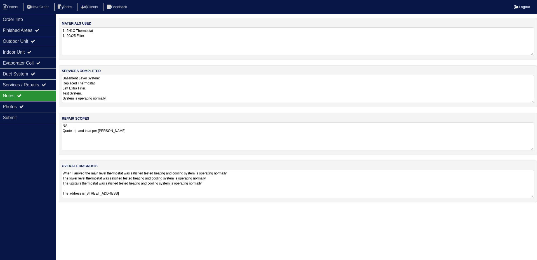
click at [122, 131] on textarea "NA Quote trip and tstat per [PERSON_NAME]" at bounding box center [298, 136] width 472 height 28
type textarea "NA Quote trip and tstat per [PERSON_NAME]"
click at [22, 41] on div "Outdoor Unit" at bounding box center [28, 41] width 56 height 11
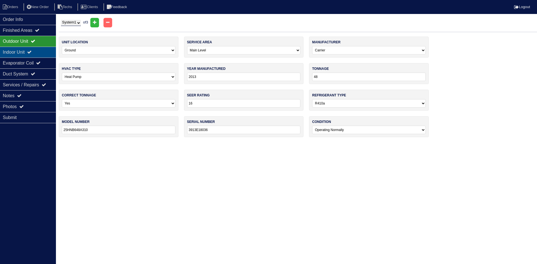
click at [22, 50] on div "Indoor Unit" at bounding box center [28, 52] width 56 height 11
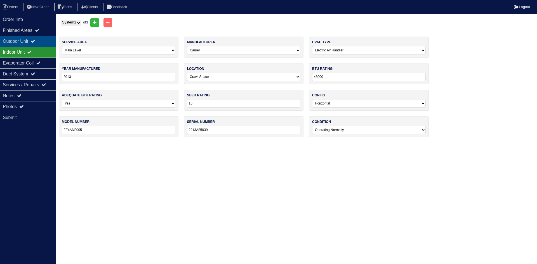
click at [27, 39] on div "Outdoor Unit" at bounding box center [28, 41] width 56 height 11
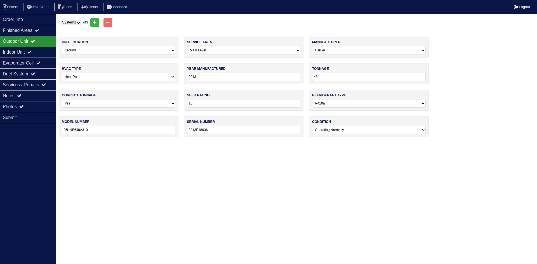
click at [68, 21] on select "System 1 System 2 System 3" at bounding box center [71, 23] width 20 height 6
select select "2"
click at [61, 20] on select "System 1 System 2 System 3" at bounding box center [71, 23] width 20 height 6
select select "2"
select select "Trane"
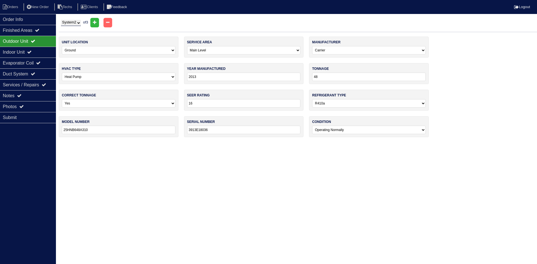
type input "2010"
type input "18"
type input "13"
type input "4TWB3018A1000BA"
type input "10434PFL3F"
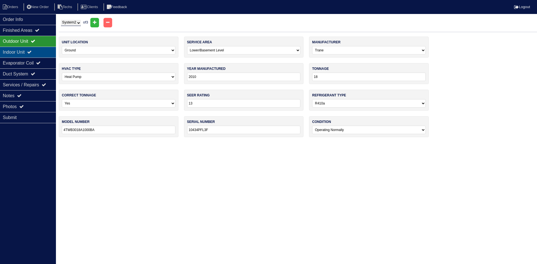
click at [44, 55] on div "Indoor Unit" at bounding box center [28, 52] width 56 height 11
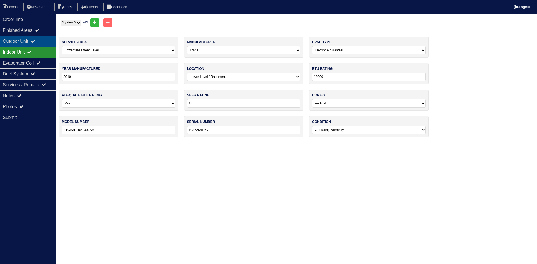
click at [35, 39] on icon at bounding box center [33, 41] width 4 height 4
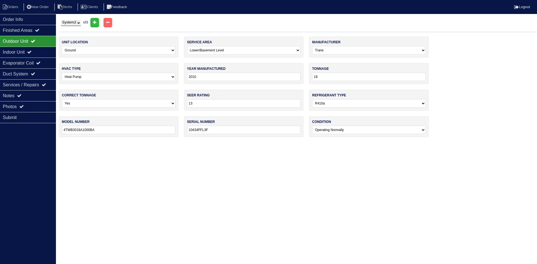
click at [72, 24] on select "System 1 System 2 System 3" at bounding box center [71, 23] width 20 height 6
select select "3"
click at [61, 20] on select "System 1 System 2 System 3" at bounding box center [71, 23] width 20 height 6
select select "1"
select select "Carrier"
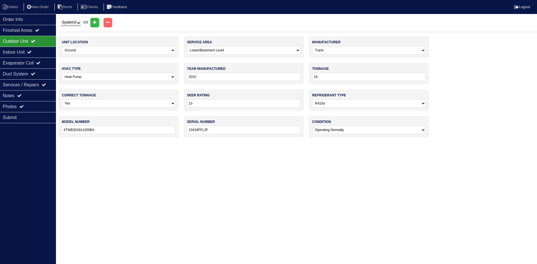
type input "2013"
type input "24"
type input "16"
type input "25HNB624A320"
type input "1413E05629"
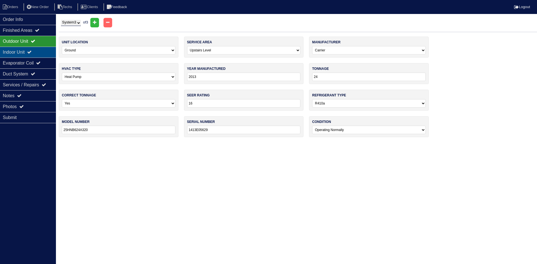
click at [39, 50] on div "Indoor Unit" at bounding box center [28, 52] width 56 height 11
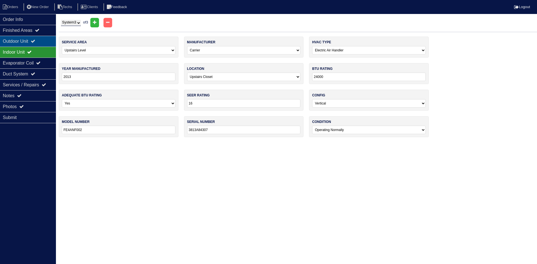
click at [35, 39] on icon at bounding box center [33, 41] width 4 height 4
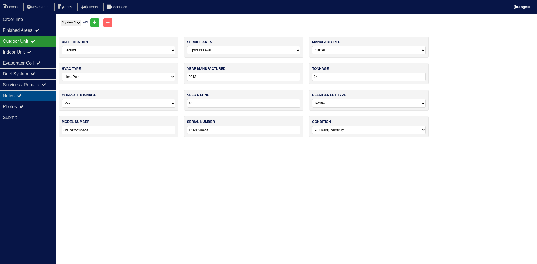
click at [41, 93] on div "Notes" at bounding box center [28, 95] width 56 height 11
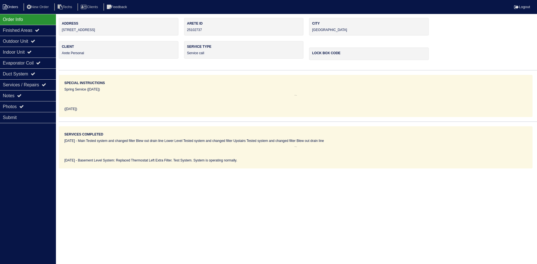
click at [14, 6] on li "Orders" at bounding box center [11, 7] width 23 height 8
select select "15"
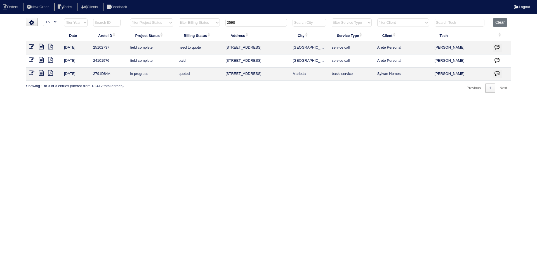
click at [239, 23] on input "2598" at bounding box center [256, 23] width 62 height 8
type input "181 p"
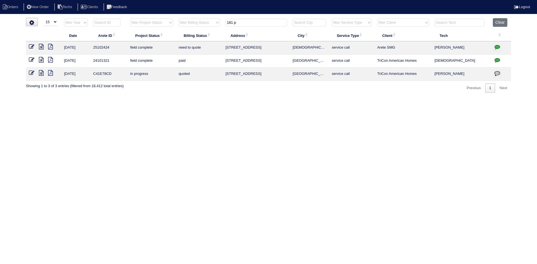
click at [39, 46] on icon at bounding box center [41, 47] width 5 height 6
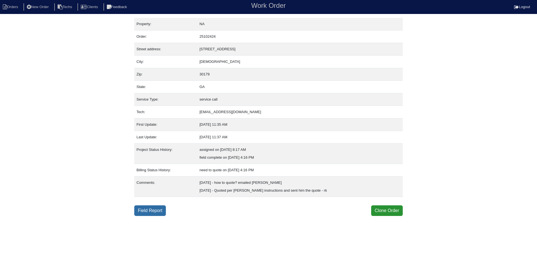
click at [149, 211] on link "Field Report" at bounding box center [150, 211] width 32 height 11
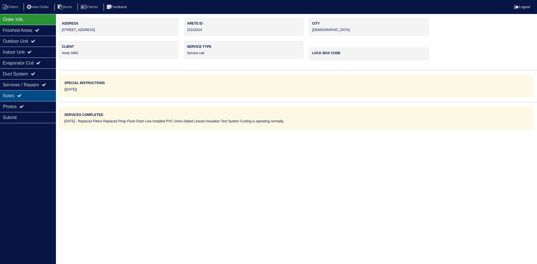
click at [33, 92] on div "Notes" at bounding box center [28, 95] width 56 height 11
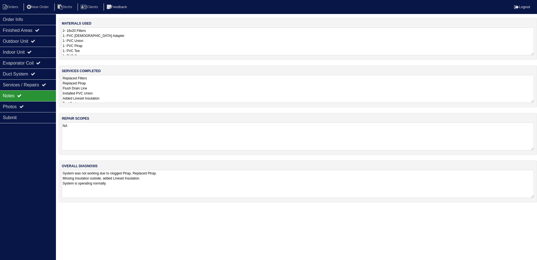
click at [126, 99] on textarea "Replaced Filters Replaced Ptrap Flush Drain Line Installed PVC Union Added Line…" at bounding box center [298, 89] width 472 height 28
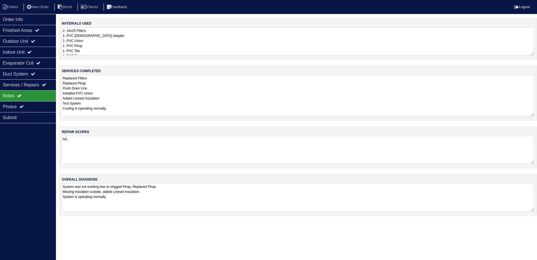
click at [129, 109] on textarea "Replaced Filters Replaced Ptrap Flush Drain Line Installed PVC Union Added Line…" at bounding box center [298, 95] width 472 height 41
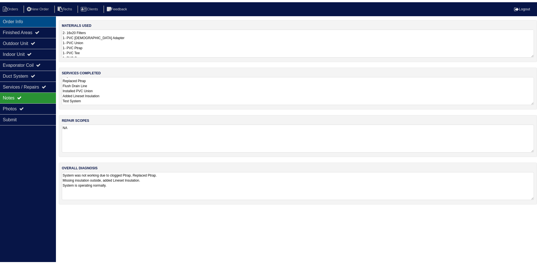
scroll to position [1, 0]
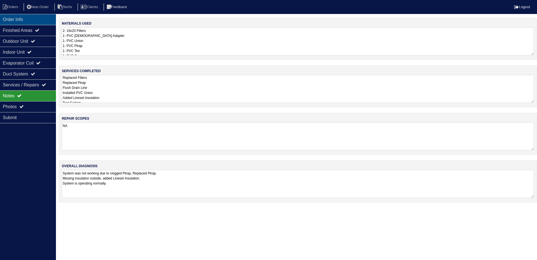
click at [40, 20] on div "Order Info" at bounding box center [28, 19] width 56 height 11
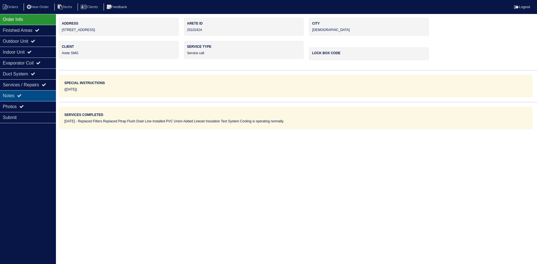
click at [22, 95] on icon at bounding box center [19, 95] width 4 height 4
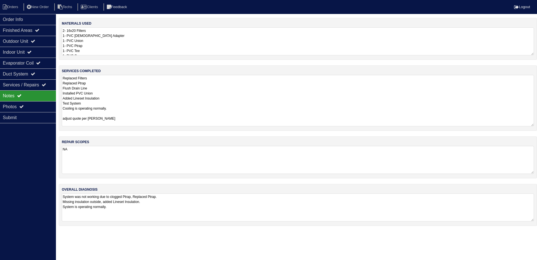
click at [120, 98] on textarea "Replaced Filters Replaced Ptrap Flush Drain Line Installed PVC Union Added Line…" at bounding box center [298, 100] width 472 height 51
click at [117, 120] on textarea "Replaced Filters Replaced Ptrap Flush Drain Line Installed PVC Union Added Line…" at bounding box center [298, 100] width 472 height 51
type textarea "Replaced Filters Replaced Ptrap Flush Drain Line Installed PVC Union Added Line…"
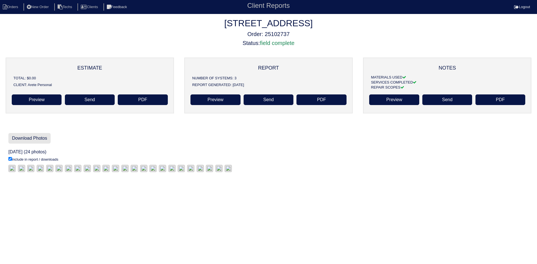
click at [23, 138] on link "Download Photos" at bounding box center [29, 138] width 42 height 11
click at [7, 6] on li "Orders" at bounding box center [11, 7] width 23 height 8
select select "15"
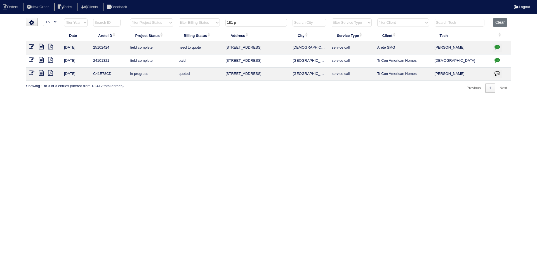
click at [243, 23] on input "181 p" at bounding box center [256, 23] width 62 height 8
click at [244, 23] on input "181 p" at bounding box center [256, 23] width 62 height 8
type input "2598"
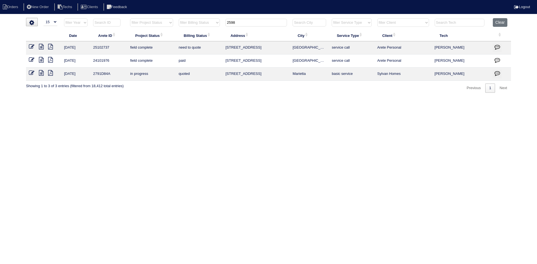
click at [498, 46] on icon "button" at bounding box center [497, 47] width 6 height 6
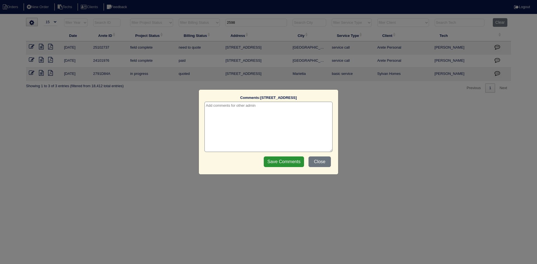
click at [270, 105] on textarea at bounding box center [268, 127] width 128 height 50
type textarea "8/13/25 - emailed quote toi Payton - rk"
click at [285, 161] on input "Save Comments" at bounding box center [284, 162] width 40 height 11
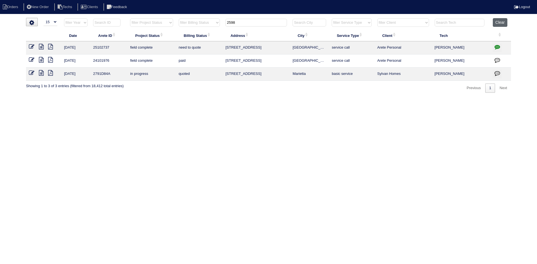
click at [498, 22] on button "Clear" at bounding box center [500, 22] width 14 height 9
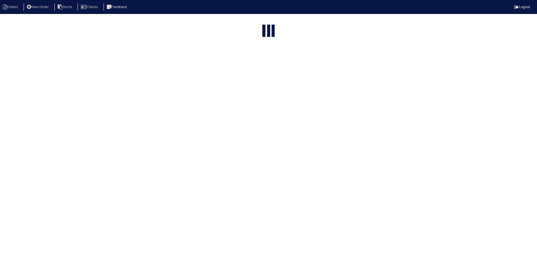
select select "15"
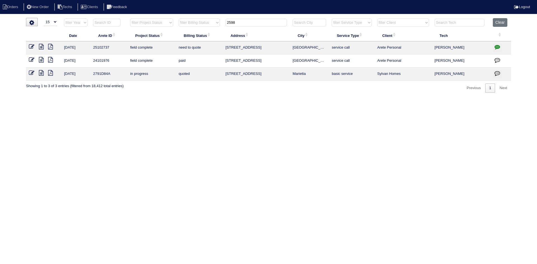
click at [249, 24] on input "2598" at bounding box center [256, 23] width 62 height 8
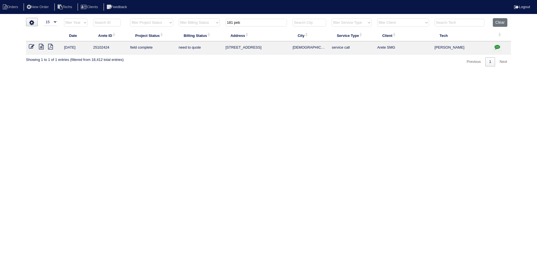
type input "181 peb"
click at [496, 47] on icon "button" at bounding box center [497, 47] width 6 height 6
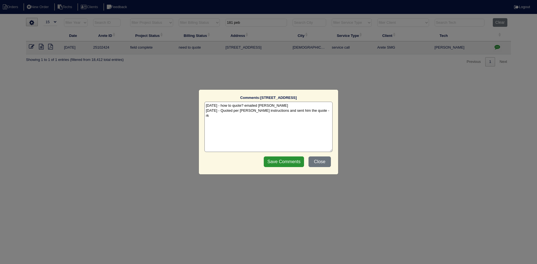
click at [320, 111] on textarea "7/18/25 - how to quote? emailed Payton - rk 8/4/25 - Quoted per Payton's instru…" at bounding box center [268, 127] width 128 height 50
type textarea "7/18/25 - how to quote? emailed Payton - rk 8/4/25 - Quoted per Payton's instru…"
click at [286, 159] on input "Save Comments" at bounding box center [284, 162] width 40 height 11
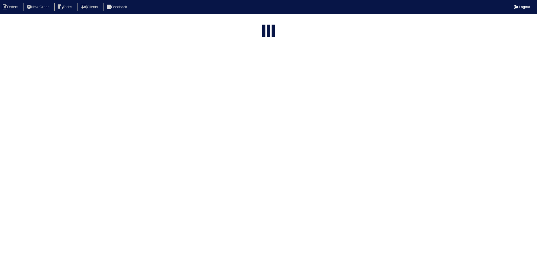
select select "15"
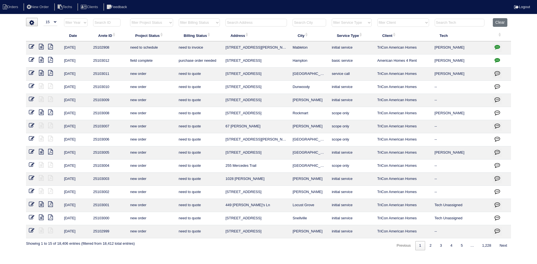
click at [236, 23] on input "text" at bounding box center [256, 23] width 62 height 8
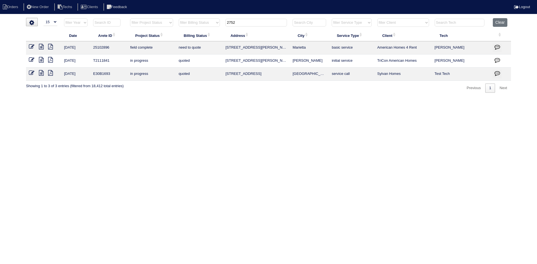
type input "2752"
click at [51, 47] on icon at bounding box center [50, 47] width 5 height 6
click at [42, 46] on icon at bounding box center [41, 47] width 5 height 6
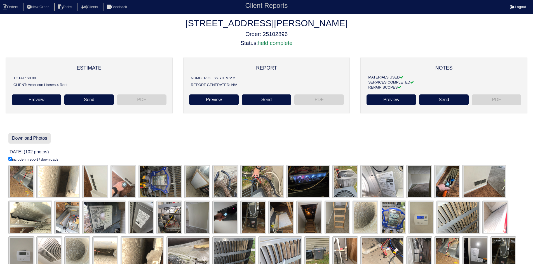
click at [37, 138] on link "Download Photos" at bounding box center [29, 138] width 42 height 11
click at [213, 99] on link "Preview" at bounding box center [213, 100] width 49 height 11
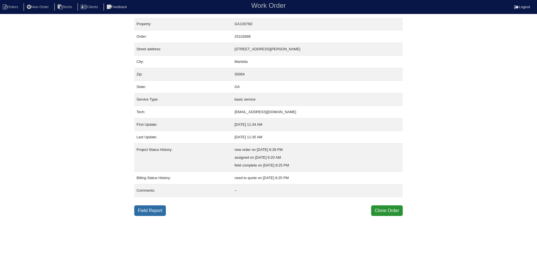
click at [148, 211] on link "Field Report" at bounding box center [150, 211] width 32 height 11
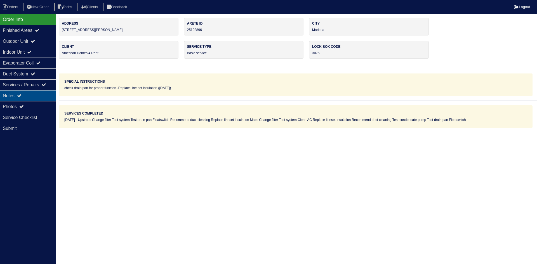
click at [36, 93] on div "Notes" at bounding box center [28, 95] width 56 height 11
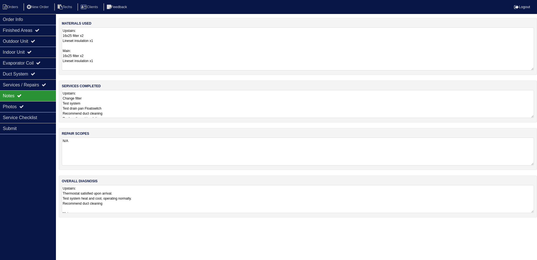
drag, startPoint x: 532, startPoint y: 54, endPoint x: 537, endPoint y: 69, distance: 15.8
click at [537, 69] on div "materials used Upstairs: 16x25 filter x2 Lineset insulation x1 Main: 16x25 filt…" at bounding box center [298, 46] width 478 height 57
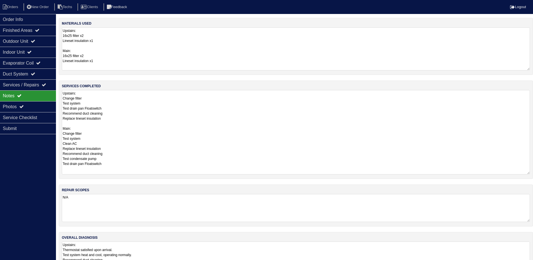
drag, startPoint x: 532, startPoint y: 117, endPoint x: 529, endPoint y: 173, distance: 56.6
click at [529, 173] on textarea "Upstairs: Change filter Test system Test drain pan Floatswitch Recommend duct c…" at bounding box center [296, 132] width 468 height 84
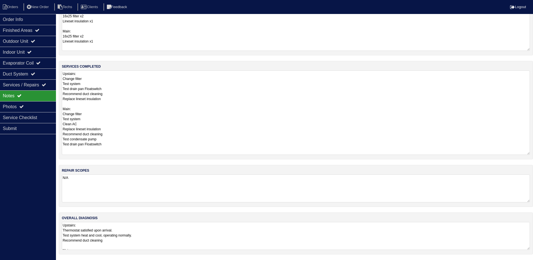
click at [195, 234] on textarea "Upstairs: Thermostat satisfied upon arrival. Test system heat and cool, operati…" at bounding box center [296, 236] width 468 height 28
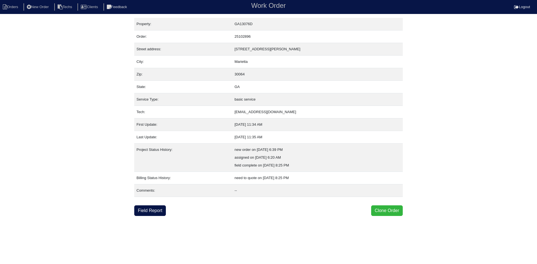
click at [381, 211] on button "Clone Order" at bounding box center [387, 211] width 32 height 11
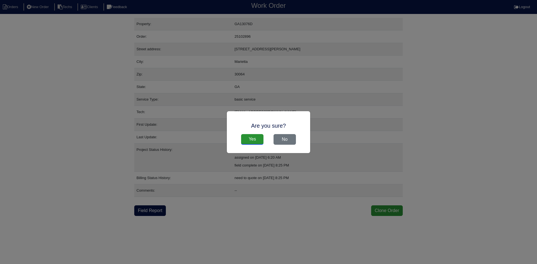
click at [246, 139] on input "Yes" at bounding box center [252, 139] width 22 height 11
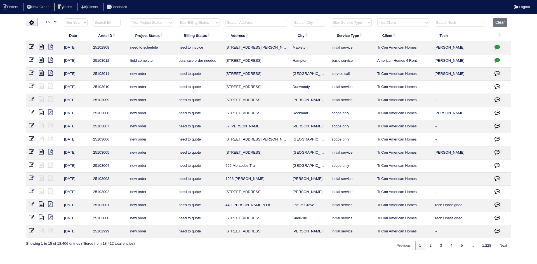
select select "15"
click at [245, 21] on input "text" at bounding box center [256, 23] width 62 height 8
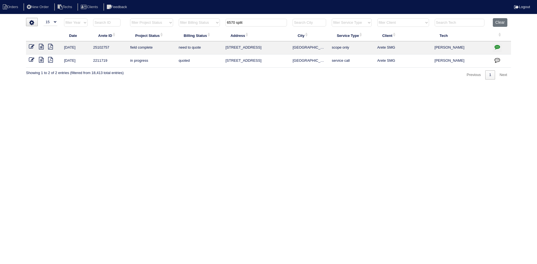
type input "6570 split"
click at [39, 46] on link at bounding box center [34, 47] width 10 height 4
click at [41, 46] on icon at bounding box center [41, 47] width 5 height 6
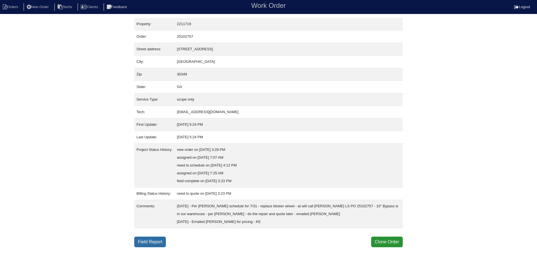
click at [147, 240] on link "Field Report" at bounding box center [150, 242] width 32 height 11
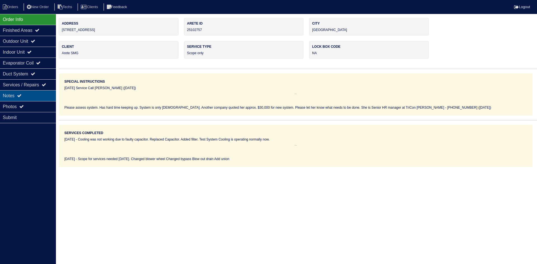
click at [34, 93] on div "Notes" at bounding box center [28, 95] width 56 height 11
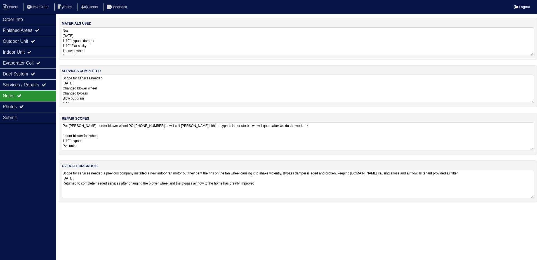
click at [241, 138] on textarea "Per [PERSON_NAME] - order blower wheel PO [PHONE_NUMBER] at will call [PERSON_N…" at bounding box center [298, 136] width 472 height 28
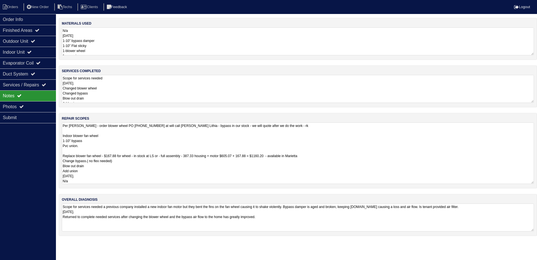
drag, startPoint x: 140, startPoint y: 87, endPoint x: 141, endPoint y: 85, distance: 2.9
click at [140, 87] on textarea "Scope for services needed [DATE]. Changed blower wheel Changed bypass Blow out …" at bounding box center [298, 89] width 472 height 28
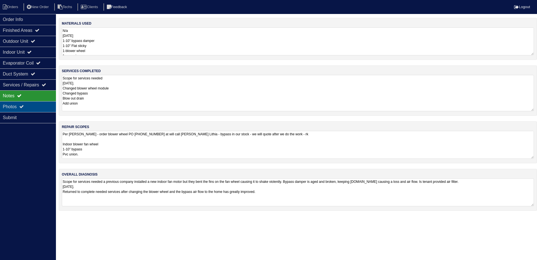
type textarea "Scope for services needed [DATE]. Changed blower wheel module Changed bypass Bl…"
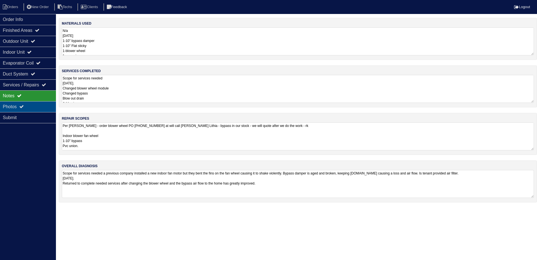
click at [12, 105] on div "Photos" at bounding box center [28, 106] width 56 height 11
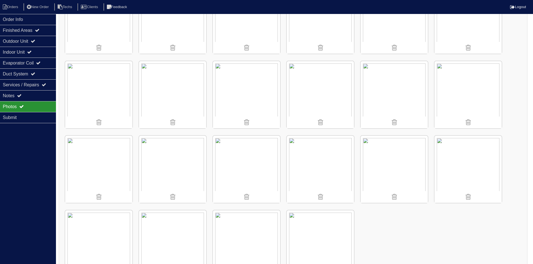
scroll to position [291, 0]
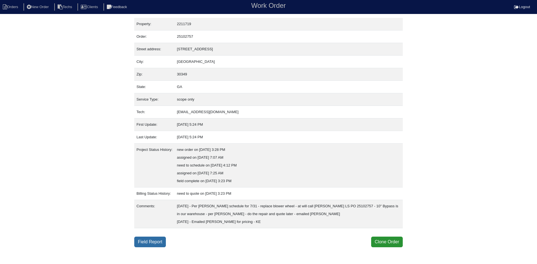
drag, startPoint x: 152, startPoint y: 242, endPoint x: 157, endPoint y: 237, distance: 7.3
click at [152, 242] on link "Field Report" at bounding box center [150, 242] width 32 height 11
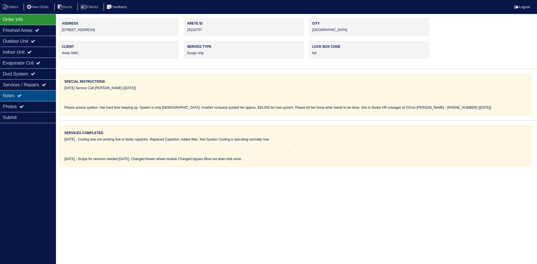
click at [26, 97] on div "Notes" at bounding box center [28, 95] width 56 height 11
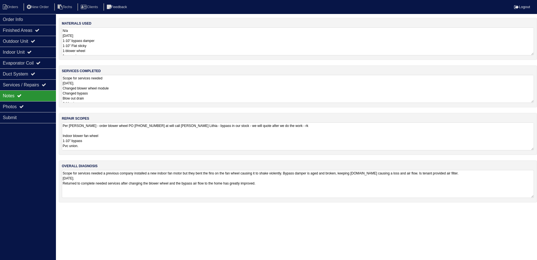
click at [126, 88] on textarea "Scope for services needed [DATE]. Changed blower wheel module Changed bypass Bl…" at bounding box center [298, 89] width 472 height 28
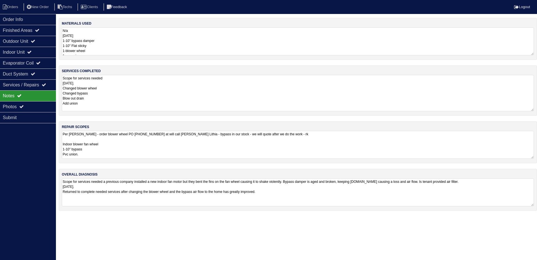
type textarea "Scope for services needed [DATE]. Changed blower wheel Changed bypass Blow out …"
click at [182, 147] on textarea "Per Dan - order blower wheel PO 25102757 at will call Mingledorffs Lithia - byp…" at bounding box center [298, 145] width 472 height 28
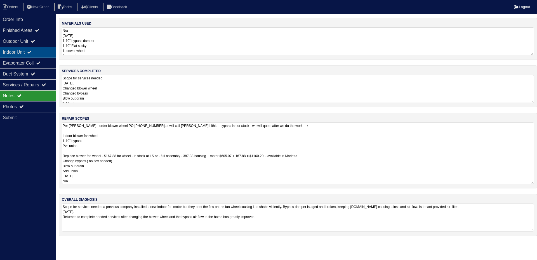
click at [17, 53] on div "Indoor Unit" at bounding box center [28, 52] width 56 height 11
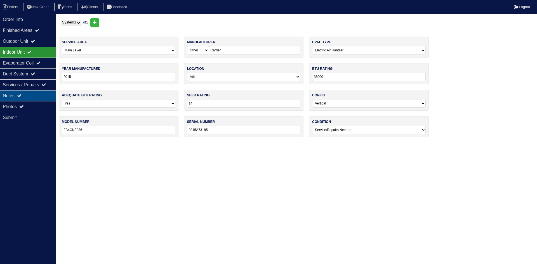
click at [35, 92] on div "Notes" at bounding box center [28, 95] width 56 height 11
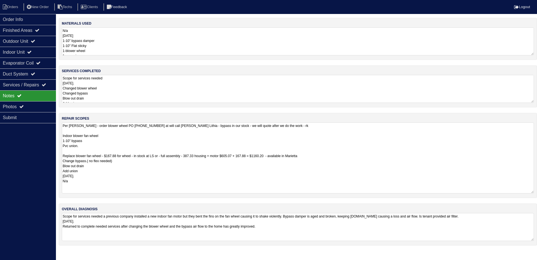
drag, startPoint x: 532, startPoint y: 149, endPoint x: 534, endPoint y: 192, distance: 43.1
click at [534, 192] on div "repair scopes Per Dan - order blower wheel PO 25102757 at will call Mingledorff…" at bounding box center [298, 155] width 478 height 85
click at [137, 85] on textarea "Scope for services needed 7/31/25. Changed blower wheel Changed bypass Blow out…" at bounding box center [298, 89] width 472 height 28
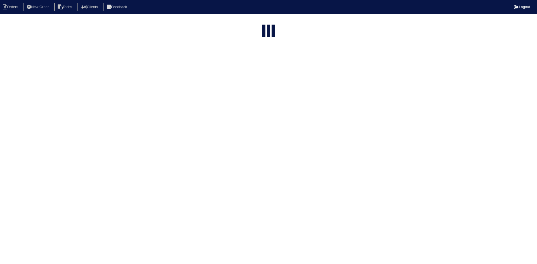
select select "15"
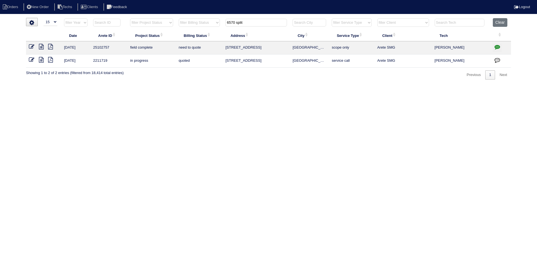
click at [249, 25] on input "6570 split" at bounding box center [256, 23] width 62 height 8
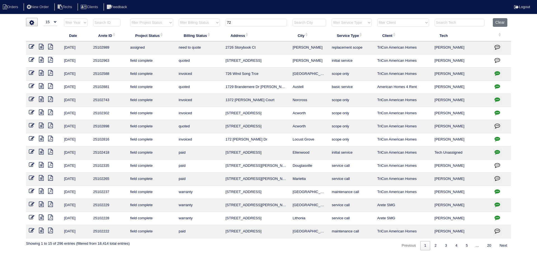
click at [236, 22] on input "72" at bounding box center [256, 23] width 62 height 8
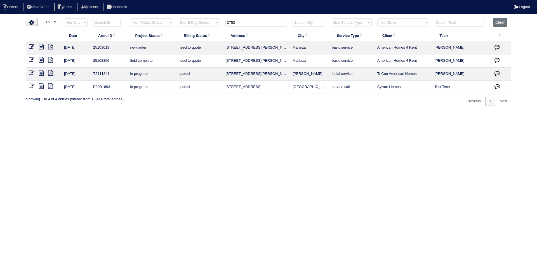
type input "2752"
click at [32, 47] on icon at bounding box center [32, 47] width 6 height 6
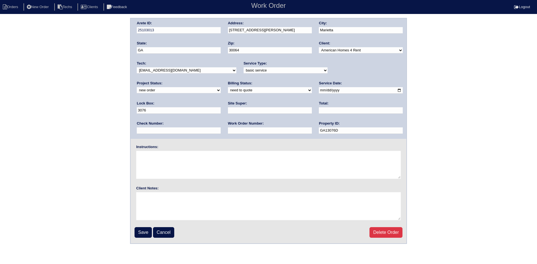
click at [221, 87] on select "new order assigned in progress field complete need to schedule admin review arc…" at bounding box center [179, 90] width 84 height 6
select select "field complete"
click at [221, 87] on select "new order assigned in progress field complete need to schedule admin review arc…" at bounding box center [179, 90] width 84 height 6
click at [228, 91] on select "need to quote quoted need to invoice invoiced paid warranty purchase order need…" at bounding box center [270, 90] width 84 height 6
select select "purchase order needed"
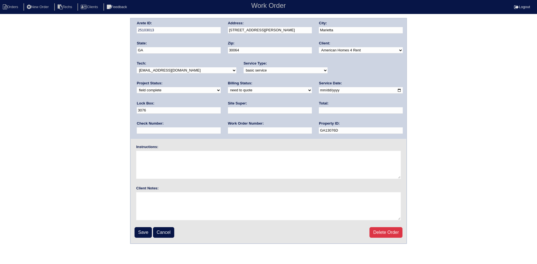
click at [228, 88] on select "need to quote quoted need to invoice invoiced paid warranty purchase order need…" at bounding box center [270, 90] width 84 height 6
click at [228, 111] on input "text" at bounding box center [270, 110] width 84 height 6
type input "[PERSON_NAME]"
click at [319, 109] on input "text" at bounding box center [361, 110] width 84 height 6
type input "335.00"
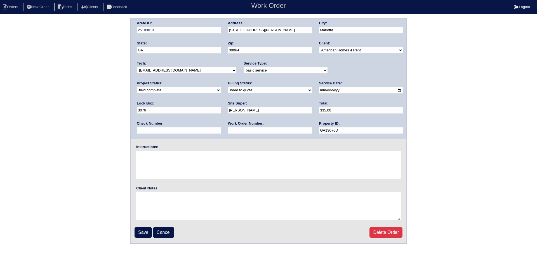
click at [228, 129] on input "text" at bounding box center [270, 131] width 84 height 6
type input "Requested"
drag, startPoint x: 164, startPoint y: 159, endPoint x: 168, endPoint y: 155, distance: 5.5
click at [165, 157] on textarea at bounding box center [268, 165] width 265 height 28
type textarea "This is for a change order only"
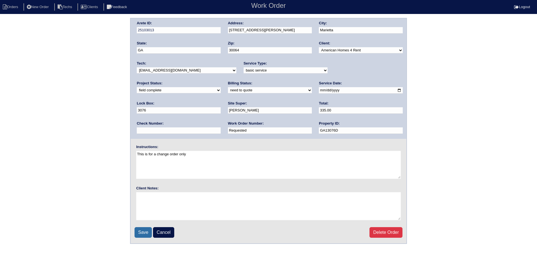
click at [140, 233] on input "Save" at bounding box center [143, 232] width 17 height 11
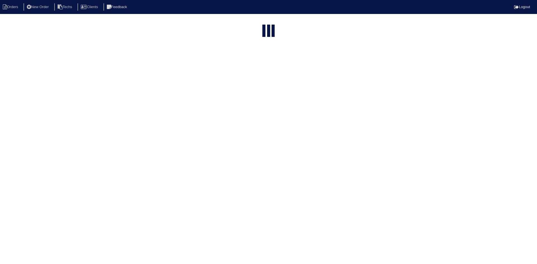
select select "15"
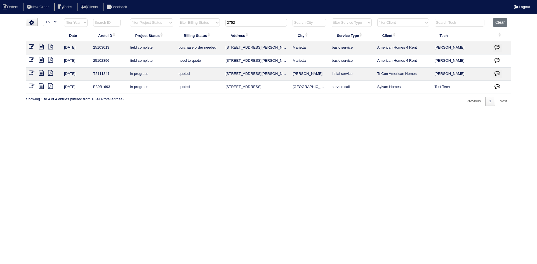
drag, startPoint x: 496, startPoint y: 46, endPoint x: 491, endPoint y: 45, distance: 4.9
click at [496, 46] on icon "button" at bounding box center [497, 47] width 6 height 6
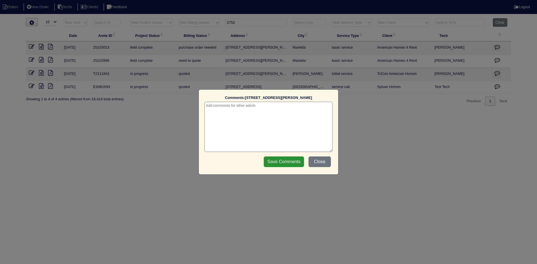
click at [269, 111] on textarea at bounding box center [268, 127] width 128 height 50
click at [282, 161] on input "Save Comments" at bounding box center [284, 162] width 40 height 11
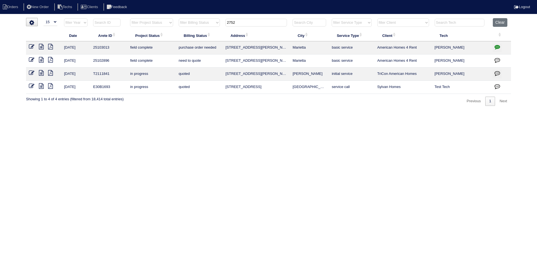
click at [498, 60] on icon "button" at bounding box center [497, 60] width 6 height 6
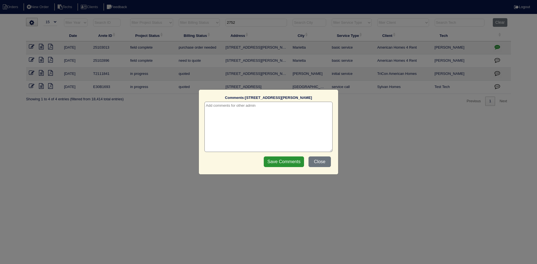
click at [266, 115] on textarea at bounding box center [268, 127] width 128 height 50
type textarea "8/13/25 - change order requested - rk"
click at [279, 161] on input "Save Comments" at bounding box center [284, 162] width 40 height 11
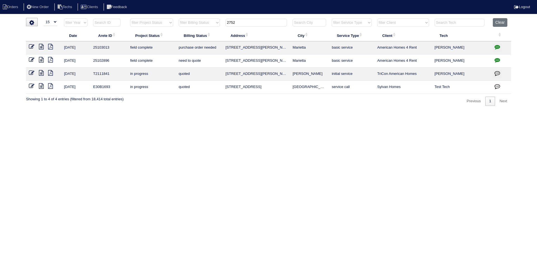
click at [30, 59] on icon at bounding box center [32, 60] width 6 height 6
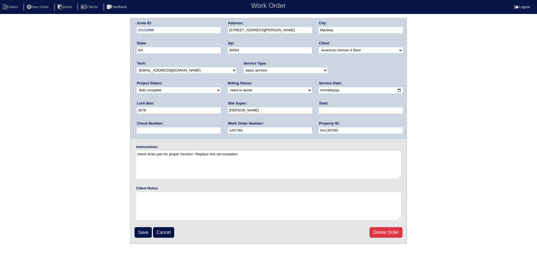
click at [228, 93] on select "need to quote quoted need to invoice invoiced paid warranty purchase order need…" at bounding box center [270, 90] width 84 height 6
select select "quoted"
click at [228, 88] on select "need to quote quoted need to invoice invoiced paid warranty purchase order need…" at bounding box center [270, 90] width 84 height 6
click at [319, 110] on input "text" at bounding box center [361, 110] width 84 height 6
type input "425.00"
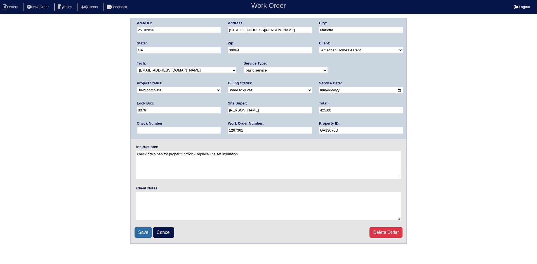
click at [146, 233] on input "Save" at bounding box center [143, 232] width 17 height 11
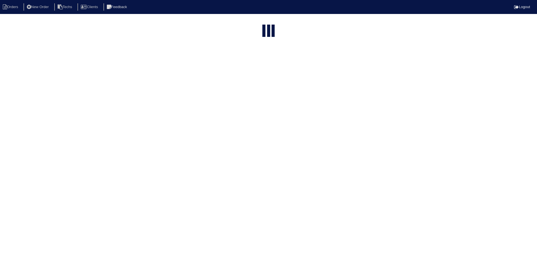
select select "15"
type input "2752"
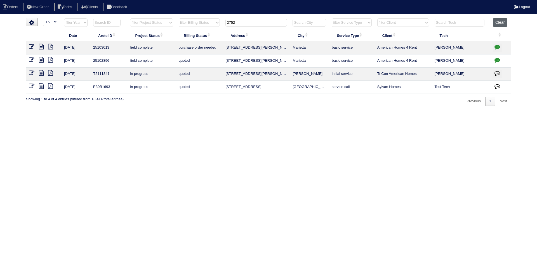
click at [500, 23] on button "Clear" at bounding box center [500, 22] width 14 height 9
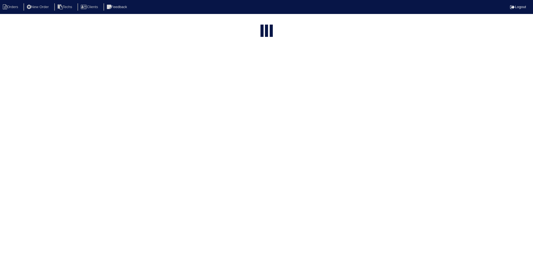
select select "15"
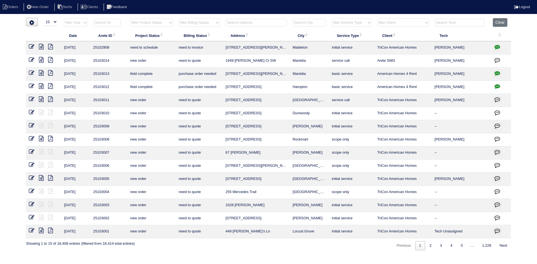
click at [163, 23] on select "filter Project Status -- Any Project Status -- new order assigned in progress f…" at bounding box center [151, 22] width 43 height 8
click at [130, 18] on select "filter Project Status -- Any Project Status -- new order assigned in progress f…" at bounding box center [151, 22] width 43 height 8
select select "field complete"
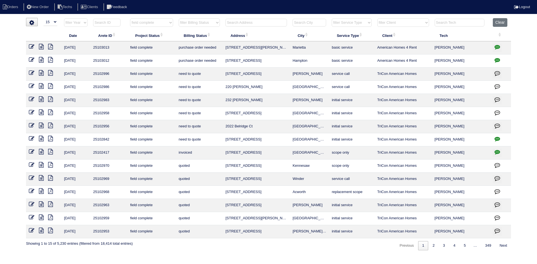
click at [215, 22] on select "filter Billing Status -- Any Billing Status -- need to quote quoted need to inv…" at bounding box center [199, 22] width 41 height 8
select select "need to quote"
click at [179, 18] on select "filter Billing Status -- Any Billing Status -- need to quote quoted need to inv…" at bounding box center [199, 22] width 41 height 8
select select "field complete"
select select "need to quote"
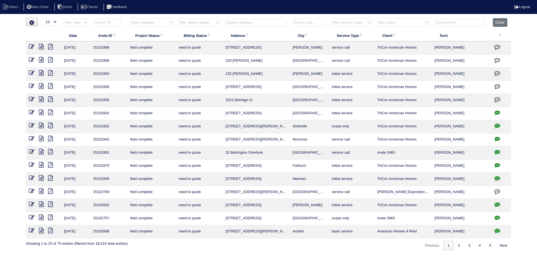
click at [400, 24] on select "filter Client -- Any Client -- Alan Luther American Homes 4 Rent Arete Personal…" at bounding box center [403, 22] width 52 height 8
select select "TriCon American Homes"
click at [378, 18] on select "filter Client -- Any Client -- Alan Luther American Homes 4 Rent Arete Personal…" at bounding box center [403, 22] width 52 height 8
select select "field complete"
select select "need to quote"
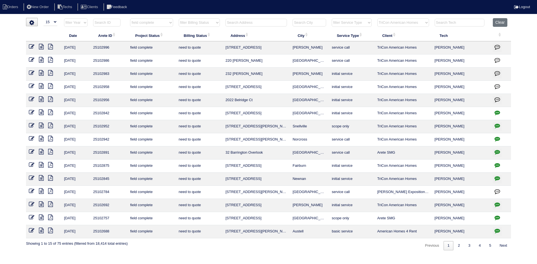
select select "TriCon American Homes"
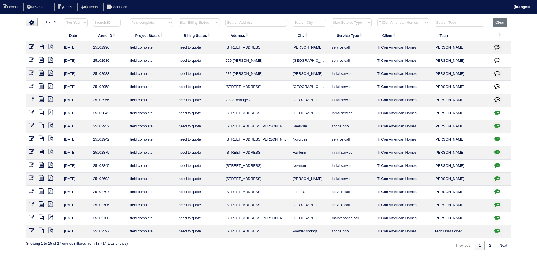
click at [497, 230] on icon "button" at bounding box center [497, 231] width 6 height 6
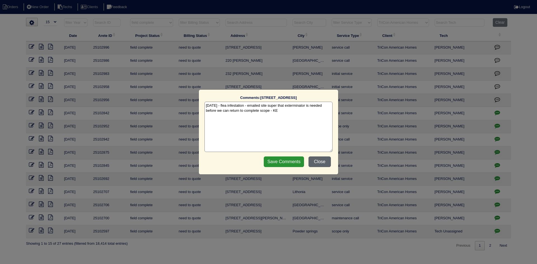
click at [315, 164] on button "Close" at bounding box center [319, 162] width 22 height 11
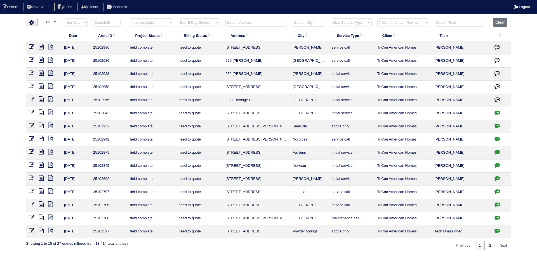
click at [496, 216] on icon "button" at bounding box center [497, 218] width 6 height 6
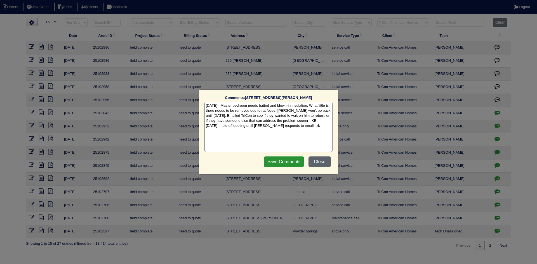
click at [319, 160] on button "Close" at bounding box center [319, 162] width 22 height 11
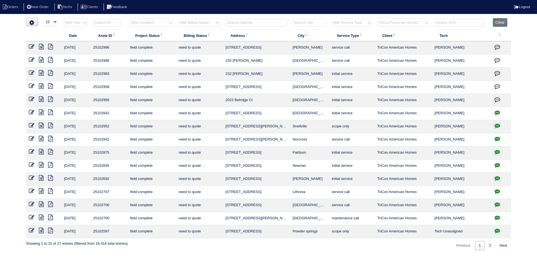
click at [496, 126] on icon "button" at bounding box center [497, 126] width 6 height 6
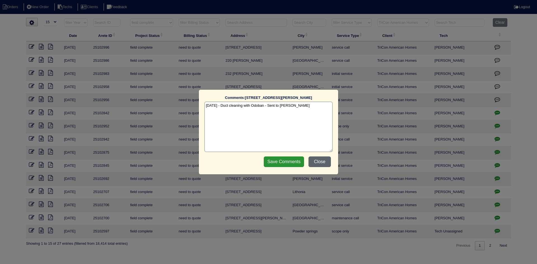
click at [317, 161] on button "Close" at bounding box center [319, 162] width 22 height 11
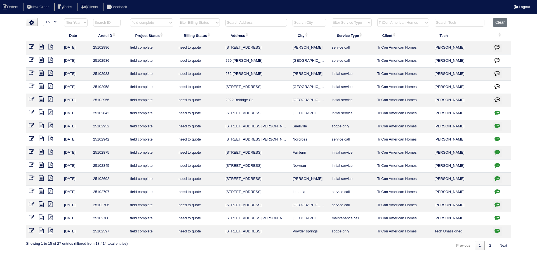
click at [498, 138] on icon "button" at bounding box center [497, 139] width 6 height 6
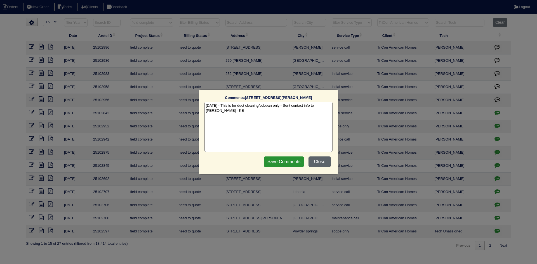
click at [318, 164] on button "Close" at bounding box center [319, 162] width 22 height 11
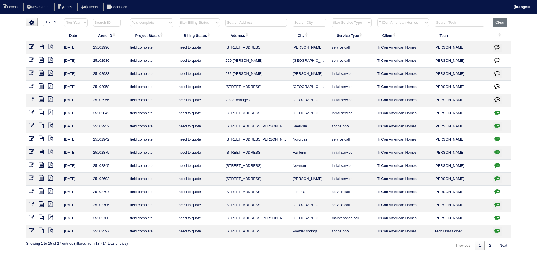
click at [497, 151] on icon "button" at bounding box center [497, 152] width 6 height 6
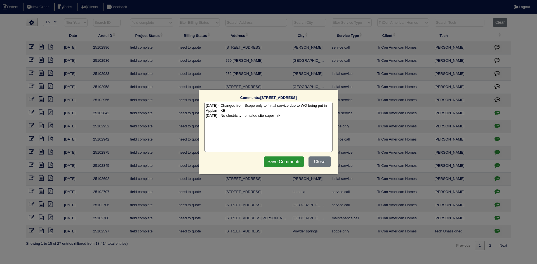
click at [281, 115] on textarea "8/5/25 - Changed from Scope only to Initial service due to WO being put in Appi…" at bounding box center [268, 127] width 128 height 50
click at [291, 161] on input "Save Comments" at bounding box center [284, 162] width 40 height 11
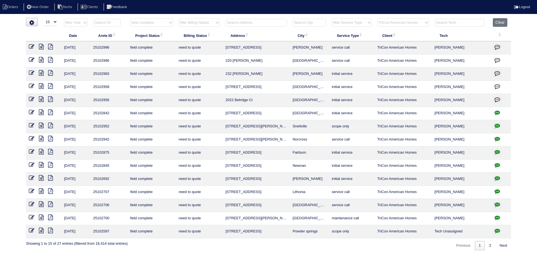
click at [497, 165] on icon "button" at bounding box center [497, 165] width 6 height 6
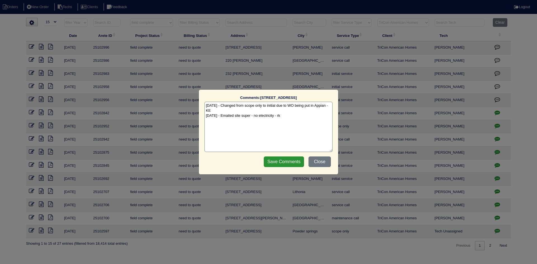
click at [281, 117] on textarea "8/5/25 - Changed from scope only to initial due to WO being put in Appian - KE …" at bounding box center [268, 127] width 128 height 50
click at [273, 160] on input "Save Comments" at bounding box center [284, 162] width 40 height 11
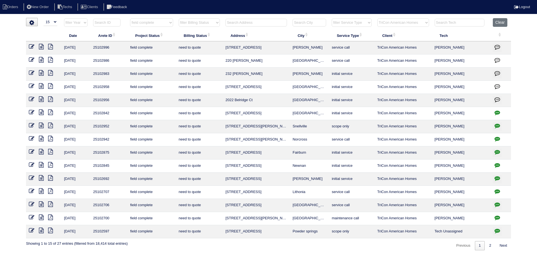
click at [498, 176] on icon "button" at bounding box center [497, 179] width 6 height 6
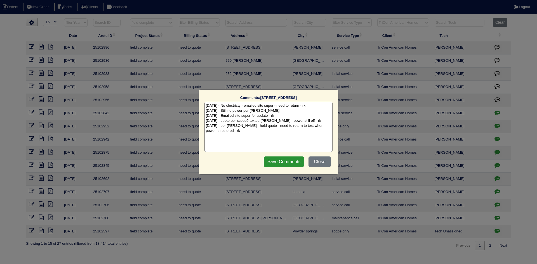
click at [233, 132] on textarea "7/30/25 - No electricty - emailed site super - need to return - rk 8/5/25 - Sti…" at bounding box center [268, 127] width 128 height 50
click at [282, 164] on input "Save Comments" at bounding box center [284, 162] width 40 height 11
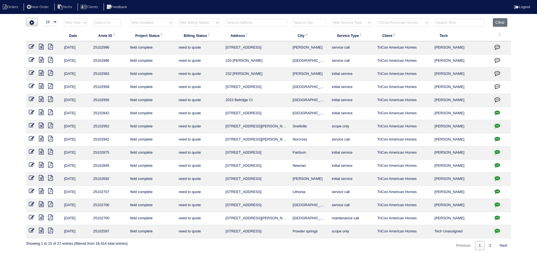
click at [496, 190] on icon "button" at bounding box center [497, 192] width 6 height 6
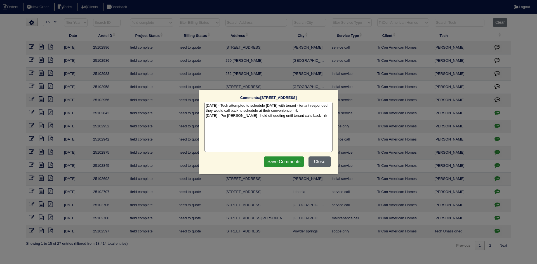
click at [321, 160] on button "Close" at bounding box center [319, 162] width 22 height 11
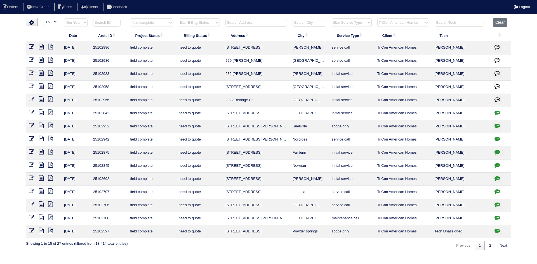
click at [498, 203] on icon "button" at bounding box center [497, 205] width 6 height 6
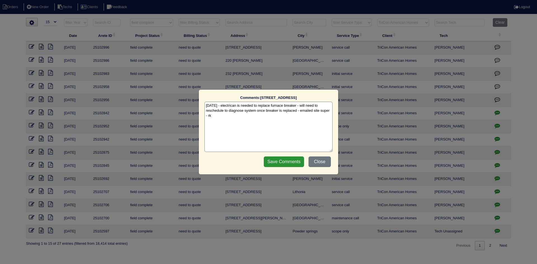
click at [217, 118] on textarea "7/25/25 - electrican is needed to replace furnace breaker - will need to resche…" at bounding box center [268, 127] width 128 height 50
click at [292, 159] on input "Save Comments" at bounding box center [284, 162] width 40 height 11
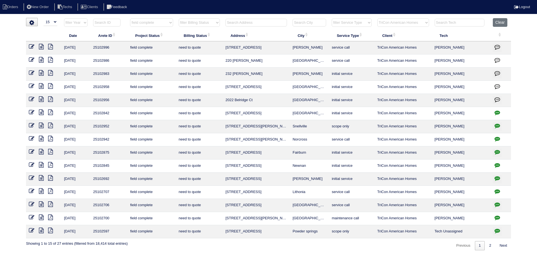
click at [498, 217] on icon "button" at bounding box center [497, 218] width 6 height 6
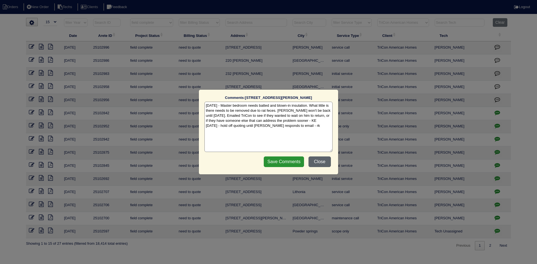
click at [323, 164] on button "Close" at bounding box center [319, 162] width 22 height 11
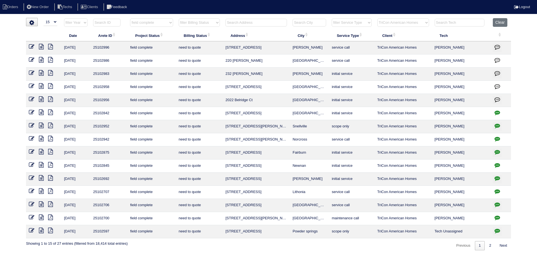
click at [496, 230] on icon "button" at bounding box center [497, 231] width 6 height 6
type textarea "7/22/25 - flea infestation - emailed site super that exterminator is needed bef…"
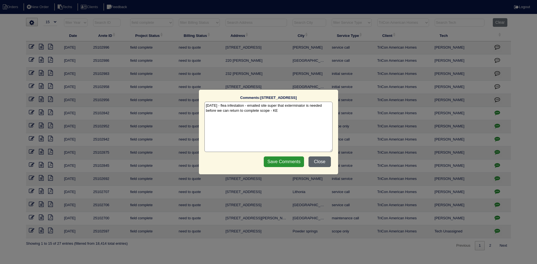
drag, startPoint x: 325, startPoint y: 161, endPoint x: 321, endPoint y: 164, distance: 4.7
click at [324, 161] on button "Close" at bounding box center [319, 162] width 22 height 11
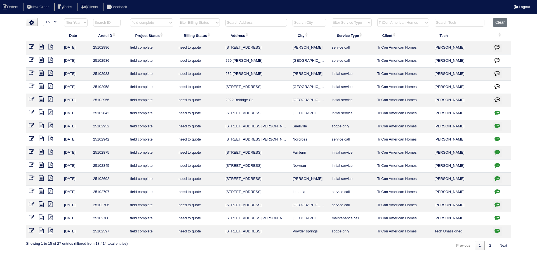
click at [498, 112] on icon "button" at bounding box center [497, 113] width 6 height 6
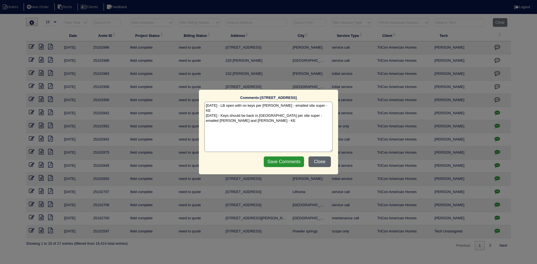
click at [323, 158] on button "Close" at bounding box center [319, 162] width 22 height 11
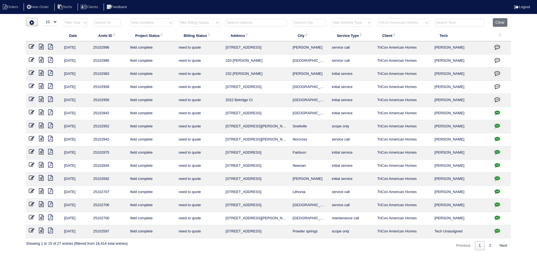
click at [244, 22] on input "text" at bounding box center [256, 23] width 62 height 8
click at [504, 20] on button "Clear" at bounding box center [500, 22] width 14 height 9
select select
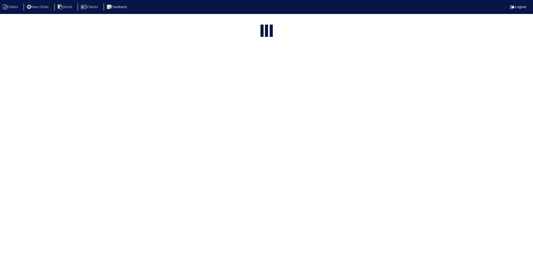
select select "15"
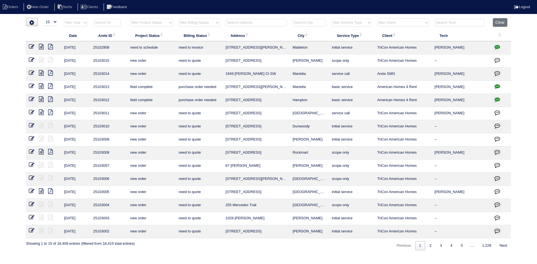
click at [246, 22] on input "text" at bounding box center [256, 23] width 62 height 8
paste input "1985 [PERSON_NAME] Trace Ct"
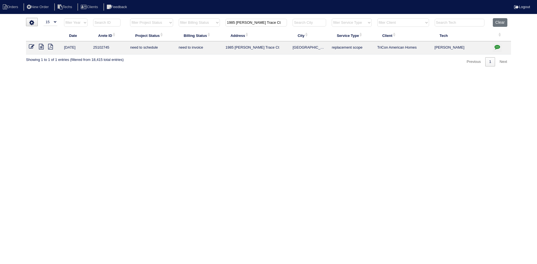
type input "1985 [PERSON_NAME] Trace Ct"
click at [42, 47] on icon at bounding box center [41, 47] width 5 height 6
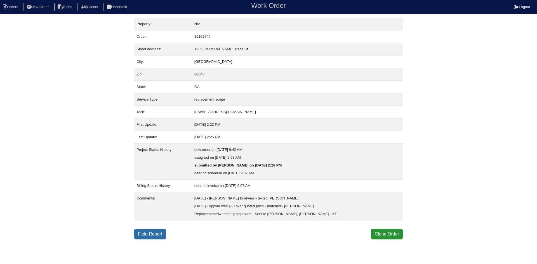
click at [147, 231] on link "Field Report" at bounding box center [150, 234] width 32 height 11
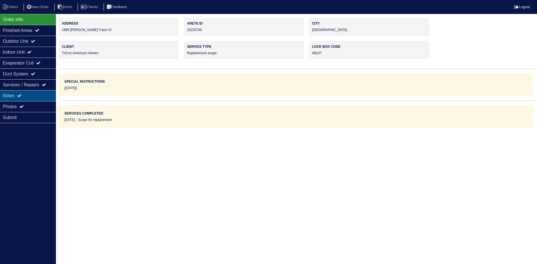
click at [34, 93] on div "Notes" at bounding box center [28, 95] width 56 height 11
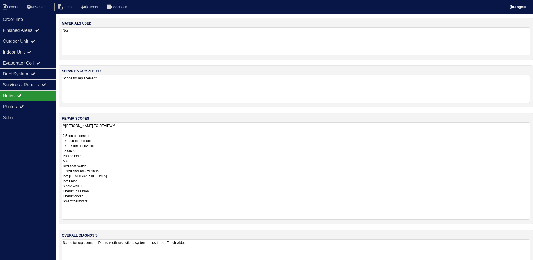
drag, startPoint x: 533, startPoint y: 148, endPoint x: 534, endPoint y: 218, distance: 69.4
click at [533, 218] on html "Orders New Order Techs Clients Feedback Logout Orders New Order Users Clients M…" at bounding box center [266, 138] width 533 height 277
click at [36, 19] on div "Order Info" at bounding box center [28, 19] width 56 height 11
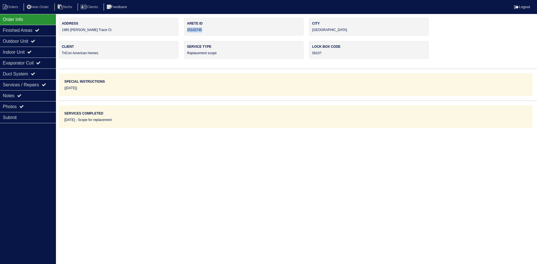
drag, startPoint x: 205, startPoint y: 30, endPoint x: 187, endPoint y: 31, distance: 17.9
click at [187, 31] on div "Arete ID 25102745" at bounding box center [244, 27] width 120 height 18
copy div "25102745"
click at [25, 95] on div "Notes" at bounding box center [28, 95] width 56 height 11
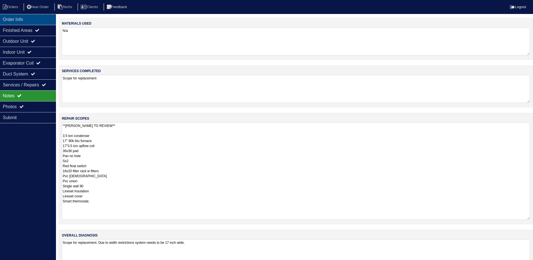
click at [13, 19] on div "Order Info" at bounding box center [28, 19] width 56 height 11
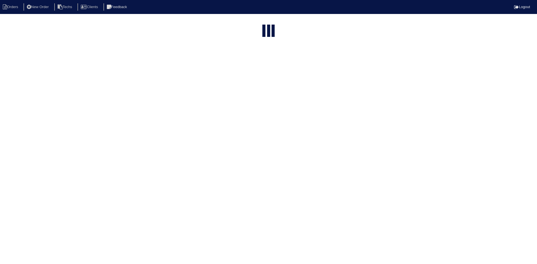
select select "15"
type input "1985 [PERSON_NAME] Trace Ct"
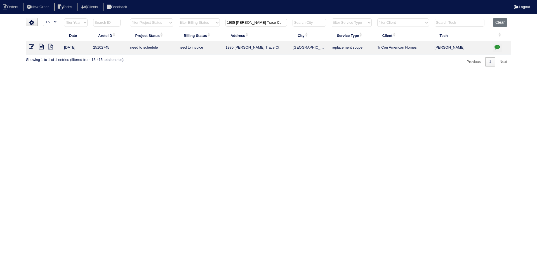
click at [498, 46] on icon "button" at bounding box center [497, 47] width 6 height 6
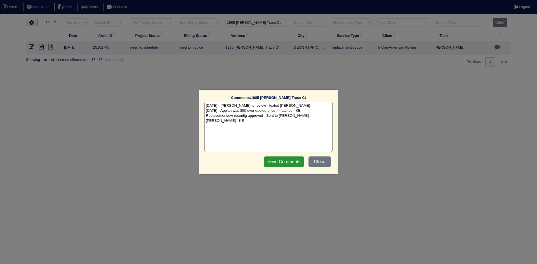
click at [210, 123] on textarea "[DATE] - [PERSON_NAME] to review - texted [PERSON_NAME] [DATE] - Appian was $50…" at bounding box center [268, 127] width 128 height 50
click at [324, 117] on textarea "[DATE] - [PERSON_NAME] to review - texted [PERSON_NAME] [DATE] - Appian was $50…" at bounding box center [268, 127] width 128 height 50
paste textarea "Equipment ordered - pricing verifiedSibi order number: TAH-84CIWN8TOrder placed…"
drag, startPoint x: 279, startPoint y: 122, endPoint x: 281, endPoint y: 124, distance: 3.2
click at [279, 122] on textarea "7/31/25 - Dan to review - texted Dan - rk 8/5/25 - Appian was $50 over quoted p…" at bounding box center [268, 127] width 128 height 50
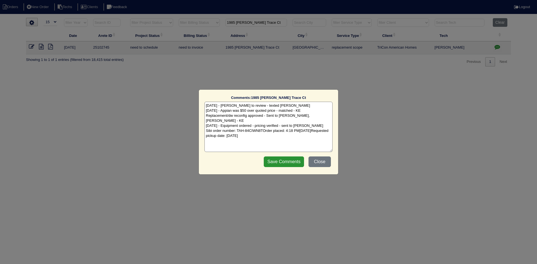
click at [263, 126] on textarea "7/31/25 - Dan to review - texted Dan - rk 8/5/25 - Appian was $50 over quoted p…" at bounding box center [268, 127] width 128 height 50
drag, startPoint x: 271, startPoint y: 131, endPoint x: 270, endPoint y: 138, distance: 7.3
click at [270, 131] on textarea "7/31/25 - Dan to review - texted Dan - rk 8/5/25 - Appian was $50 over quoted p…" at bounding box center [268, 127] width 128 height 50
type textarea "7/31/25 - Dan to review - texted Dan - rk 8/5/25 - Appian was $50 over quoted p…"
click at [279, 160] on input "Save Comments" at bounding box center [284, 162] width 40 height 11
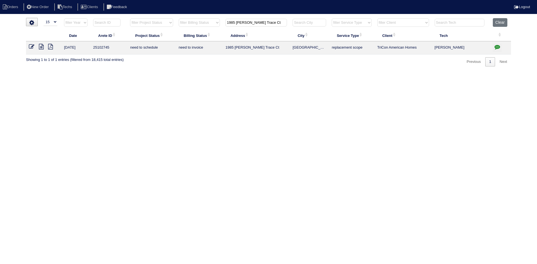
click at [39, 46] on icon at bounding box center [41, 47] width 5 height 6
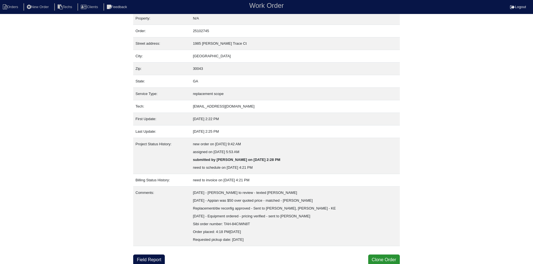
scroll to position [7, 0]
click at [153, 257] on link "Field Report" at bounding box center [149, 259] width 32 height 11
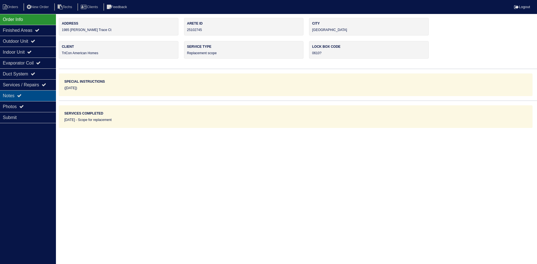
click at [32, 95] on div "Notes" at bounding box center [28, 95] width 56 height 11
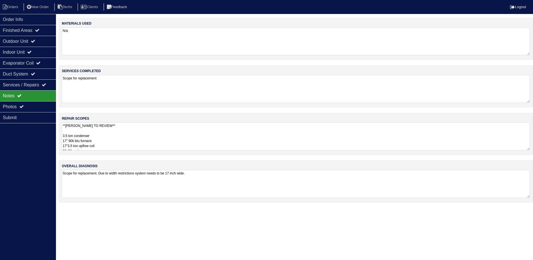
click at [118, 136] on textarea "**[PERSON_NAME] TO REVIEW** 3.5 ton condenser 17" 90k btu furnace 17"3.5 ton up…" at bounding box center [296, 136] width 468 height 28
click at [8, 8] on li "Orders" at bounding box center [11, 7] width 23 height 8
select select "15"
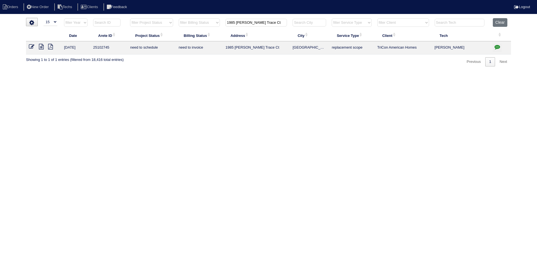
click at [258, 23] on input "1985 Foster Trace Ct" at bounding box center [256, 23] width 62 height 8
click at [257, 23] on input "1985 Foster Trace Ct" at bounding box center [256, 23] width 62 height 8
paste input "205 Buffington Drive"
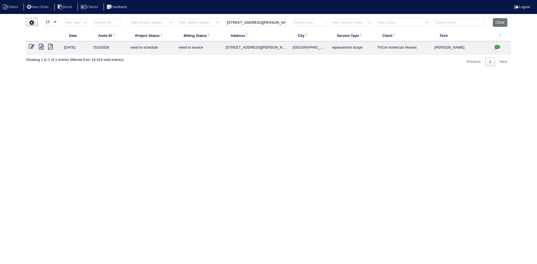
type input "205 Buffington Dr"
click at [42, 45] on icon at bounding box center [41, 47] width 5 height 6
click at [497, 47] on icon "button" at bounding box center [497, 47] width 6 height 6
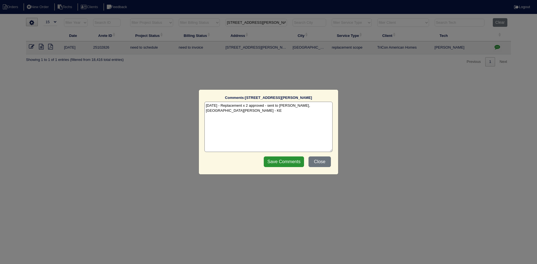
click at [324, 105] on textarea "8/4/25 - Replacement x 2 approved - sent to Dan, Payton, Reeca - KE" at bounding box center [268, 127] width 128 height 50
paste textarea "Equipment ordered and pricing verified Sibi order number: TAH-6EK590FI Order pl…"
click at [295, 112] on textarea "8/4/25 - Replacement x 2 approved - sent to Dan, Payton, Reeca - KE 8/13/25 - E…" at bounding box center [268, 127] width 128 height 50
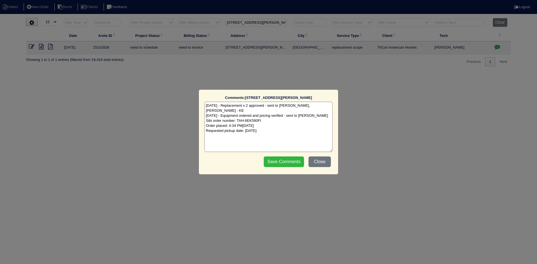
type textarea "8/4/25 - Replacement x 2 approved - sent to Dan, Payton, Reeca - KE 8/13/25 - E…"
click at [283, 161] on input "Save Comments" at bounding box center [284, 162] width 40 height 11
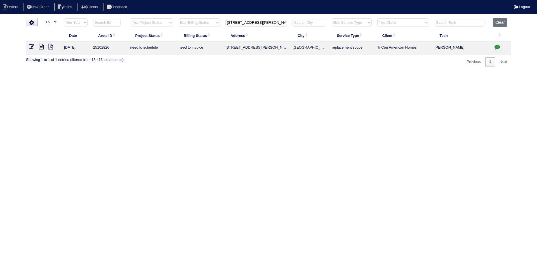
click at [240, 23] on input "205 Buffington Dr" at bounding box center [256, 23] width 62 height 8
paste input "332 Corbett Ct"
type input "[STREET_ADDRESS][PERSON_NAME]"
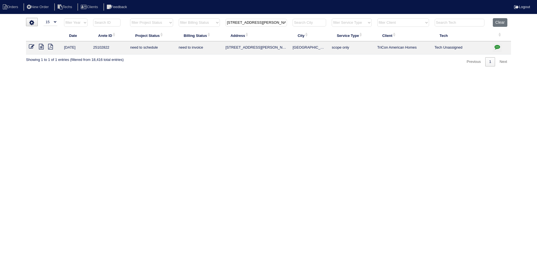
click at [42, 48] on icon at bounding box center [41, 47] width 5 height 6
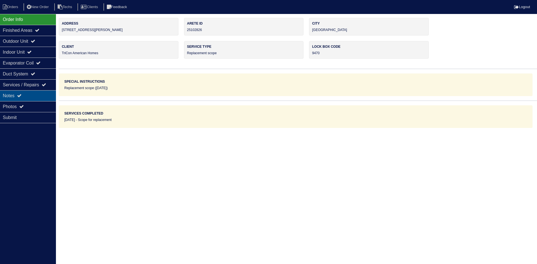
click at [22, 94] on icon at bounding box center [19, 95] width 4 height 4
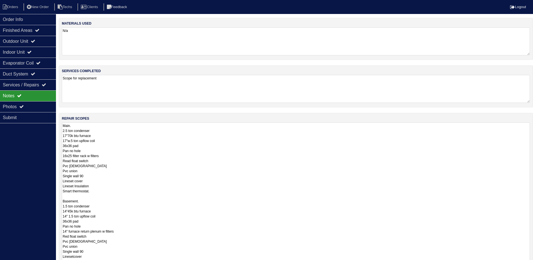
drag, startPoint x: 532, startPoint y: 149, endPoint x: 537, endPoint y: 277, distance: 128.7
click at [533, 264] on html "Orders New Order Techs Clients Feedback Logout Orders New Order Users Clients M…" at bounding box center [266, 168] width 533 height 337
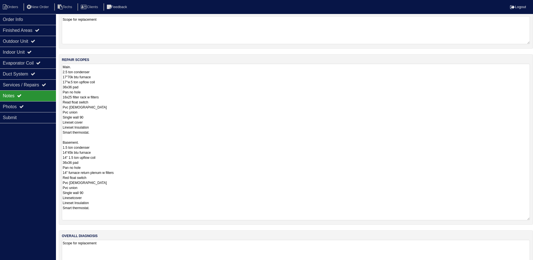
scroll to position [49, 0]
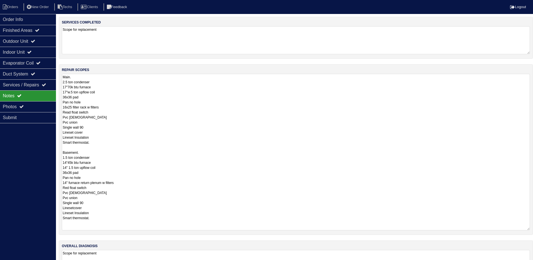
click at [71, 92] on textarea "Main. 2.5 ton condenser 17"70k btu furnace 17"w.5 ton upflow coil 36x36 pad Pan…" at bounding box center [296, 152] width 468 height 157
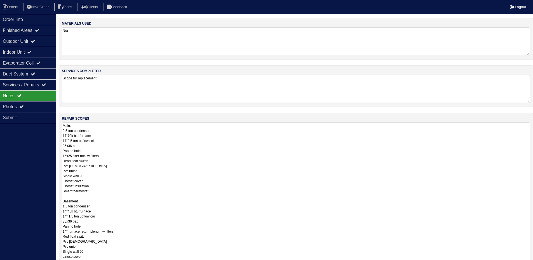
click at [532, 148] on div "repair scopes Main. 2.5 ton condenser 17"70k btu furnace 17"2.5 ton upflow coil…" at bounding box center [296, 193] width 474 height 161
click at [514, 82] on textarea "Scope for replacement" at bounding box center [296, 89] width 468 height 28
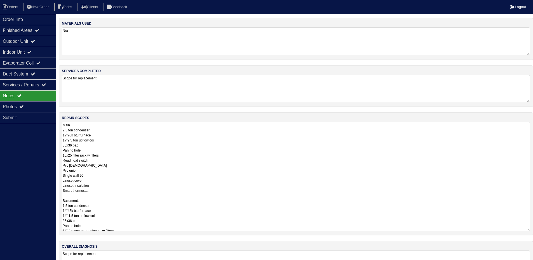
drag, startPoint x: 532, startPoint y: 147, endPoint x: 522, endPoint y: 243, distance: 96.7
click at [524, 231] on textarea "Main. 2.5 ton condenser 17"70k btu furnace 17"2.5 ton upflow coil 36x36 pad Pan…" at bounding box center [296, 176] width 468 height 109
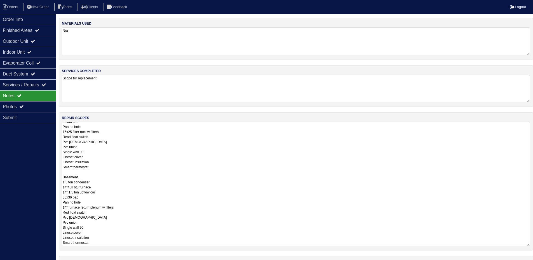
scroll to position [28, 0]
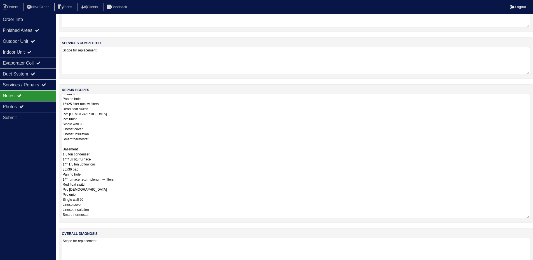
drag, startPoint x: 102, startPoint y: 159, endPoint x: 100, endPoint y: 155, distance: 3.6
click at [102, 159] on textarea "Main. 2.5 ton condenser 17"70k btu furnace 17"2.5 ton upflow coil 36x36 pad Pan…" at bounding box center [296, 156] width 468 height 124
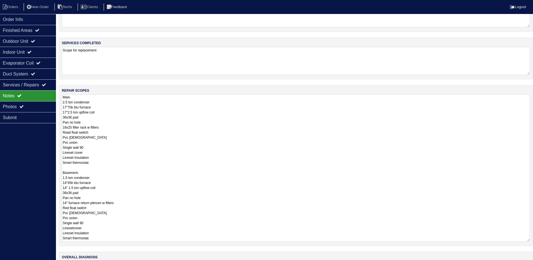
click at [102, 183] on textarea "Main. 2.5 ton condenser 17"70k btu furnace 17"2.5 ton upflow coil 36x36 pad Pan…" at bounding box center [296, 168] width 468 height 147
type textarea "Main. 2.5 ton condenser 17"70k btu furnace 17"2.5 ton upflow coil 36x36 pad Pan…"
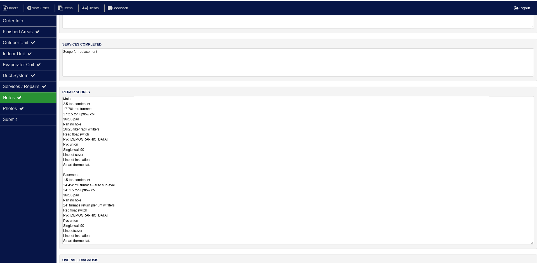
scroll to position [0, 0]
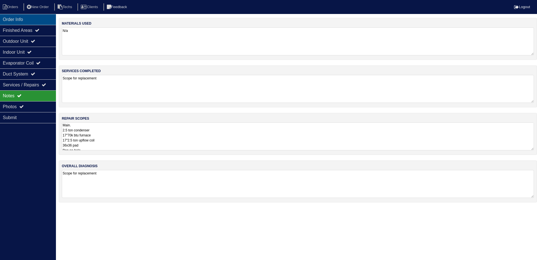
click at [33, 18] on div "Order Info" at bounding box center [28, 19] width 56 height 11
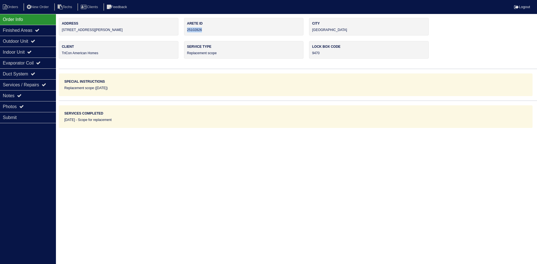
drag, startPoint x: 201, startPoint y: 29, endPoint x: 187, endPoint y: 29, distance: 14.6
click at [187, 29] on div "Arete ID 25102826" at bounding box center [244, 27] width 120 height 18
copy div "25102826"
drag, startPoint x: 22, startPoint y: 93, endPoint x: 27, endPoint y: 94, distance: 5.2
click at [22, 93] on div "Notes" at bounding box center [28, 95] width 56 height 11
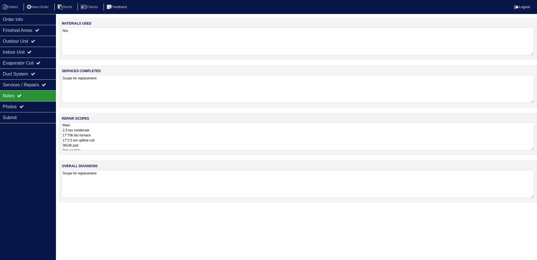
click at [177, 136] on textarea "Main. 2.5 ton condenser 17"70k btu furnace 17"2.5 ton upflow coil 36x36 pad Pan…" at bounding box center [298, 136] width 472 height 28
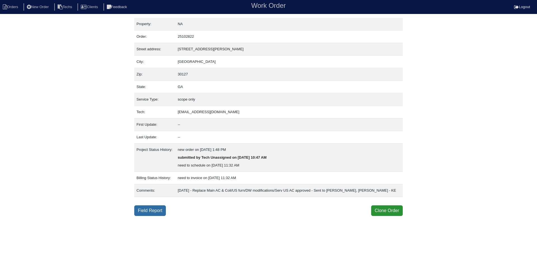
click at [153, 212] on link "Field Report" at bounding box center [150, 211] width 32 height 11
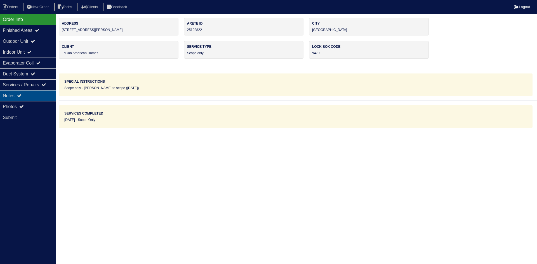
click at [25, 93] on div "Notes" at bounding box center [28, 95] width 56 height 11
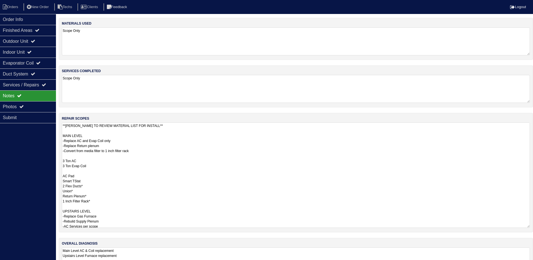
drag, startPoint x: 532, startPoint y: 149, endPoint x: 476, endPoint y: 238, distance: 104.8
click at [533, 226] on html "Orders New Order Techs Clients Feedback Logout Orders New Order Users Clients M…" at bounding box center [266, 143] width 533 height 286
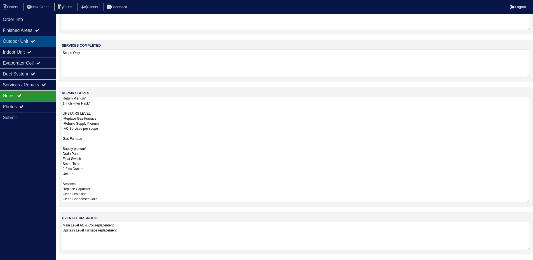
click at [27, 42] on div "Outdoor Unit" at bounding box center [28, 41] width 56 height 11
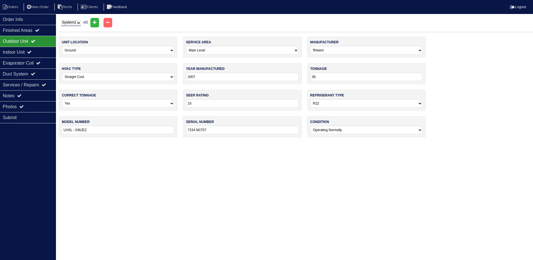
scroll to position [0, 0]
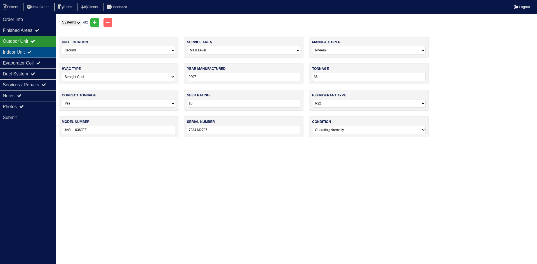
click at [26, 51] on div "Indoor Unit" at bounding box center [28, 52] width 56 height 11
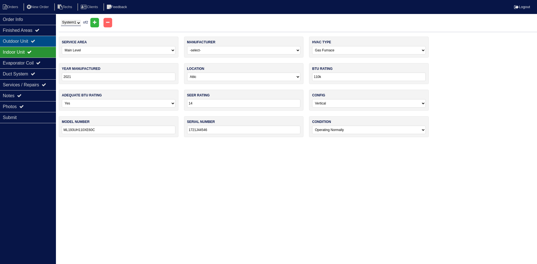
click at [27, 42] on div "Outdoor Unit" at bounding box center [28, 41] width 56 height 11
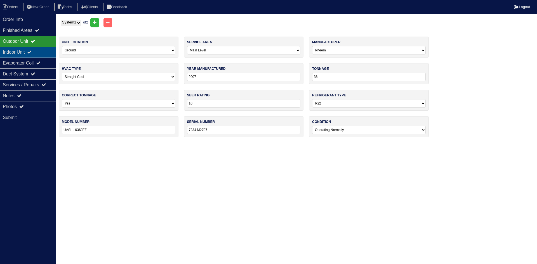
click at [27, 53] on div "Indoor Unit" at bounding box center [28, 52] width 56 height 11
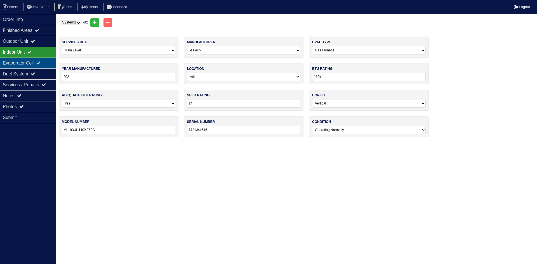
click at [28, 60] on div "Evaporator Coil" at bounding box center [28, 63] width 56 height 11
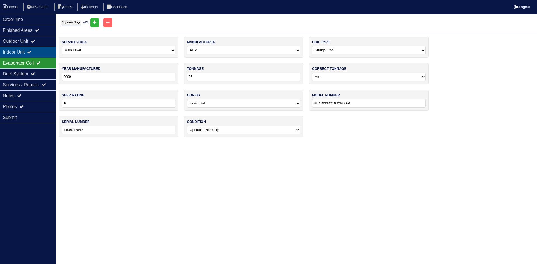
click at [31, 55] on div "Indoor Unit" at bounding box center [28, 52] width 56 height 11
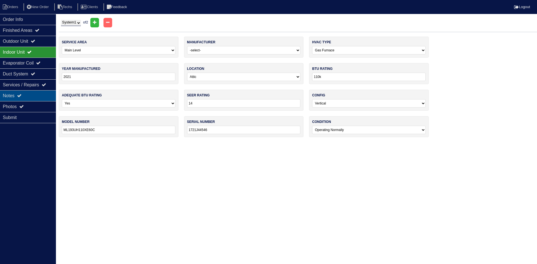
click at [36, 96] on div "Notes" at bounding box center [28, 95] width 56 height 11
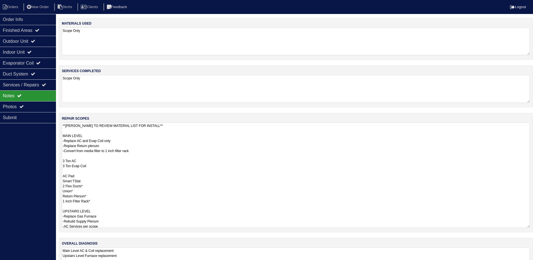
click at [108, 168] on textarea "**[PERSON_NAME] TO REVIEW MATERIAL LIST FOR INSTALL** MAIN LEVEL -Replace AC an…" at bounding box center [296, 174] width 468 height 105
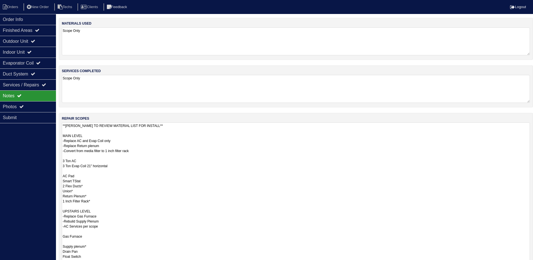
click at [532, 148] on div "repair scopes **[PERSON_NAME] TO REVIEW MATERIAL LIST FOR INSTALL** MAIN LEVEL …" at bounding box center [296, 208] width 474 height 191
click at [516, 98] on textarea "Scope Only" at bounding box center [298, 89] width 472 height 28
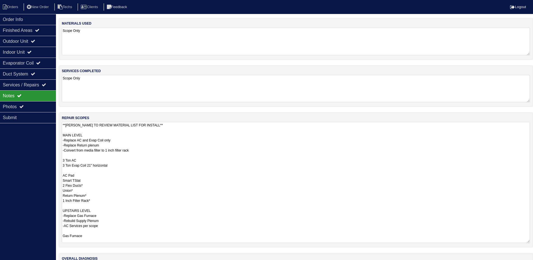
drag, startPoint x: 532, startPoint y: 148, endPoint x: 529, endPoint y: 241, distance: 93.2
click at [529, 241] on textarea "**[PERSON_NAME] TO REVIEW MATERIAL LIST FOR INSTALL** MAIN LEVEL -Replace AC an…" at bounding box center [296, 182] width 468 height 121
drag, startPoint x: 65, startPoint y: 168, endPoint x: 70, endPoint y: 173, distance: 7.7
click at [65, 168] on textarea "**[PERSON_NAME] TO REVIEW MATERIAL LIST FOR INSTALL** MAIN LEVEL -Replace AC an…" at bounding box center [296, 182] width 468 height 121
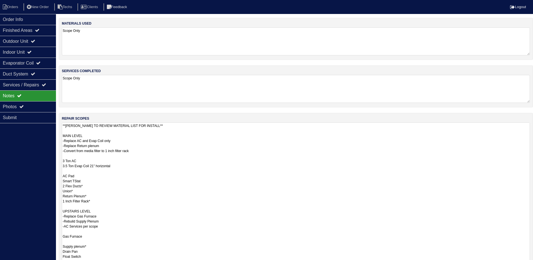
click at [123, 165] on textarea "**[PERSON_NAME] TO REVIEW MATERIAL LIST FOR INSTALL** MAIN LEVEL -Replace AC an…" at bounding box center [296, 210] width 468 height 177
type textarea "**[PERSON_NAME] TO REVIEW MATERIAL LIST FOR INSTALL** MAIN LEVEL -Replace AC an…"
click at [522, 81] on textarea "Scope Only" at bounding box center [296, 89] width 468 height 28
drag, startPoint x: 531, startPoint y: 148, endPoint x: 537, endPoint y: 277, distance: 129.0
click at [533, 264] on html "Orders New Order Techs Clients Feedback Logout Orders New Order Users Clients M…" at bounding box center [266, 168] width 533 height 336
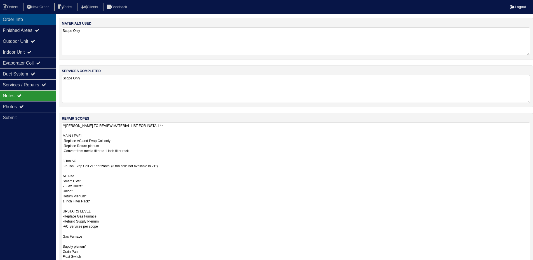
click at [30, 21] on div "Order Info" at bounding box center [28, 19] width 56 height 11
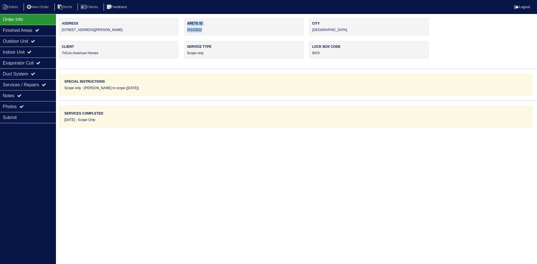
drag, startPoint x: 205, startPoint y: 29, endPoint x: 184, endPoint y: 31, distance: 21.6
click at [184, 31] on div "Arete ID 25102822" at bounding box center [244, 27] width 120 height 18
click at [210, 29] on div "Arete ID 25102822" at bounding box center [244, 27] width 120 height 18
drag, startPoint x: 203, startPoint y: 29, endPoint x: 186, endPoint y: 31, distance: 17.1
click at [186, 31] on div "Arete ID 25102822" at bounding box center [244, 27] width 120 height 18
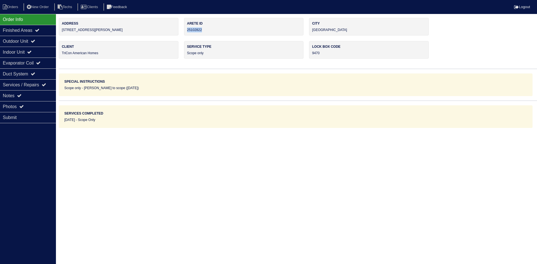
copy div "25102822"
click at [33, 95] on div "Notes" at bounding box center [28, 95] width 56 height 11
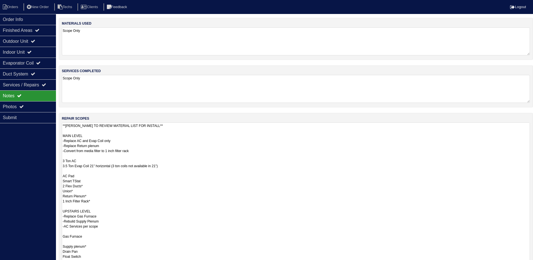
click at [216, 159] on textarea "**[PERSON_NAME] TO REVIEW MATERIAL LIST FOR INSTALL** MAIN LEVEL -Replace AC an…" at bounding box center [296, 210] width 468 height 177
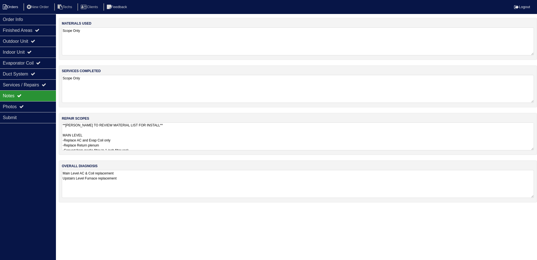
click at [8, 8] on li "Orders" at bounding box center [11, 7] width 23 height 8
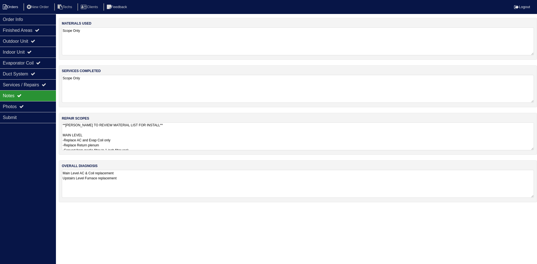
select select "15"
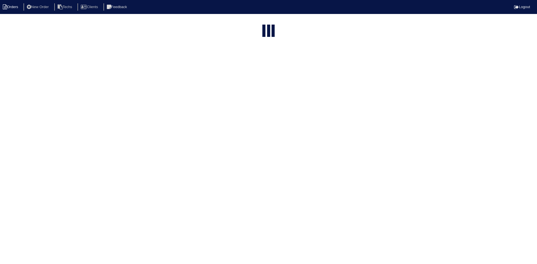
type input "[STREET_ADDRESS][PERSON_NAME]"
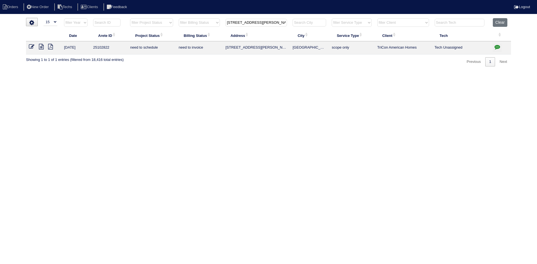
click at [496, 46] on icon "button" at bounding box center [497, 47] width 6 height 6
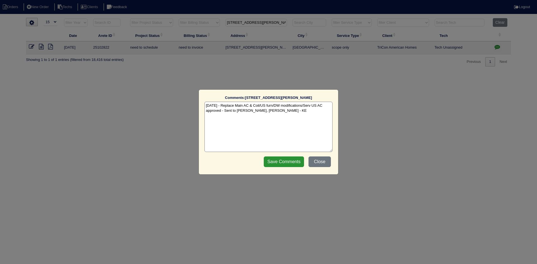
click at [286, 112] on textarea "[DATE] - Replace Main AC & Coil/US furn/DW modifications/Serv US AC approved - …" at bounding box center [268, 127] width 128 height 50
paste textarea "Equipment ordered - pricing verified Sibi order number: TAH-79YG40E4 Order plac…"
click at [288, 116] on textarea "[DATE] - Replace Main AC & Coil/US furn/DW modifications/Serv US AC approved - …" at bounding box center [268, 127] width 128 height 50
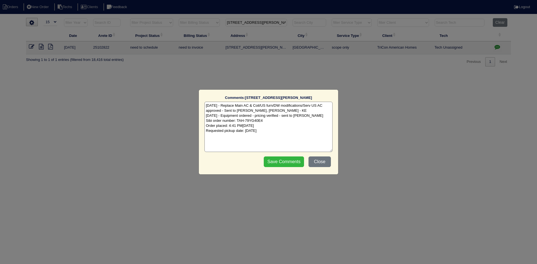
type textarea "[DATE] - Replace Main AC & Coil/US furn/DW modifications/Serv US AC approved - …"
click at [281, 163] on input "Save Comments" at bounding box center [284, 162] width 40 height 11
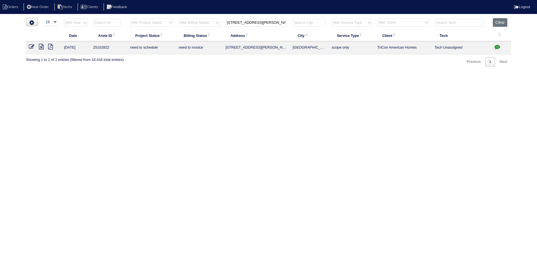
click at [42, 46] on icon at bounding box center [41, 47] width 5 height 6
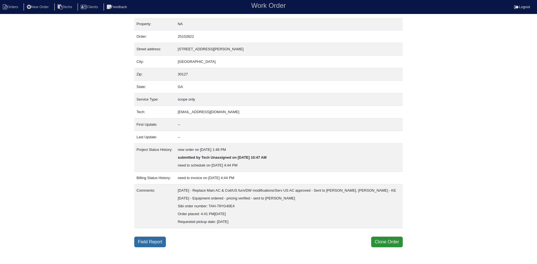
click at [150, 241] on link "Field Report" at bounding box center [150, 242] width 32 height 11
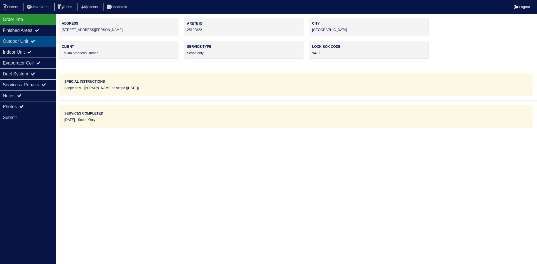
click at [34, 43] on div "Outdoor Unit" at bounding box center [28, 41] width 56 height 11
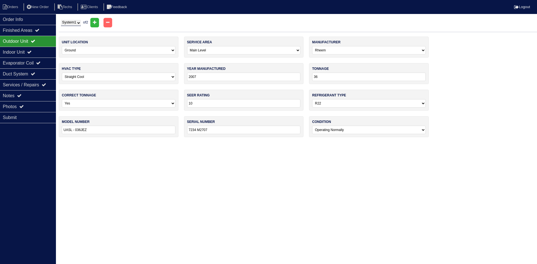
drag, startPoint x: 71, startPoint y: 22, endPoint x: 71, endPoint y: 26, distance: 4.2
click at [71, 22] on select "System 1 System 2" at bounding box center [71, 23] width 20 height 6
select select "2"
click at [61, 20] on select "System 1 System 2" at bounding box center [71, 23] width 20 height 6
select select "1"
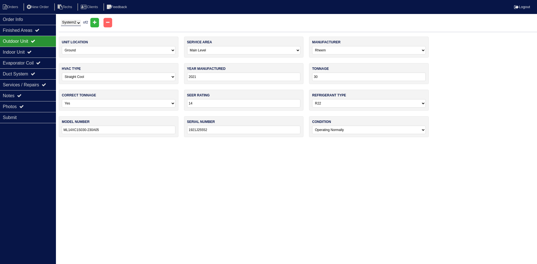
select select "[PERSON_NAME]"
type input "2021"
type input "30"
type input "14"
select select "1"
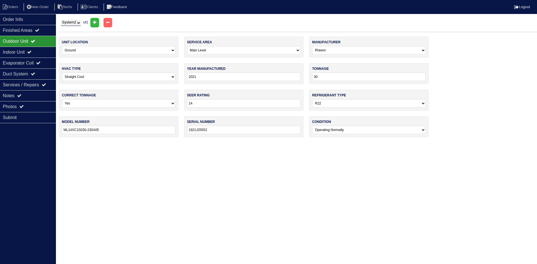
type input "ML14XC1S030-230A05"
type input "1921J25552"
select select "1"
select select "Trane"
type input "40k"
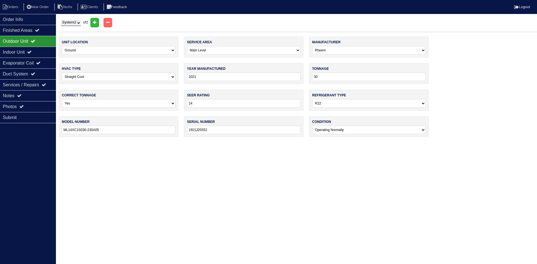
type input "TUE040A924A0"
type input "H19531348"
click at [30, 52] on div "Indoor Unit" at bounding box center [28, 52] width 56 height 11
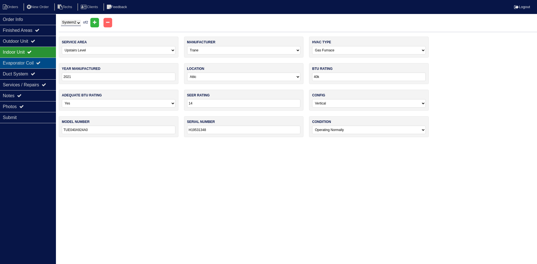
click at [29, 62] on div "Evaporator Coil" at bounding box center [28, 63] width 56 height 11
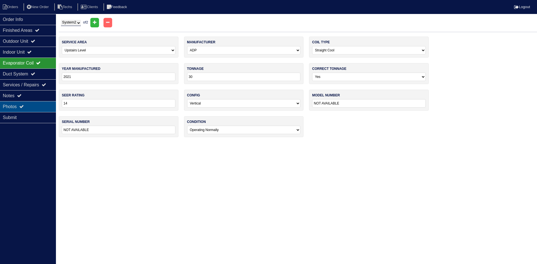
click at [32, 107] on div "Photos" at bounding box center [28, 106] width 56 height 11
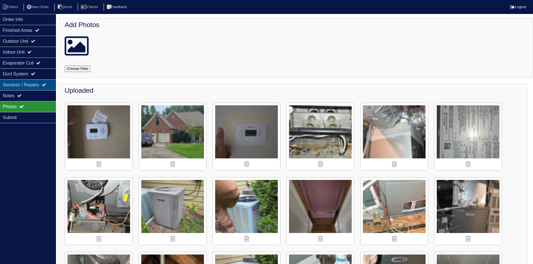
drag, startPoint x: 23, startPoint y: 95, endPoint x: 22, endPoint y: 89, distance: 6.6
click at [22, 95] on icon at bounding box center [19, 95] width 4 height 4
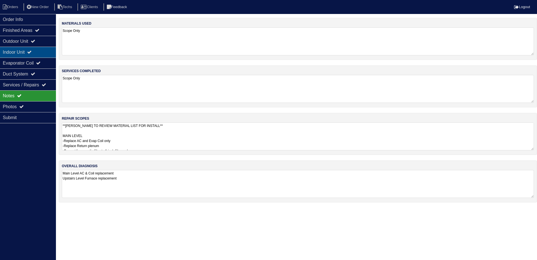
click at [37, 50] on div "Indoor Unit" at bounding box center [28, 52] width 56 height 11
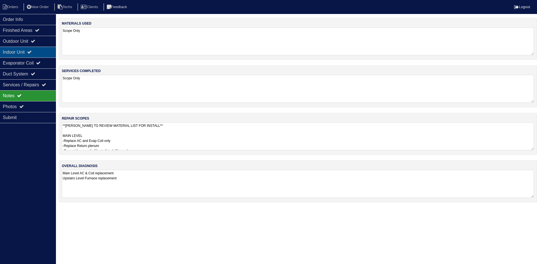
select select "2"
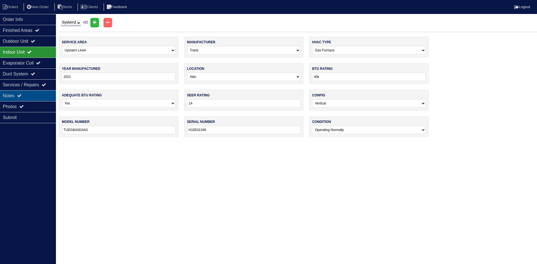
click at [32, 97] on div "Notes" at bounding box center [28, 95] width 56 height 11
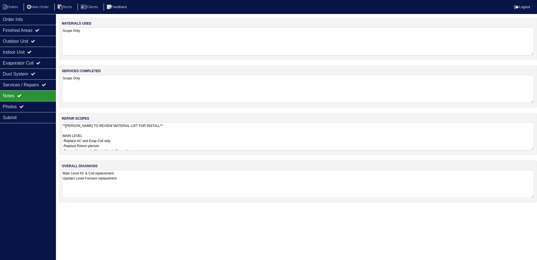
click at [170, 136] on textarea "**PAYTON TO REVIEW MATERIAL LIST FOR INSTALL** MAIN LEVEL -Replace AC and Evap …" at bounding box center [298, 136] width 472 height 28
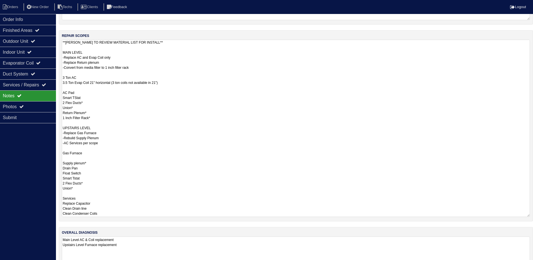
scroll to position [84, 0]
click at [106, 132] on textarea "**PAYTON TO REVIEW MATERIAL LIST FOR INSTALL** MAIN LEVEL -Replace AC and Evap …" at bounding box center [296, 127] width 468 height 177
type textarea "**PAYTON TO REVIEW MATERIAL LIST FOR INSTALL** MAIN LEVEL -Replace AC and Evap …"
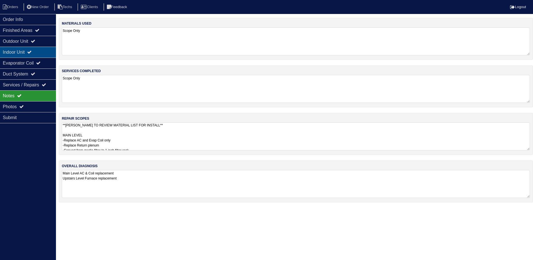
scroll to position [0, 0]
click at [41, 51] on div "Indoor Unit" at bounding box center [28, 52] width 56 height 11
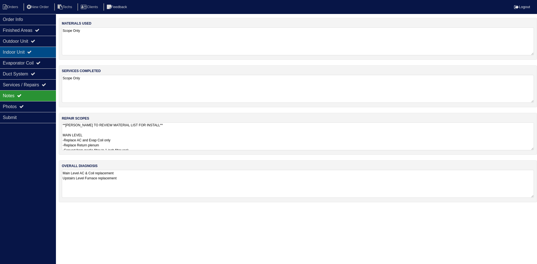
select select "2"
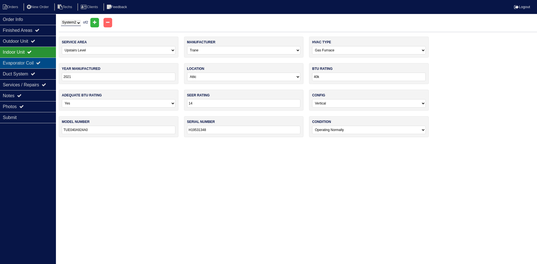
click at [41, 64] on icon at bounding box center [38, 63] width 4 height 4
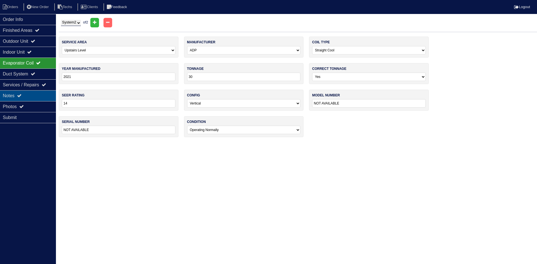
click at [41, 95] on div "Notes" at bounding box center [28, 95] width 56 height 11
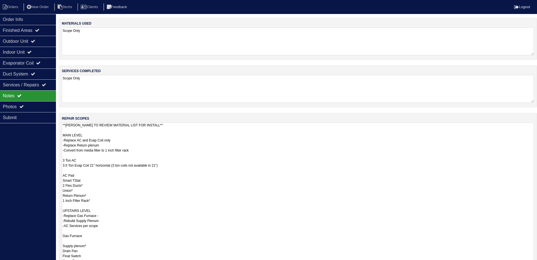
click at [182, 142] on textarea "**PAYTON TO REVIEW MATERIAL LIST FOR INSTALL** MAIN LEVEL -Replace AC and Evap …" at bounding box center [298, 210] width 472 height 177
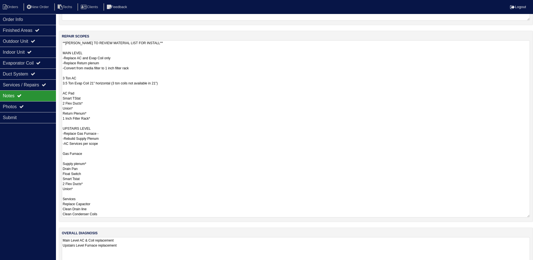
scroll to position [84, 0]
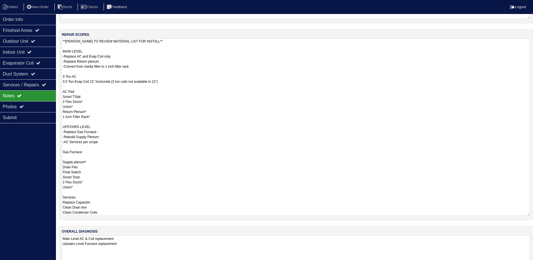
click at [112, 135] on textarea "**PAYTON TO REVIEW MATERIAL LIST FOR INSTALL** MAIN LEVEL -Replace AC and Evap …" at bounding box center [296, 127] width 468 height 177
click at [110, 131] on textarea "**PAYTON TO REVIEW MATERIAL LIST FOR INSTALL** MAIN LEVEL -Replace AC and Evap …" at bounding box center [296, 127] width 468 height 177
type textarea "**PAYTON TO REVIEW MATERIAL LIST FOR INSTALL** MAIN LEVEL -Replace AC and Evap …"
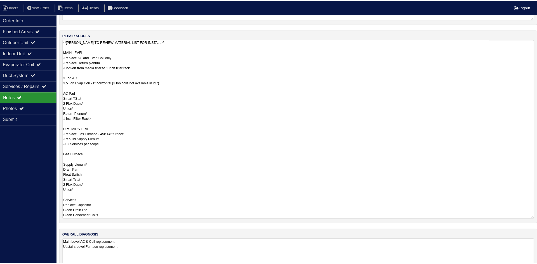
scroll to position [0, 0]
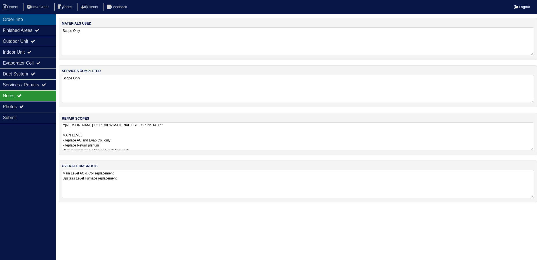
click at [43, 17] on div "Order Info" at bounding box center [28, 19] width 56 height 11
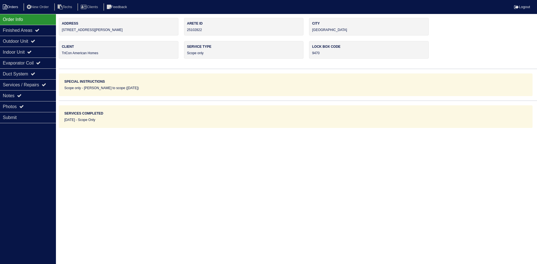
click at [10, 6] on li "Orders" at bounding box center [11, 7] width 23 height 8
select select "15"
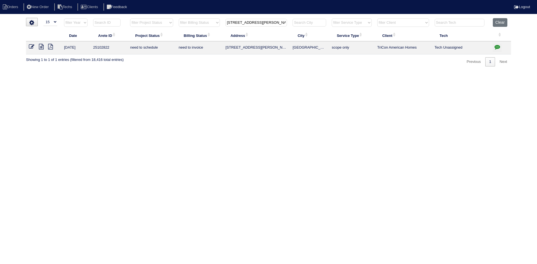
click at [495, 46] on icon "button" at bounding box center [497, 47] width 6 height 6
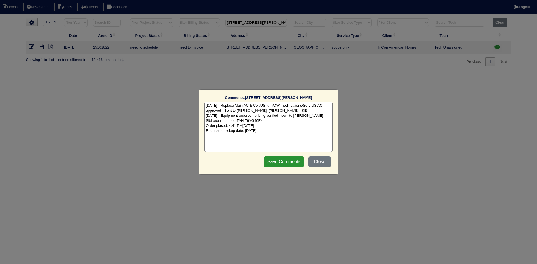
click at [253, 116] on textarea "8/11/25 - Replace Main AC & Coil/US furn/DW modifications/Serv US AC approved -…" at bounding box center [268, 127] width 128 height 50
click at [277, 132] on textarea "8/11/25 - Replace Main AC & Coil/US furn/DW modifications/Serv US AC approved -…" at bounding box center [268, 127] width 128 height 50
click at [208, 135] on textarea "8/11/25 - Replace Main AC & Coil/US furn/DW modifications/Serv US AC approved -…" at bounding box center [268, 127] width 128 height 50
paste textarea "This order also has a furnace replacement for upstairs unit Sibi order number: …"
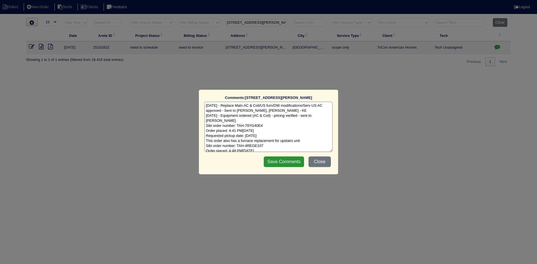
scroll to position [6, 0]
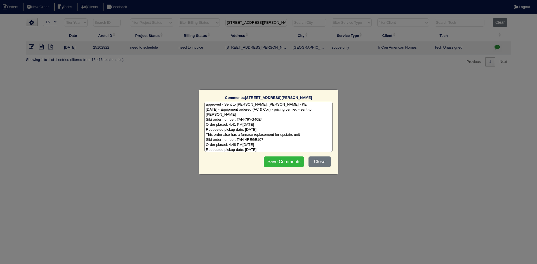
type textarea "8/11/25 - Replace Main AC & Coil/US furn/DW modifications/Serv US AC approved -…"
click at [285, 160] on input "Save Comments" at bounding box center [284, 162] width 40 height 11
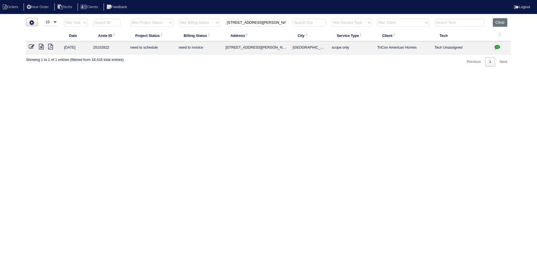
click at [41, 49] on icon at bounding box center [41, 47] width 5 height 6
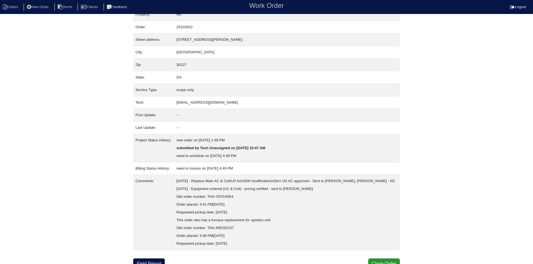
scroll to position [15, 0]
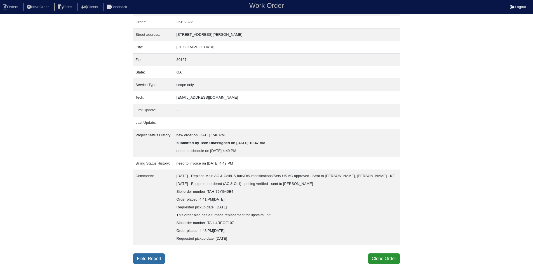
click at [152, 259] on link "Field Report" at bounding box center [149, 259] width 32 height 11
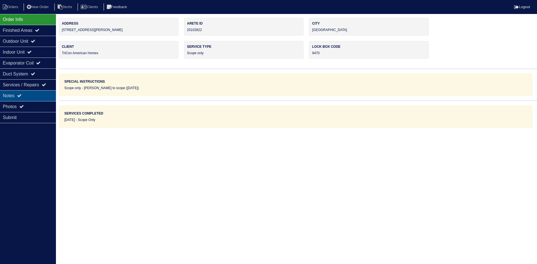
click at [22, 97] on icon at bounding box center [19, 95] width 4 height 4
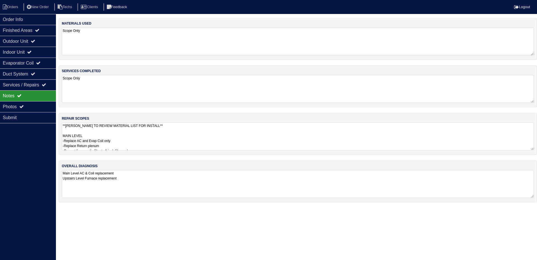
click at [202, 136] on textarea "**[PERSON_NAME] TO REVIEW MATERIAL LIST FOR INSTALL** MAIN LEVEL -Replace AC an…" at bounding box center [298, 136] width 472 height 28
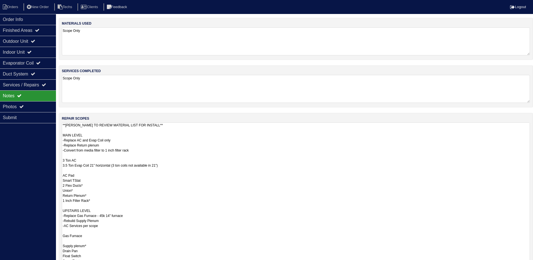
scroll to position [84, 0]
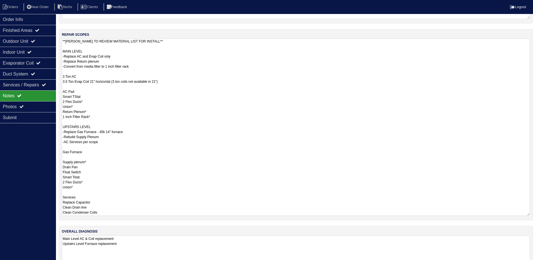
drag, startPoint x: 132, startPoint y: 132, endPoint x: 108, endPoint y: 131, distance: 23.8
click at [104, 132] on textarea "**[PERSON_NAME] TO REVIEW MATERIAL LIST FOR INSTALL** MAIN LEVEL -Replace AC an…" at bounding box center [296, 127] width 468 height 177
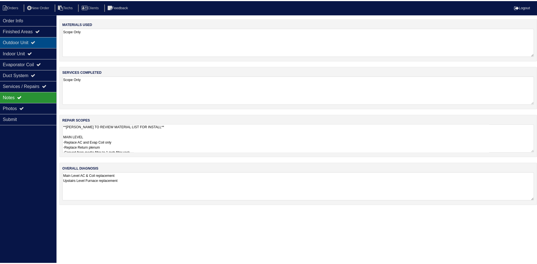
scroll to position [0, 0]
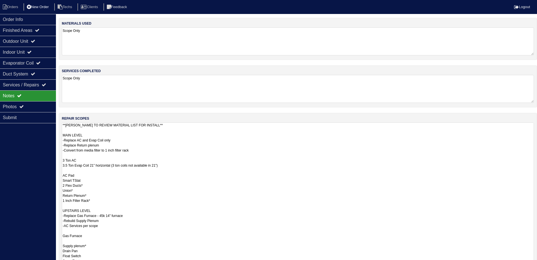
drag, startPoint x: 15, startPoint y: 6, endPoint x: 44, endPoint y: 7, distance: 29.7
click at [15, 6] on li "Orders" at bounding box center [11, 7] width 23 height 8
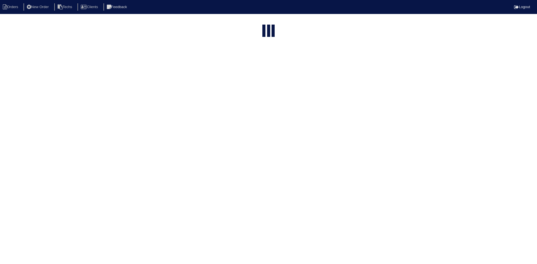
select select "15"
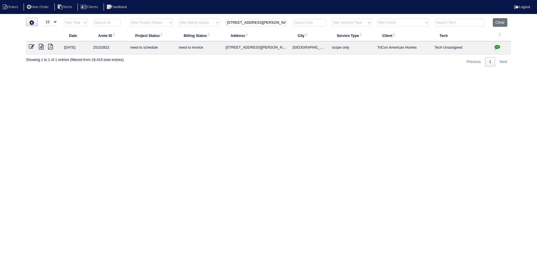
click at [253, 23] on input "[STREET_ADDRESS][PERSON_NAME]" at bounding box center [256, 23] width 62 height 8
paste input "10 Signet Cour"
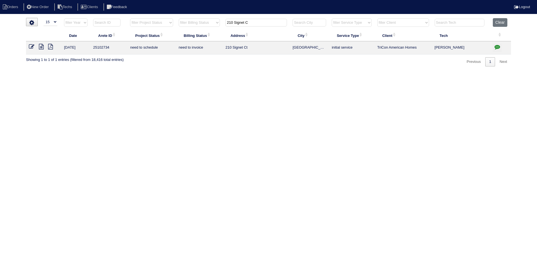
type input "210 Signet C"
click at [41, 47] on icon at bounding box center [41, 47] width 5 height 6
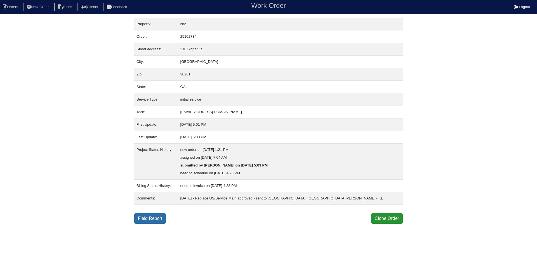
click at [157, 216] on link "Field Report" at bounding box center [150, 218] width 32 height 11
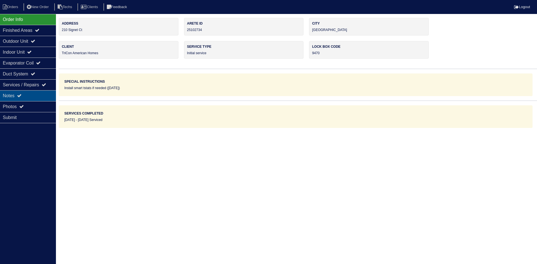
click at [27, 94] on div "Notes" at bounding box center [28, 95] width 56 height 11
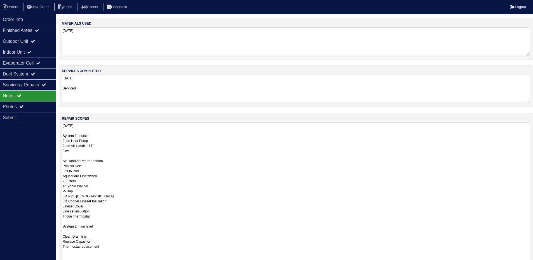
drag, startPoint x: 532, startPoint y: 149, endPoint x: 537, endPoint y: 277, distance: 128.4
click at [533, 264] on html "Orders New Order Techs Clients Feedback Logout Orders New Order Users Clients M…" at bounding box center [266, 168] width 533 height 336
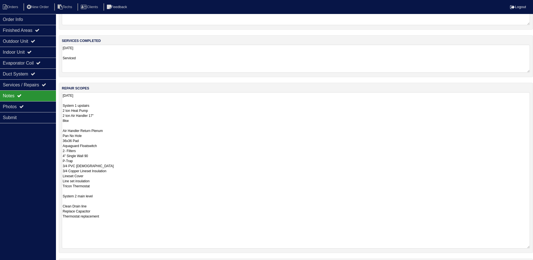
scroll to position [20, 0]
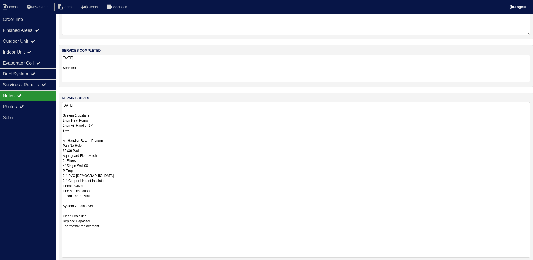
click at [64, 133] on textarea "07/29/2025 System 1 upstairs 2 ton Heat Pump 2 ton Air Handler 17" 8kw Air Hand…" at bounding box center [296, 180] width 468 height 156
type textarea "07/29/2025 System 1 upstairs 2 ton Heat Pump 2 ton Air Handler 17" 5kw Air Hand…"
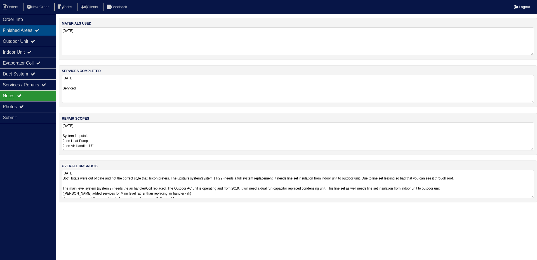
click at [38, 34] on div "Finished Areas" at bounding box center [28, 30] width 56 height 11
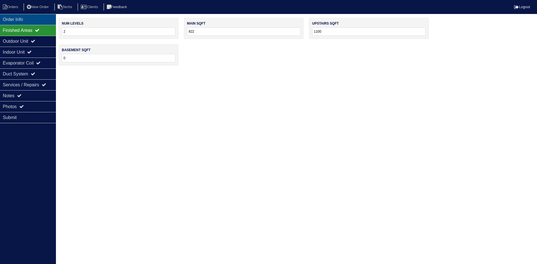
click at [31, 20] on div "Order Info" at bounding box center [28, 19] width 56 height 11
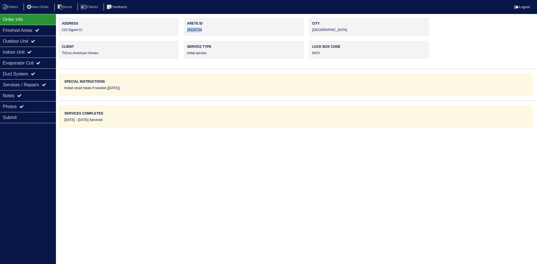
drag, startPoint x: 207, startPoint y: 30, endPoint x: 187, endPoint y: 31, distance: 20.7
click at [187, 31] on div "Arete ID 25102734" at bounding box center [244, 27] width 120 height 18
copy div "25102734"
click at [15, 98] on div "Notes" at bounding box center [28, 95] width 56 height 11
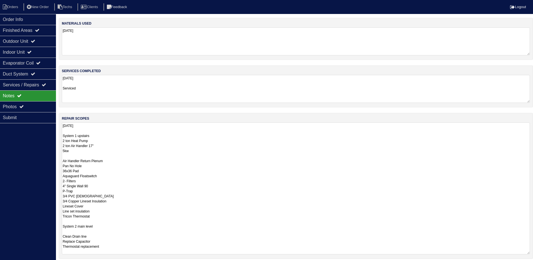
click at [143, 132] on textarea "07/29/2025 System 1 upstairs 2 ton Heat Pump 2 ton Air Handler 17" 5kw Air Hand…" at bounding box center [296, 188] width 468 height 132
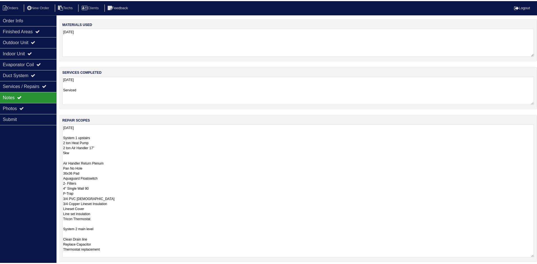
scroll to position [1, 0]
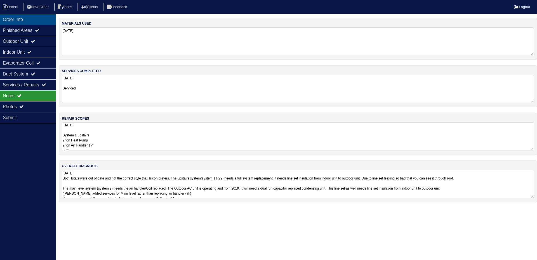
click at [8, 18] on div "Order Info" at bounding box center [28, 19] width 56 height 11
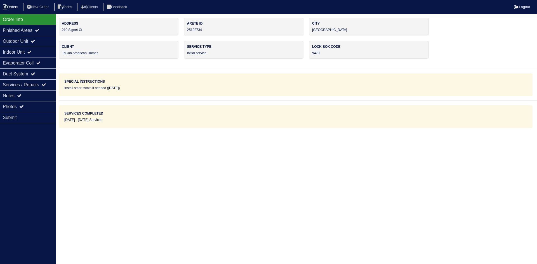
click at [5, 7] on icon at bounding box center [5, 6] width 4 height 5
select select "15"
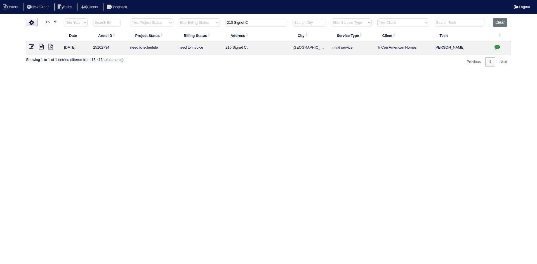
click at [496, 46] on icon "button" at bounding box center [497, 47] width 6 height 6
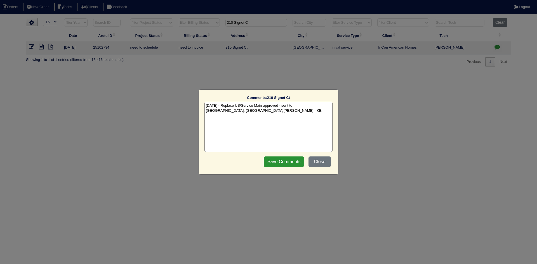
click at [238, 114] on textarea "8/13/25 - Replace US/Service Main approved - sent to Dan, Payton, Reeca - KE" at bounding box center [268, 127] width 128 height 50
paste textarea "Equipment ordered and pricing verified Sibi order number: TAH-9B5R8KZF Order pl…"
click at [293, 115] on textarea "8/13/25 - Replace US/Service Main approved - sent to Dan, Payton, Reeca - KE 8/…" at bounding box center [268, 127] width 128 height 50
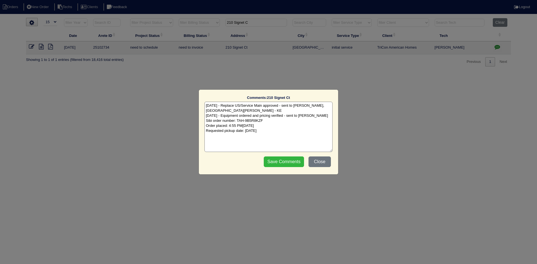
type textarea "8/13/25 - Replace US/Service Main approved - sent to Dan, Payton, Reeca - KE 8/…"
click at [273, 161] on input "Save Comments" at bounding box center [284, 162] width 40 height 11
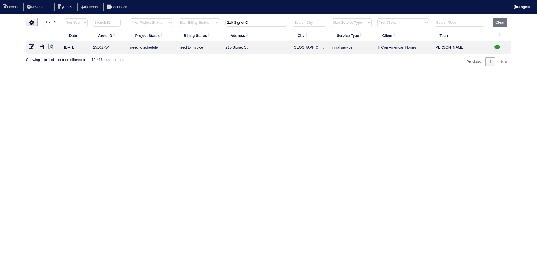
click at [235, 22] on input "210 Signet C" at bounding box center [256, 23] width 62 height 8
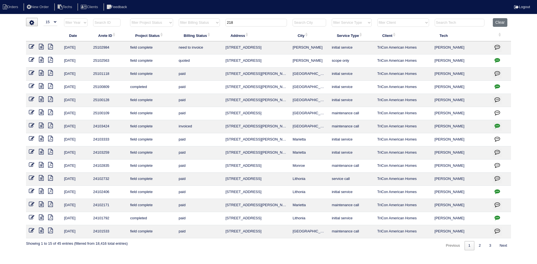
type input "218"
click at [41, 46] on icon at bounding box center [41, 47] width 5 height 6
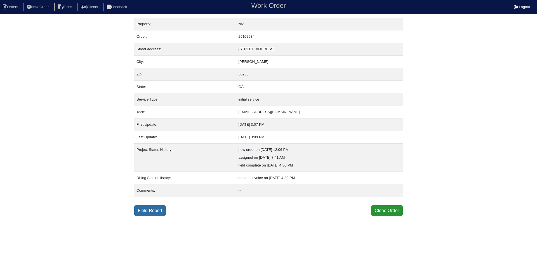
click at [151, 209] on link "Field Report" at bounding box center [150, 211] width 32 height 11
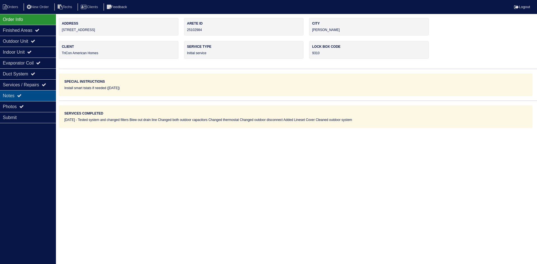
click at [24, 95] on div "Notes" at bounding box center [28, 95] width 56 height 11
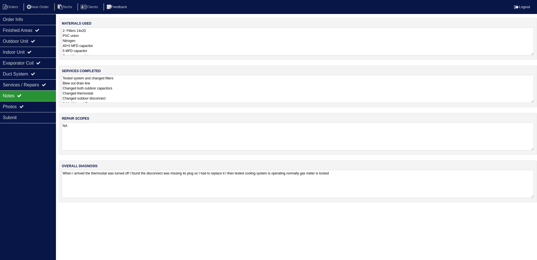
click at [142, 89] on textarea "Tested system and changed filters Blew out drain line Changed both outdoor capa…" at bounding box center [298, 89] width 472 height 28
click at [164, 89] on textarea "Tested system and changed filters Blew out drain line Changed both outdoor capa…" at bounding box center [298, 89] width 472 height 28
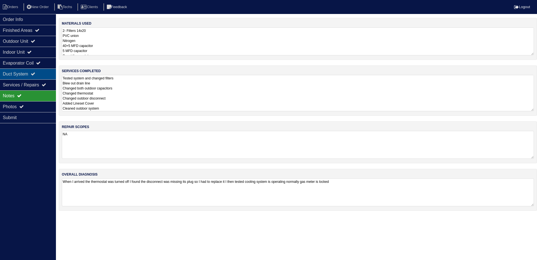
click at [29, 73] on div "Duct System" at bounding box center [28, 74] width 56 height 11
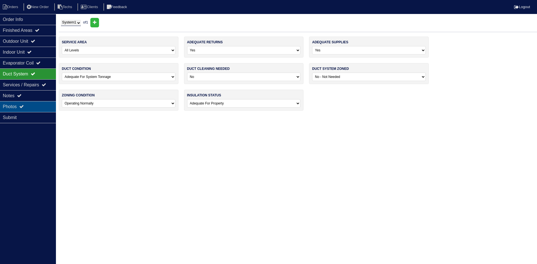
click at [24, 107] on icon at bounding box center [21, 106] width 4 height 4
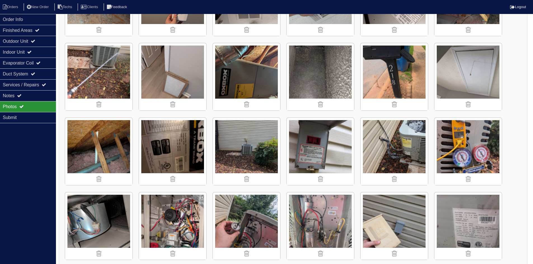
scroll to position [140, 0]
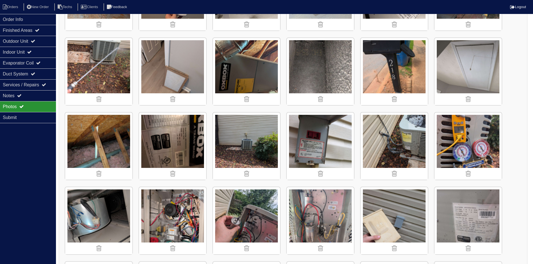
click at [333, 74] on img at bounding box center [320, 71] width 67 height 67
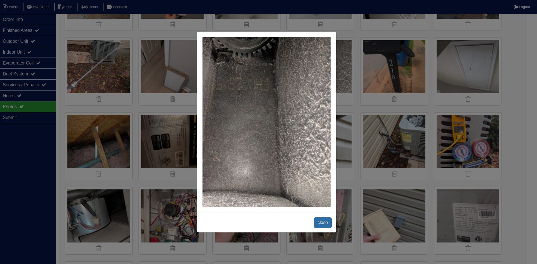
click at [321, 221] on span "close" at bounding box center [323, 223] width 18 height 11
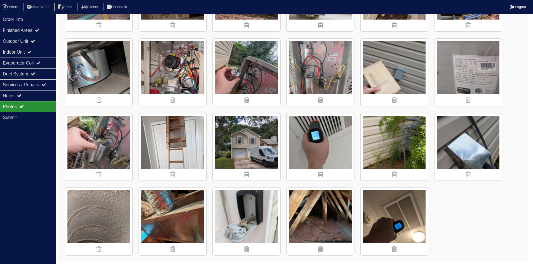
scroll to position [291, 0]
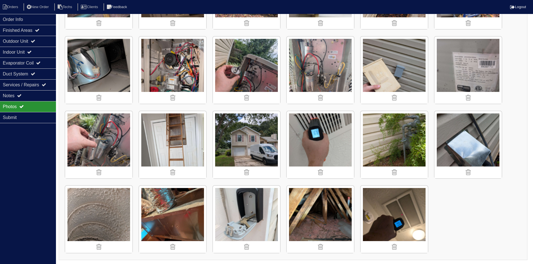
click at [111, 202] on img at bounding box center [98, 219] width 67 height 67
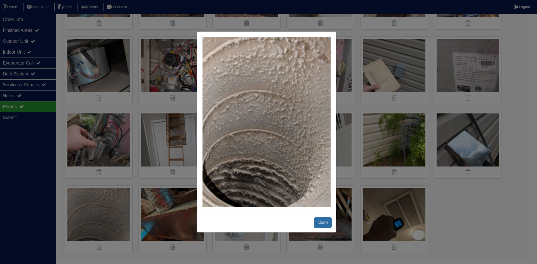
click at [322, 222] on span "close" at bounding box center [323, 223] width 18 height 11
